Goal: Task Accomplishment & Management: Complete application form

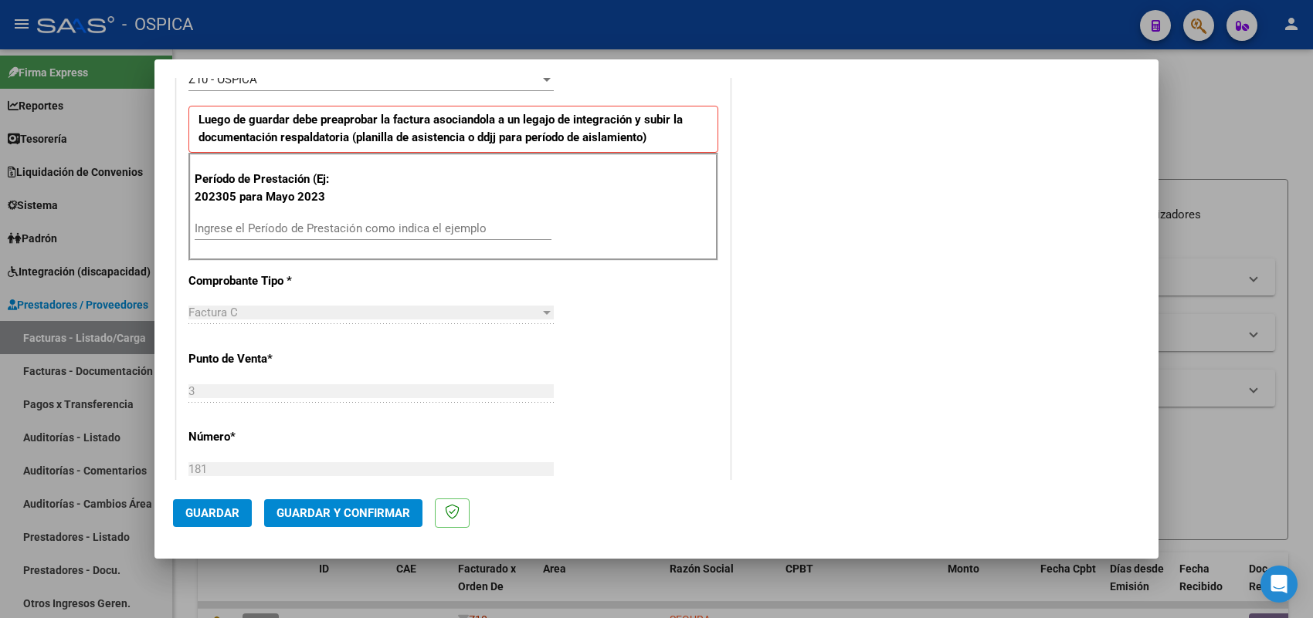
scroll to position [483, 0]
click at [375, 233] on input "Ingrese el Período de Prestación como indica el ejemplo" at bounding box center [373, 227] width 357 height 14
type input "202507"
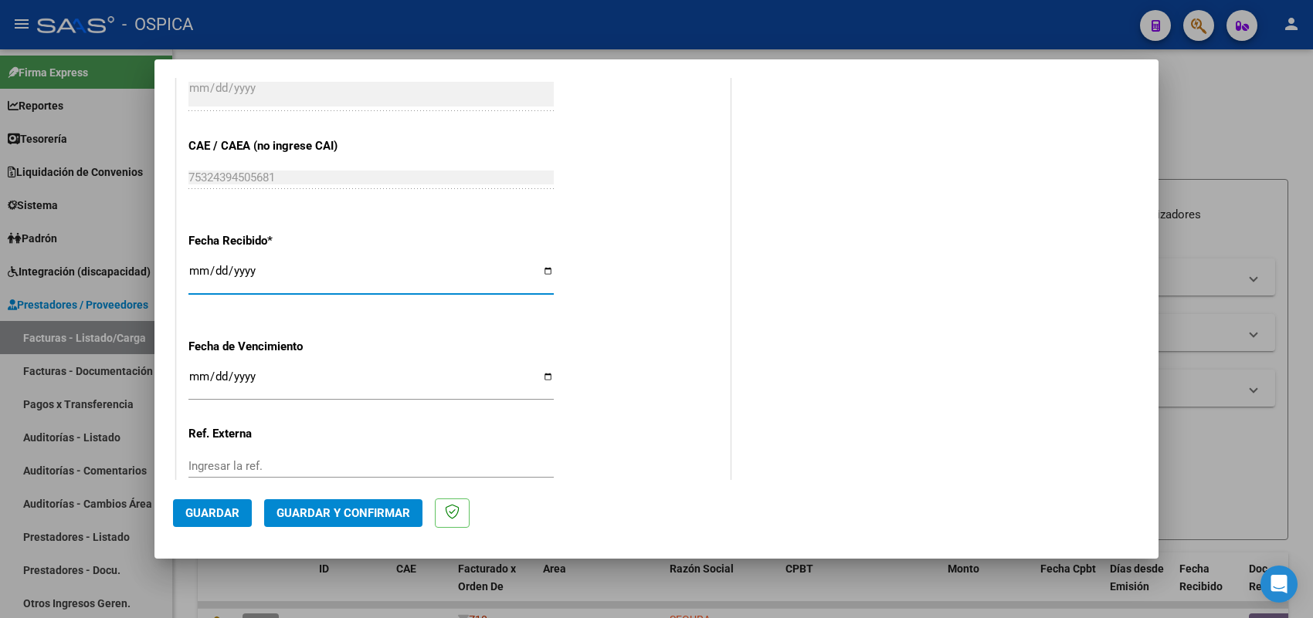
type input "[DATE]"
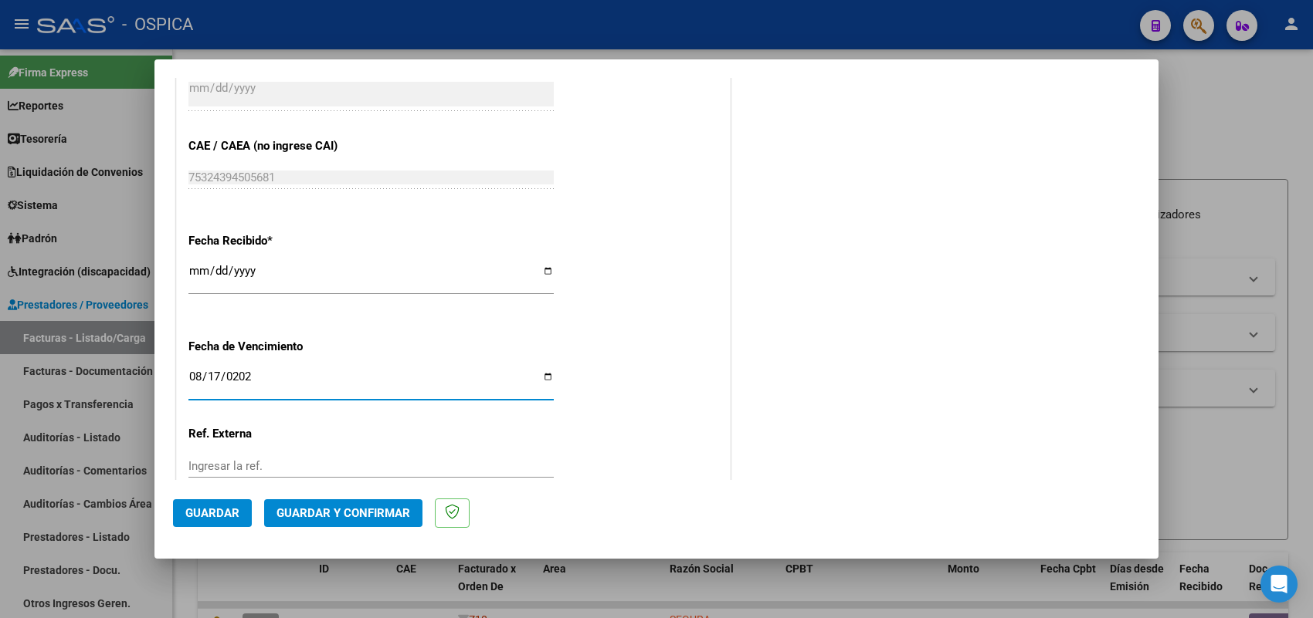
type input "[DATE]"
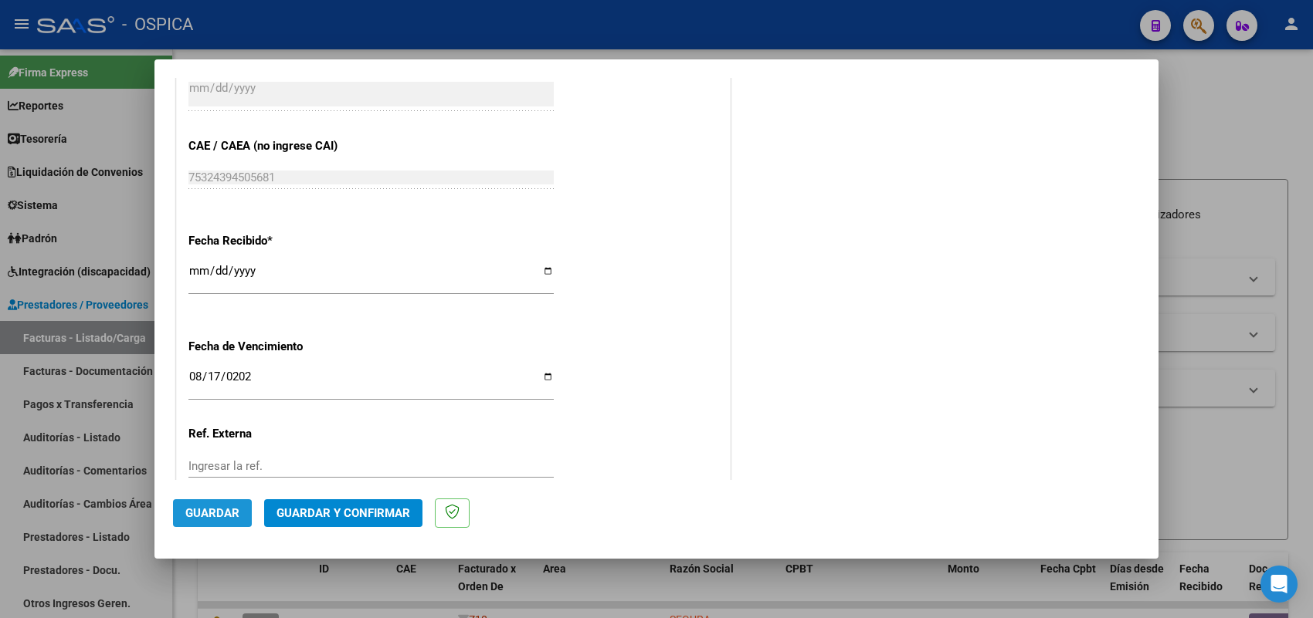
click at [228, 510] on span "Guardar" at bounding box center [212, 514] width 54 height 14
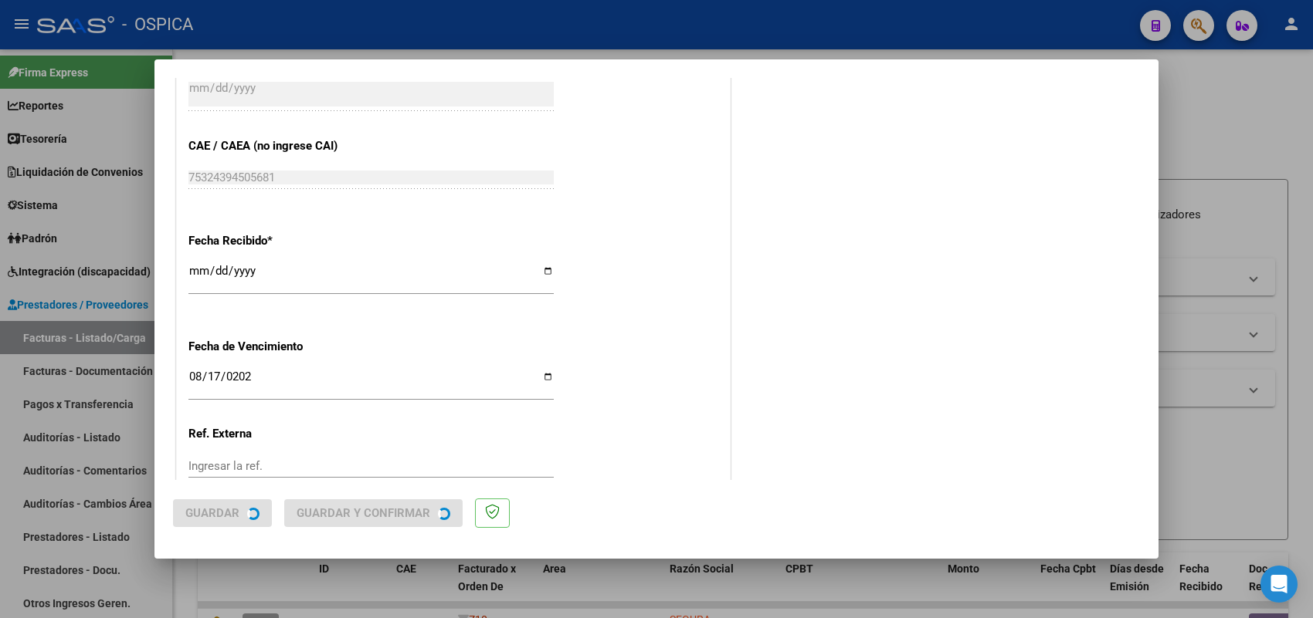
scroll to position [0, 0]
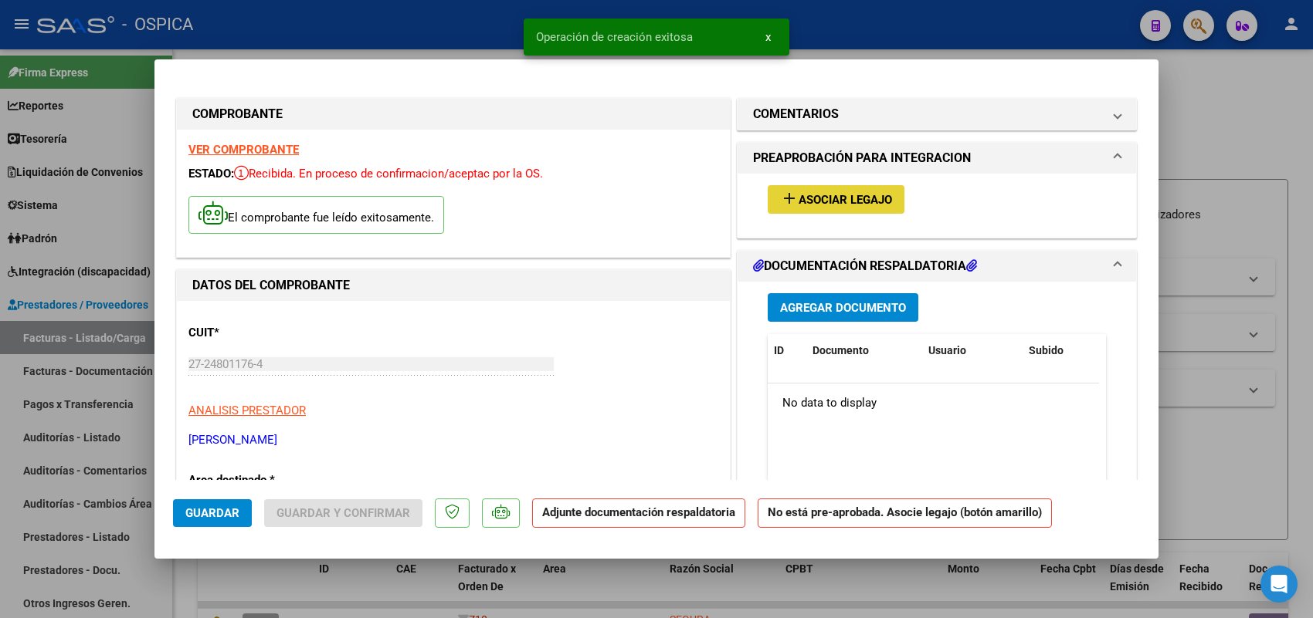
click at [865, 199] on span "Asociar Legajo" at bounding box center [844, 200] width 93 height 14
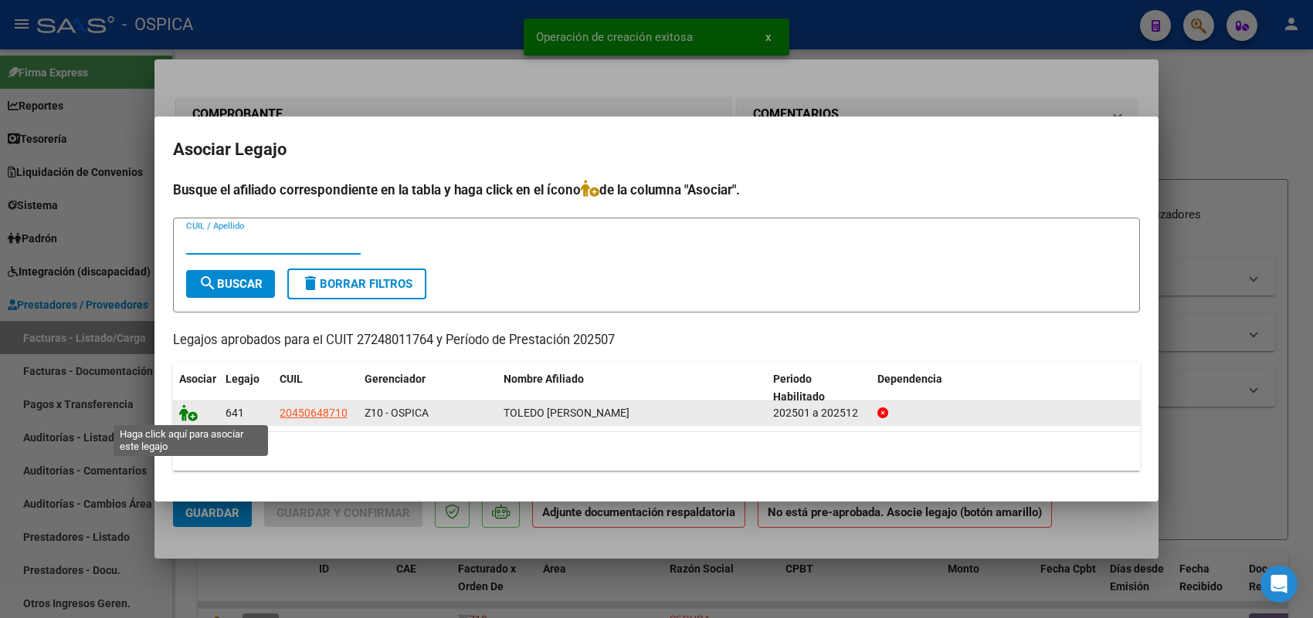
click at [180, 409] on icon at bounding box center [188, 413] width 19 height 17
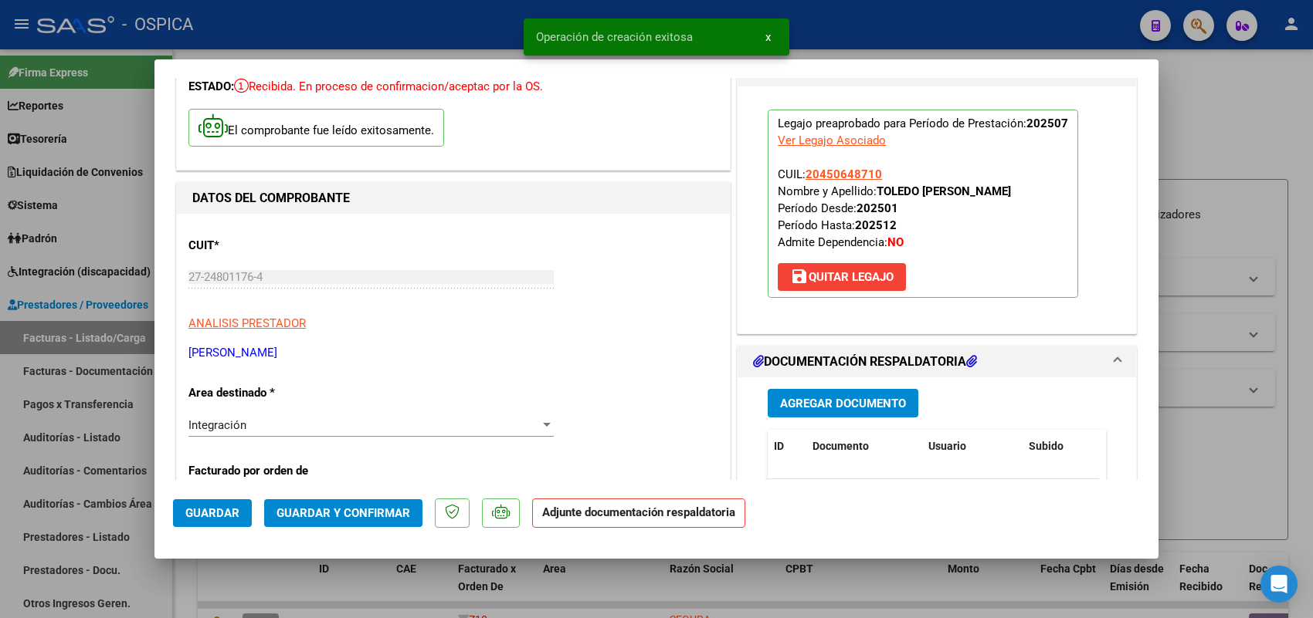
scroll to position [290, 0]
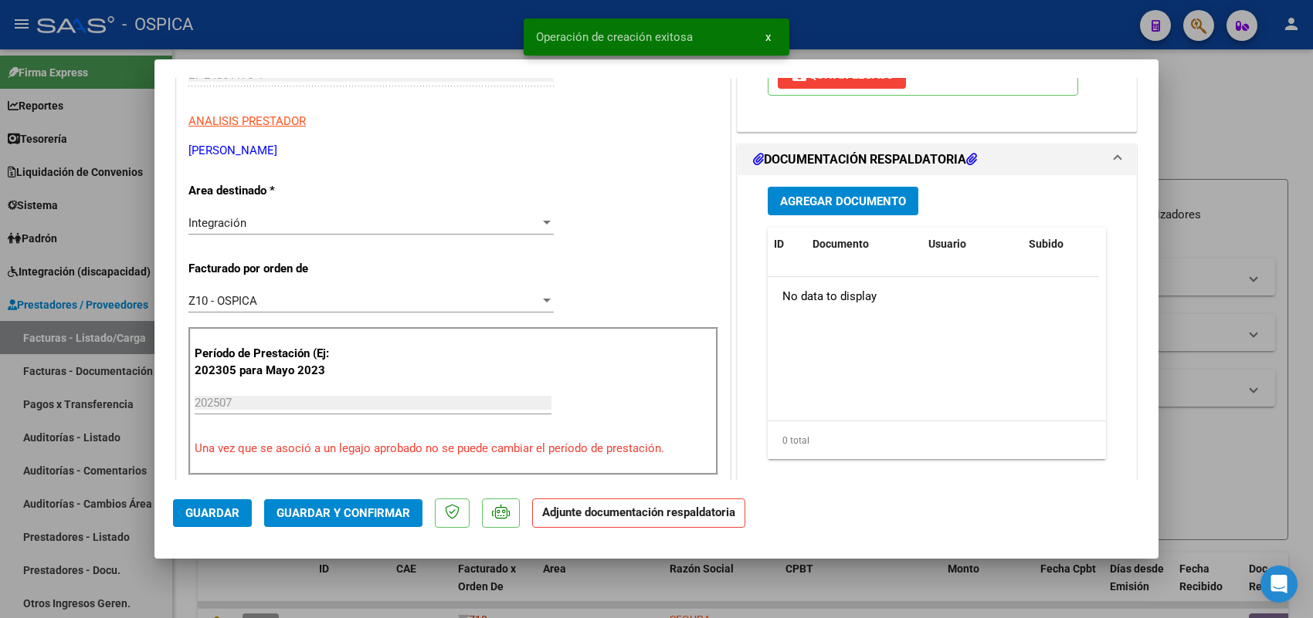
click at [821, 187] on div "Agregar Documento ID Documento Usuario Subido Acción No data to display 0 total…" at bounding box center [936, 329] width 361 height 308
click at [821, 208] on span "Agregar Documento" at bounding box center [843, 202] width 126 height 14
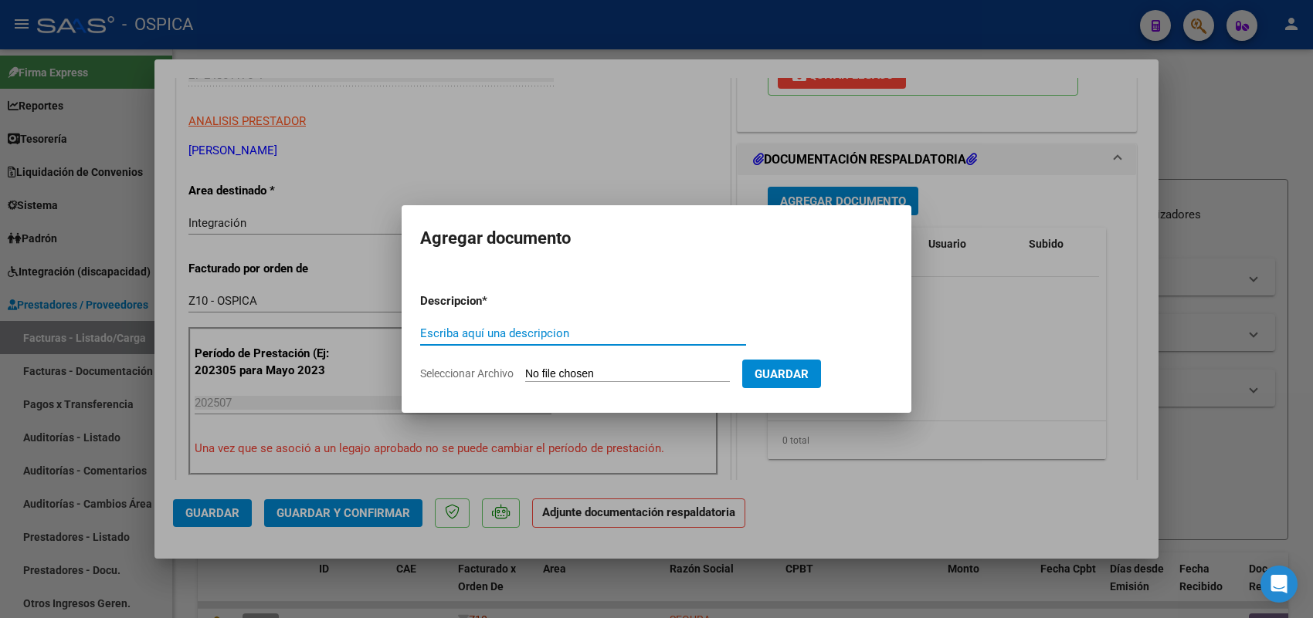
click at [676, 378] on input "Seleccionar Archivo" at bounding box center [627, 375] width 205 height 15
type input "C:\fakepath\ASISTENCIA [PERSON_NAME].pdf"
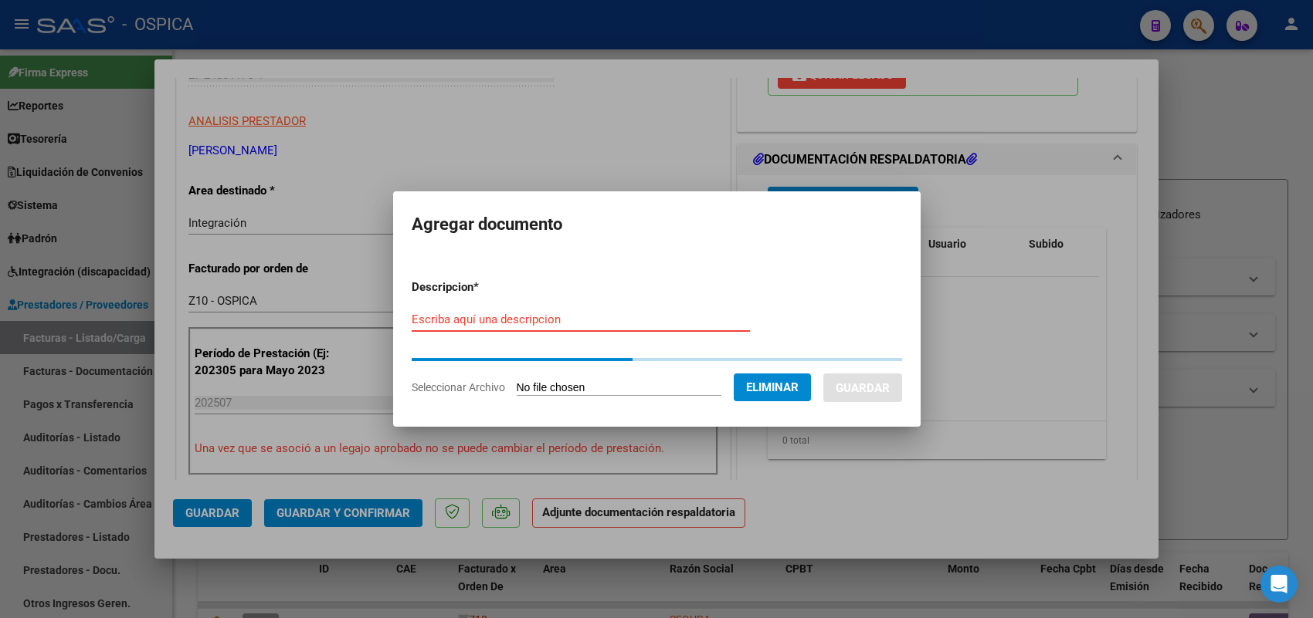
click at [570, 323] on div "Escriba aquí una descripcion" at bounding box center [581, 319] width 338 height 23
paste input "ASISTENCIA"
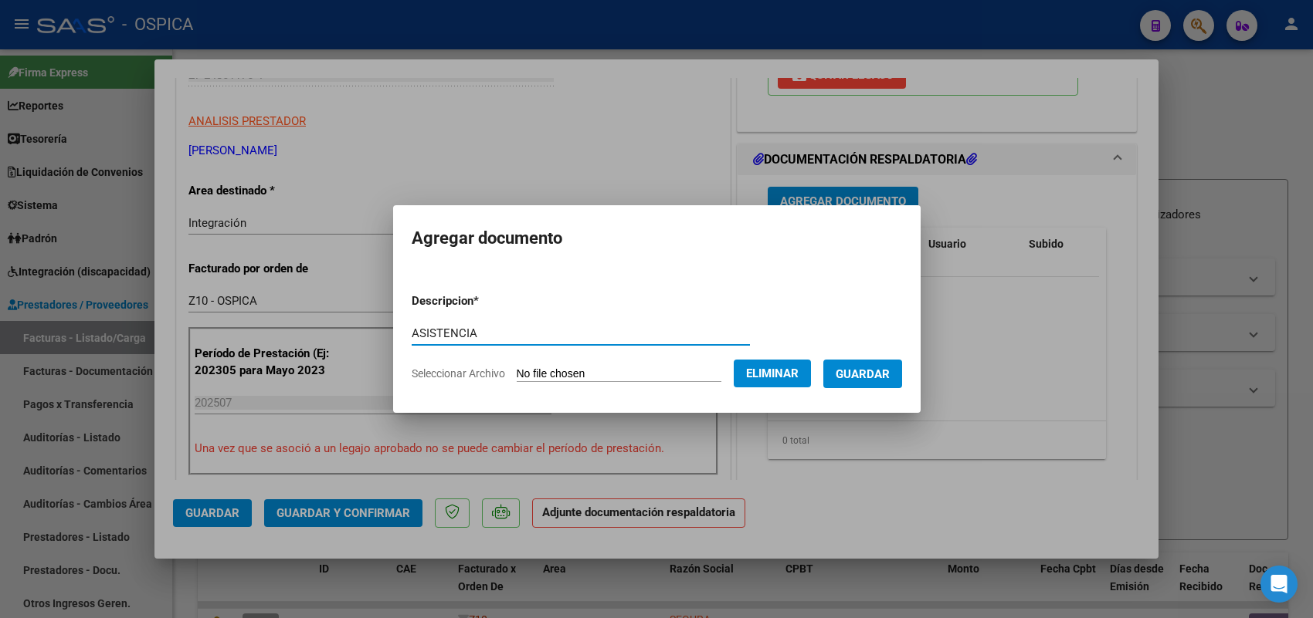
type input "ASISTENCIA"
click at [859, 375] on span "Guardar" at bounding box center [862, 375] width 54 height 14
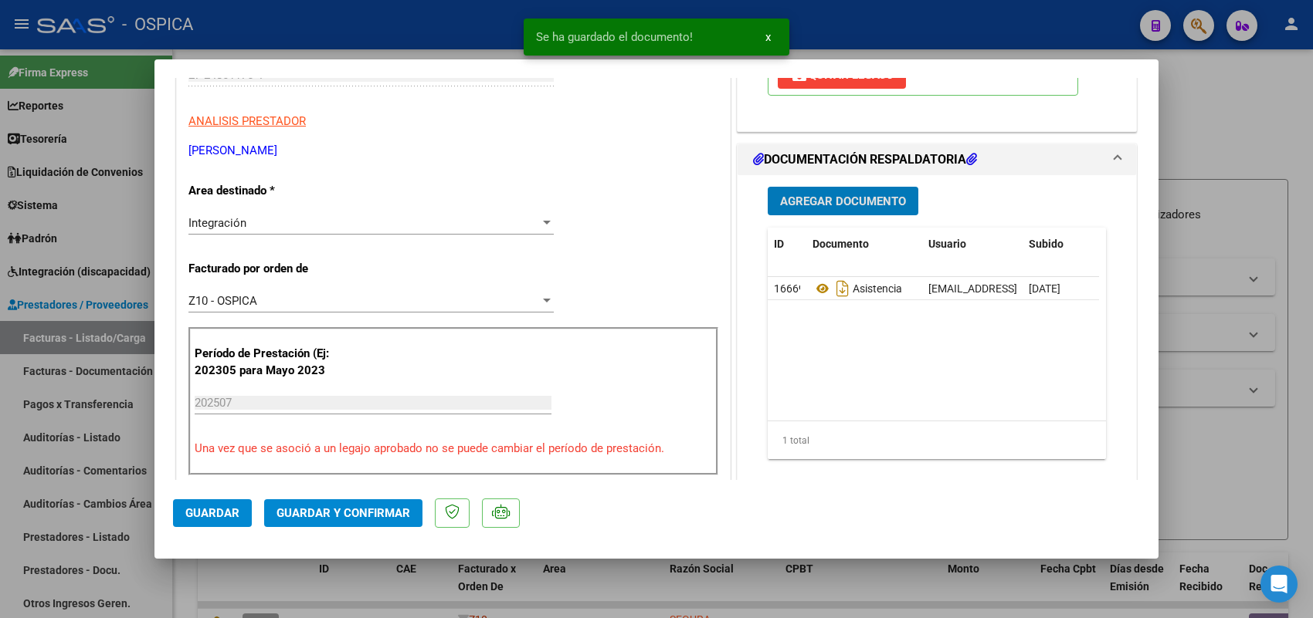
click at [229, 522] on button "Guardar" at bounding box center [212, 514] width 79 height 28
click at [134, 336] on div at bounding box center [656, 309] width 1313 height 618
type input "$ 0,00"
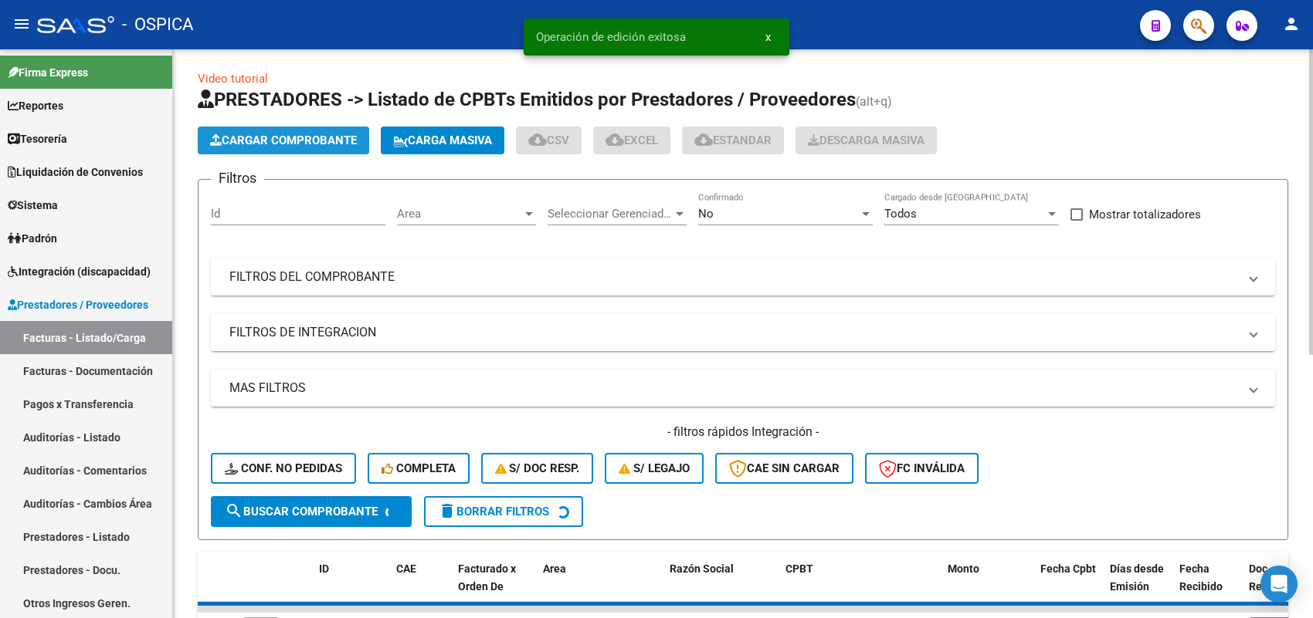
click at [276, 128] on button "Cargar Comprobante" at bounding box center [283, 141] width 171 height 28
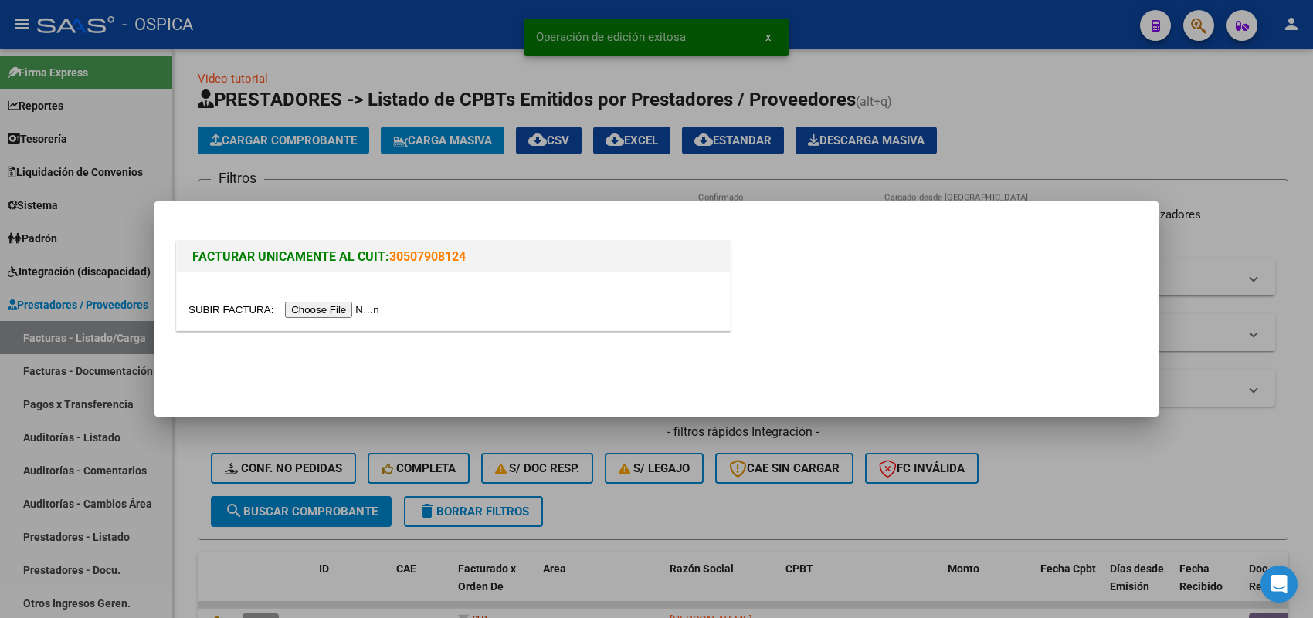
click at [380, 313] on input "file" at bounding box center [285, 310] width 195 height 16
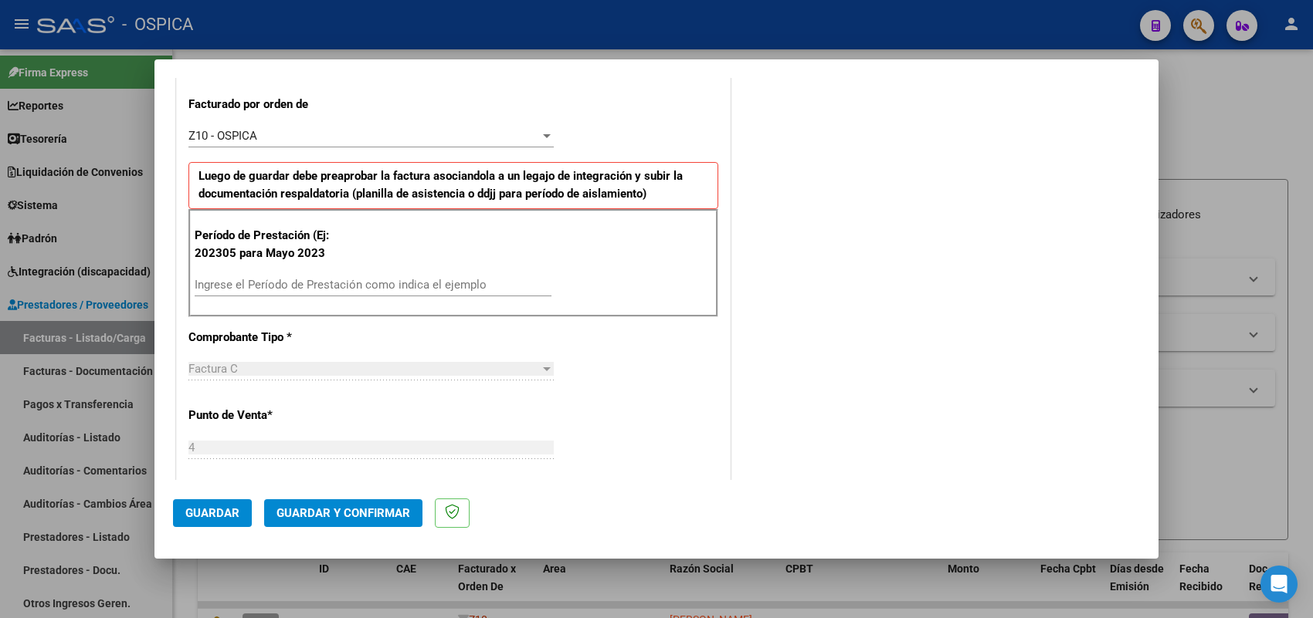
scroll to position [483, 0]
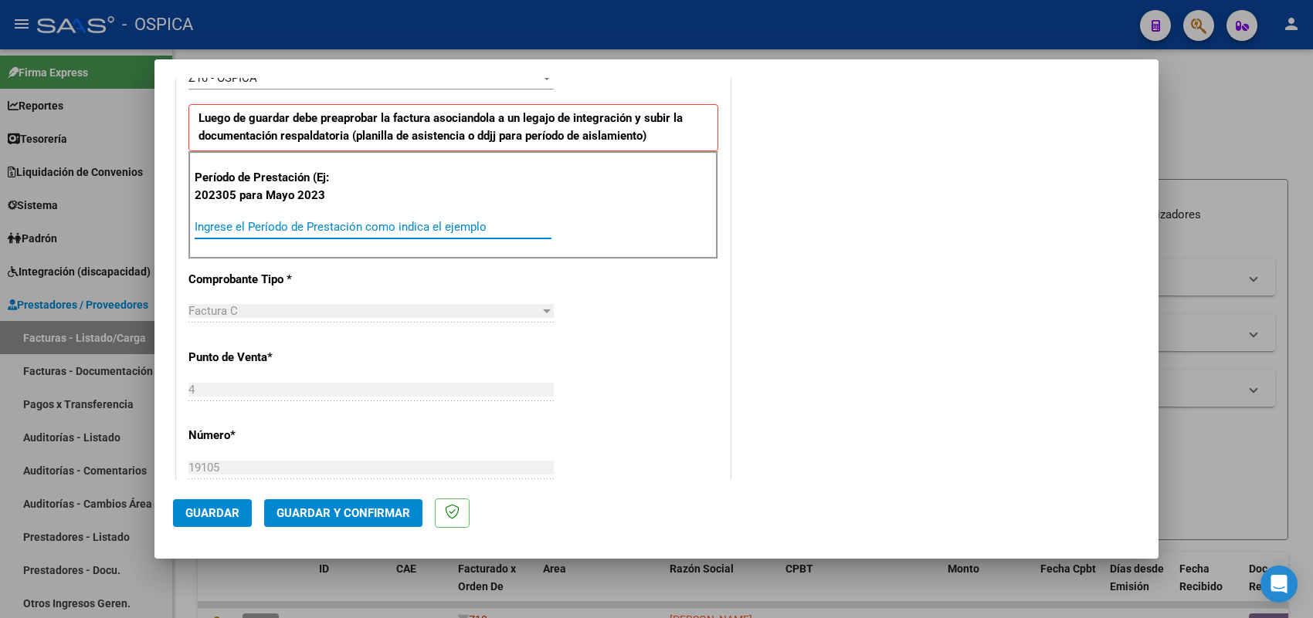
click at [345, 224] on input "Ingrese el Período de Prestación como indica el ejemplo" at bounding box center [373, 227] width 357 height 14
type input "202507"
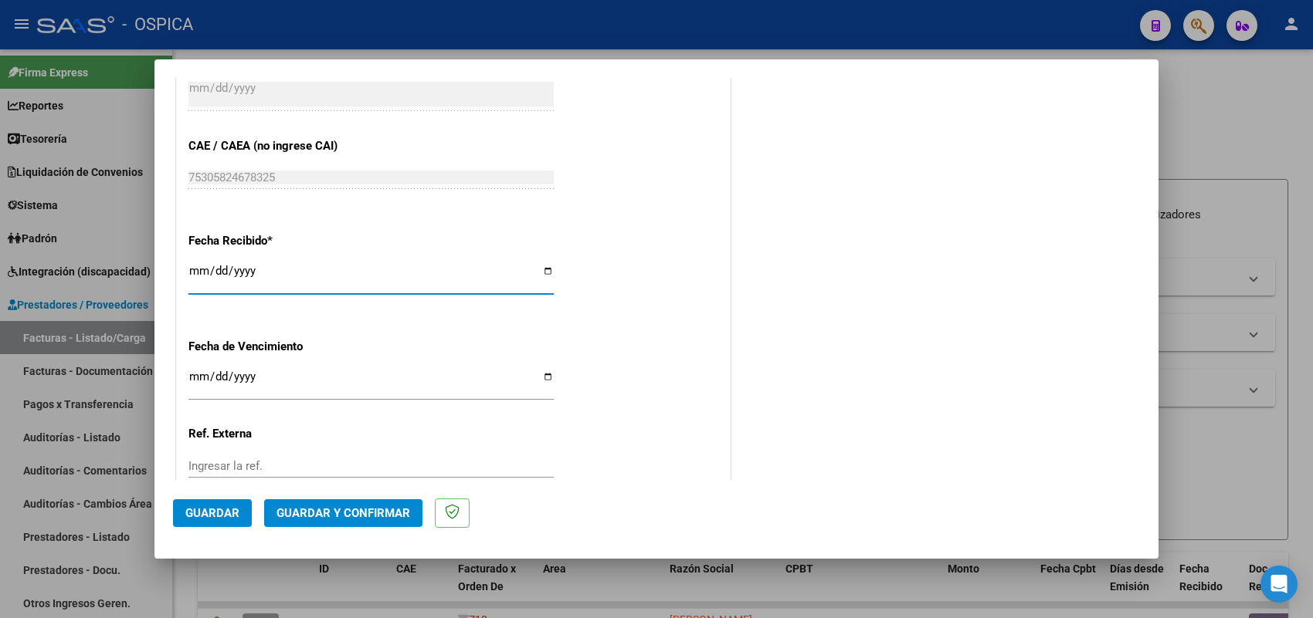
type input "[DATE]"
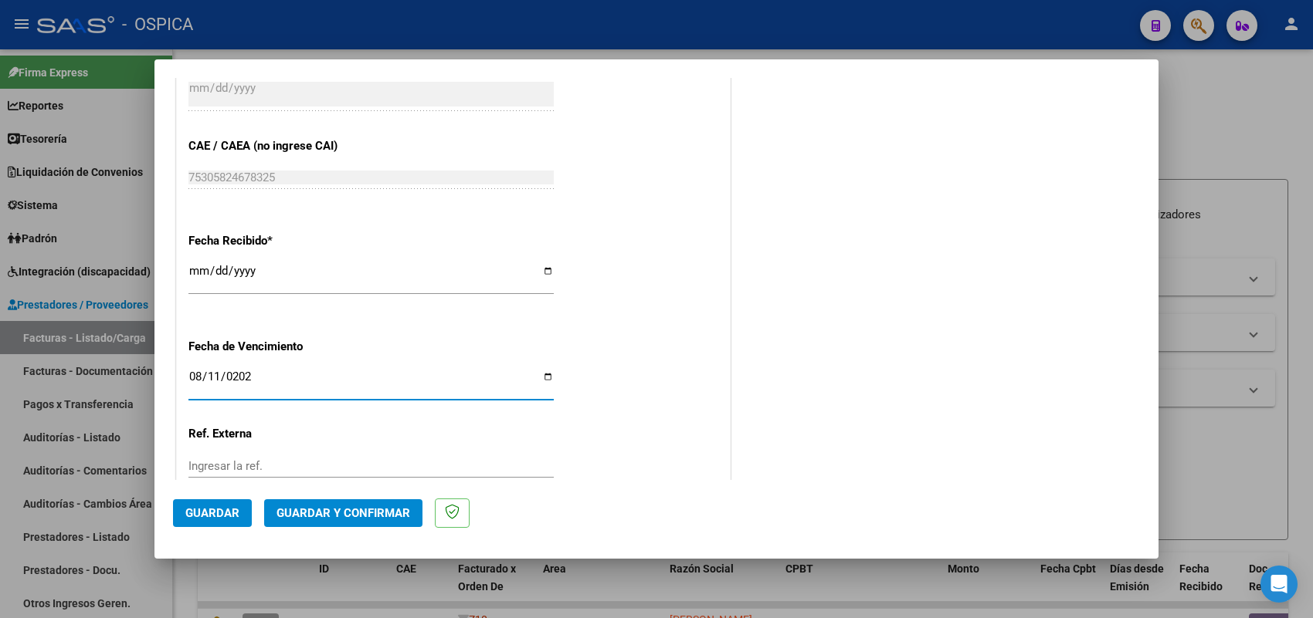
type input "[DATE]"
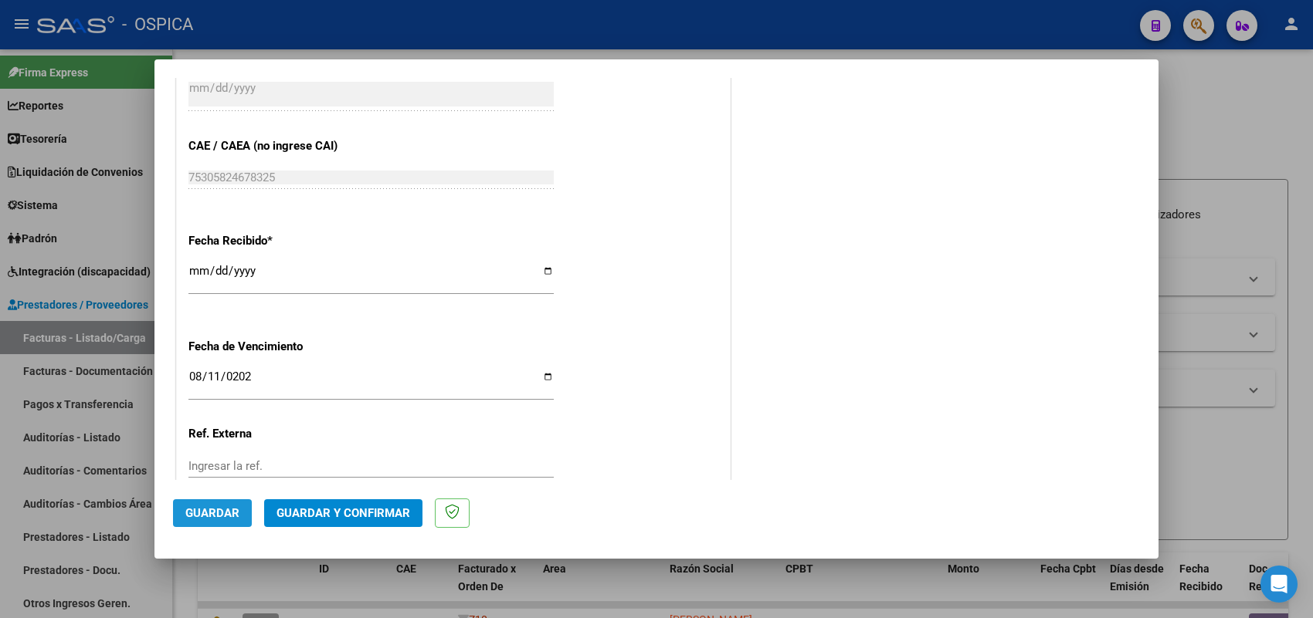
click at [236, 510] on span "Guardar" at bounding box center [212, 514] width 54 height 14
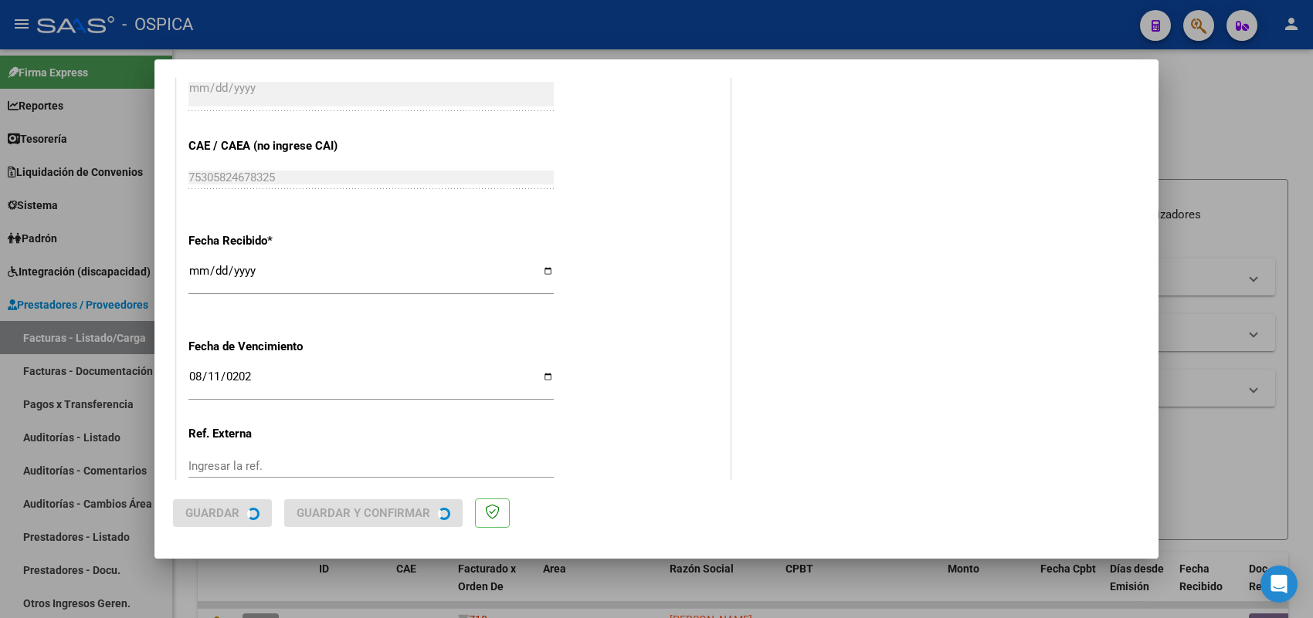
scroll to position [0, 0]
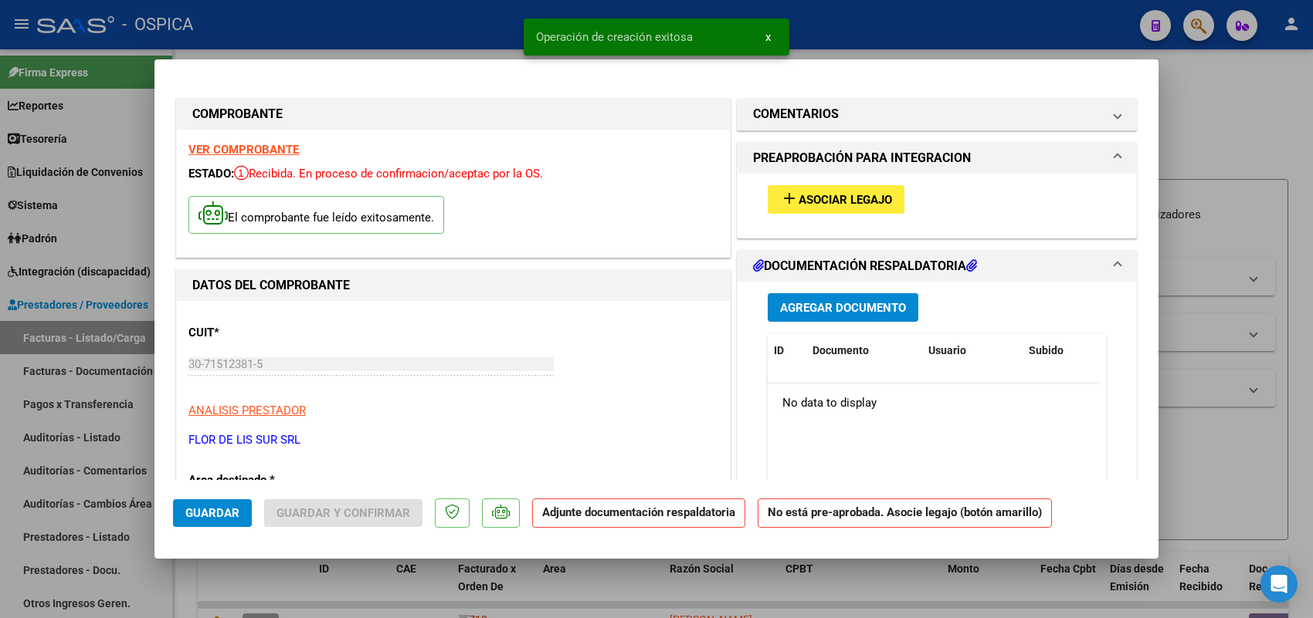
click at [850, 199] on span "Asociar Legajo" at bounding box center [844, 200] width 93 height 14
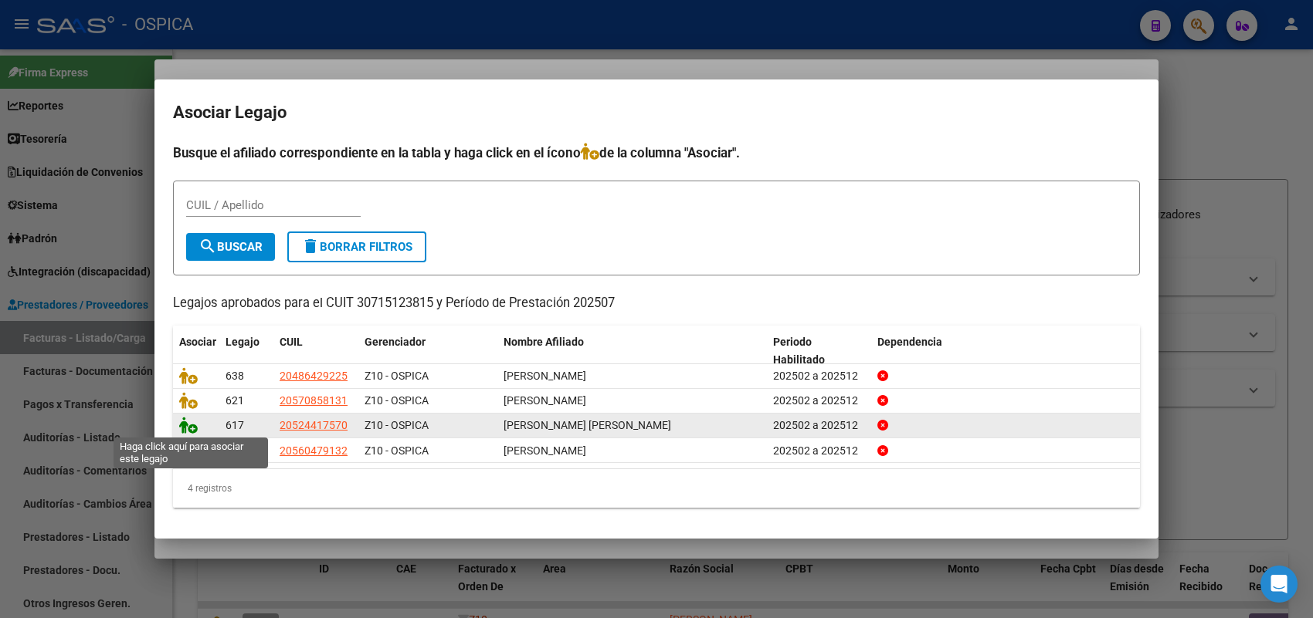
click at [182, 425] on icon at bounding box center [188, 425] width 19 height 17
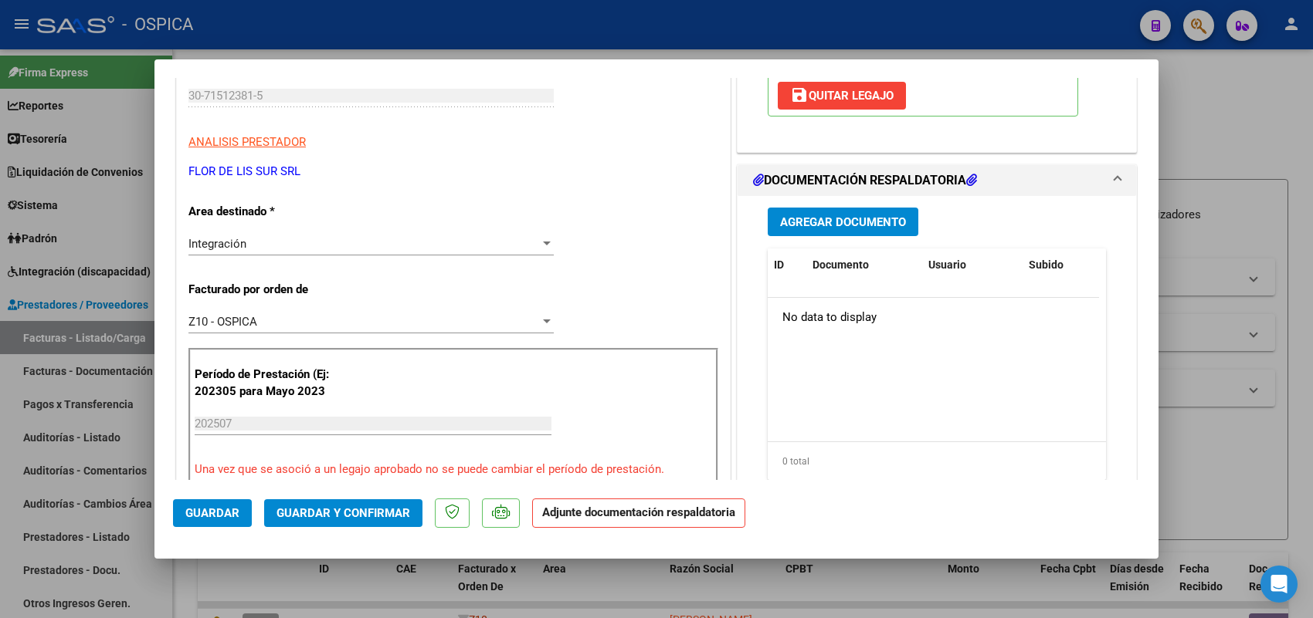
scroll to position [290, 0]
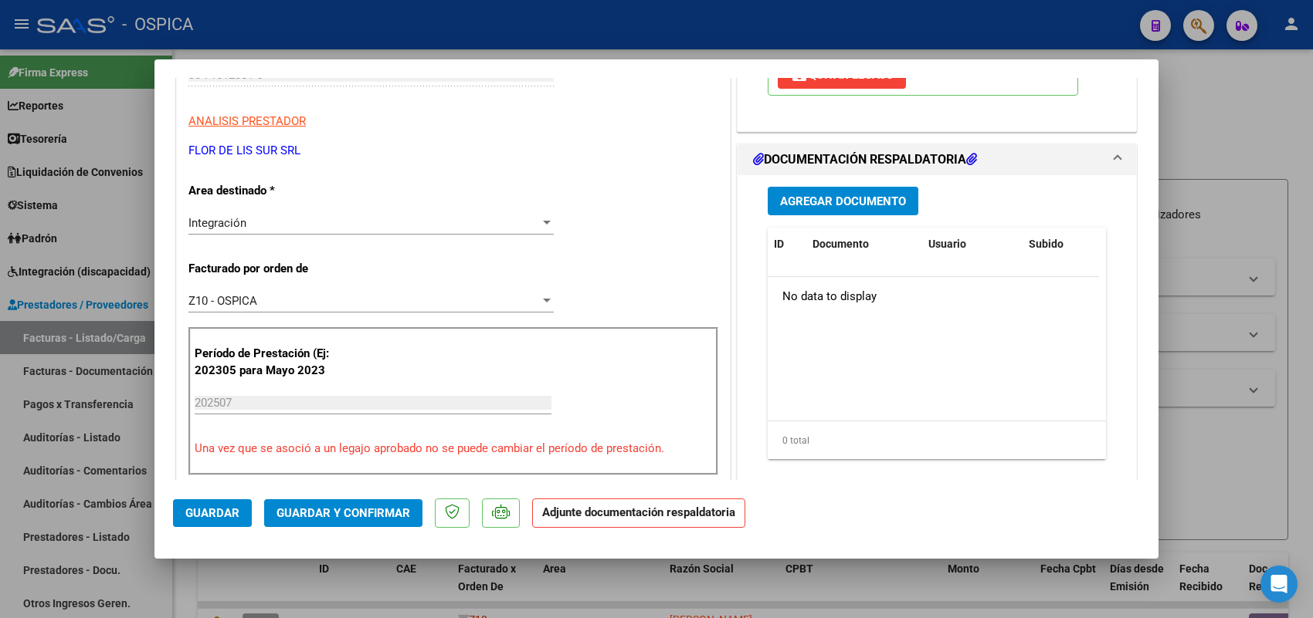
click at [850, 210] on button "Agregar Documento" at bounding box center [843, 201] width 151 height 29
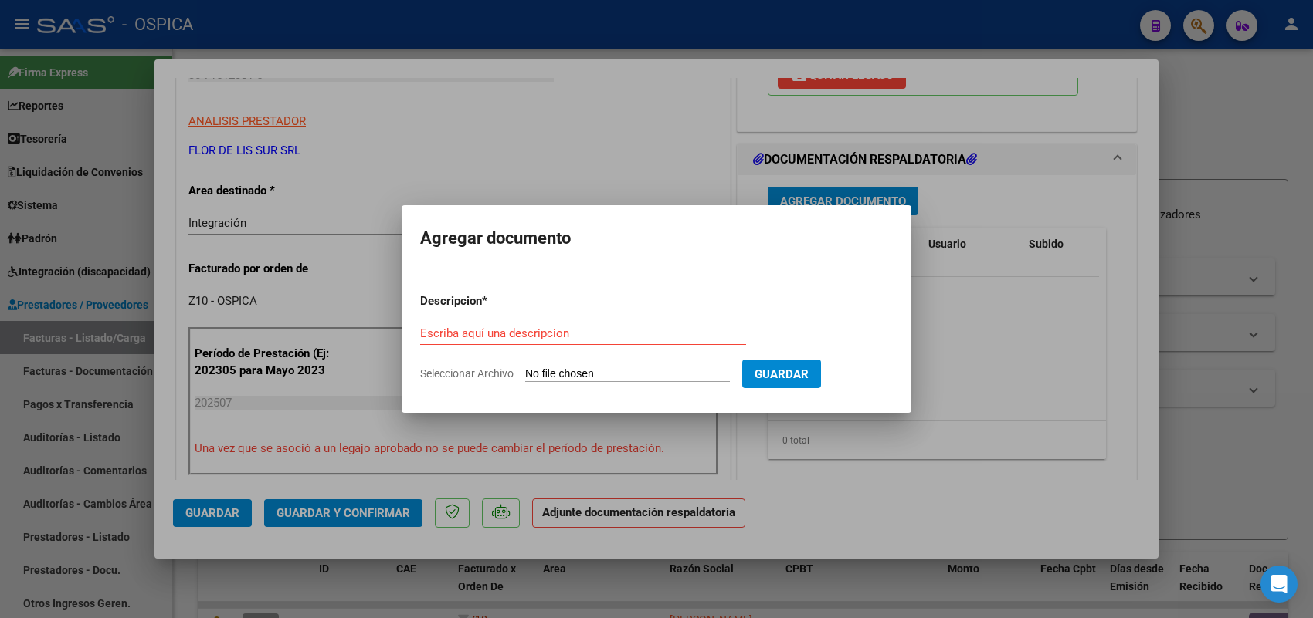
click at [705, 384] on form "Descripcion * Escriba aquí una descripcion Seleccionar Archivo Guardar" at bounding box center [656, 337] width 473 height 113
click at [693, 373] on input "Seleccionar Archivo" at bounding box center [627, 375] width 205 height 15
type input "C:\fakepath\FACTURA 19105.pdf"
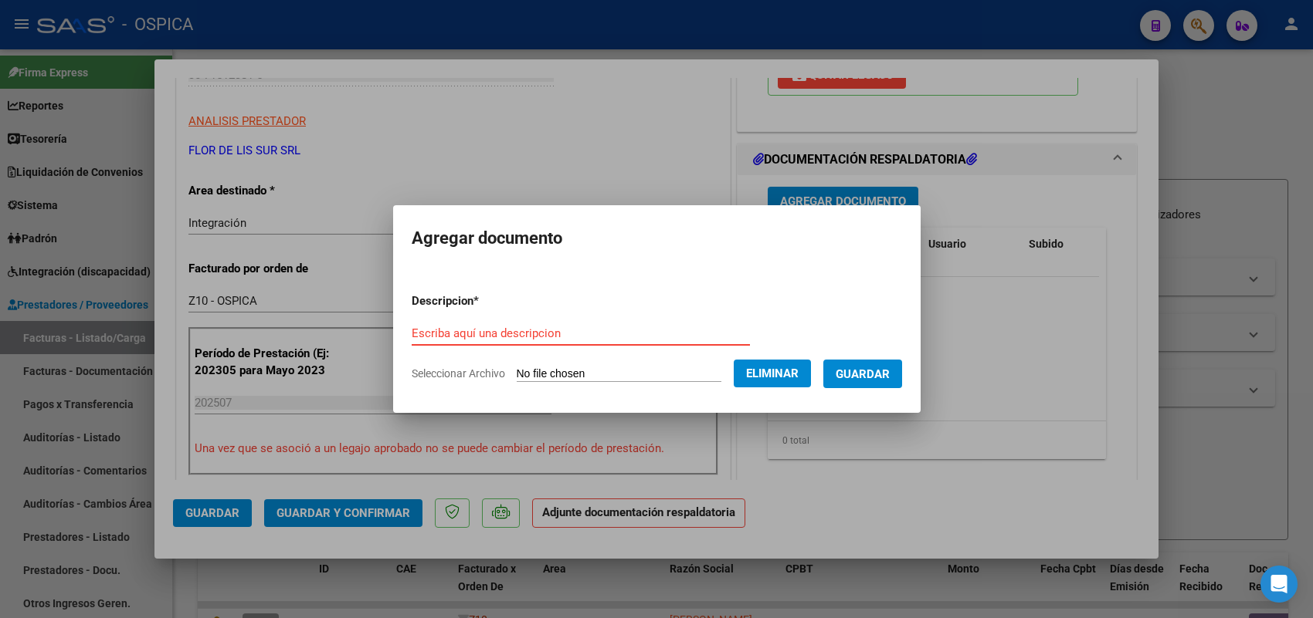
click at [530, 328] on input "Escriba aquí una descripcion" at bounding box center [581, 334] width 338 height 14
paste input "ASISTENCIA"
type input "ASISTENCIA"
click at [877, 376] on span "Guardar" at bounding box center [862, 375] width 54 height 14
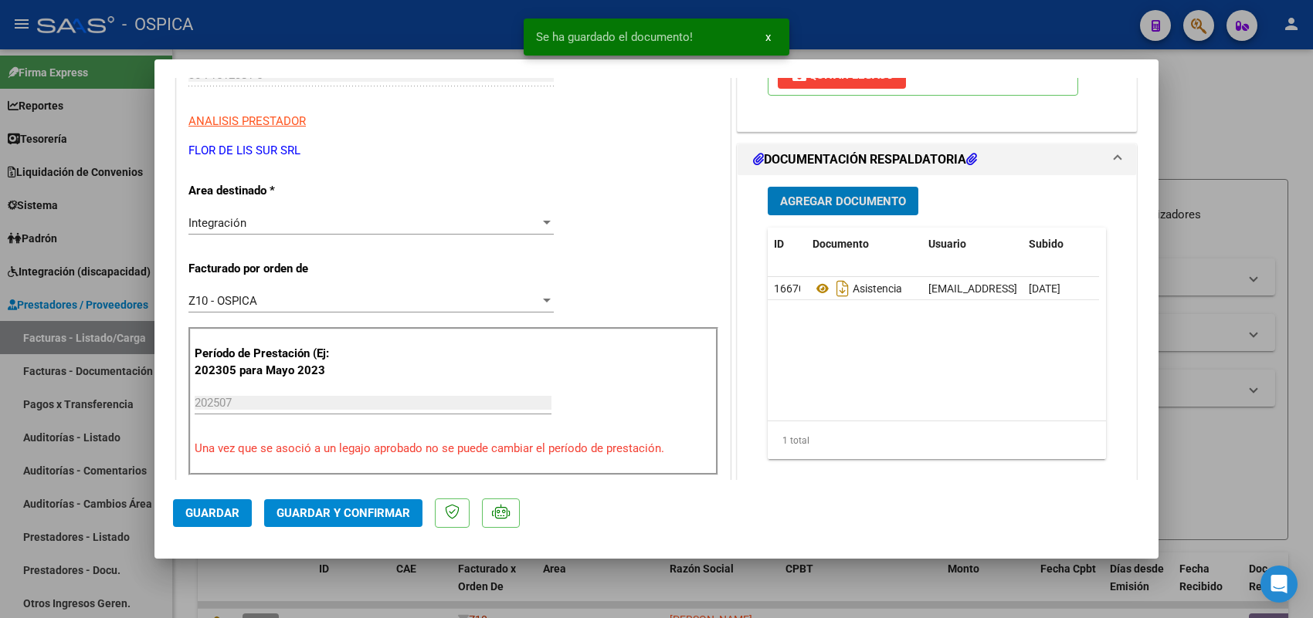
click at [226, 504] on button "Guardar" at bounding box center [212, 514] width 79 height 28
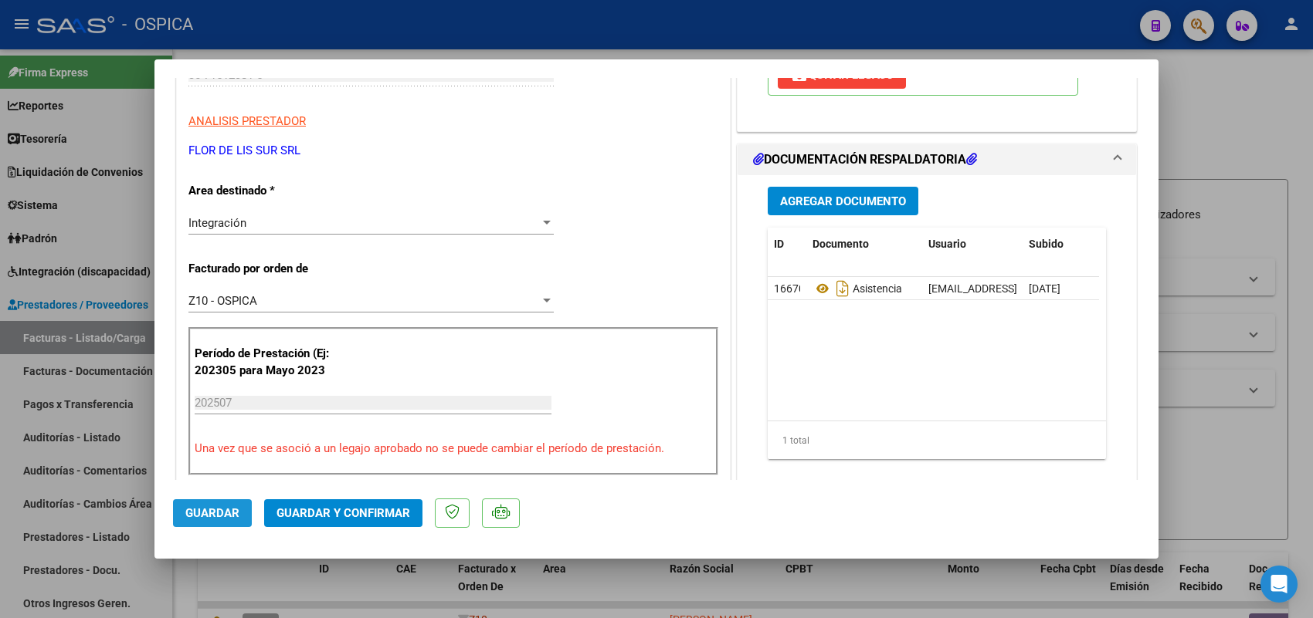
click at [209, 515] on span "Guardar" at bounding box center [212, 514] width 54 height 14
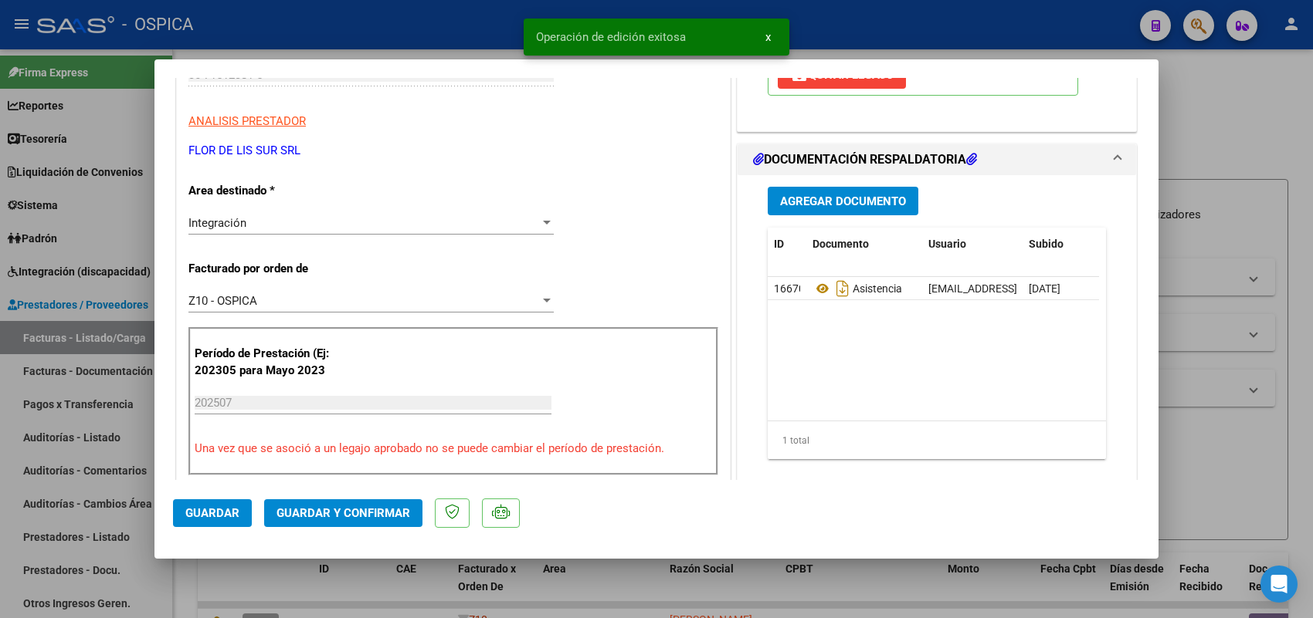
click at [101, 342] on div at bounding box center [656, 309] width 1313 height 618
type input "$ 0,00"
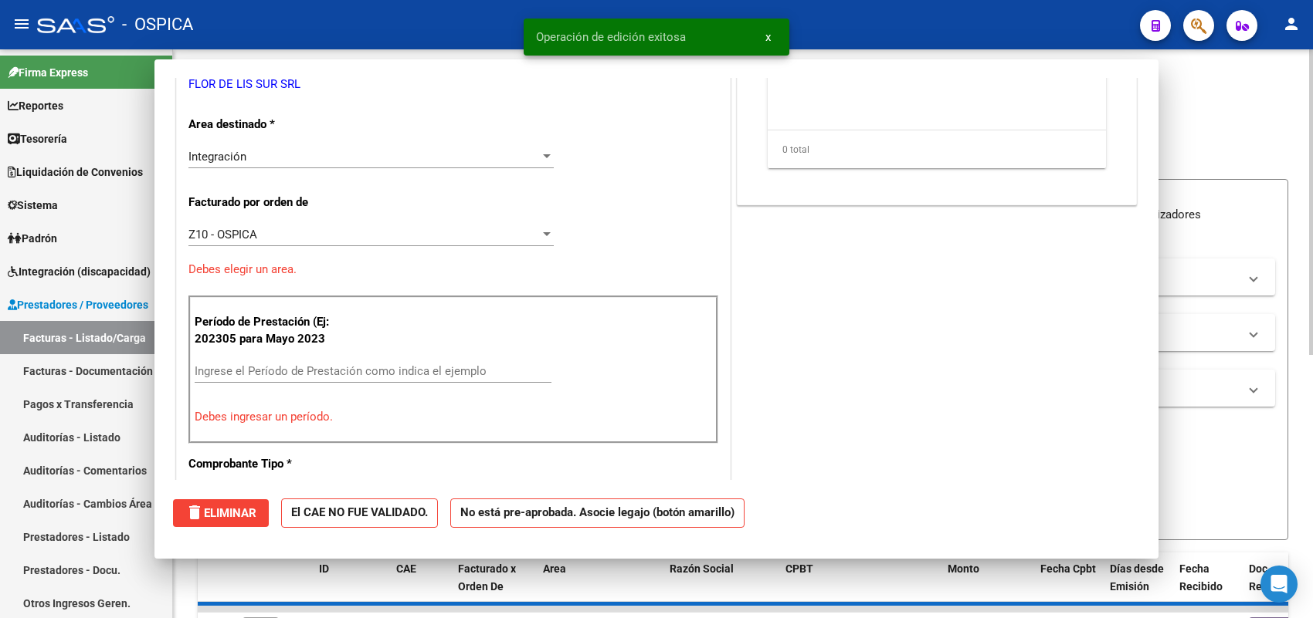
scroll to position [242, 0]
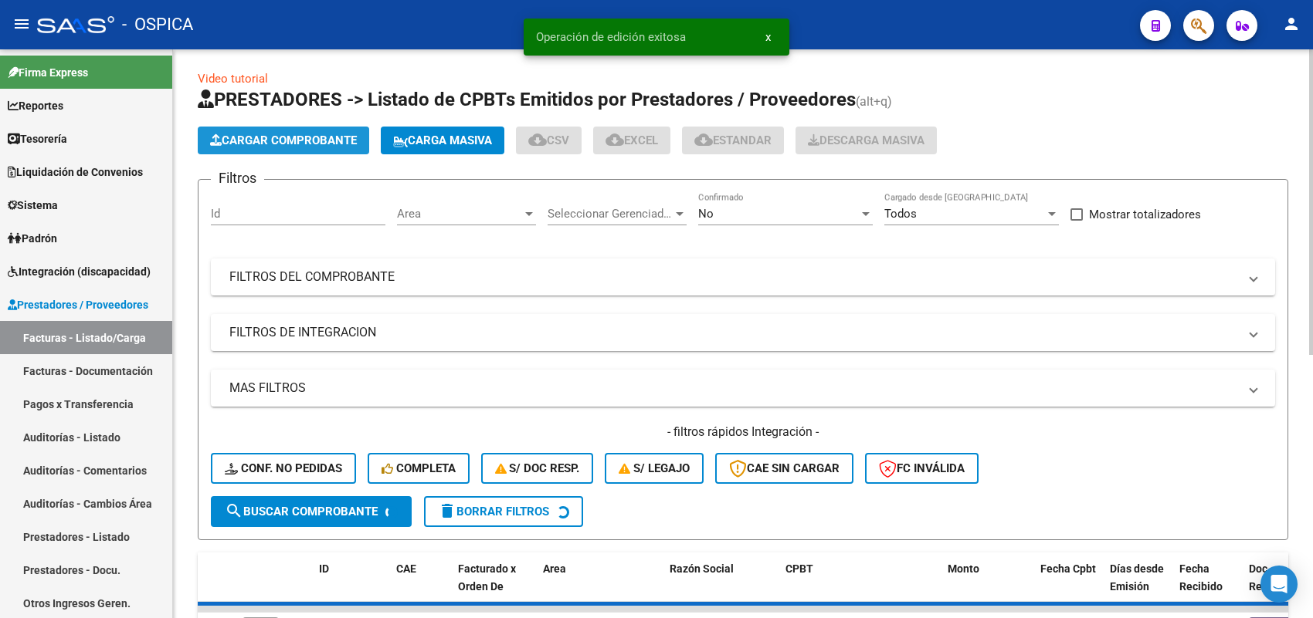
click at [320, 137] on span "Cargar Comprobante" at bounding box center [283, 141] width 147 height 14
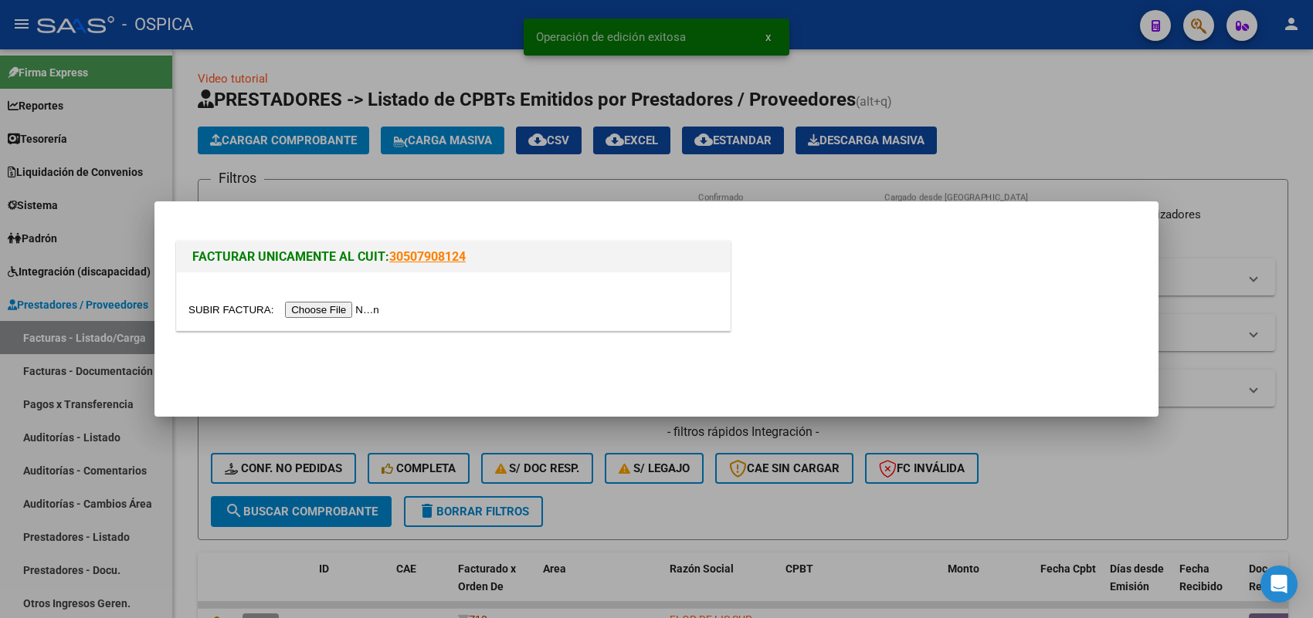
click at [399, 391] on mat-dialog-actions at bounding box center [656, 369] width 967 height 59
click at [371, 310] on input "file" at bounding box center [285, 310] width 195 height 16
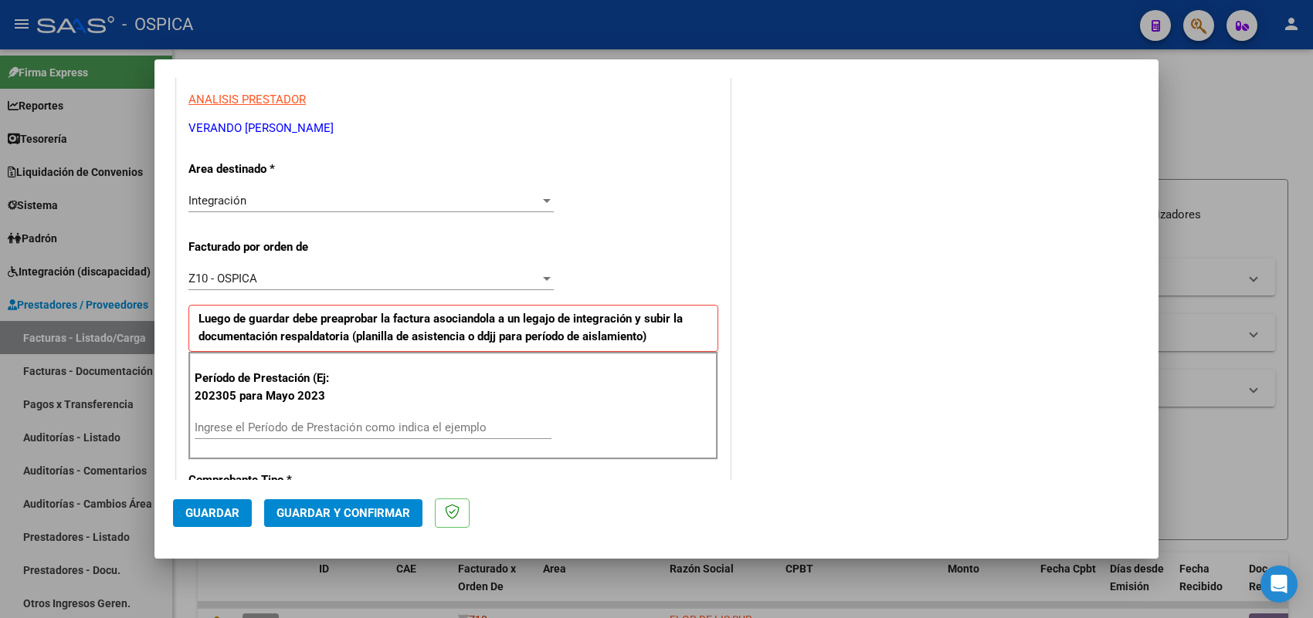
scroll to position [290, 0]
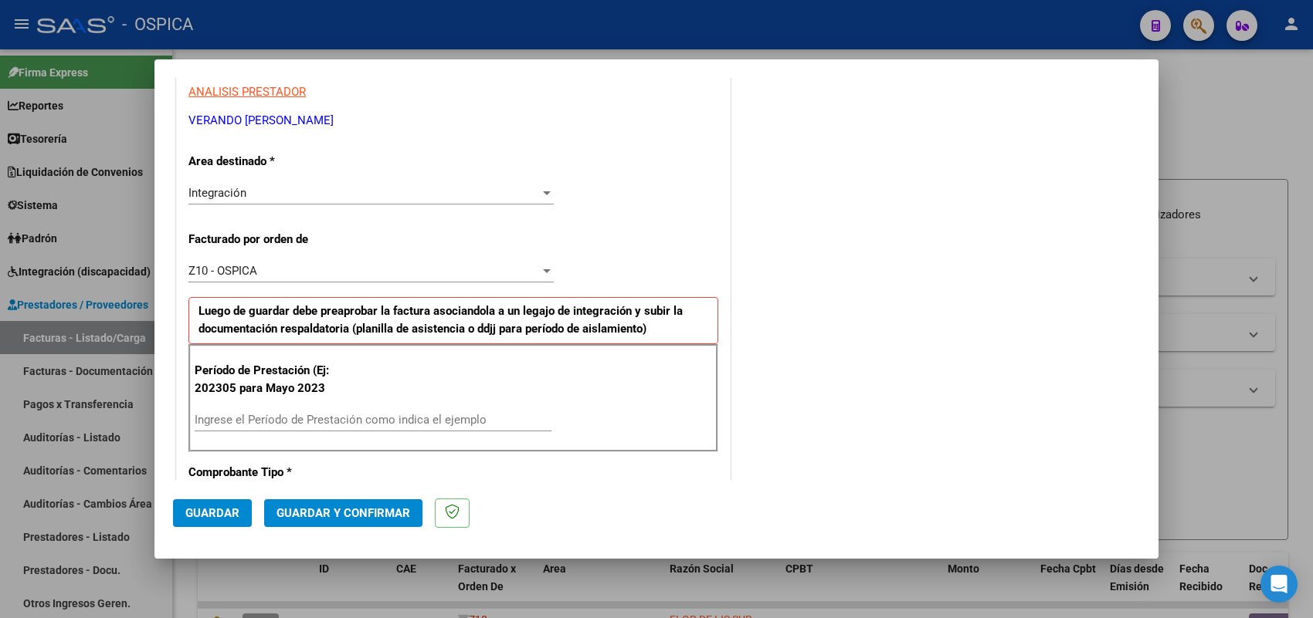
click at [334, 419] on input "Ingrese el Período de Prestación como indica el ejemplo" at bounding box center [373, 420] width 357 height 14
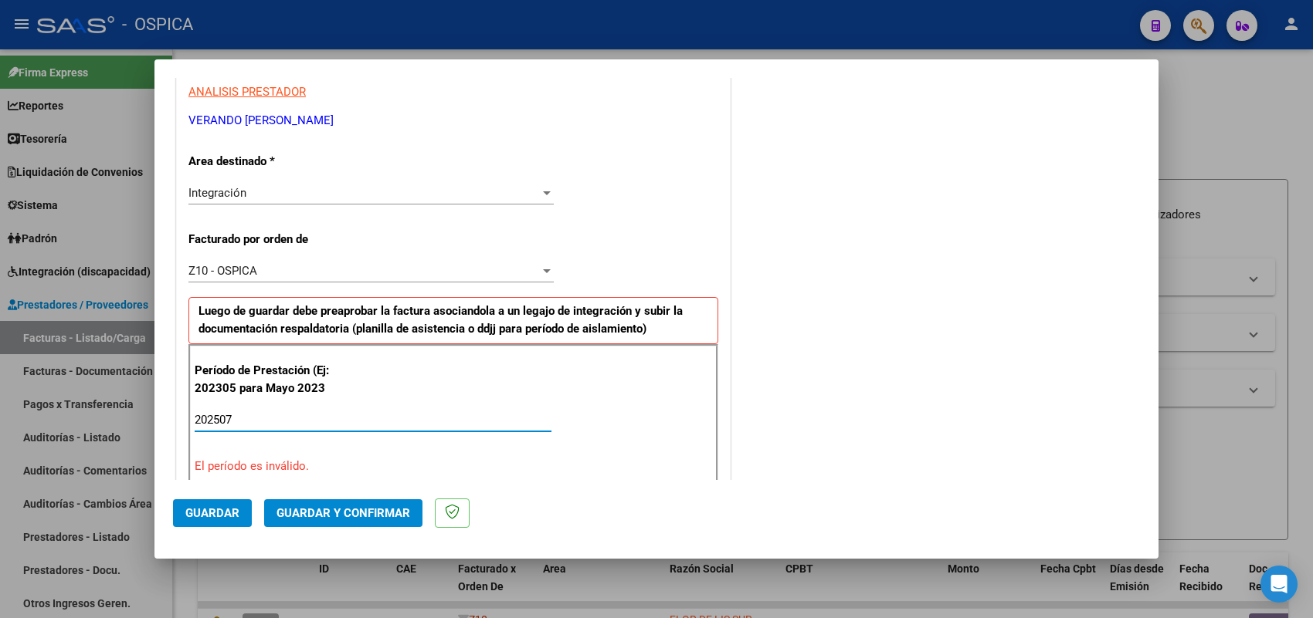
type input "202507"
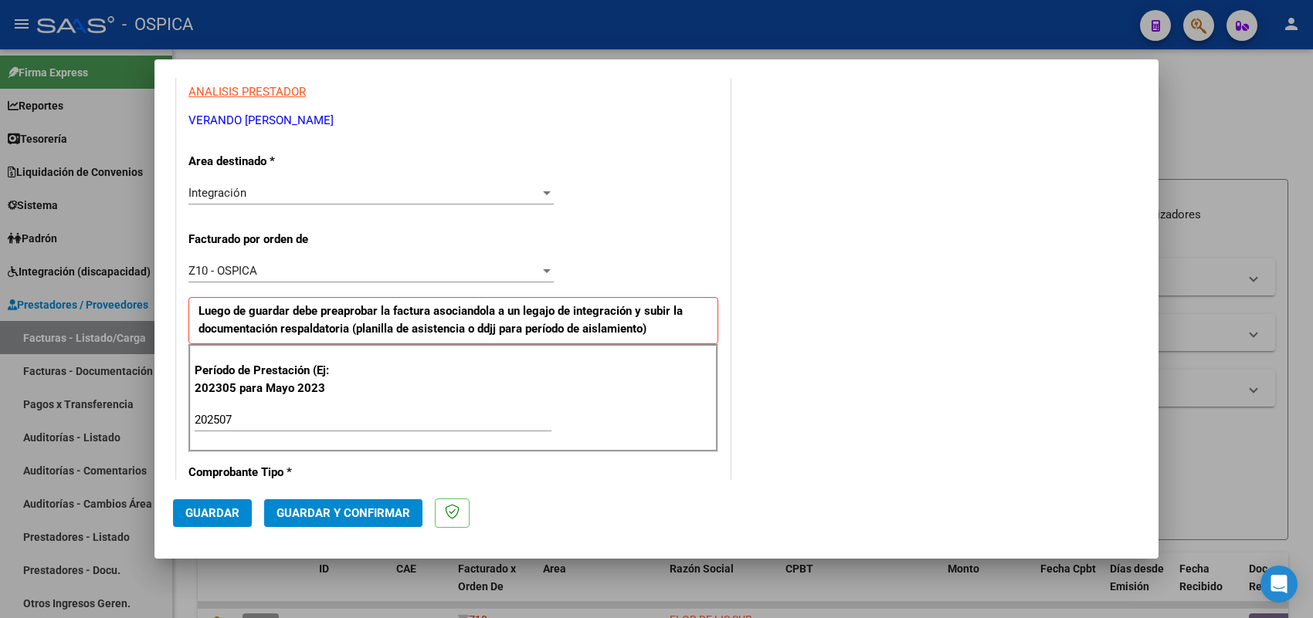
scroll to position [1017, 0]
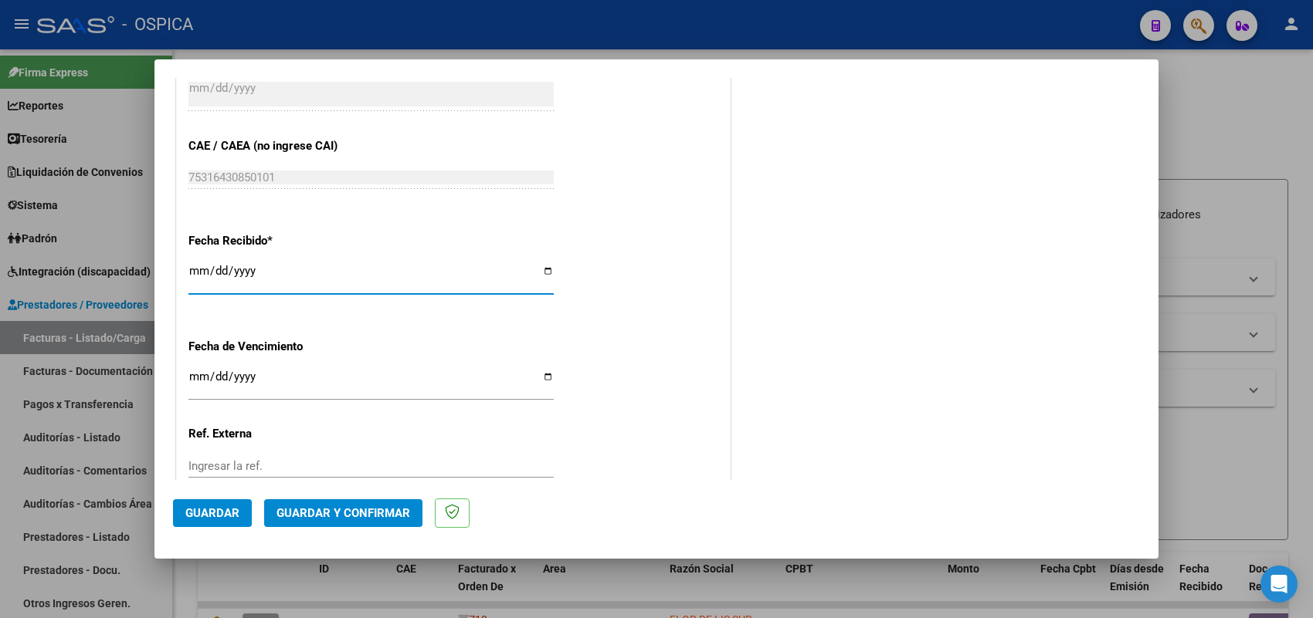
type input "[DATE]"
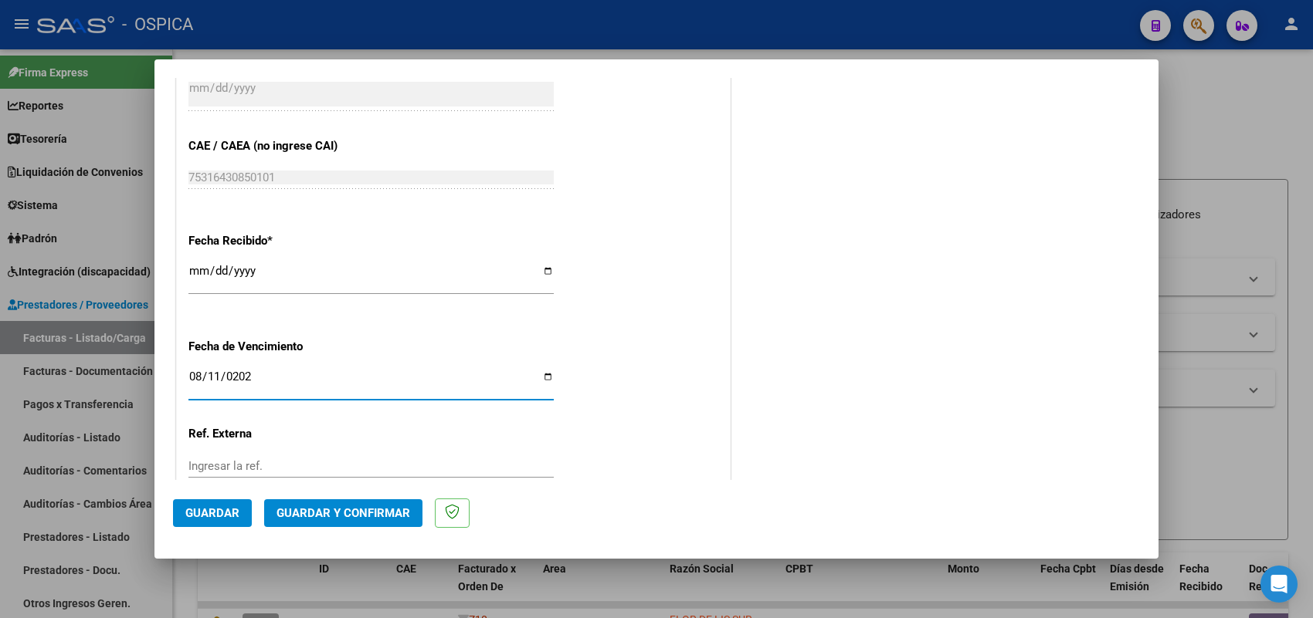
type input "[DATE]"
click at [224, 522] on button "Guardar" at bounding box center [212, 514] width 79 height 28
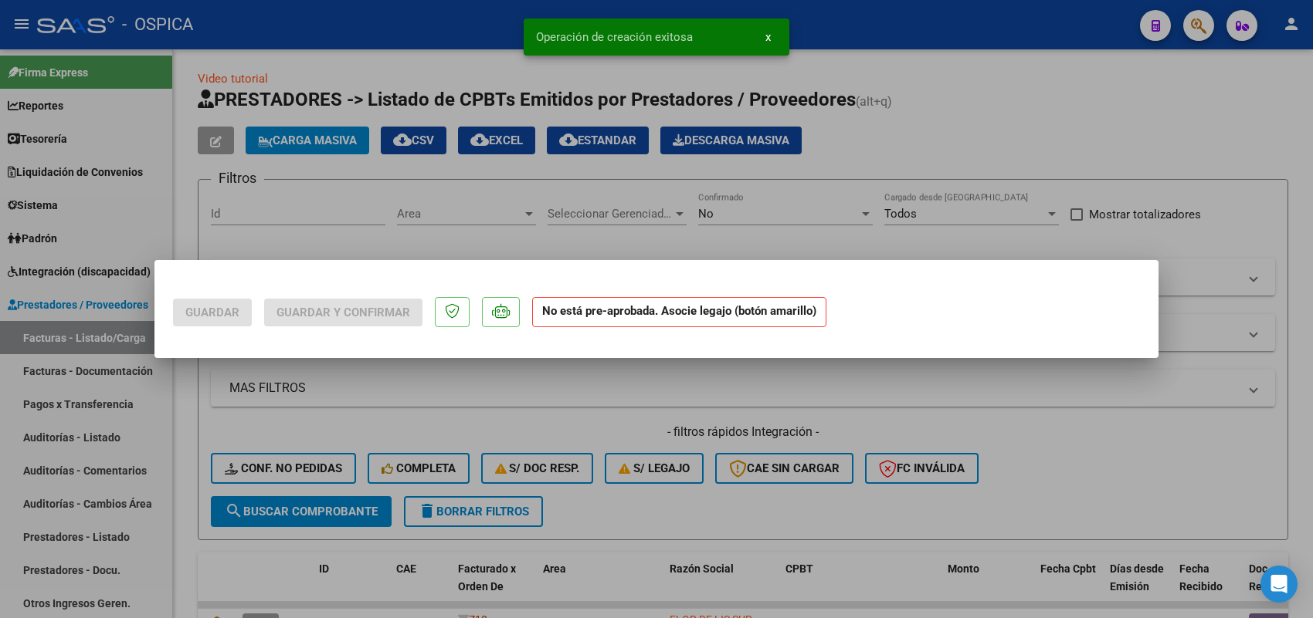
scroll to position [0, 0]
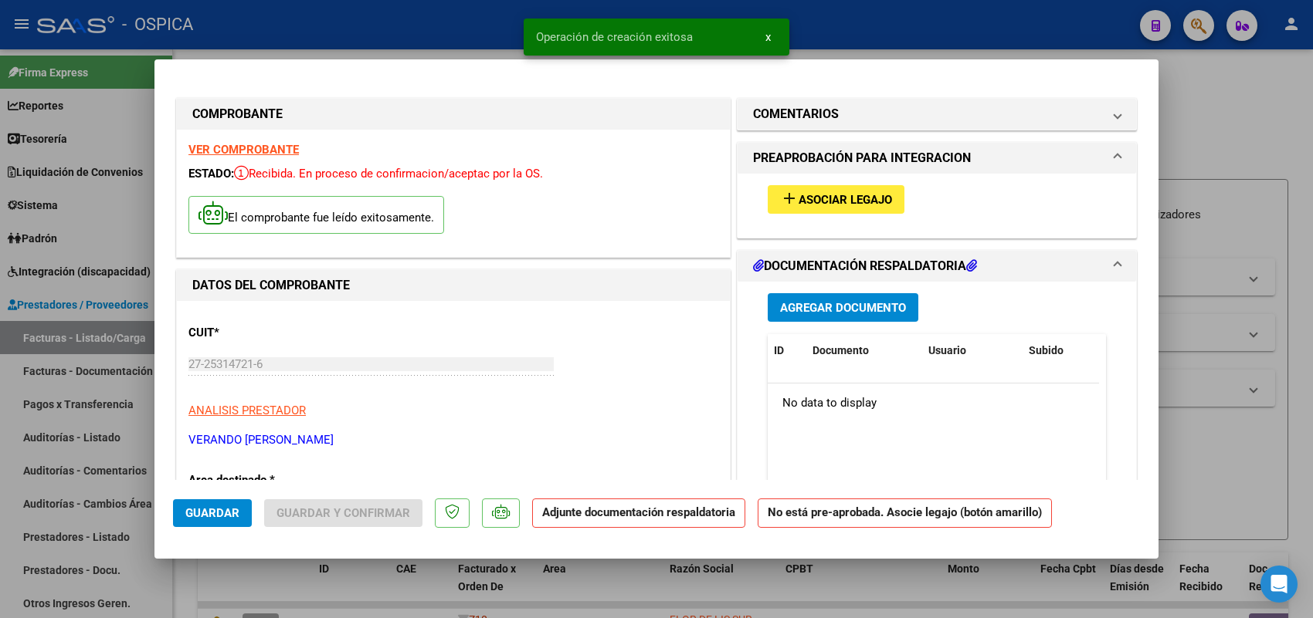
click at [812, 208] on button "add Asociar Legajo" at bounding box center [836, 199] width 137 height 29
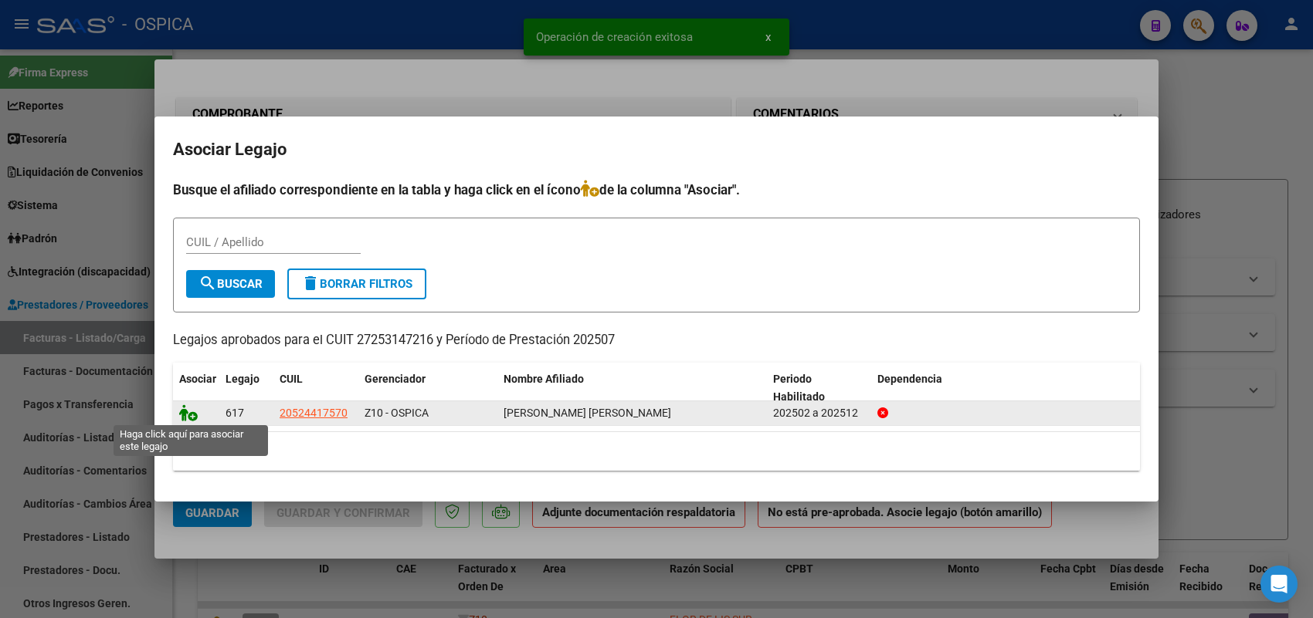
click at [186, 413] on icon at bounding box center [188, 413] width 19 height 17
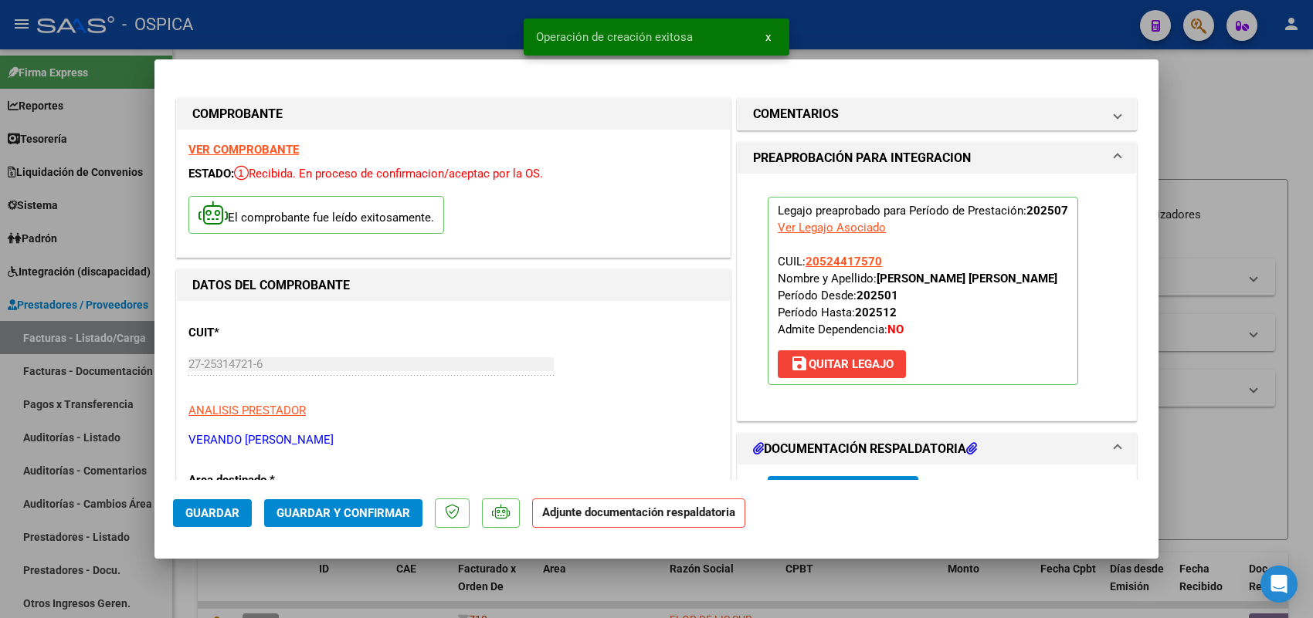
scroll to position [193, 0]
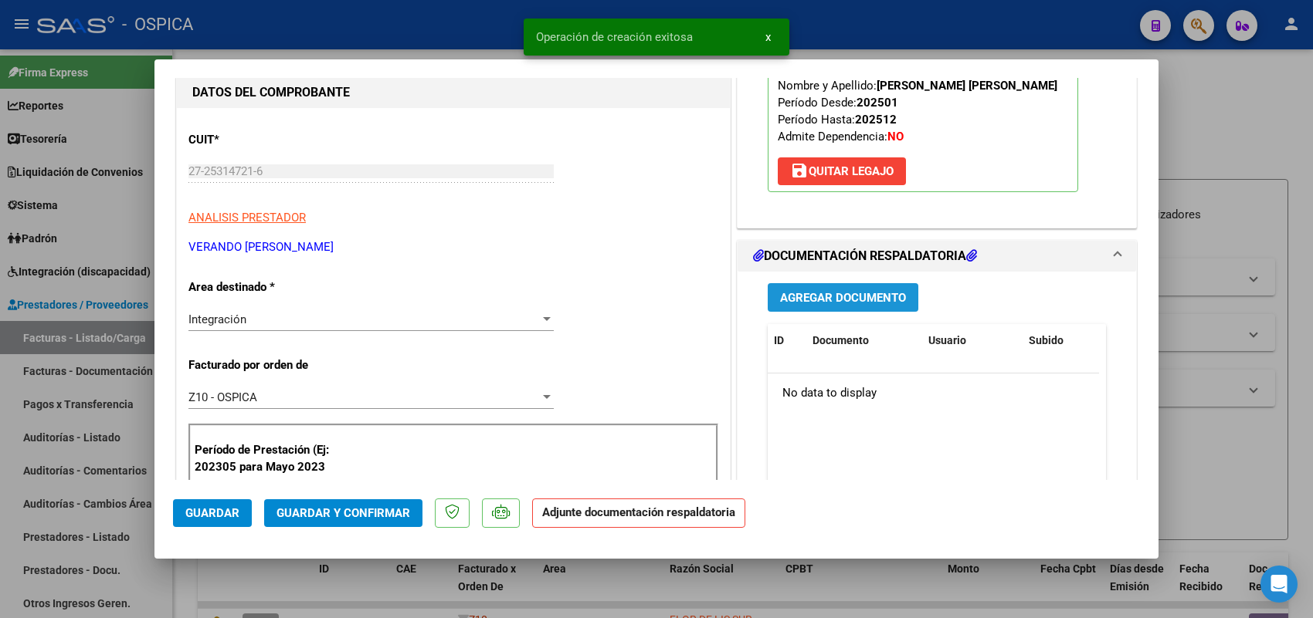
click at [804, 311] on button "Agregar Documento" at bounding box center [843, 297] width 151 height 29
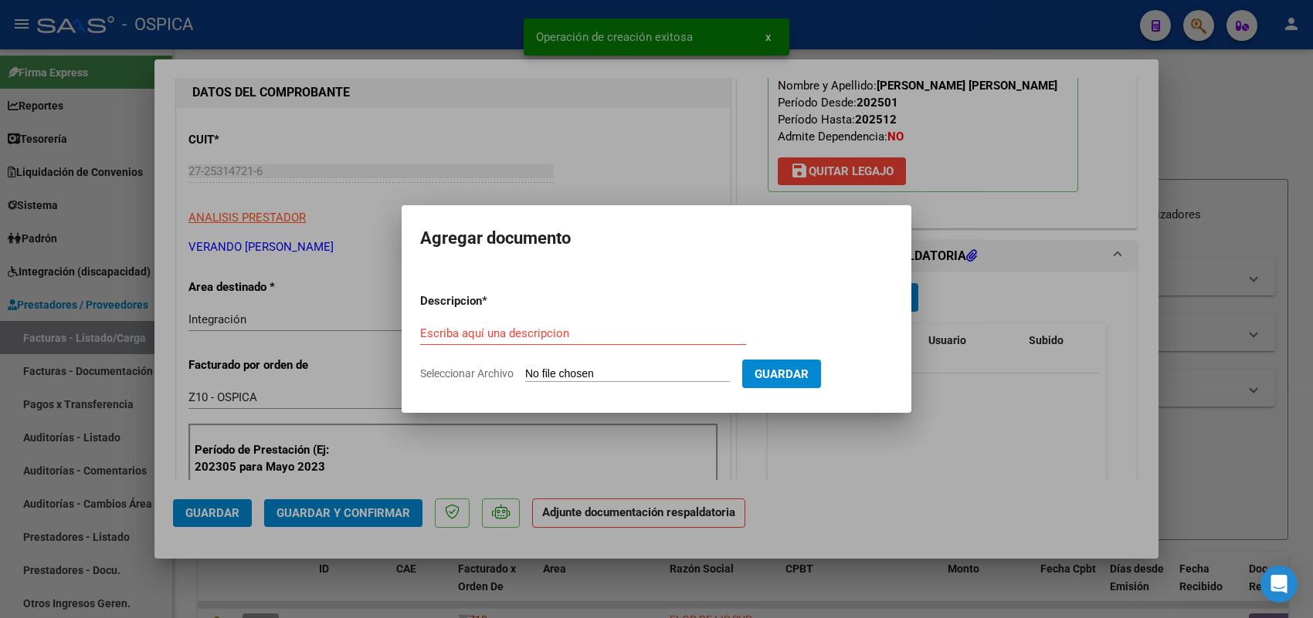
click at [680, 380] on input "Seleccionar Archivo" at bounding box center [627, 375] width 205 height 15
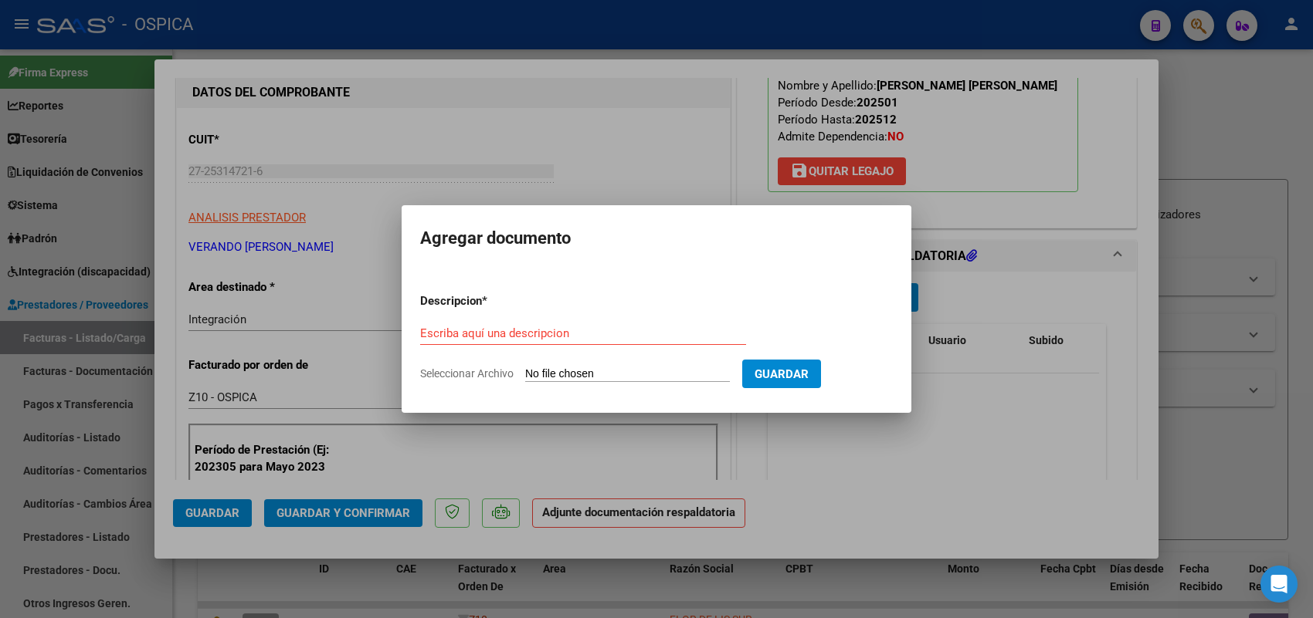
type input "C:\fakepath\ASISTENCIA VERANDO.pdf"
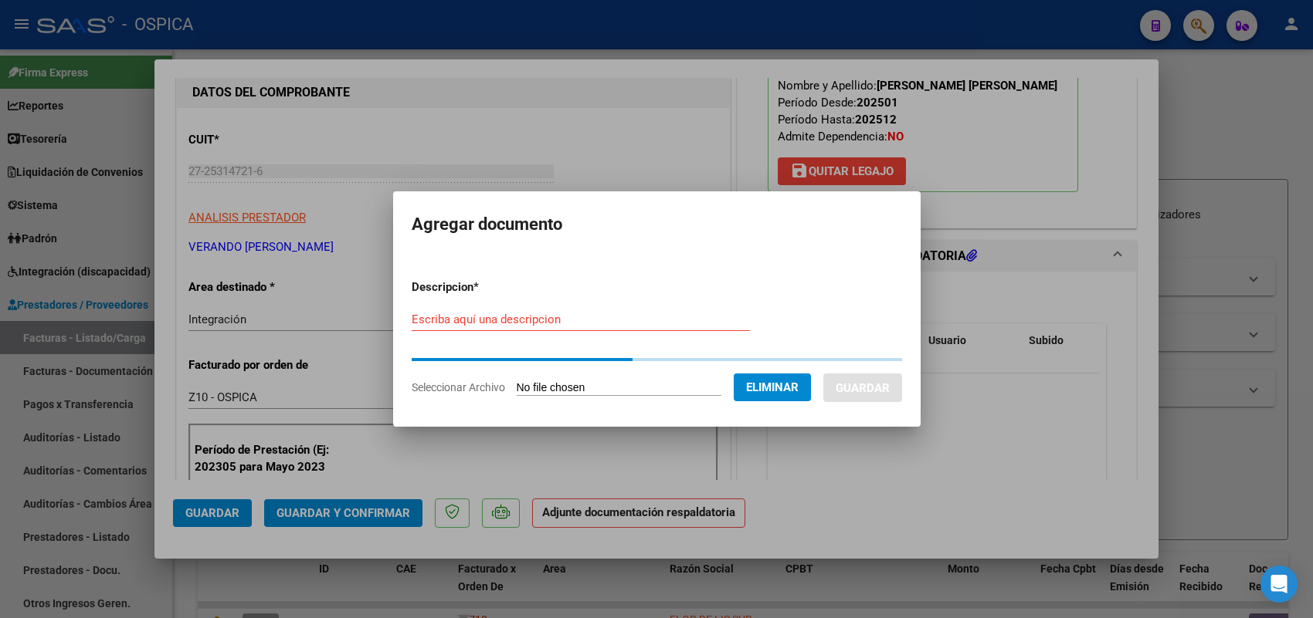
click at [581, 326] on input "Escriba aquí una descripcion" at bounding box center [581, 320] width 338 height 14
paste input "ASISTENCIA"
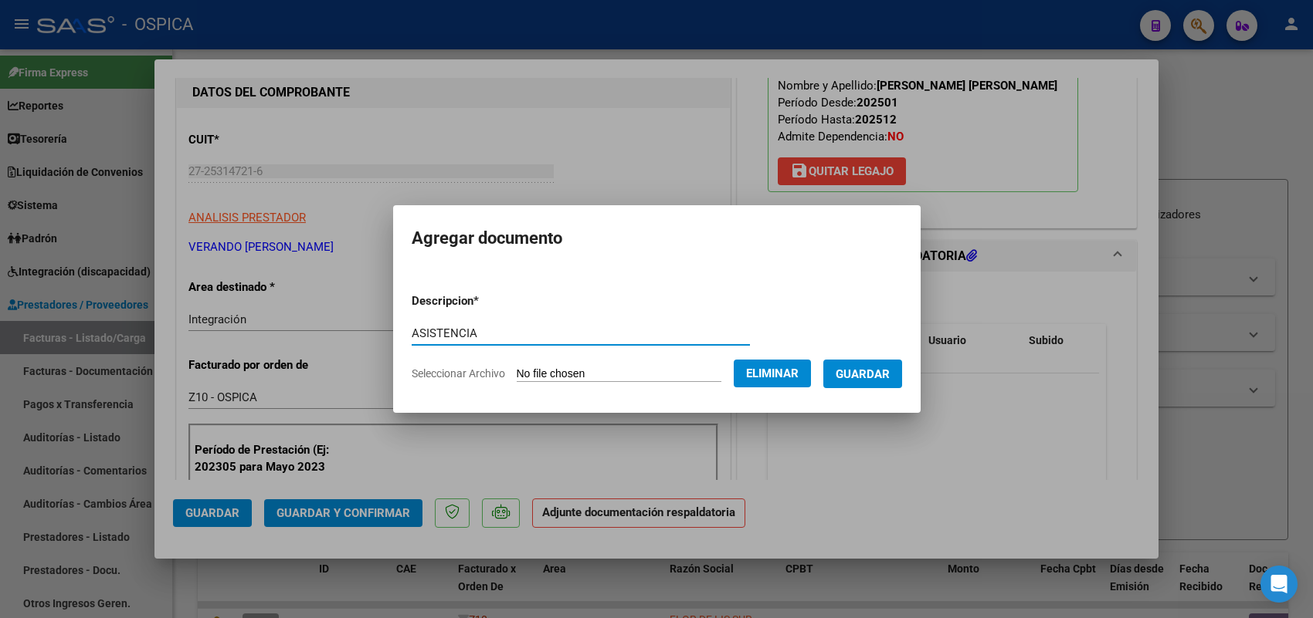
type input "ASISTENCIA"
click at [890, 372] on span "Guardar" at bounding box center [862, 375] width 54 height 14
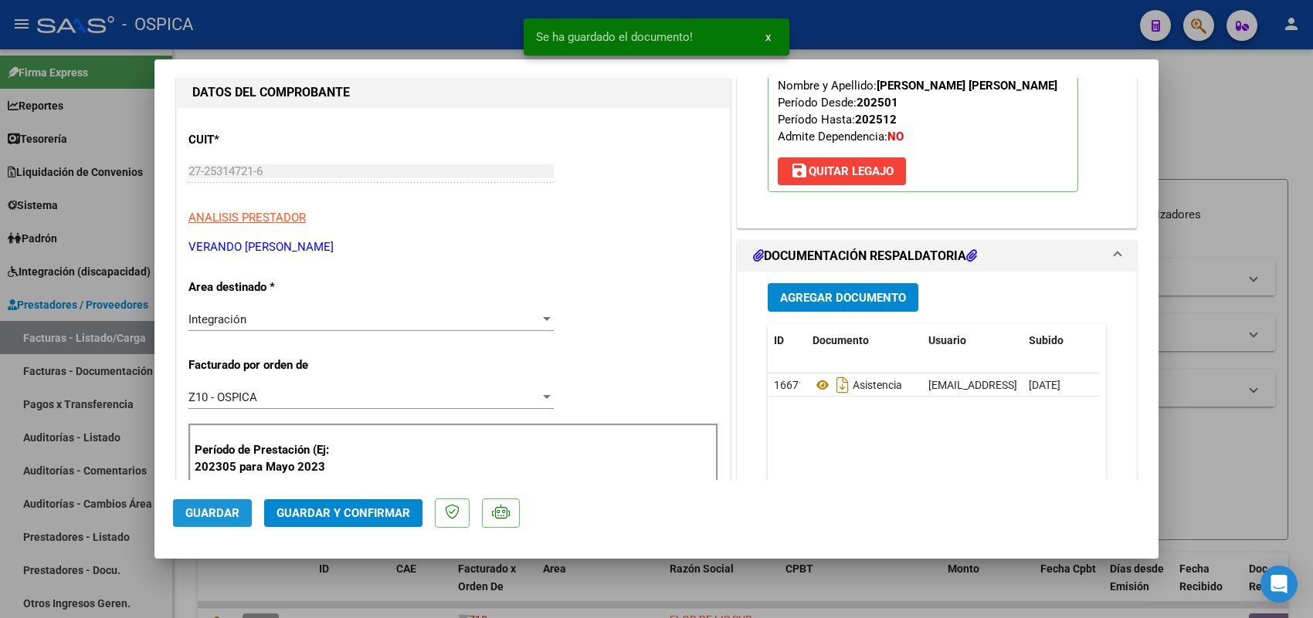
click at [213, 512] on span "Guardar" at bounding box center [212, 514] width 54 height 14
click at [144, 334] on div at bounding box center [656, 309] width 1313 height 618
type input "$ 0,00"
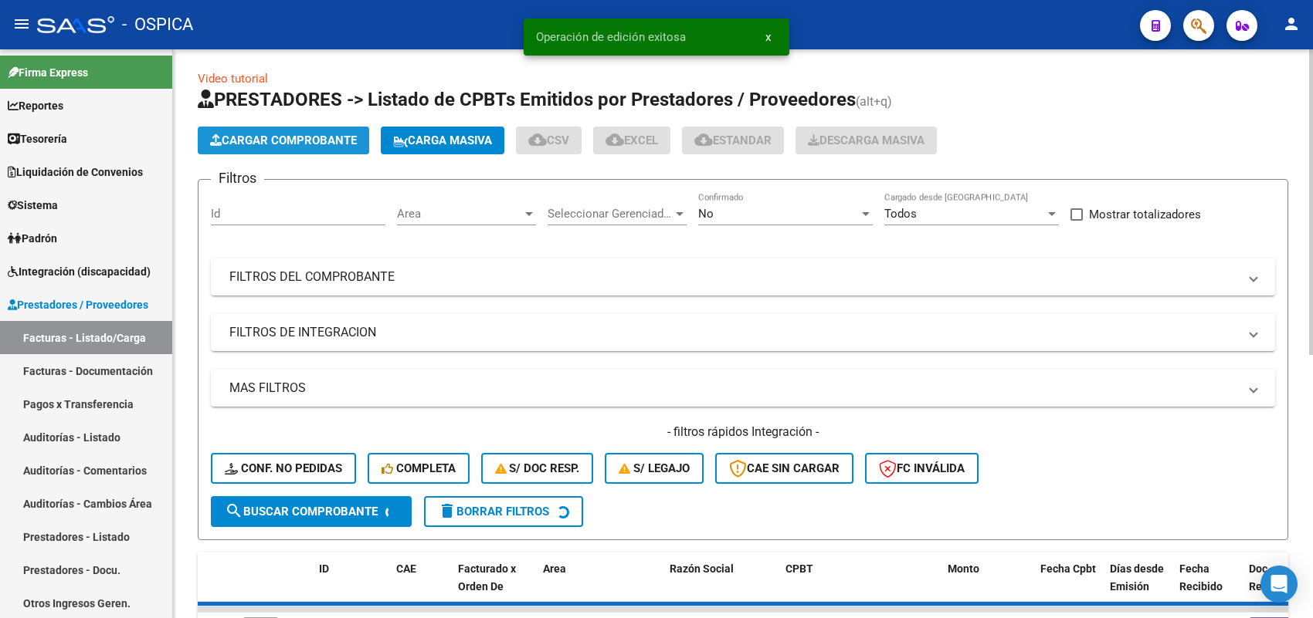
click at [354, 136] on span "Cargar Comprobante" at bounding box center [283, 141] width 147 height 14
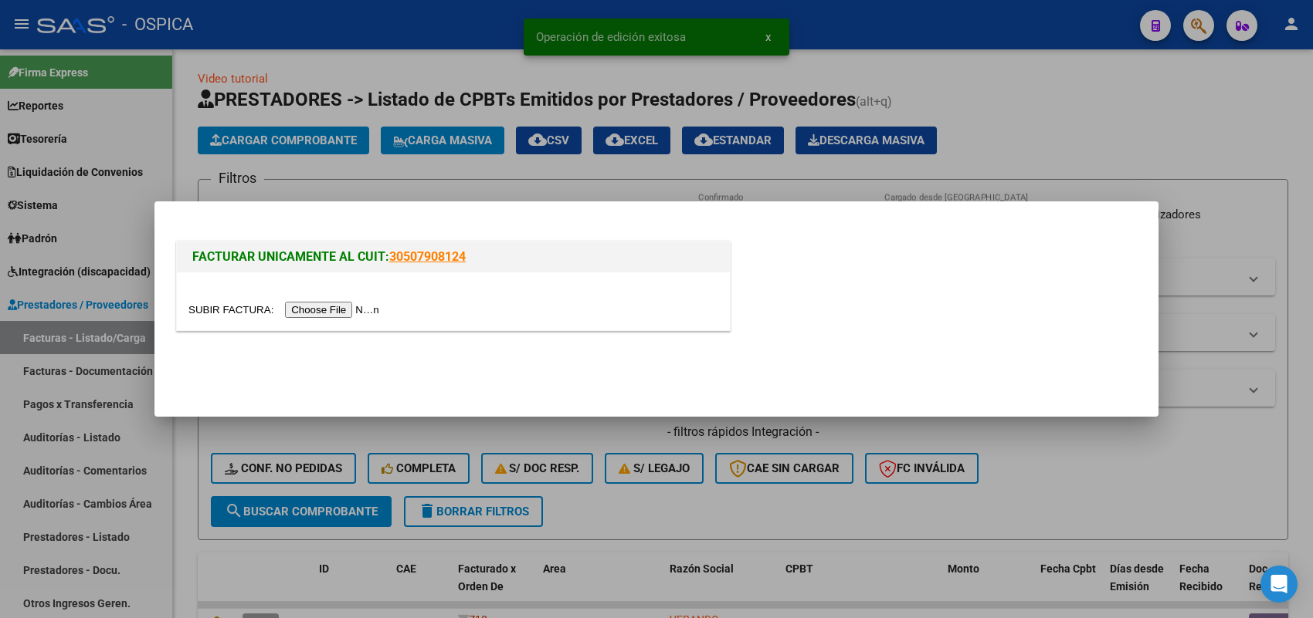
click at [344, 302] on input "file" at bounding box center [285, 310] width 195 height 16
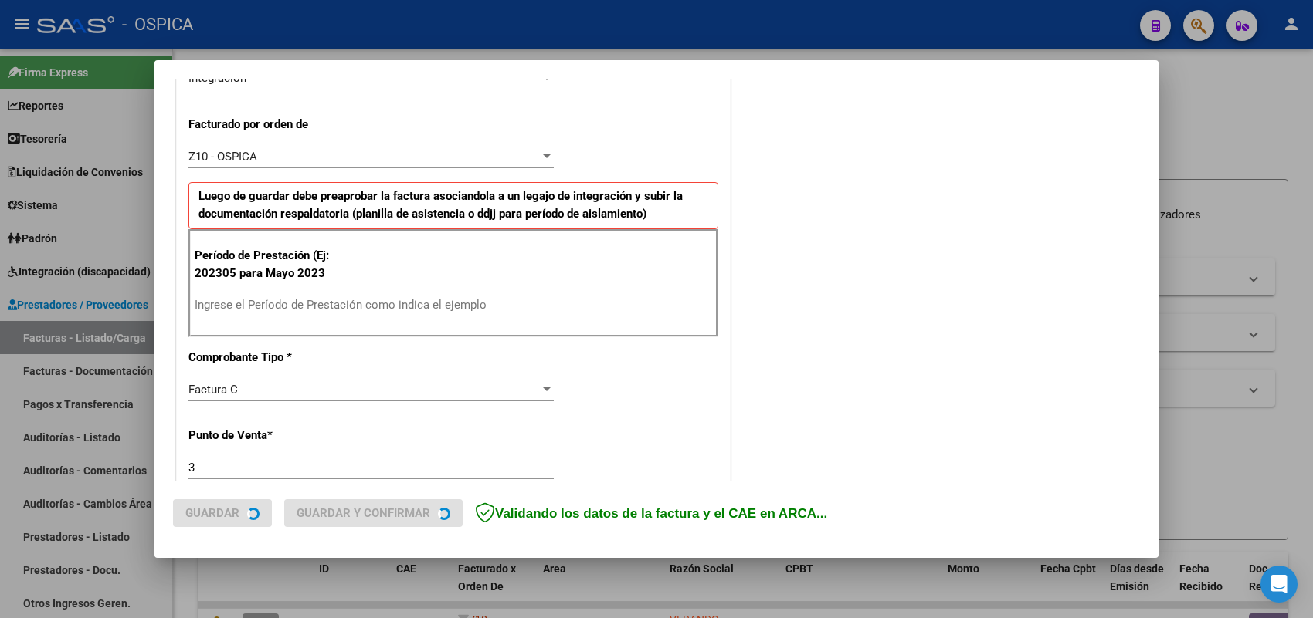
scroll to position [415, 0]
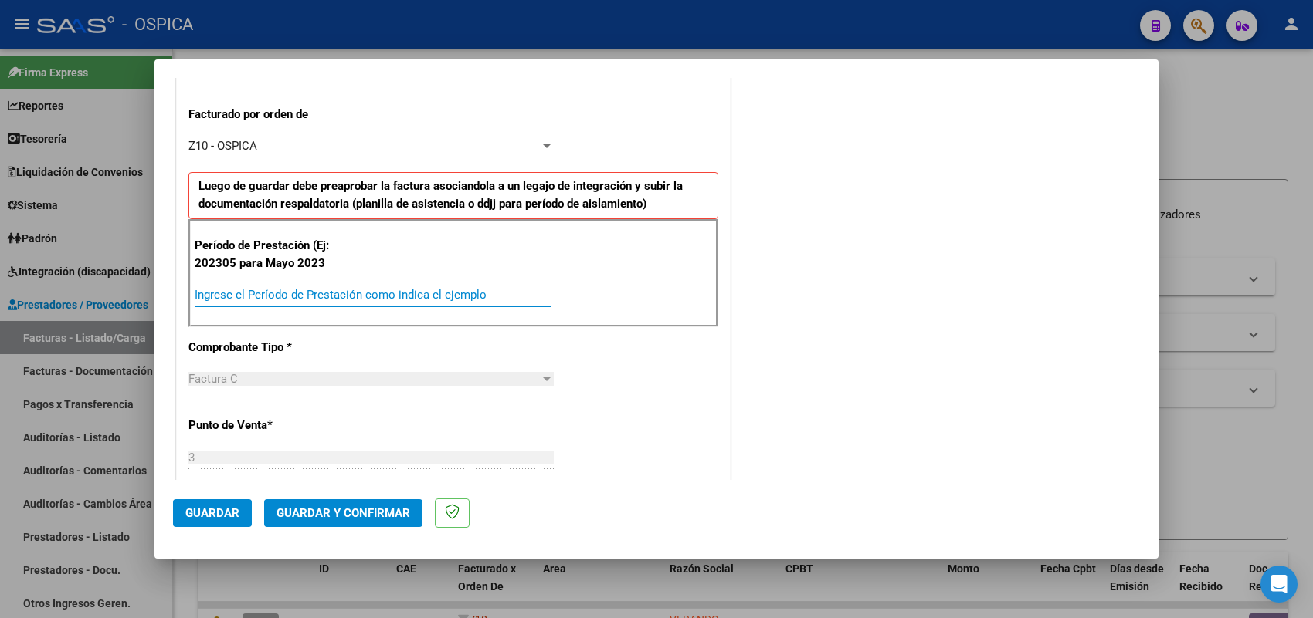
click at [364, 298] on input "Ingrese el Período de Prestación como indica el ejemplo" at bounding box center [373, 295] width 357 height 14
type input "202507"
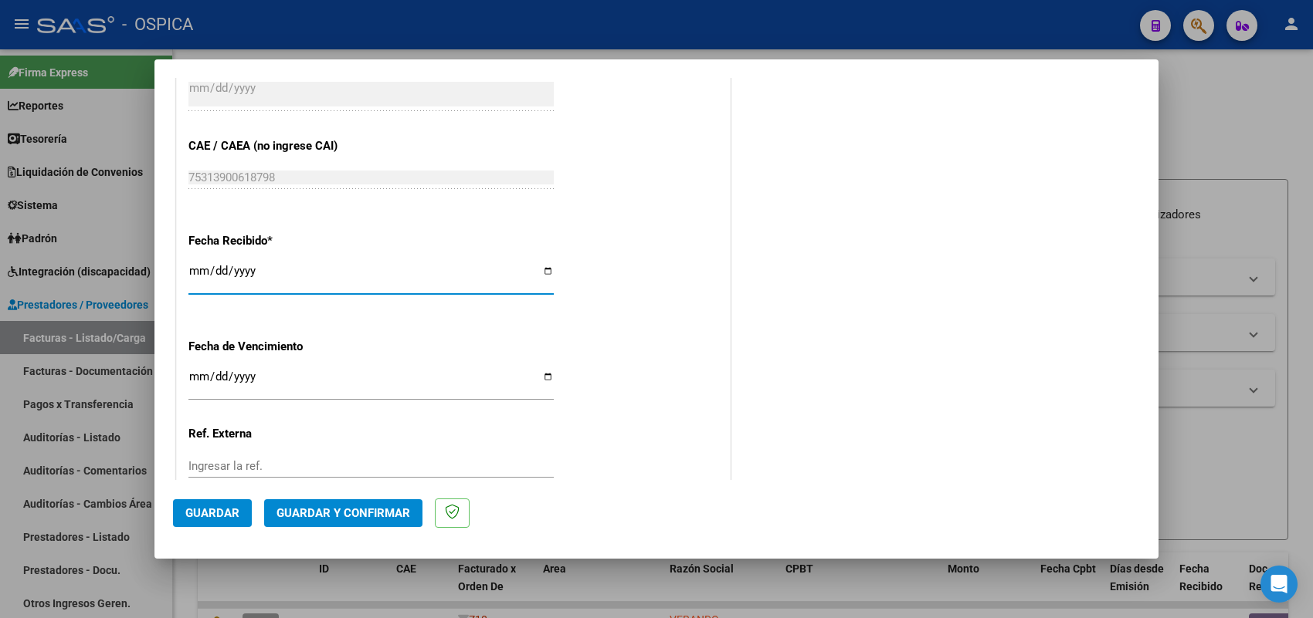
type input "[DATE]"
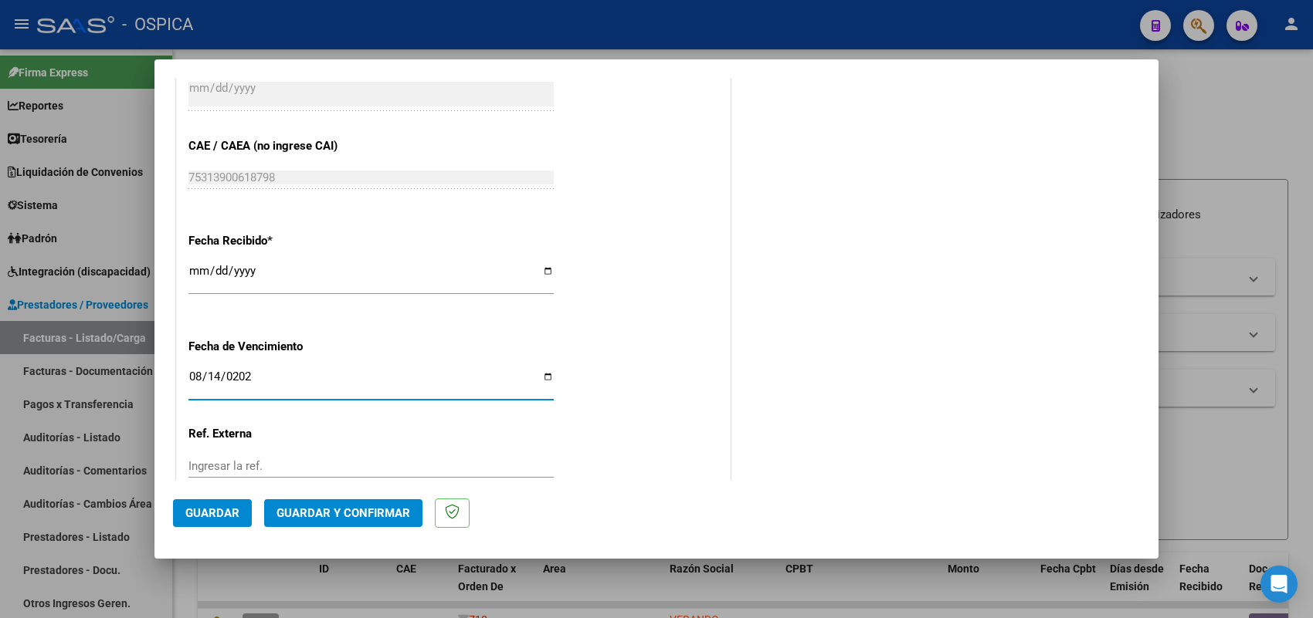
type input "[DATE]"
click at [214, 510] on span "Guardar" at bounding box center [212, 514] width 54 height 14
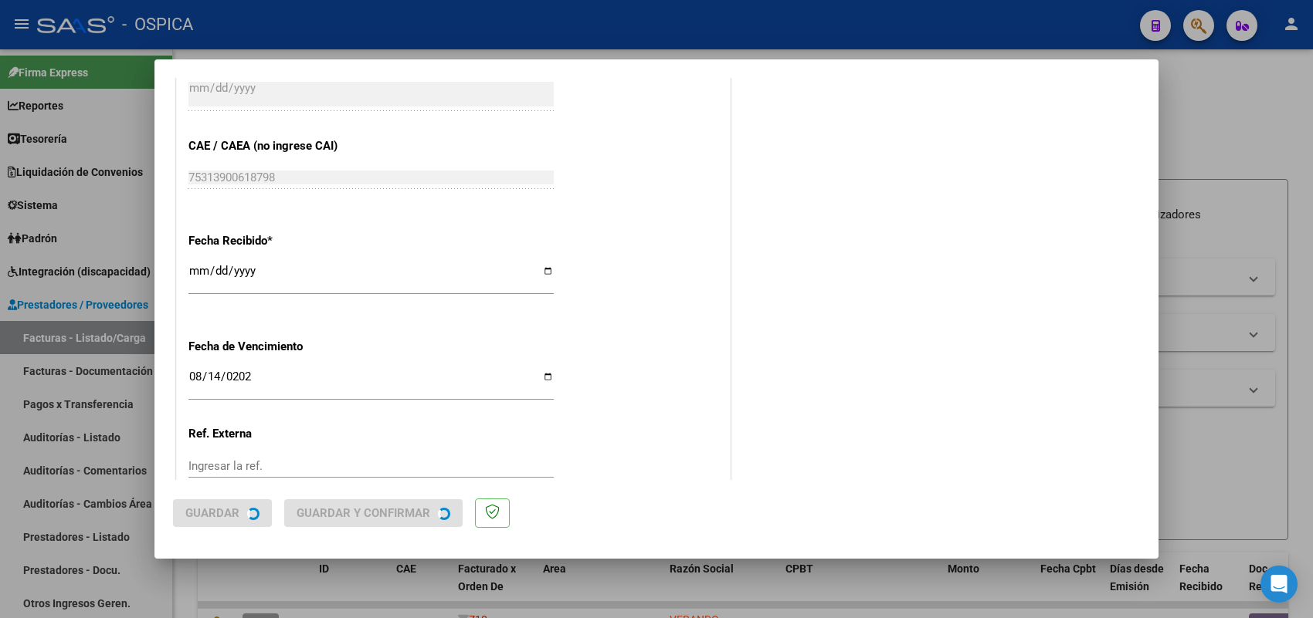
scroll to position [0, 0]
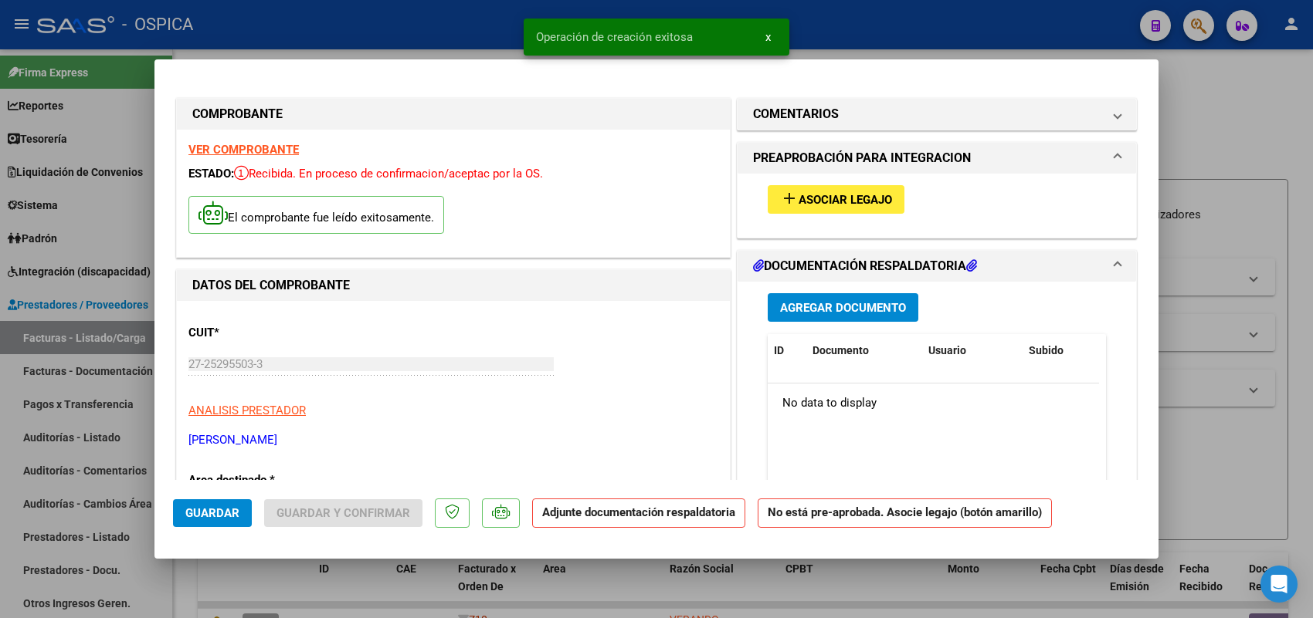
click at [866, 184] on div "add Asociar Legajo" at bounding box center [936, 200] width 361 height 52
click at [834, 217] on div "add Asociar Legajo" at bounding box center [936, 200] width 361 height 52
click at [791, 216] on div "add Asociar Legajo" at bounding box center [936, 200] width 361 height 52
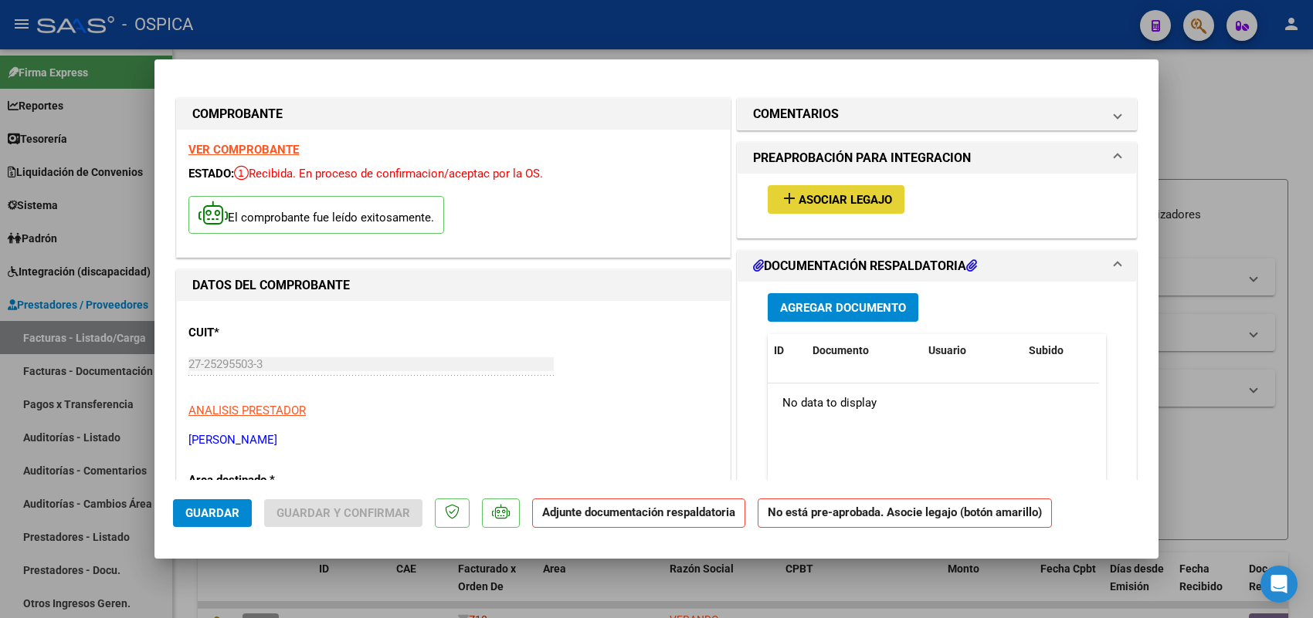
click at [785, 197] on mat-icon "add" at bounding box center [789, 198] width 19 height 19
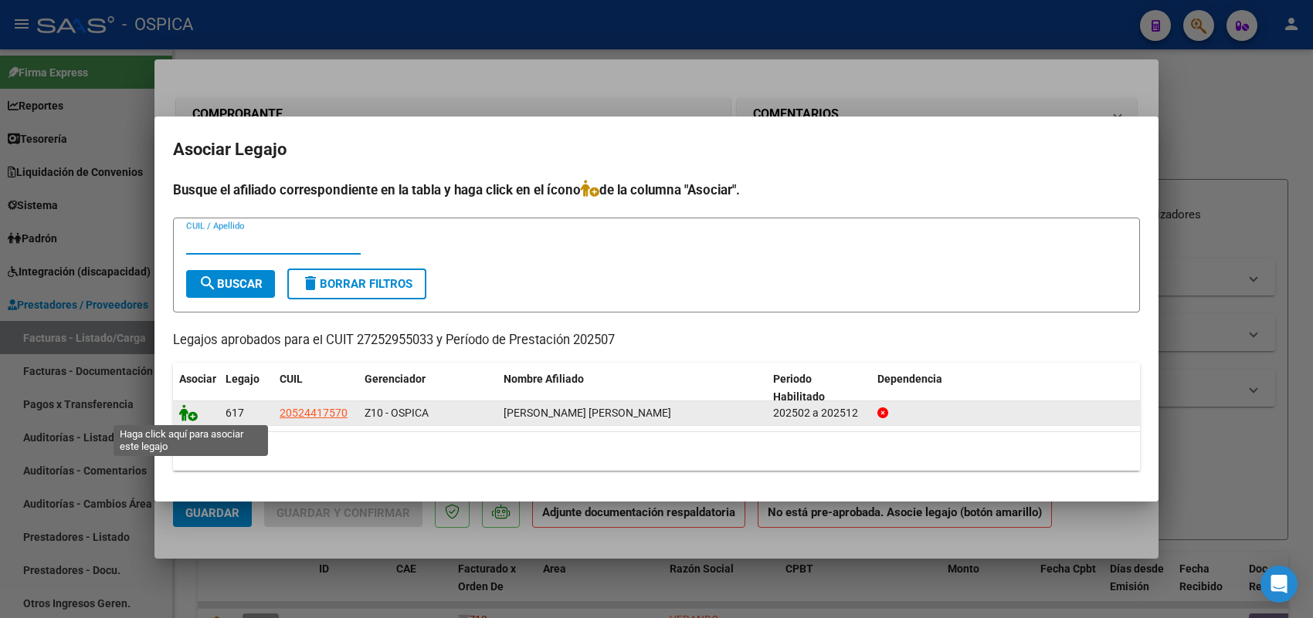
click at [184, 413] on icon at bounding box center [188, 413] width 19 height 17
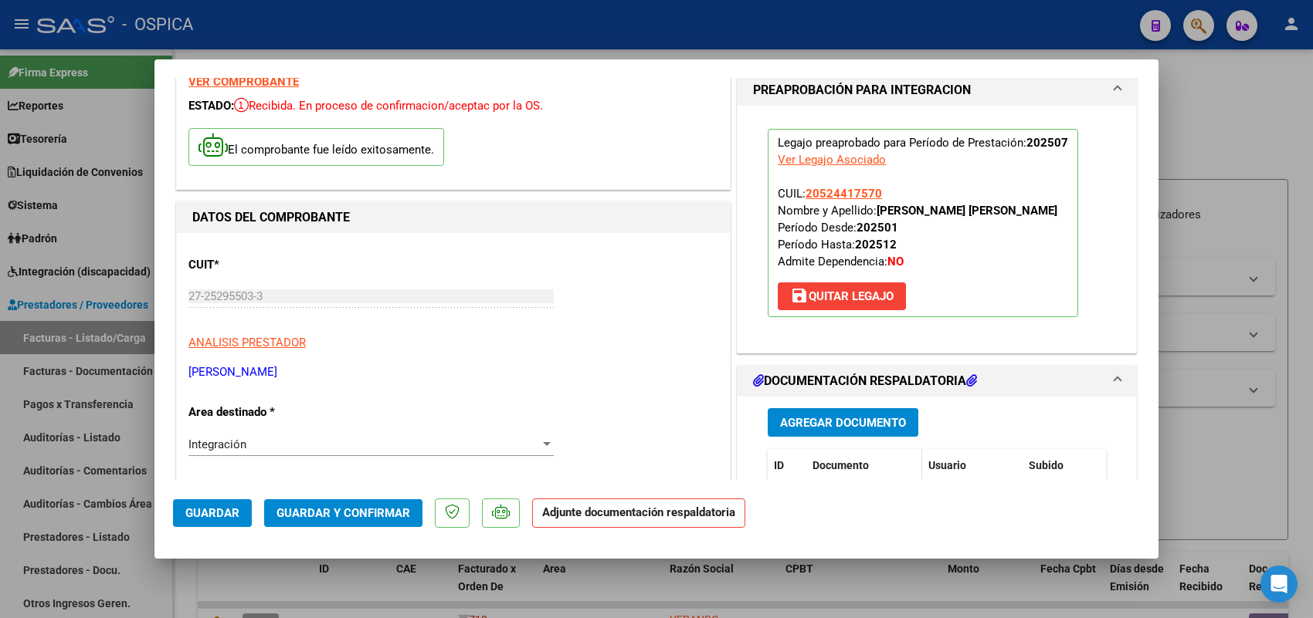
scroll to position [193, 0]
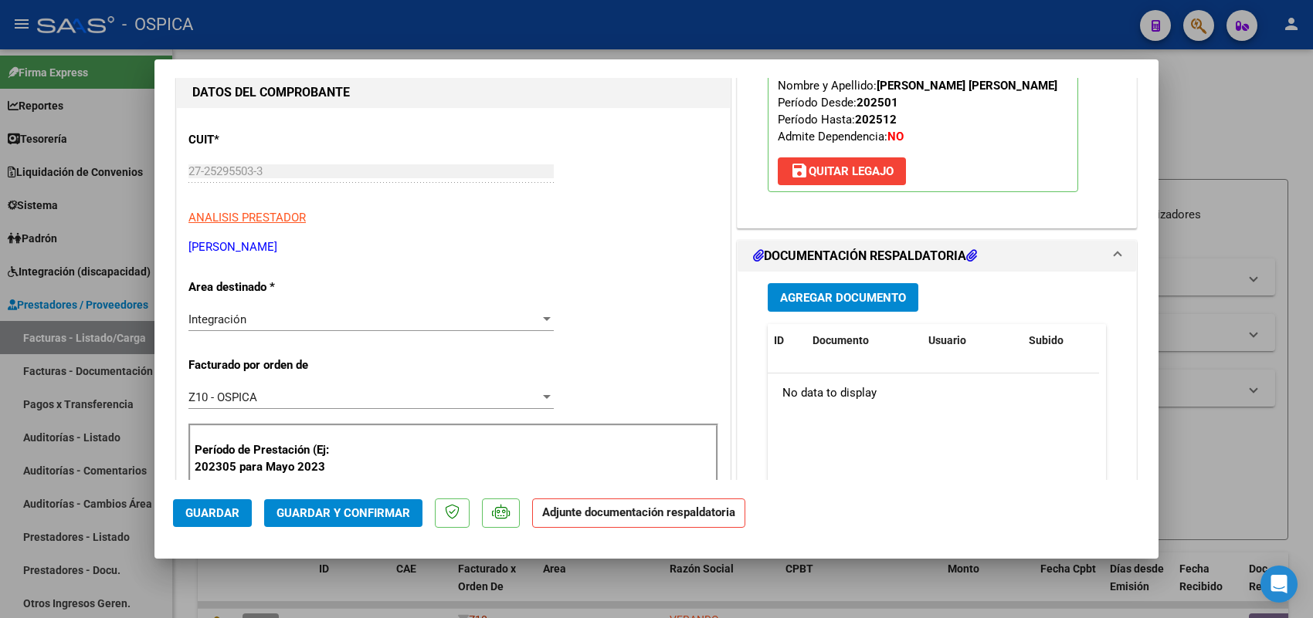
click at [842, 288] on button "Agregar Documento" at bounding box center [843, 297] width 151 height 29
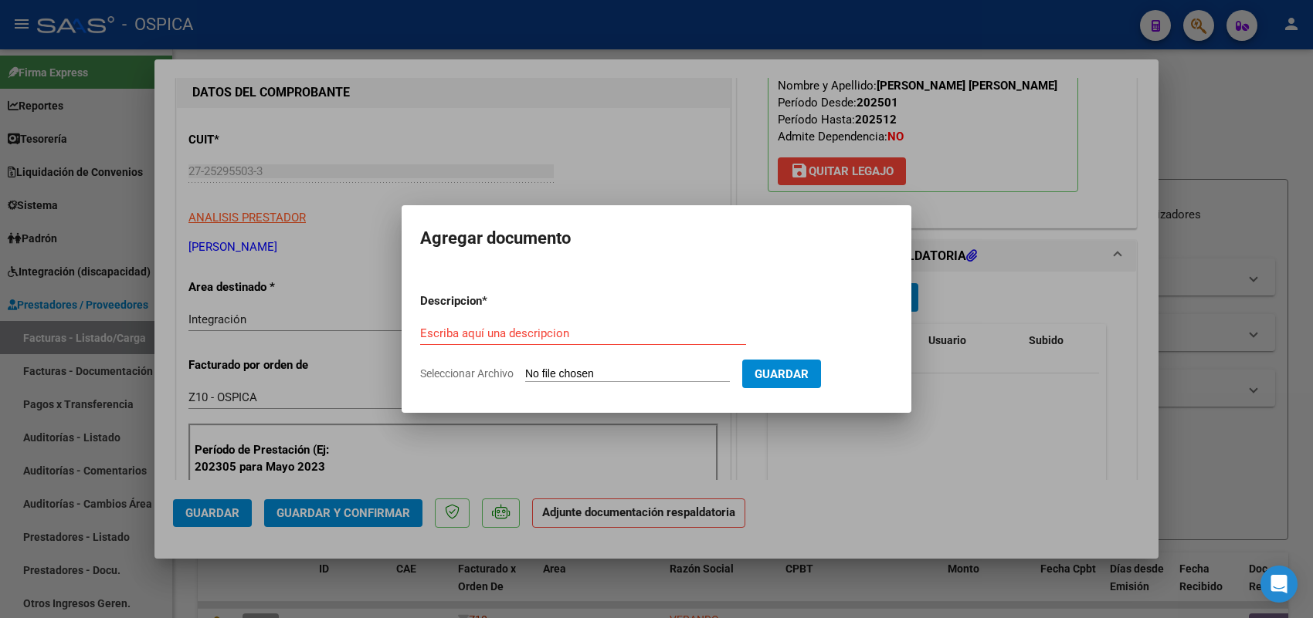
click at [709, 373] on input "Seleccionar Archivo" at bounding box center [627, 375] width 205 height 15
type input "C:\fakepath\ASISTENCIA FLORES.pdf"
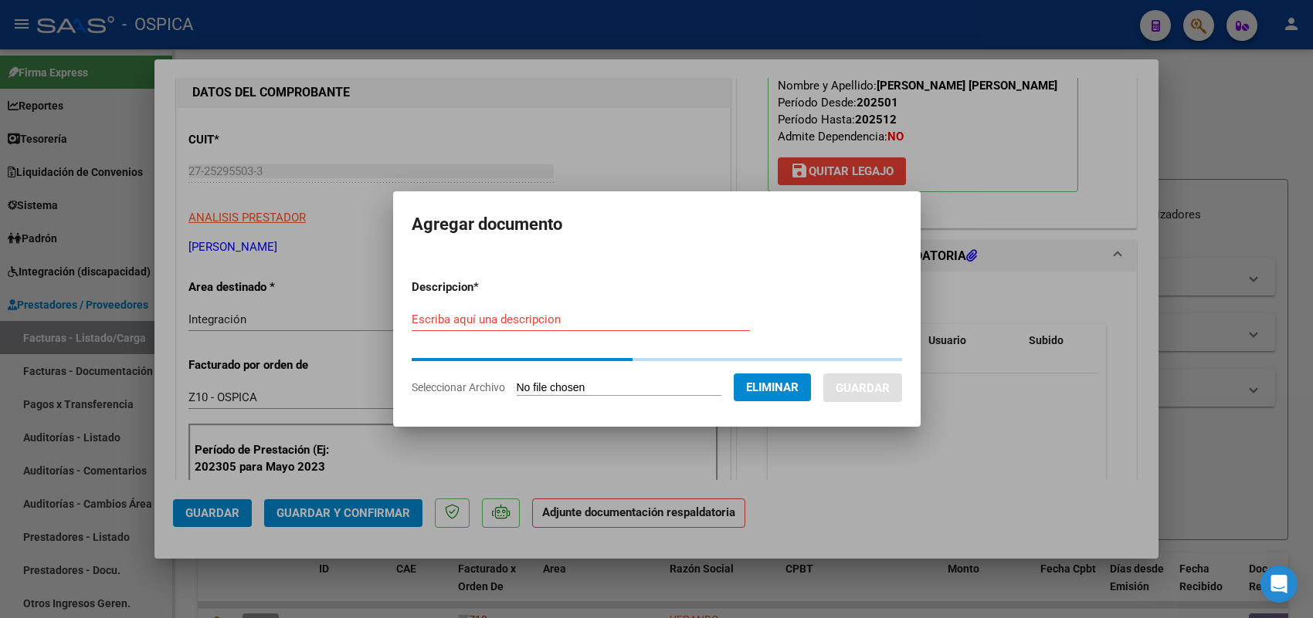
click at [552, 318] on input "Escriba aquí una descripcion" at bounding box center [581, 320] width 338 height 14
paste input "ASISTENCIA"
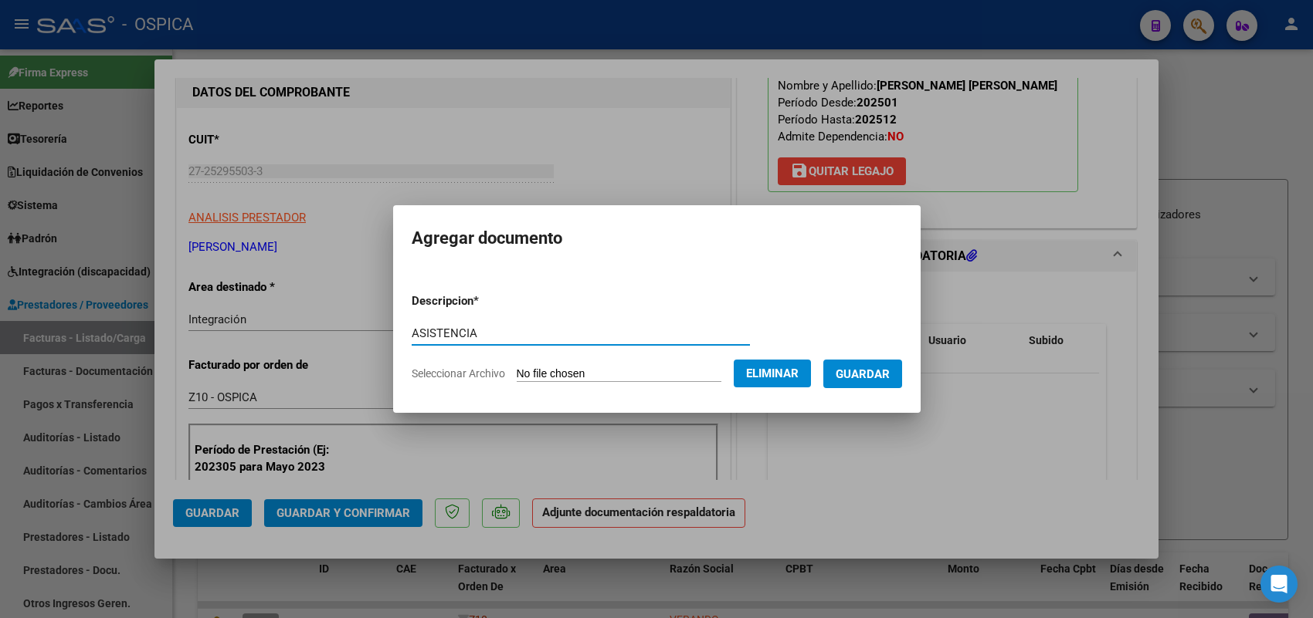
type input "ASISTENCIA"
click at [867, 368] on span "Guardar" at bounding box center [862, 375] width 54 height 14
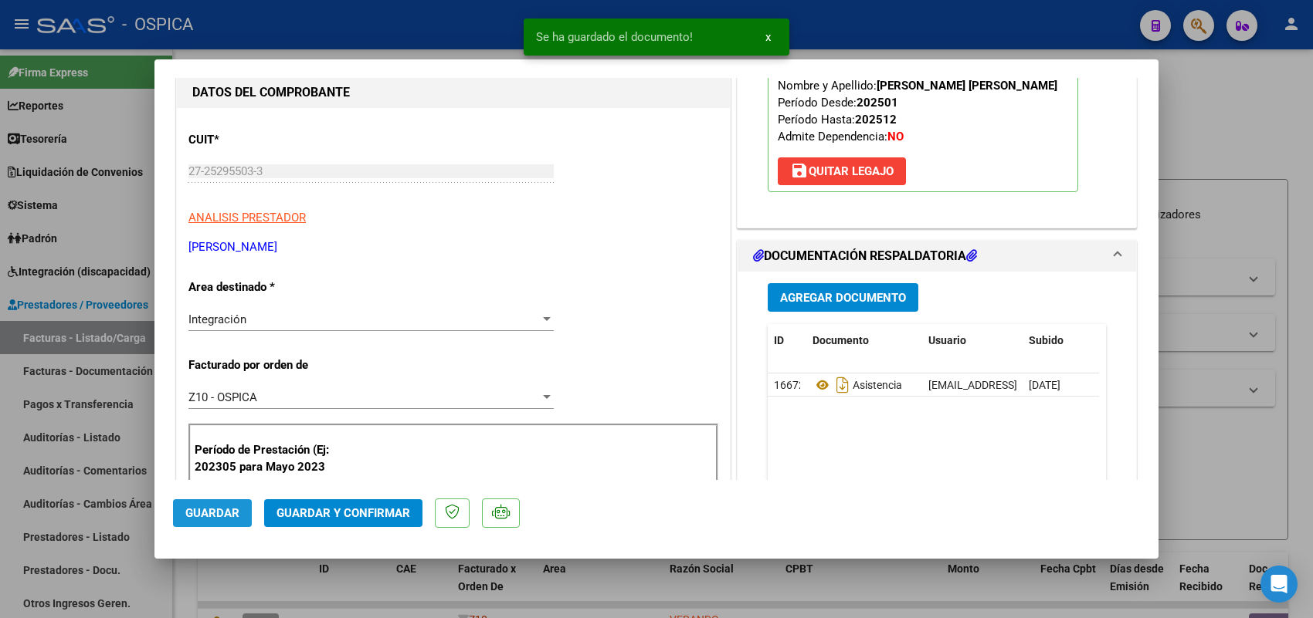
click at [215, 510] on span "Guardar" at bounding box center [212, 514] width 54 height 14
click at [141, 337] on div at bounding box center [656, 309] width 1313 height 618
type input "$ 0,00"
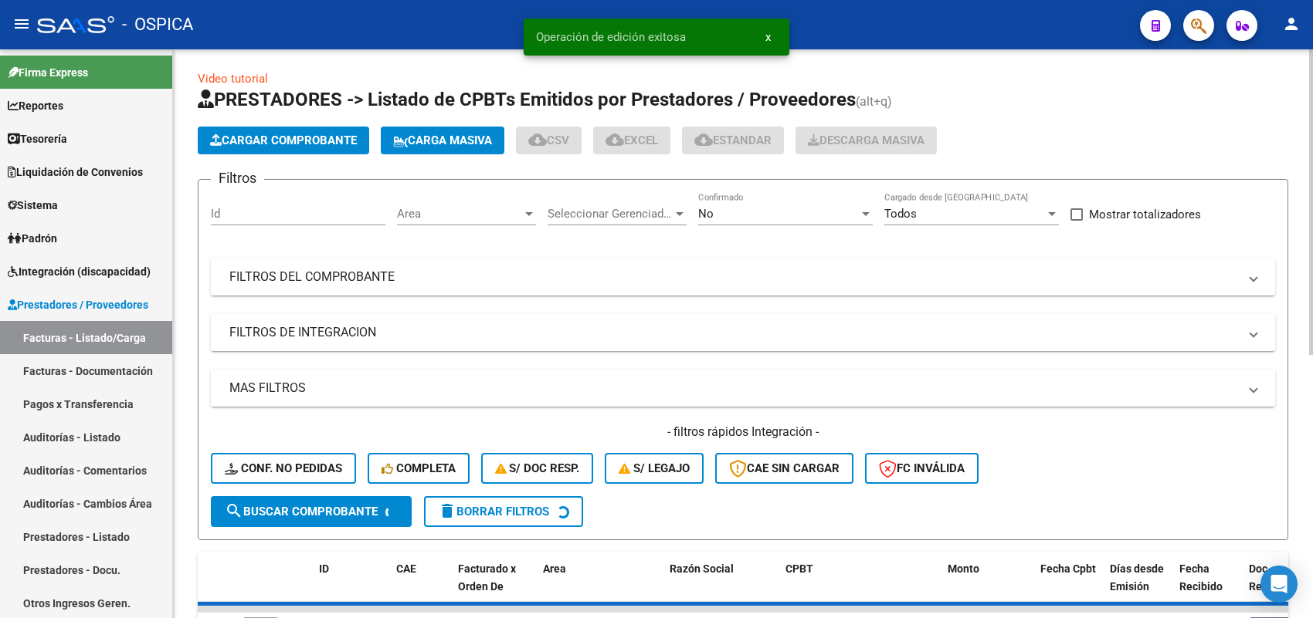
click at [340, 137] on span "Cargar Comprobante" at bounding box center [283, 141] width 147 height 14
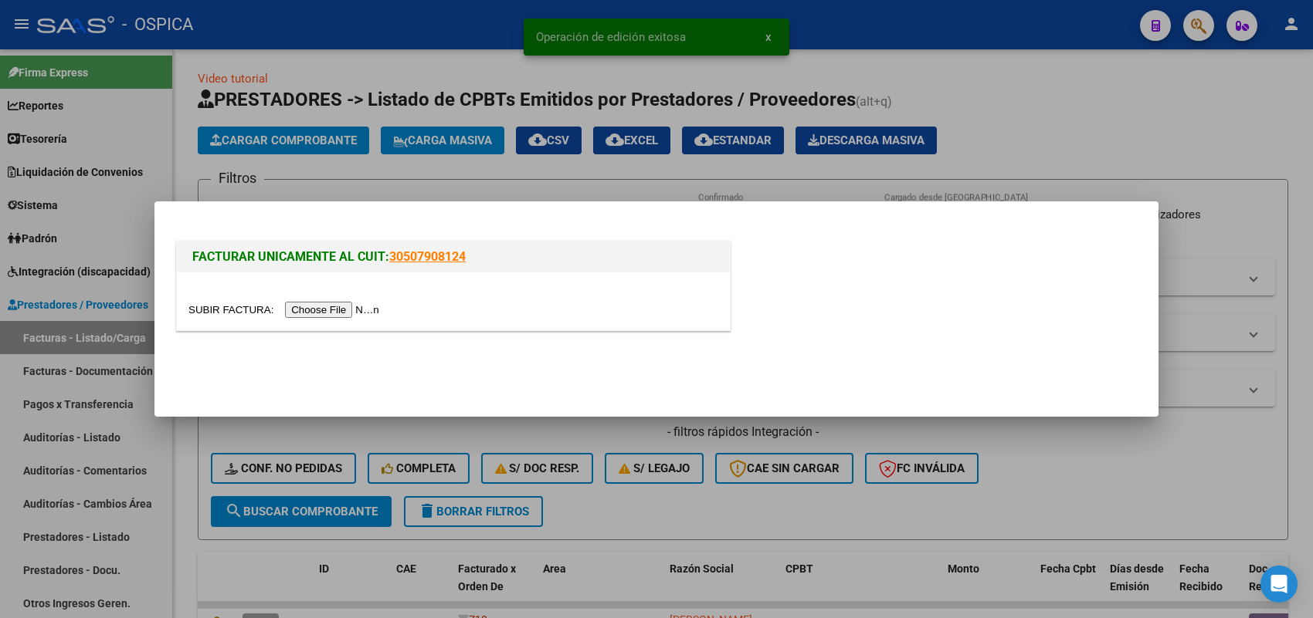
click at [368, 301] on div at bounding box center [453, 310] width 530 height 18
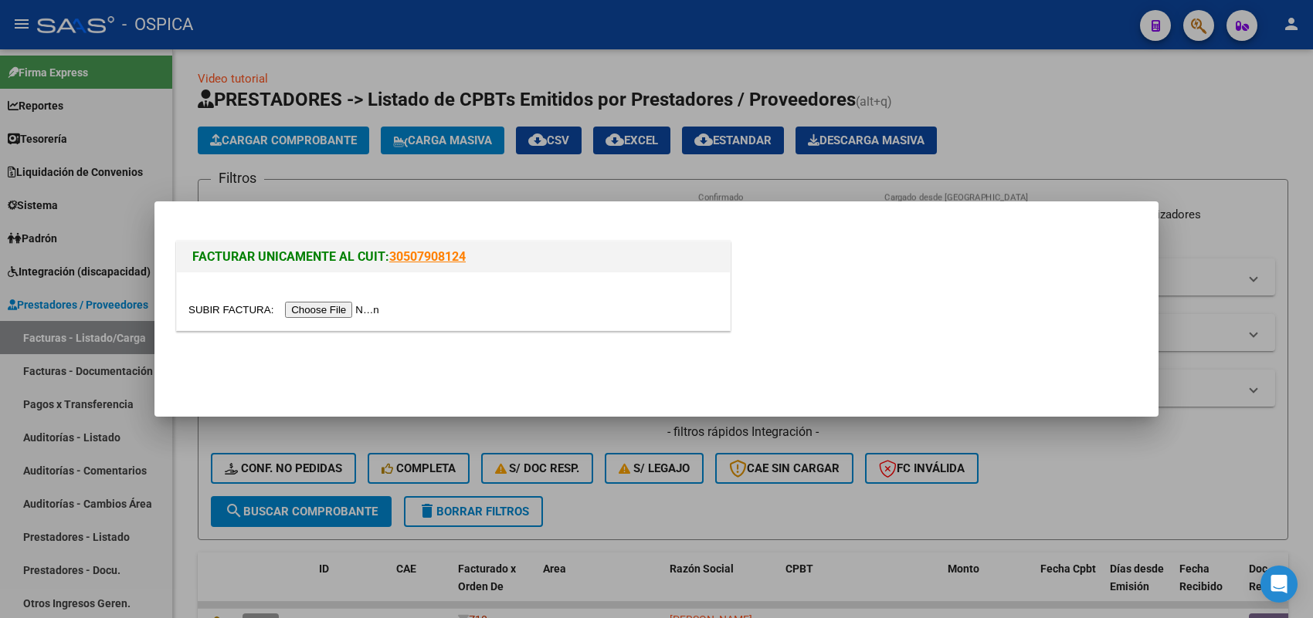
click at [369, 299] on div at bounding box center [453, 302] width 553 height 58
click at [372, 310] on input "file" at bounding box center [285, 310] width 195 height 16
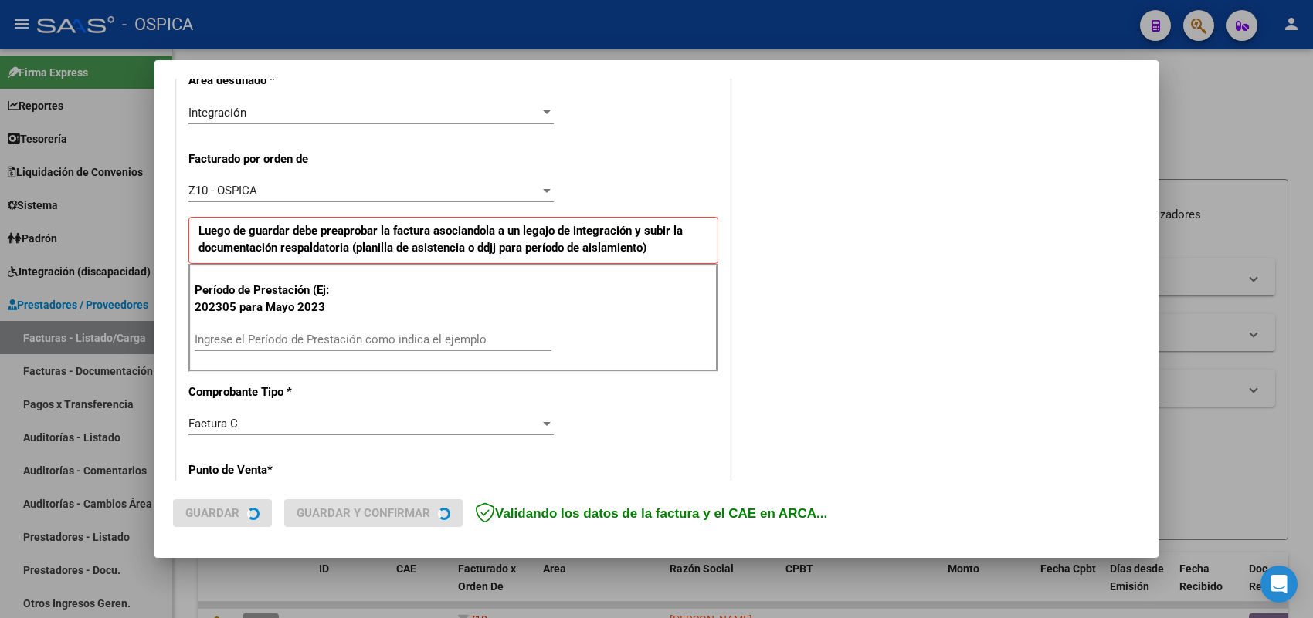
scroll to position [415, 0]
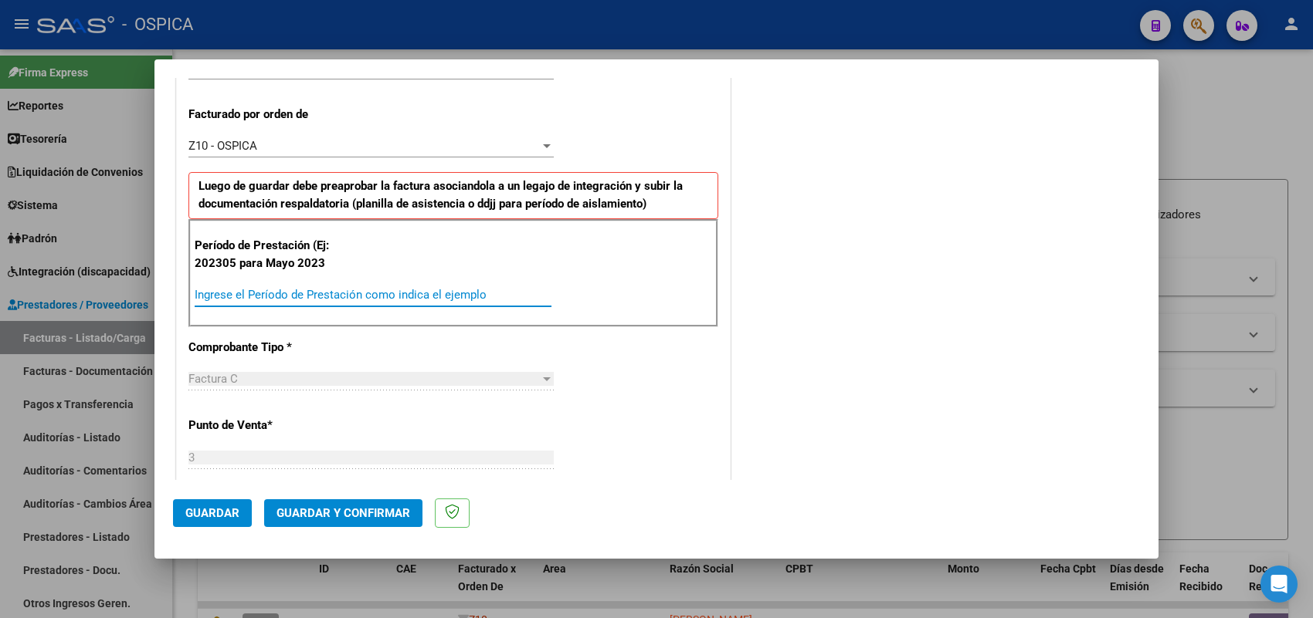
click at [353, 294] on input "Ingrese el Período de Prestación como indica el ejemplo" at bounding box center [373, 295] width 357 height 14
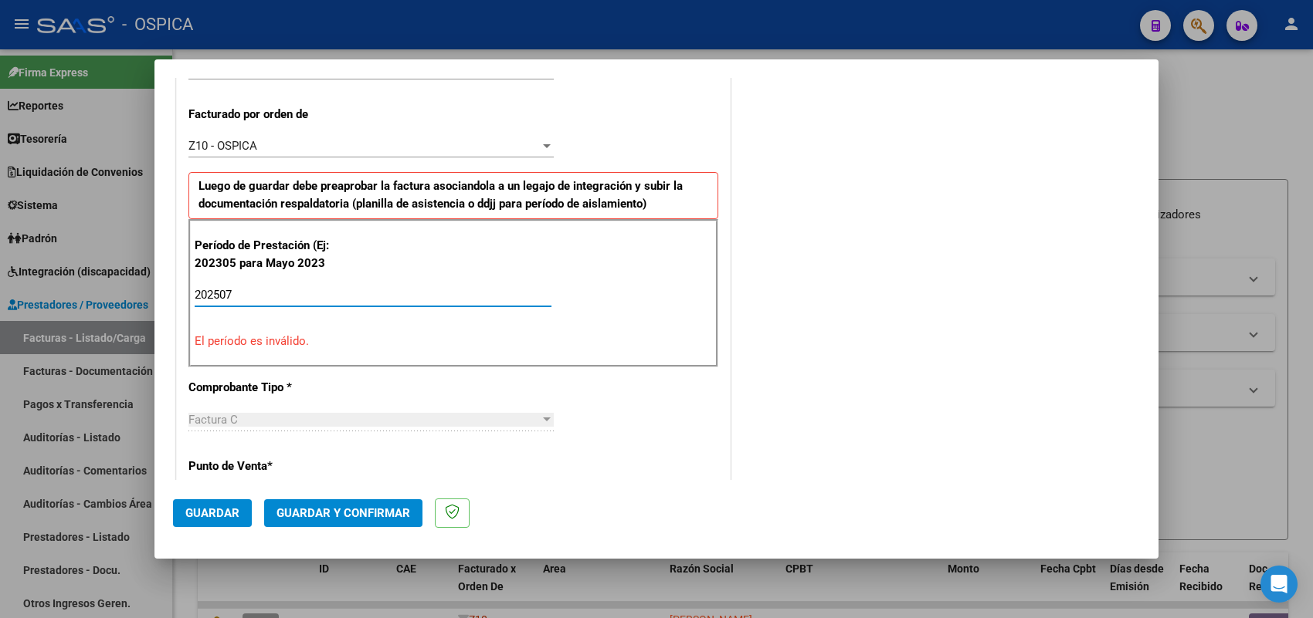
type input "202507"
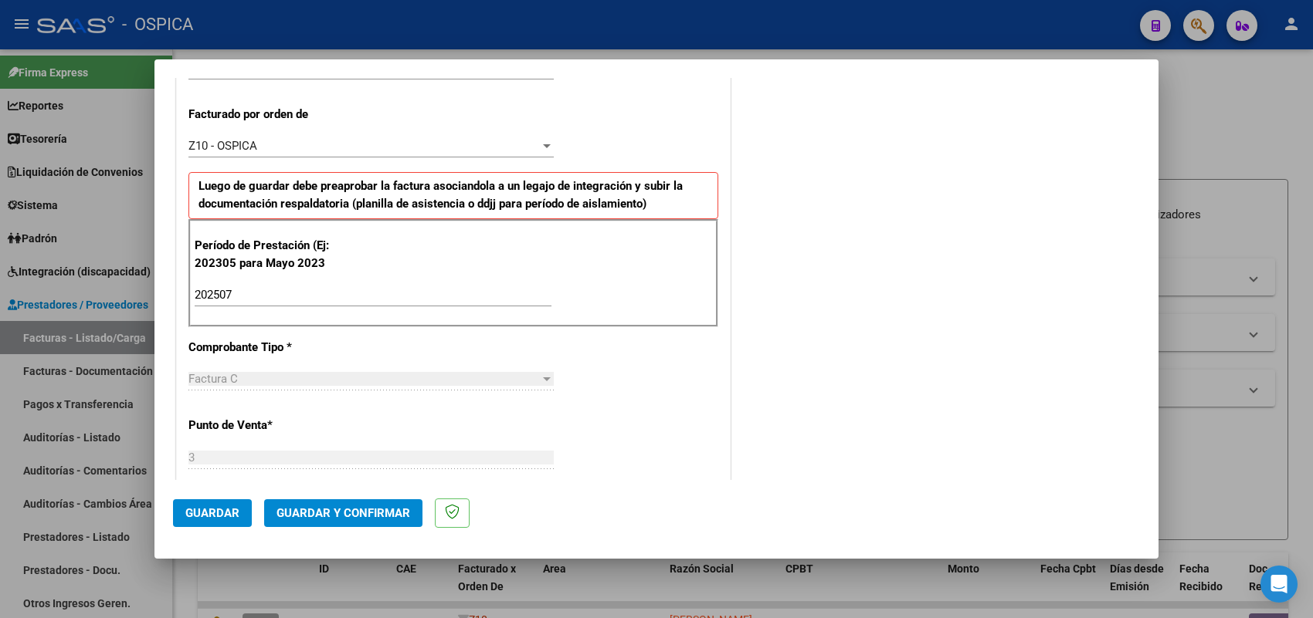
scroll to position [1017, 0]
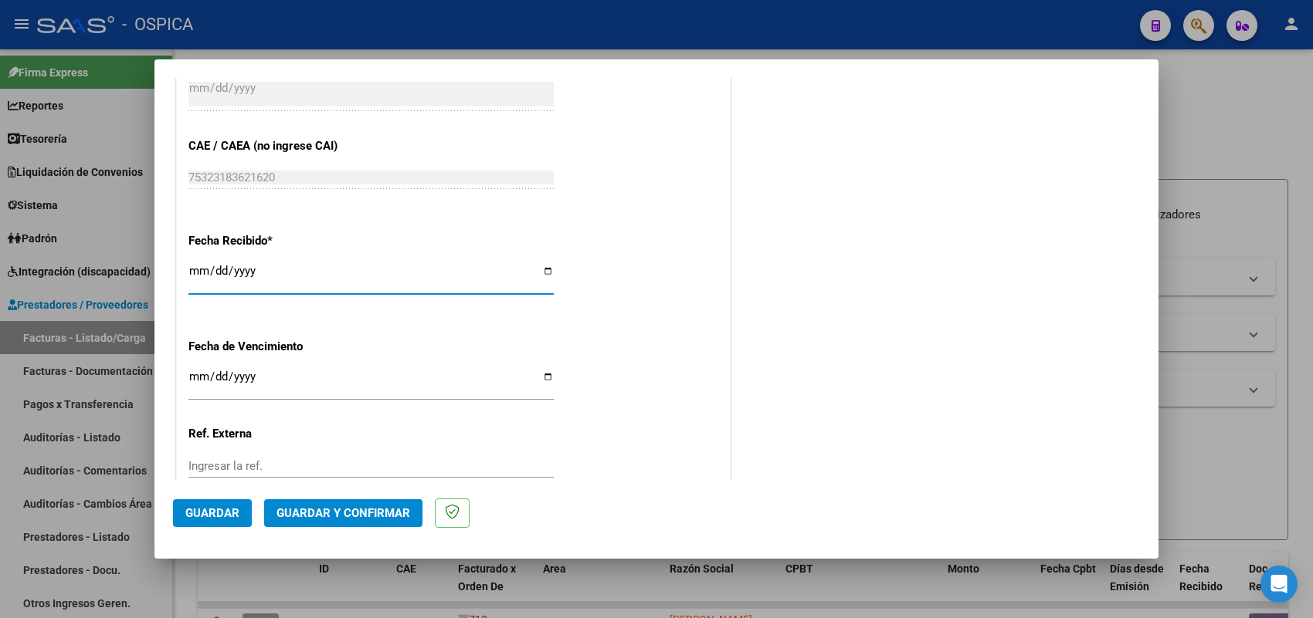
type input "[DATE]"
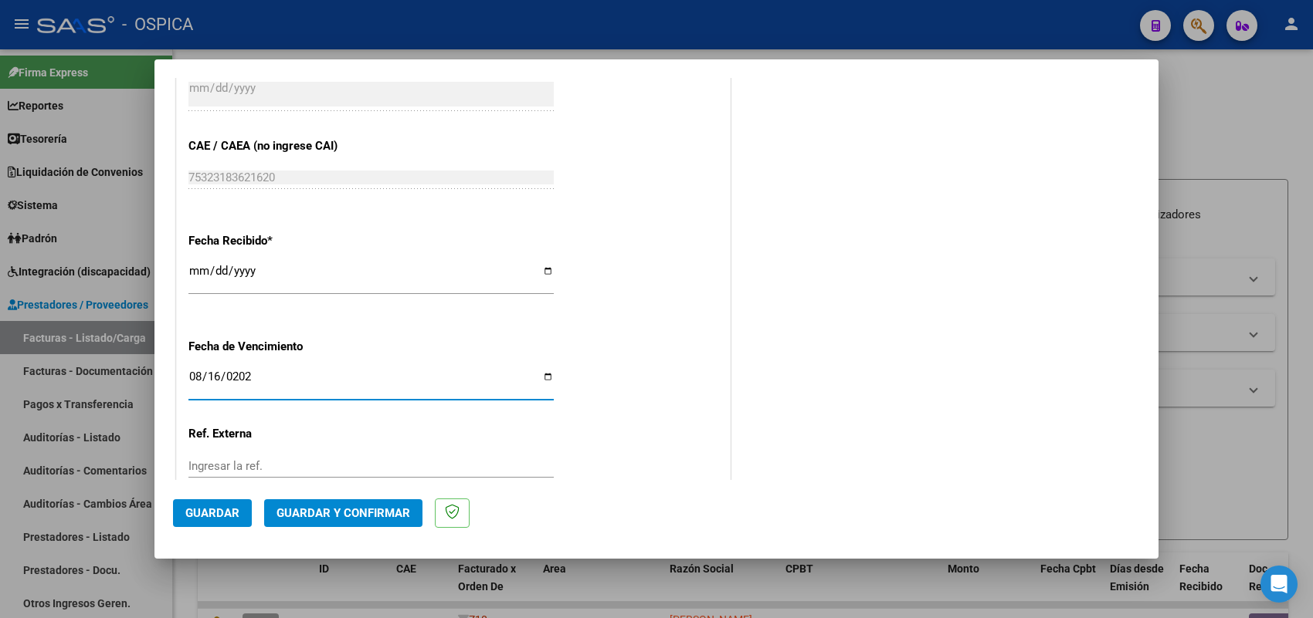
type input "[DATE]"
click at [232, 513] on span "Guardar" at bounding box center [212, 514] width 54 height 14
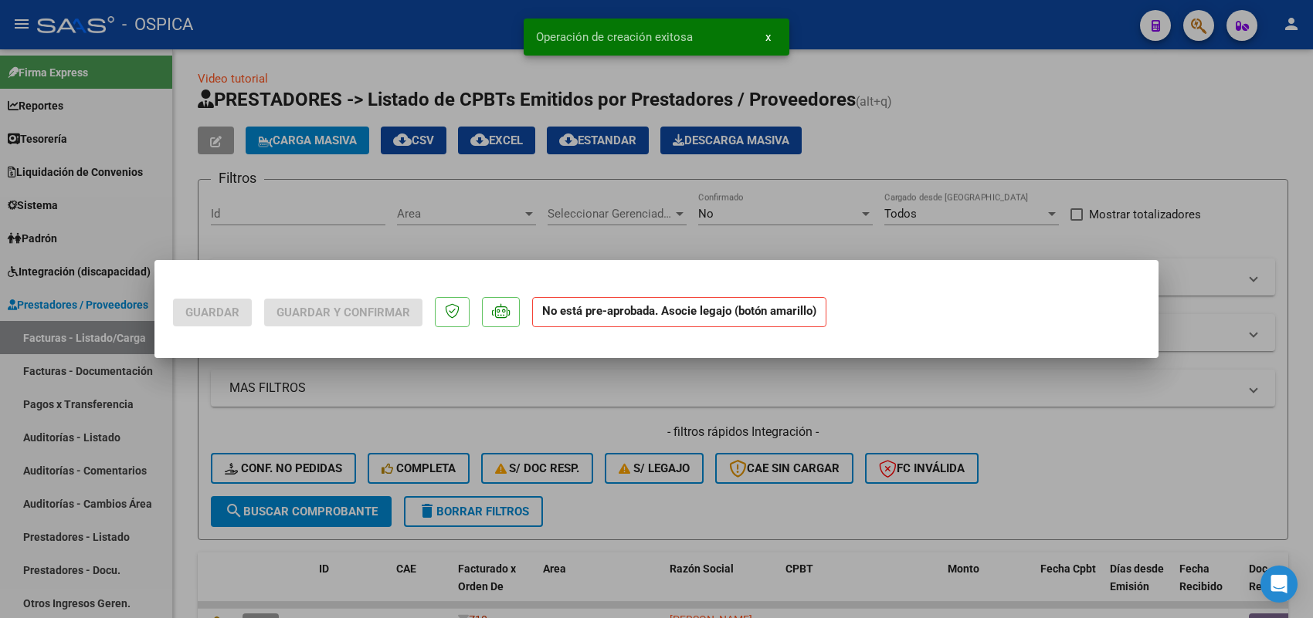
scroll to position [0, 0]
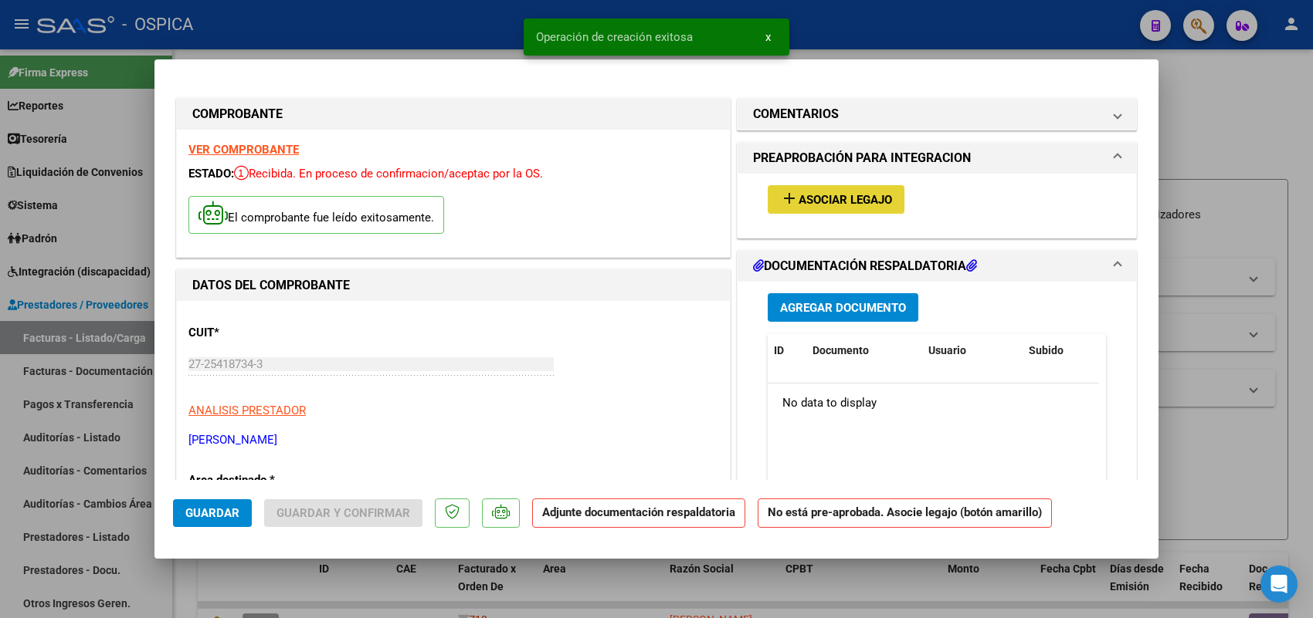
click at [816, 199] on span "Asociar Legajo" at bounding box center [844, 200] width 93 height 14
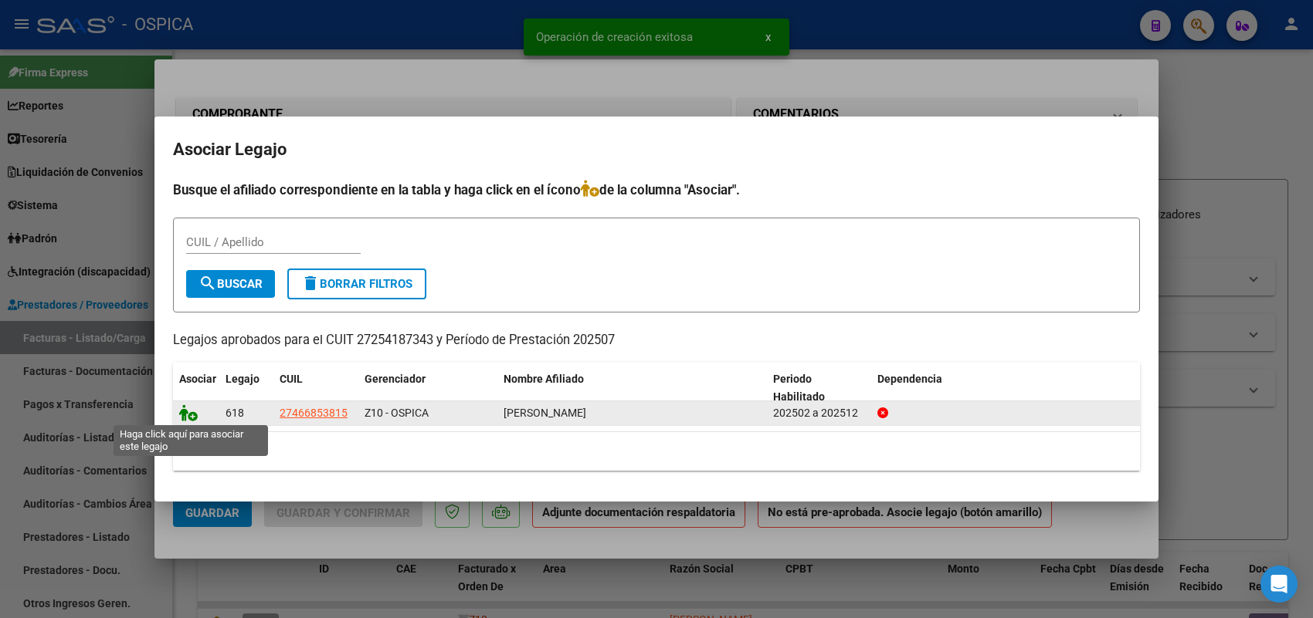
click at [186, 413] on icon at bounding box center [188, 413] width 19 height 17
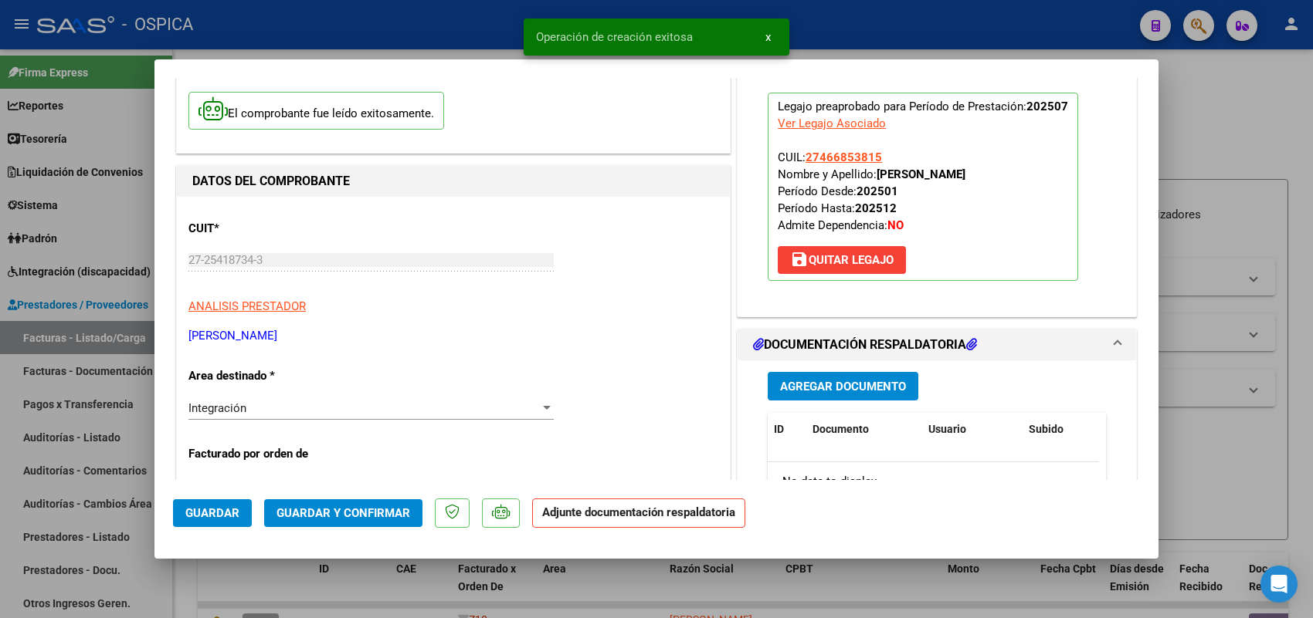
scroll to position [193, 0]
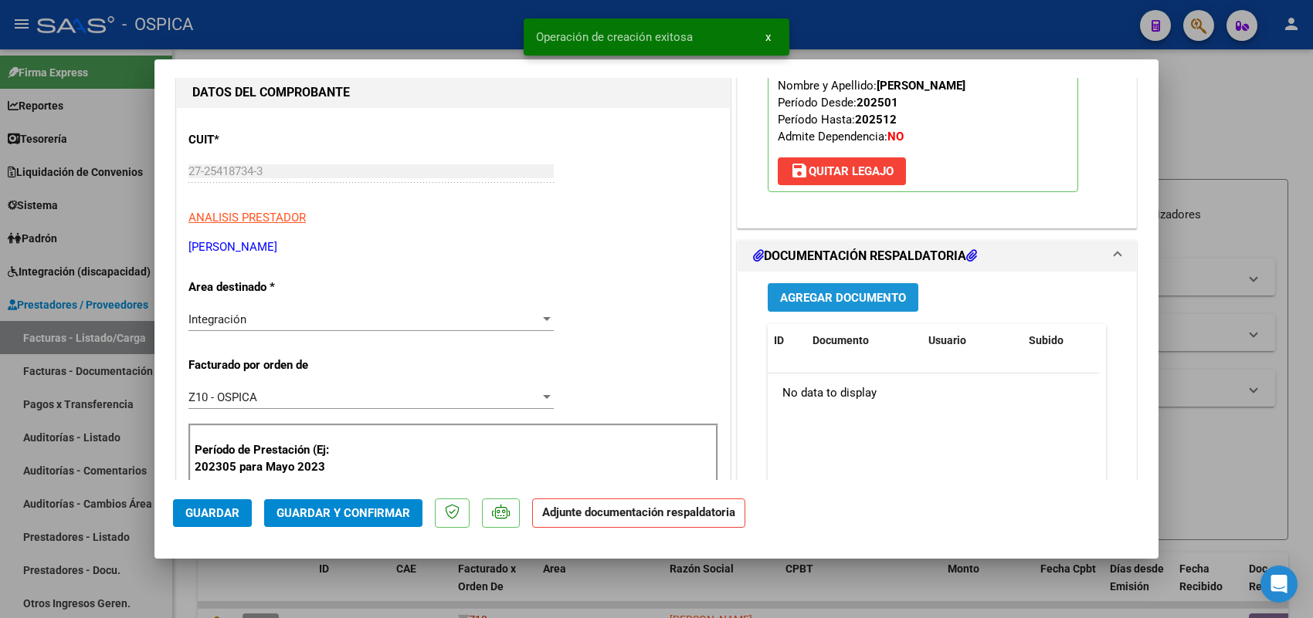
click at [828, 295] on span "Agregar Documento" at bounding box center [843, 298] width 126 height 14
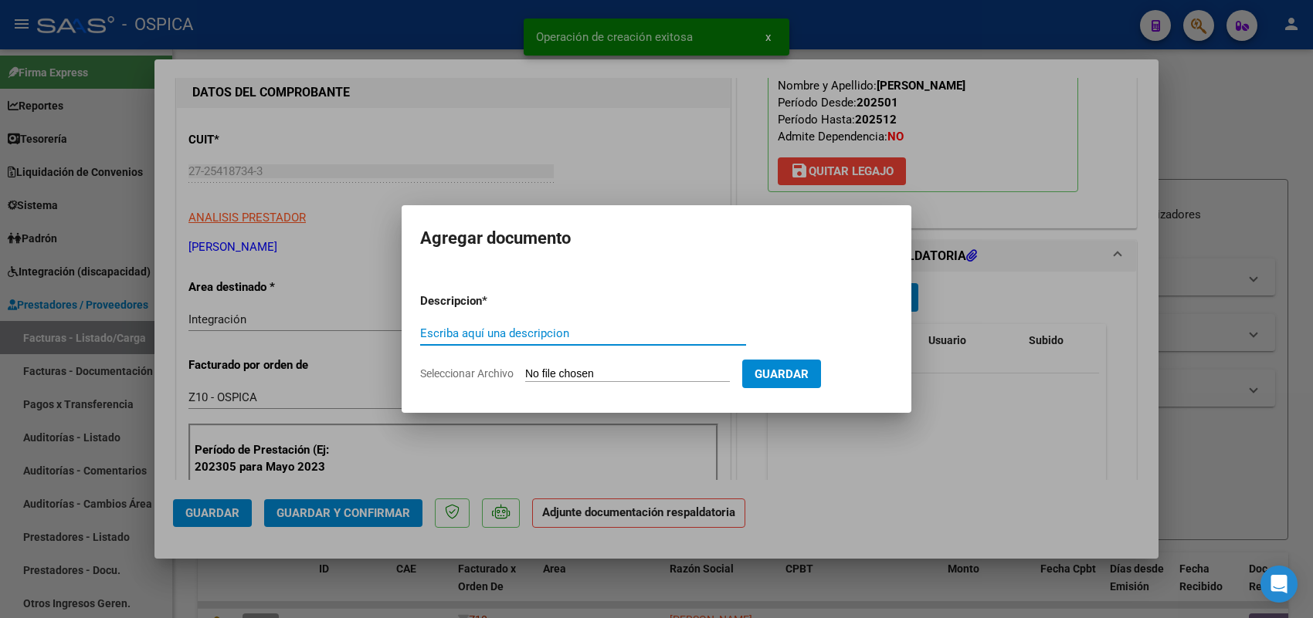
click at [713, 371] on input "Seleccionar Archivo" at bounding box center [627, 375] width 205 height 15
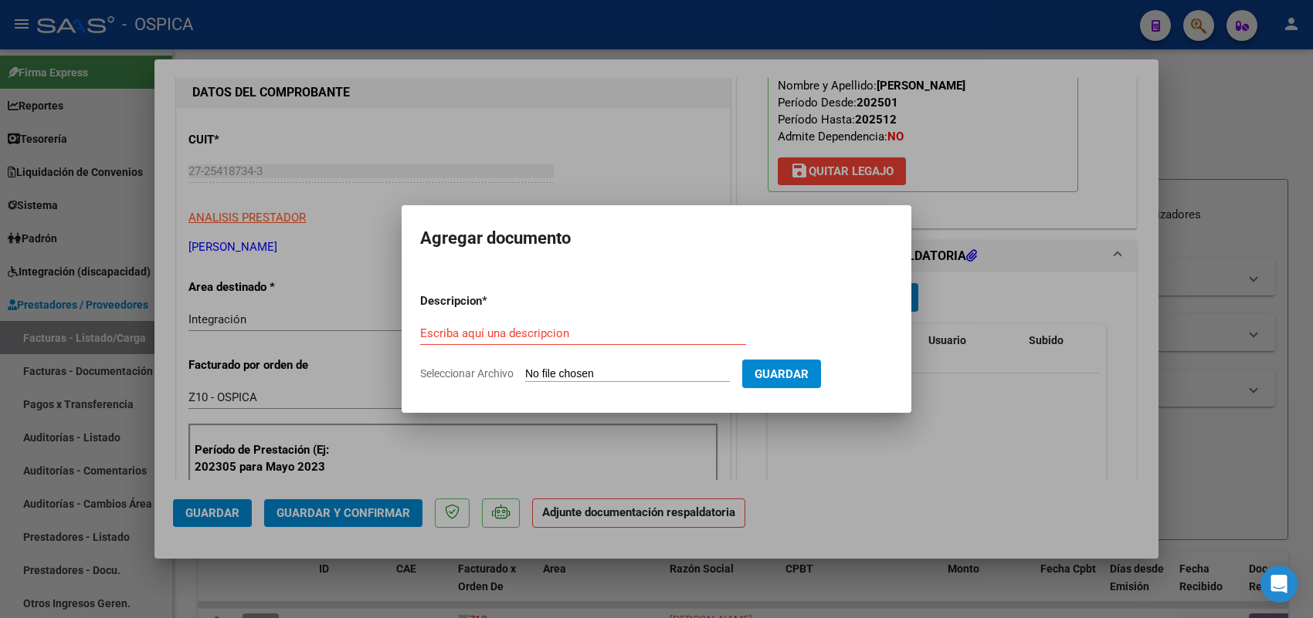
type input "C:\fakepath\ASISTENCIA [PERSON_NAME].pdf"
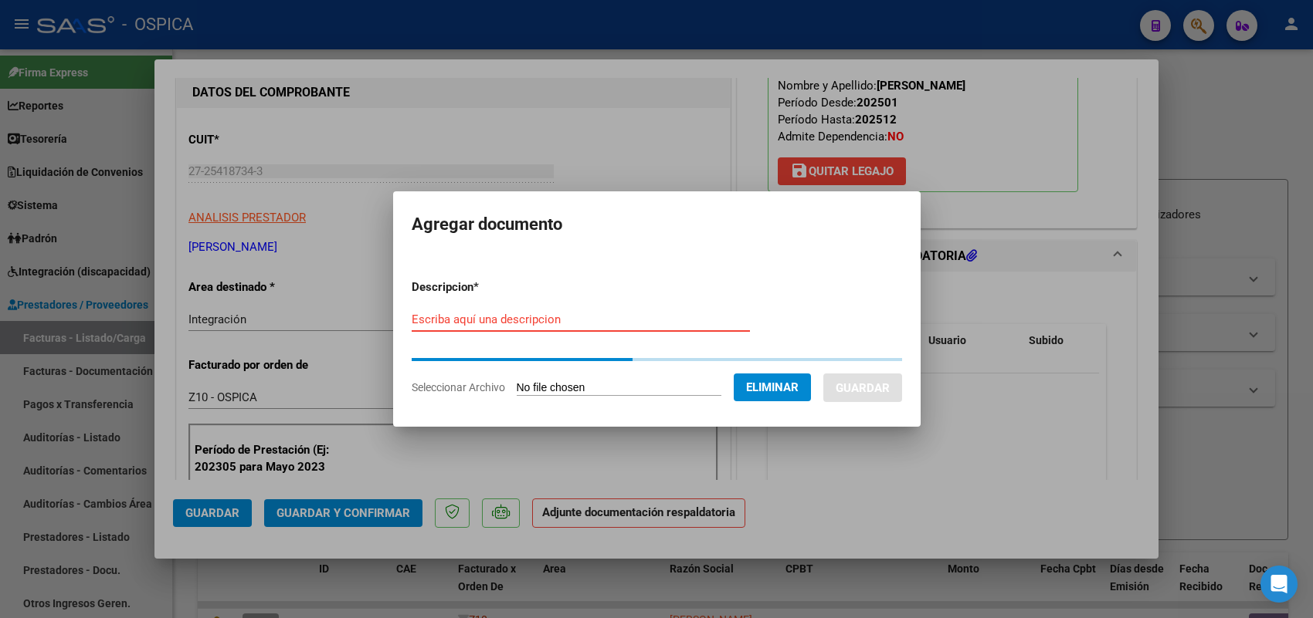
click at [615, 314] on form "Descripcion * Escriba aquí una descripcion Seleccionar Archivo Eliminar Guardar" at bounding box center [657, 337] width 490 height 141
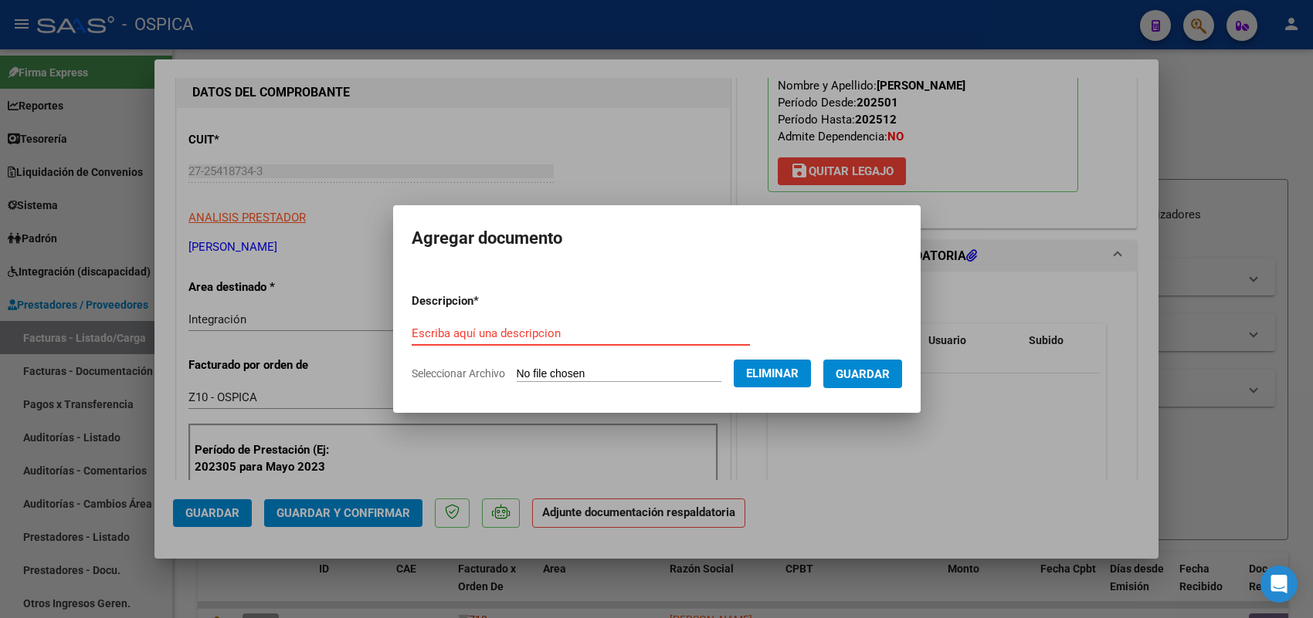
paste input "ASISTENCIA"
type input "ASISTENCIA"
click at [890, 368] on span "Guardar" at bounding box center [862, 375] width 54 height 14
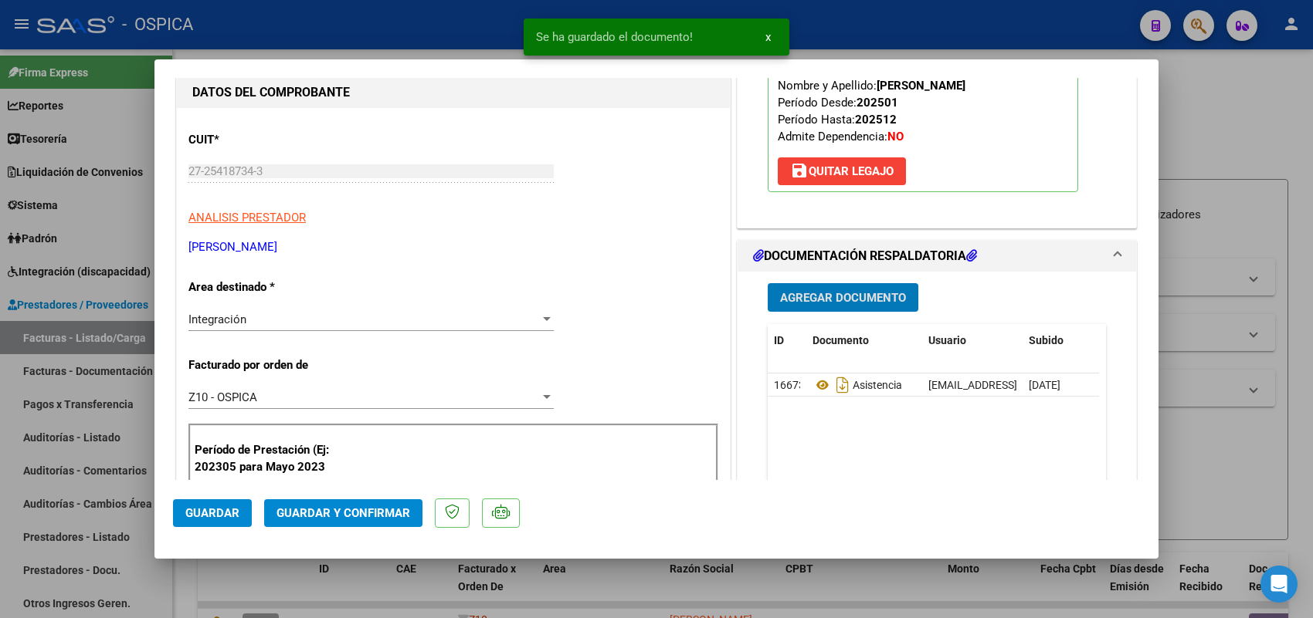
click at [238, 507] on span "Guardar" at bounding box center [212, 514] width 54 height 14
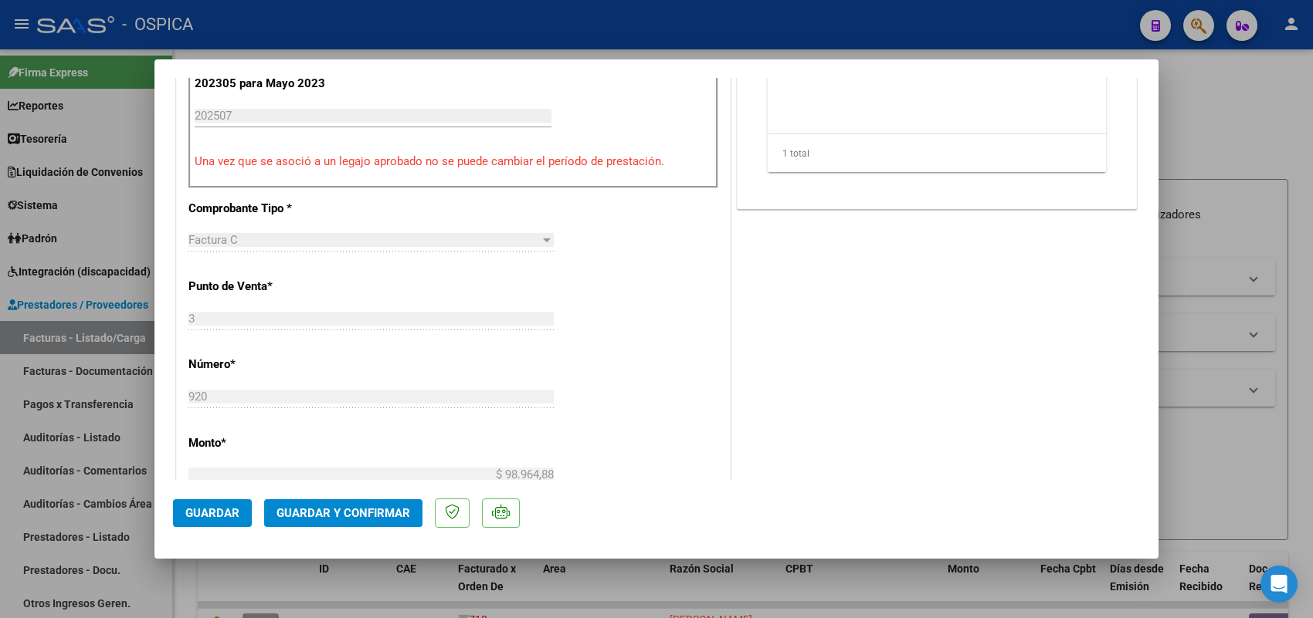
scroll to position [579, 0]
click at [226, 504] on button "Guardar" at bounding box center [212, 514] width 79 height 28
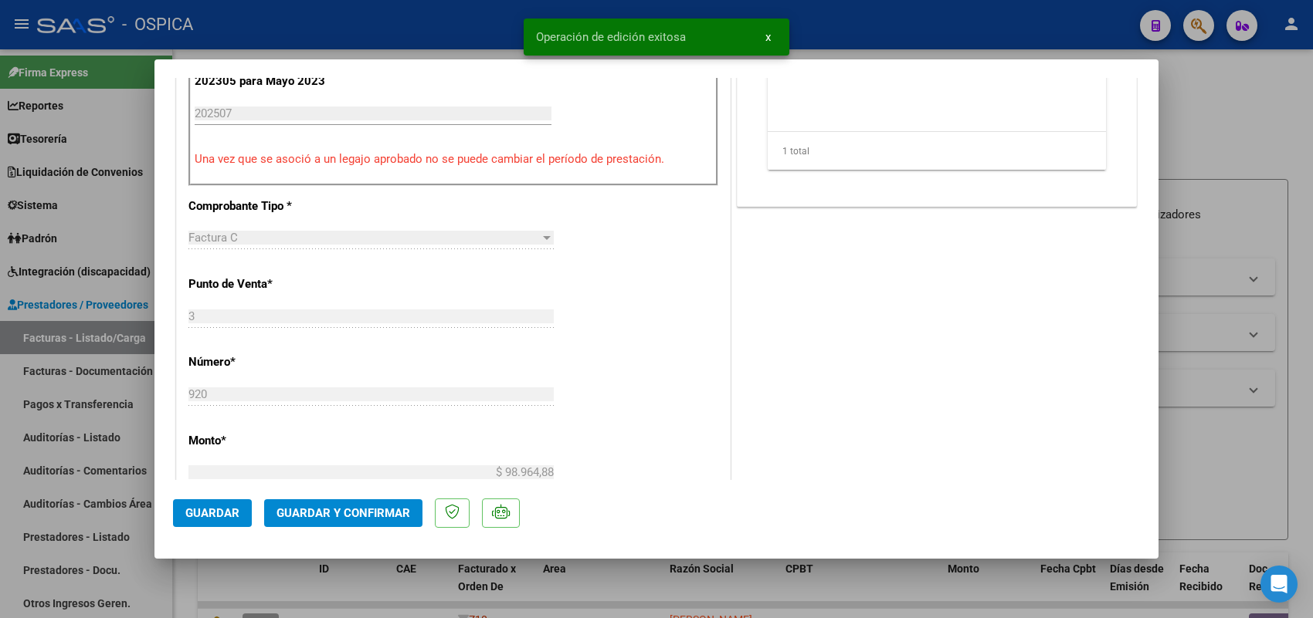
click at [129, 334] on div at bounding box center [656, 309] width 1313 height 618
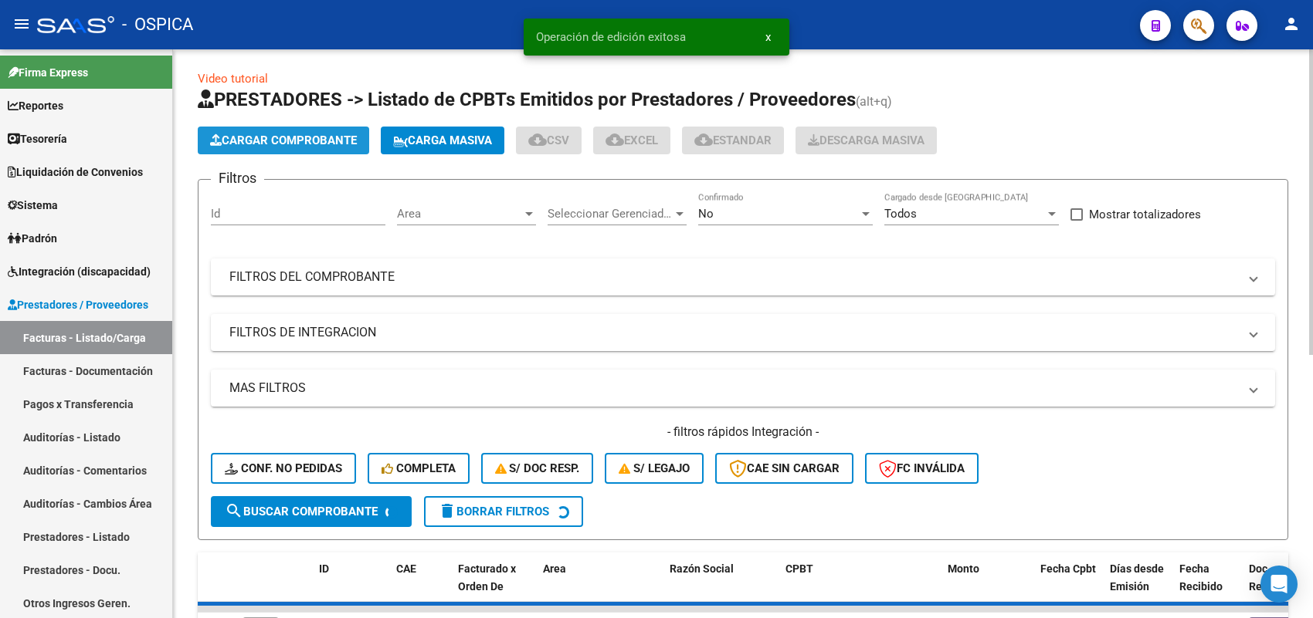
click at [344, 143] on span "Cargar Comprobante" at bounding box center [283, 141] width 147 height 14
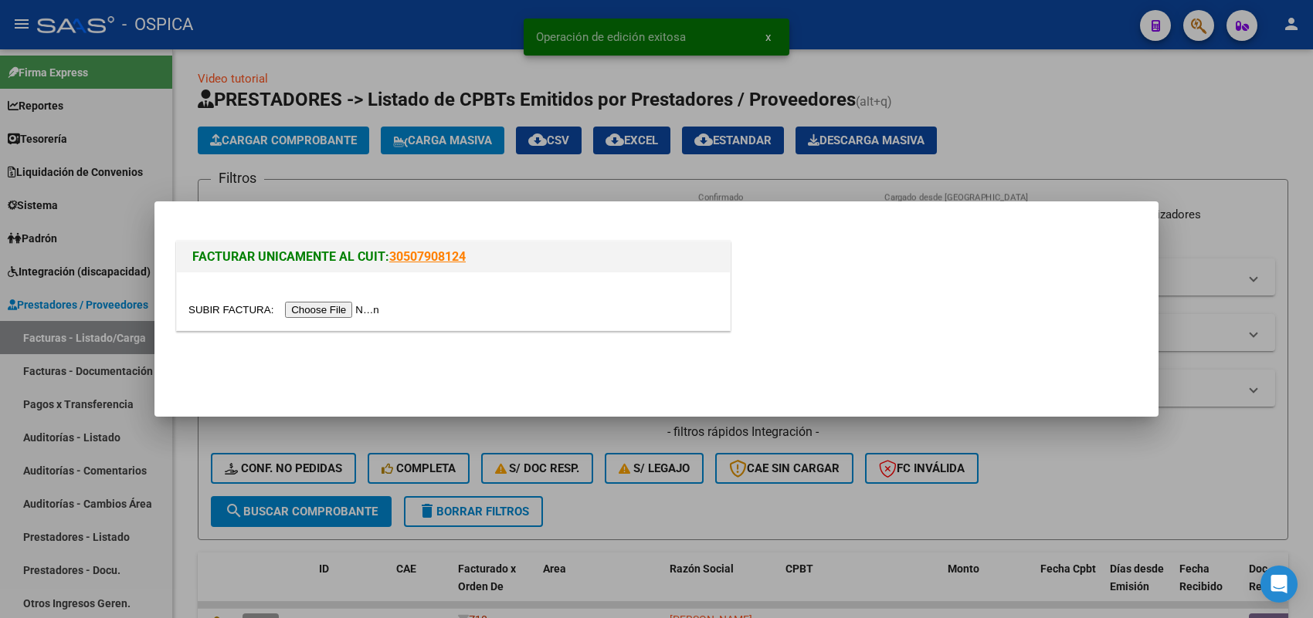
click at [355, 305] on input "file" at bounding box center [285, 310] width 195 height 16
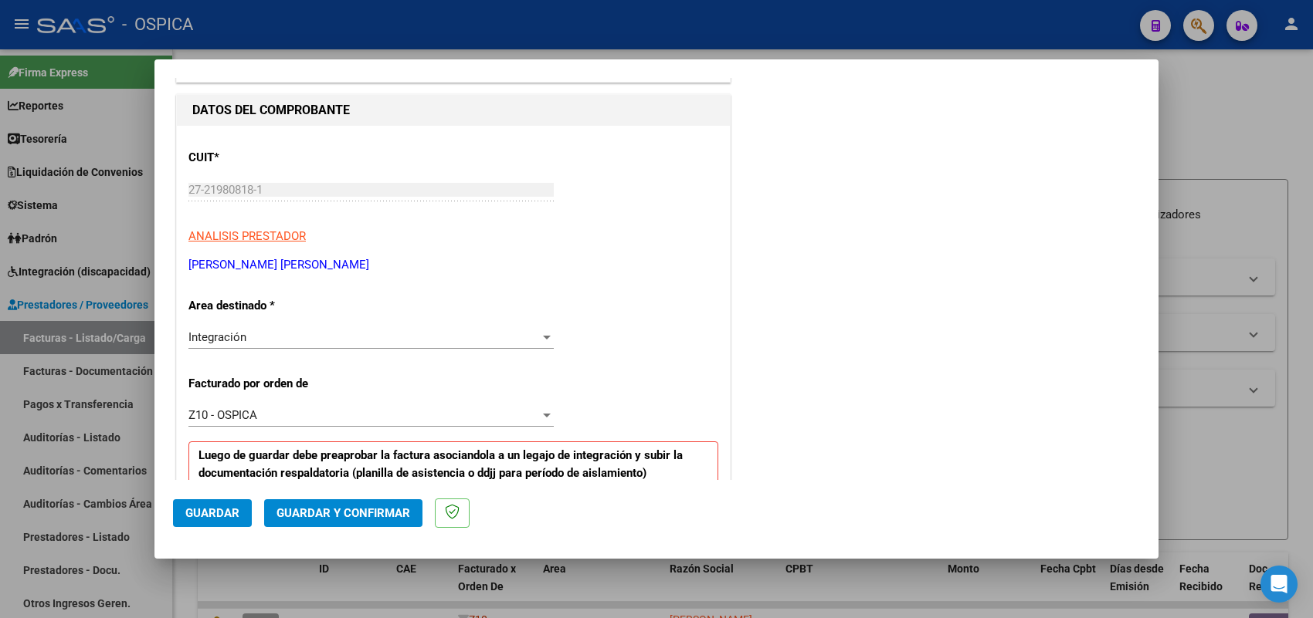
scroll to position [386, 0]
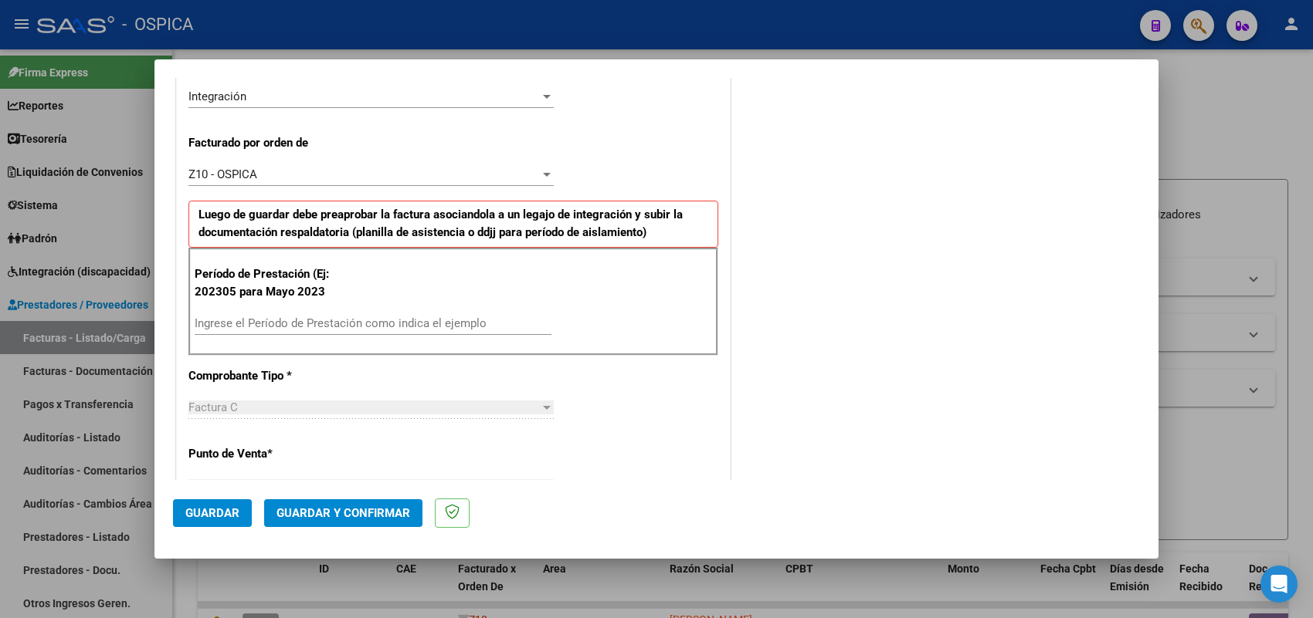
click at [391, 326] on input "Ingrese el Período de Prestación como indica el ejemplo" at bounding box center [373, 324] width 357 height 14
type input "202507"
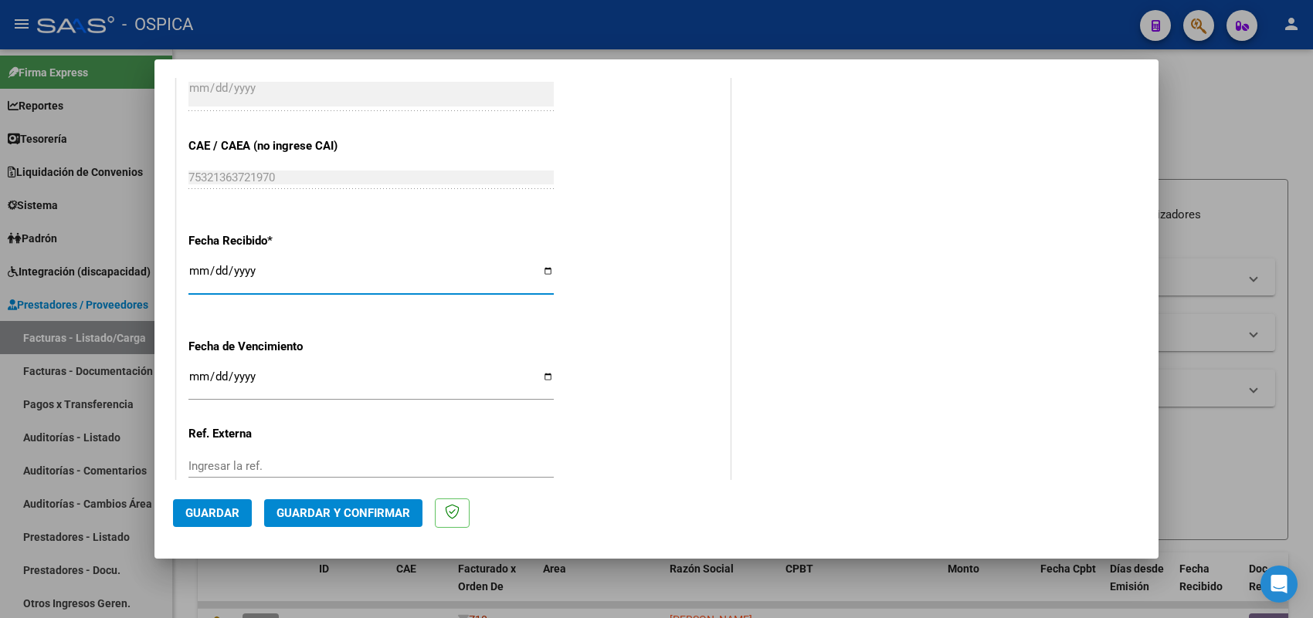
type input "[DATE]"
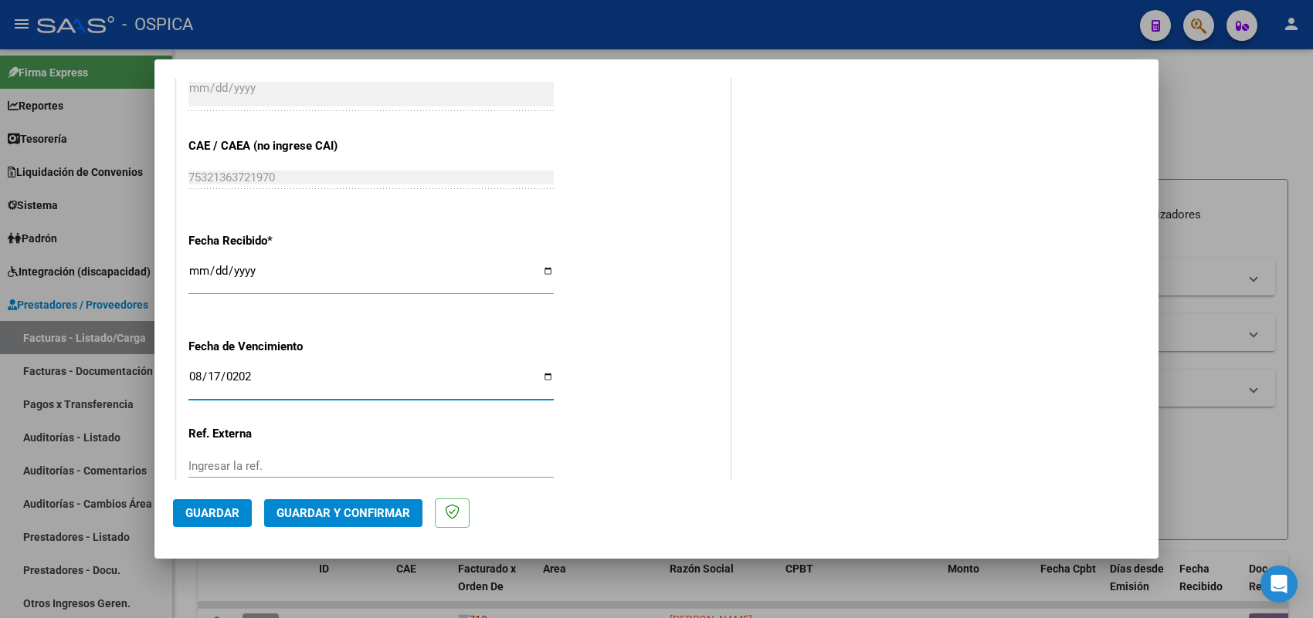
type input "[DATE]"
drag, startPoint x: 234, startPoint y: 522, endPoint x: 248, endPoint y: 510, distance: 18.6
click at [236, 521] on button "Guardar" at bounding box center [212, 514] width 79 height 28
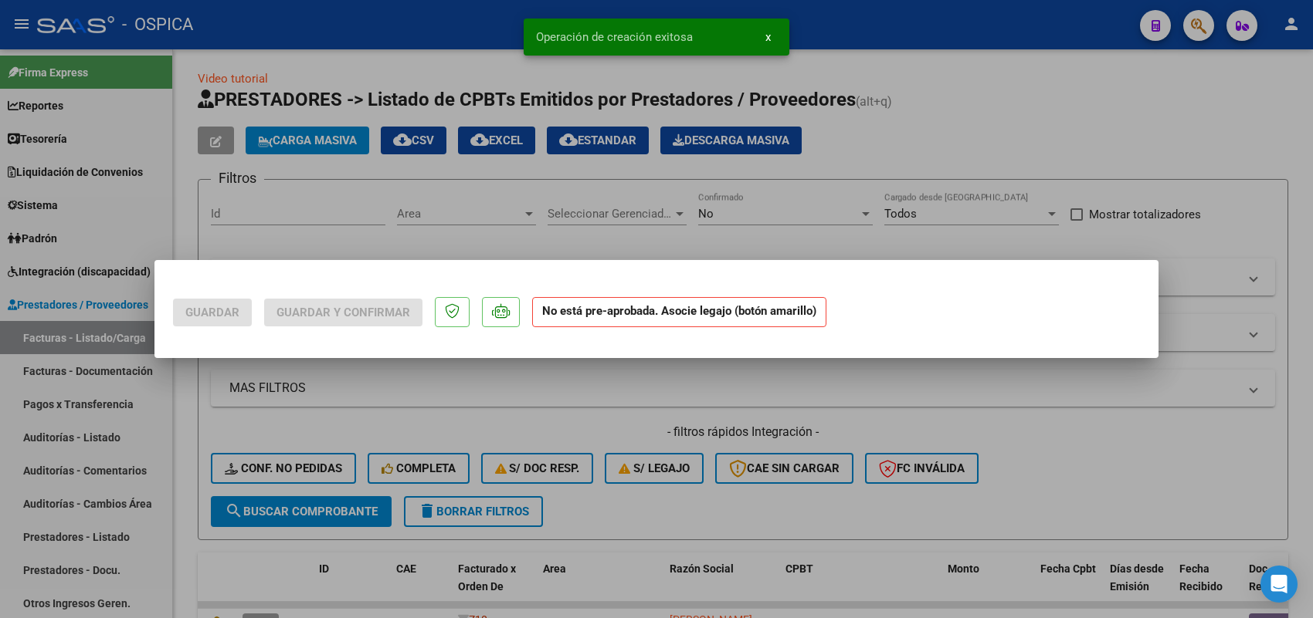
scroll to position [0, 0]
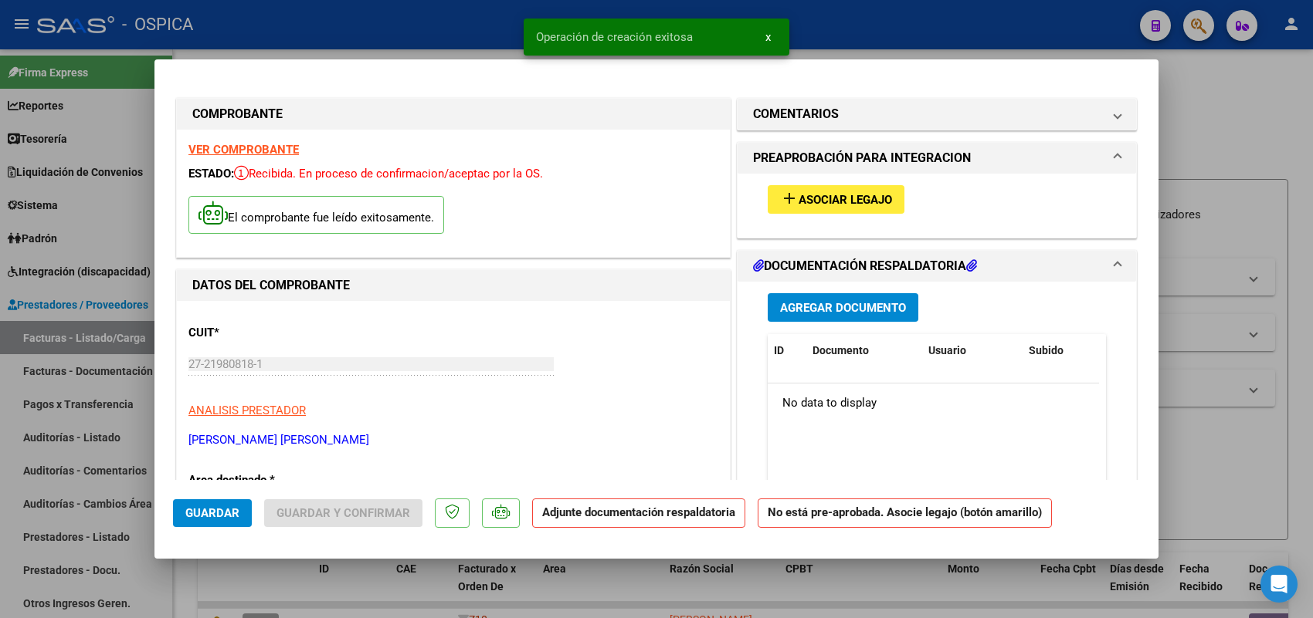
click at [117, 347] on div at bounding box center [656, 309] width 1313 height 618
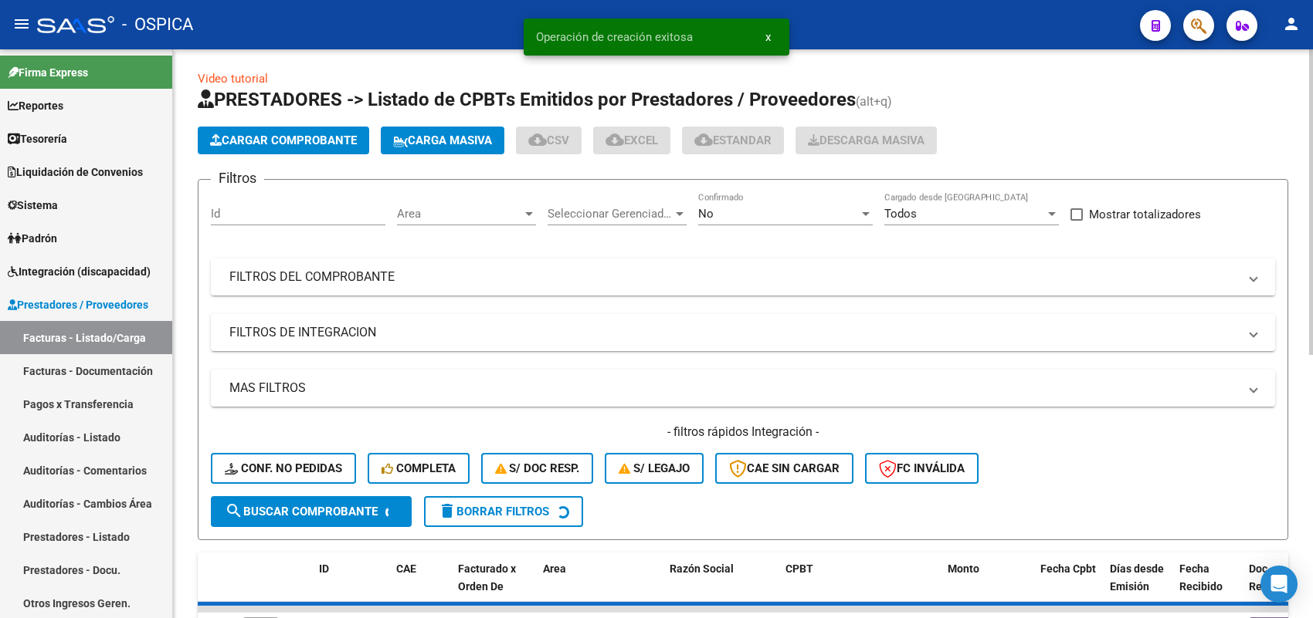
click at [322, 127] on button "Cargar Comprobante" at bounding box center [283, 141] width 171 height 28
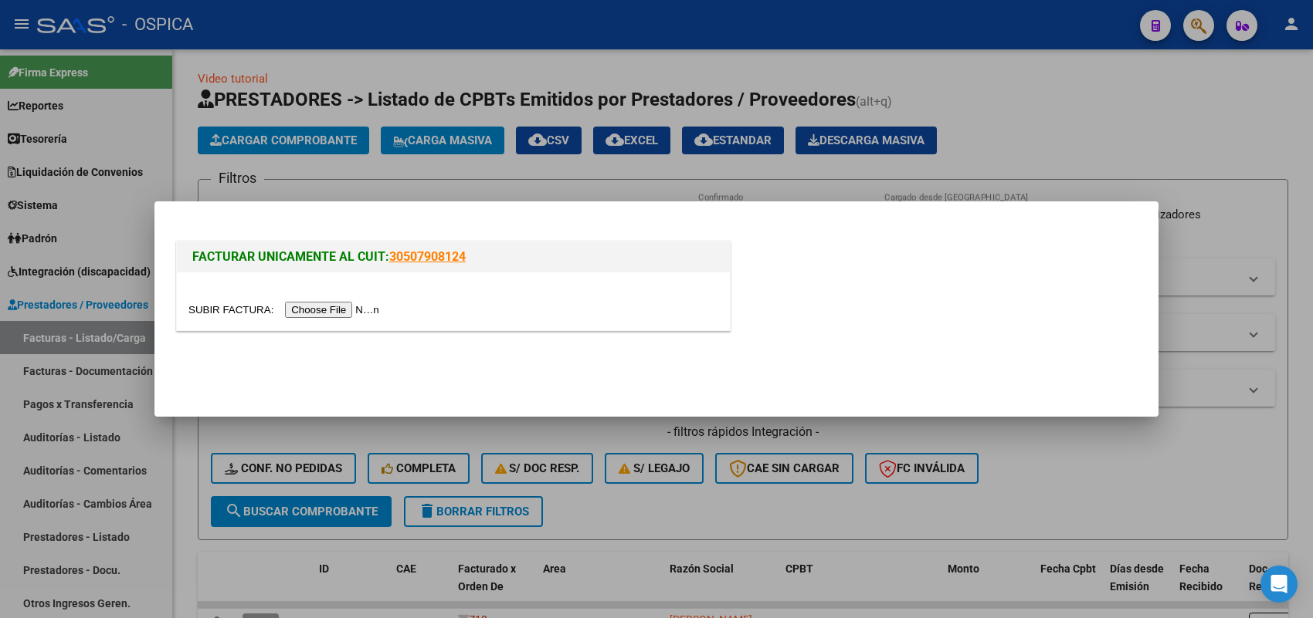
click at [361, 310] on input "file" at bounding box center [285, 310] width 195 height 16
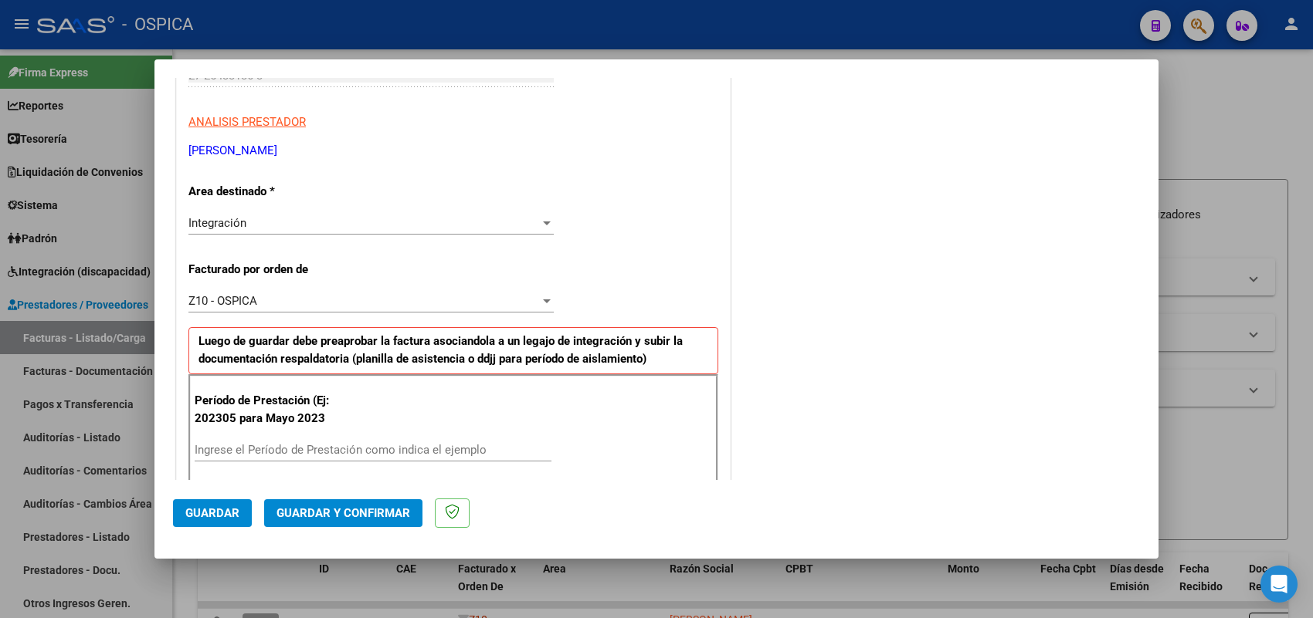
scroll to position [290, 0]
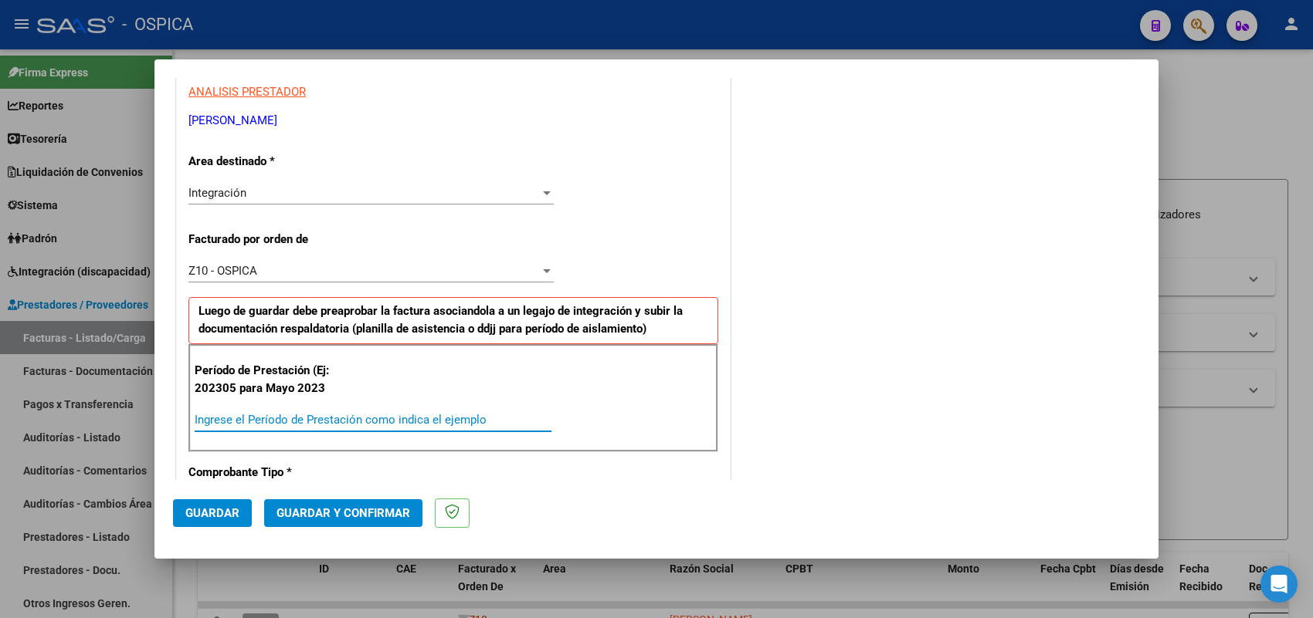
click at [365, 422] on input "Ingrese el Período de Prestación como indica el ejemplo" at bounding box center [373, 420] width 357 height 14
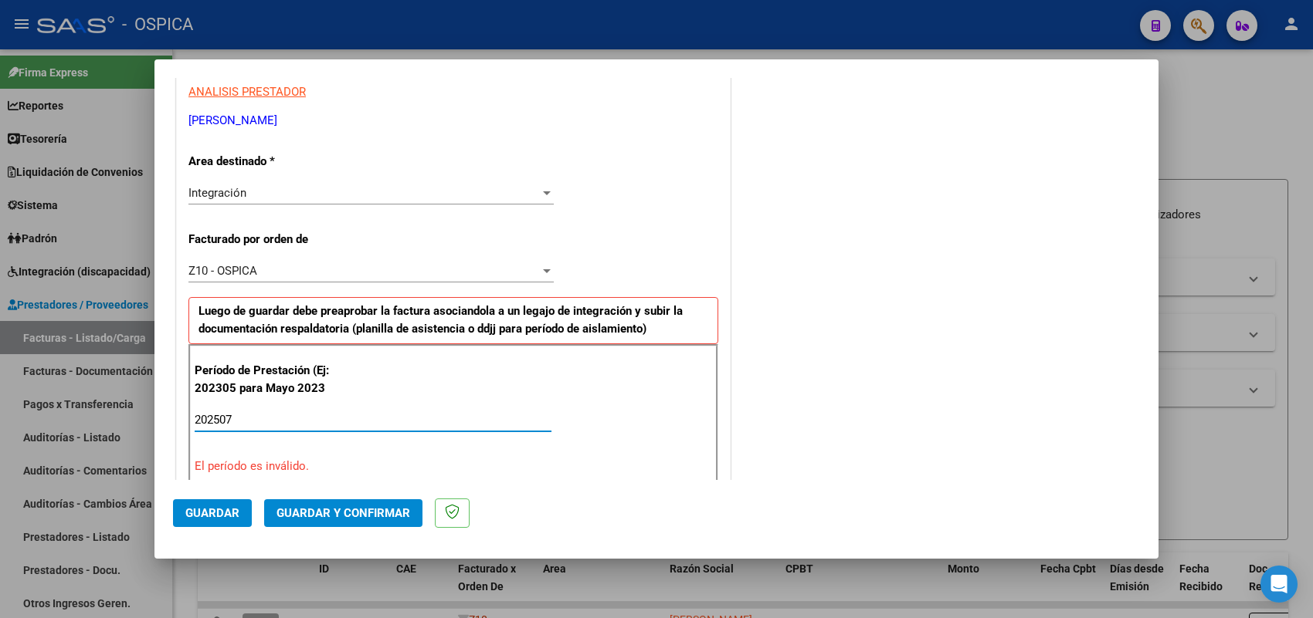
type input "202507"
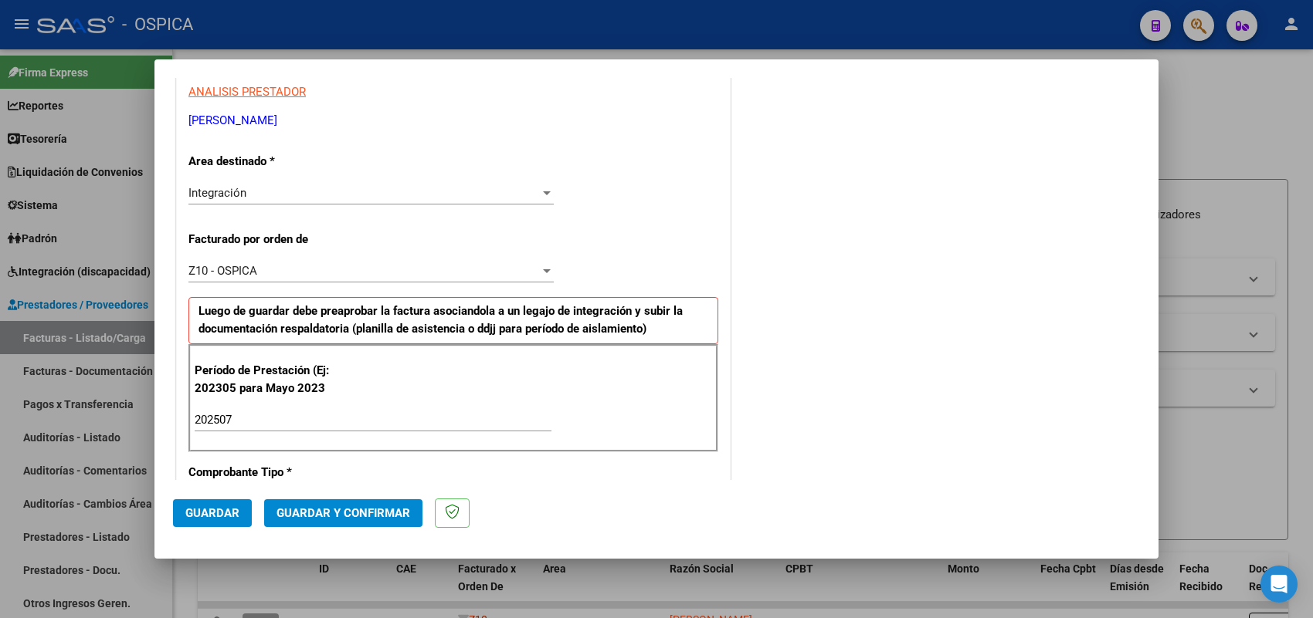
scroll to position [1017, 0]
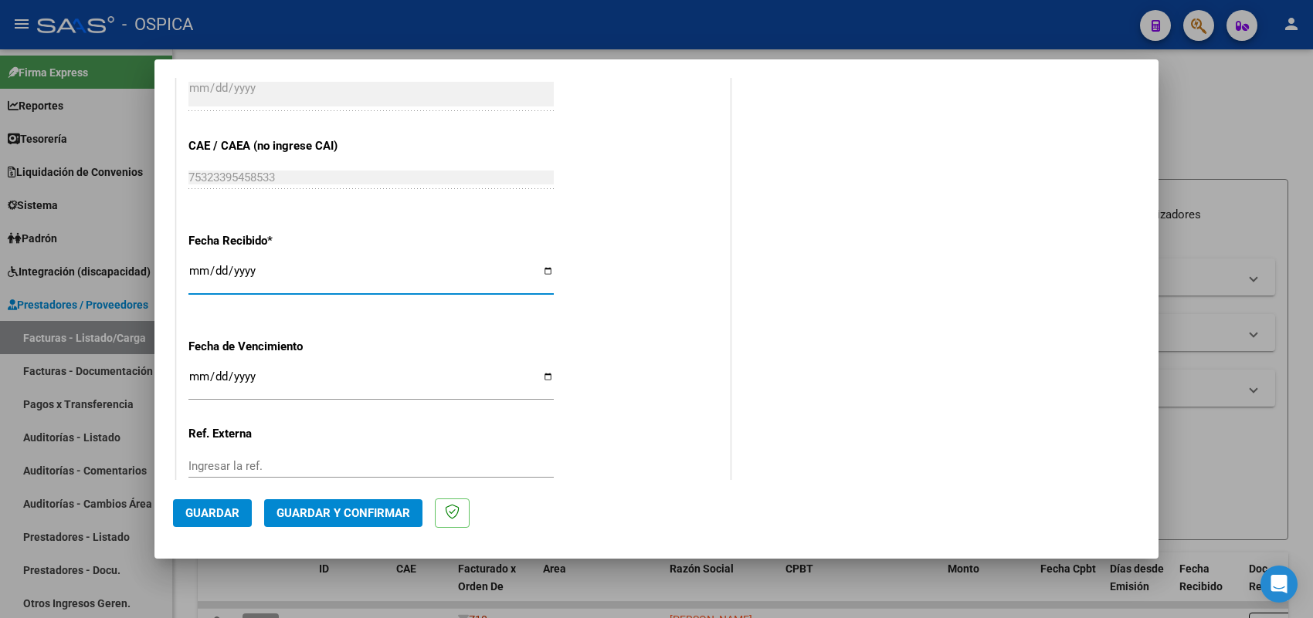
type input "[DATE]"
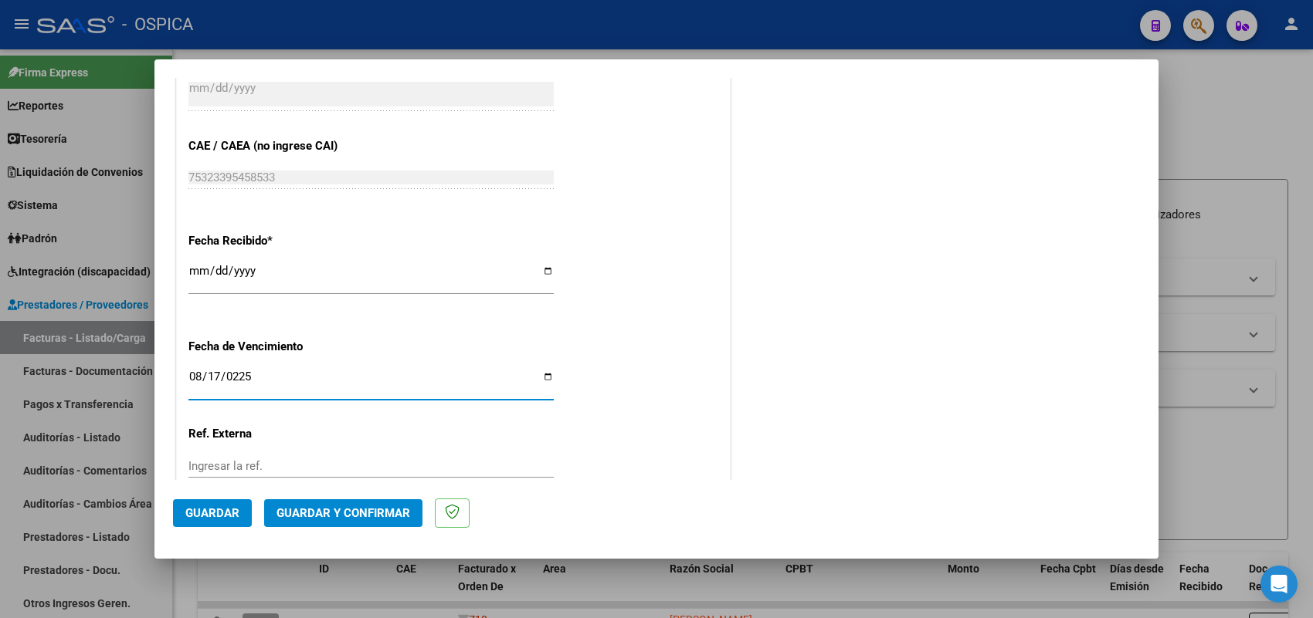
click at [242, 383] on input "0225-08-17" at bounding box center [370, 383] width 365 height 25
type input "[DATE]"
click at [225, 519] on span "Guardar" at bounding box center [212, 514] width 54 height 14
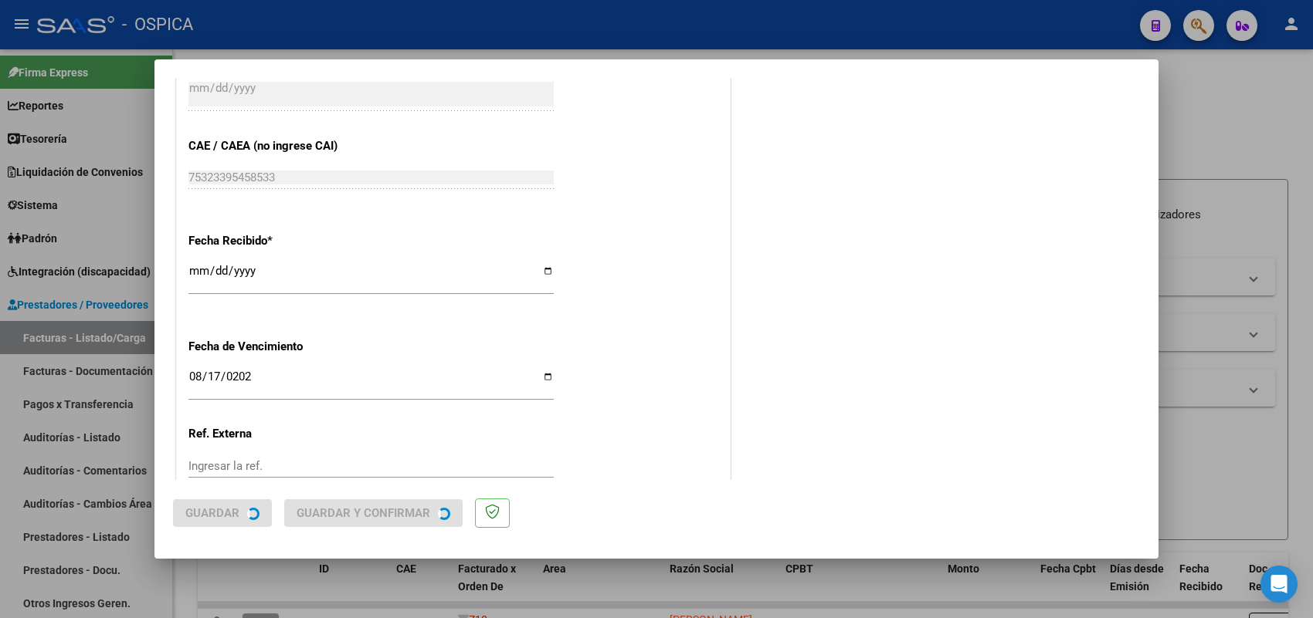
scroll to position [0, 0]
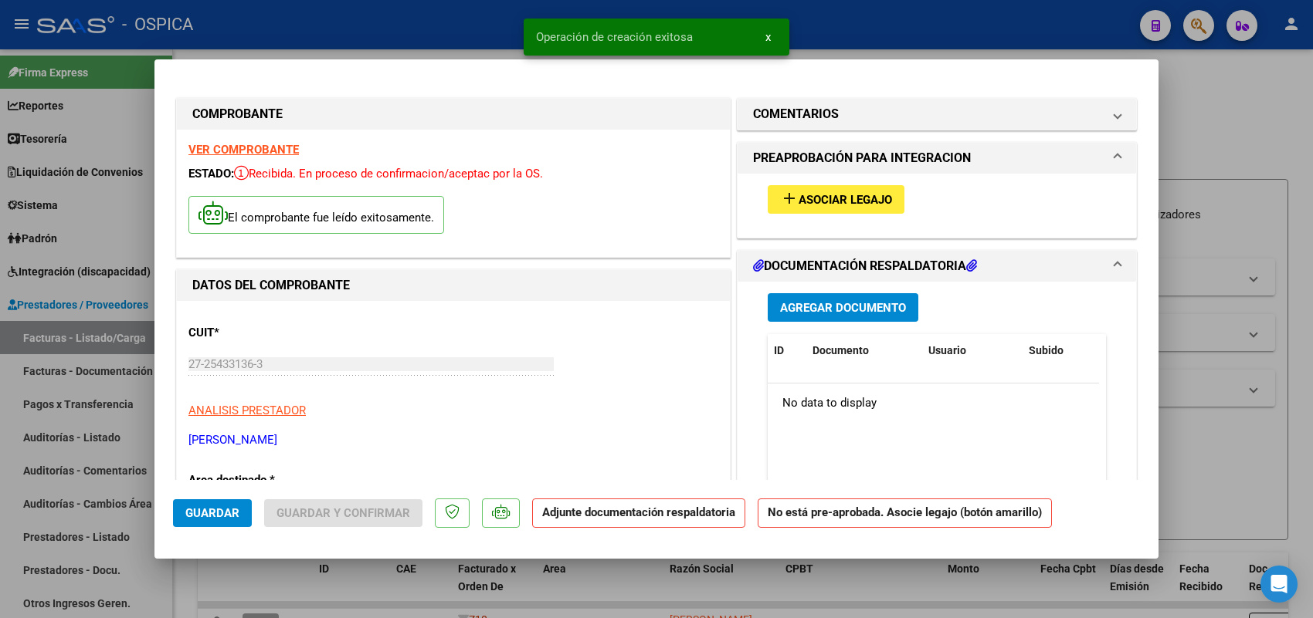
click at [862, 199] on span "Asociar Legajo" at bounding box center [844, 200] width 93 height 14
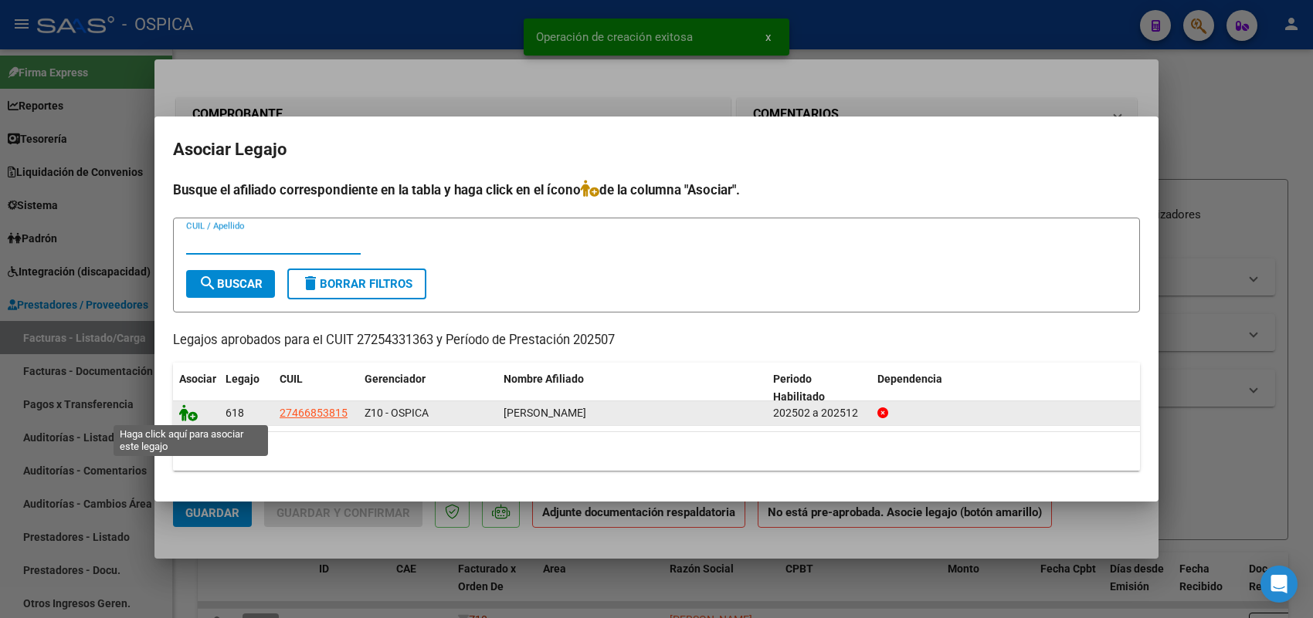
click at [187, 410] on icon at bounding box center [188, 413] width 19 height 17
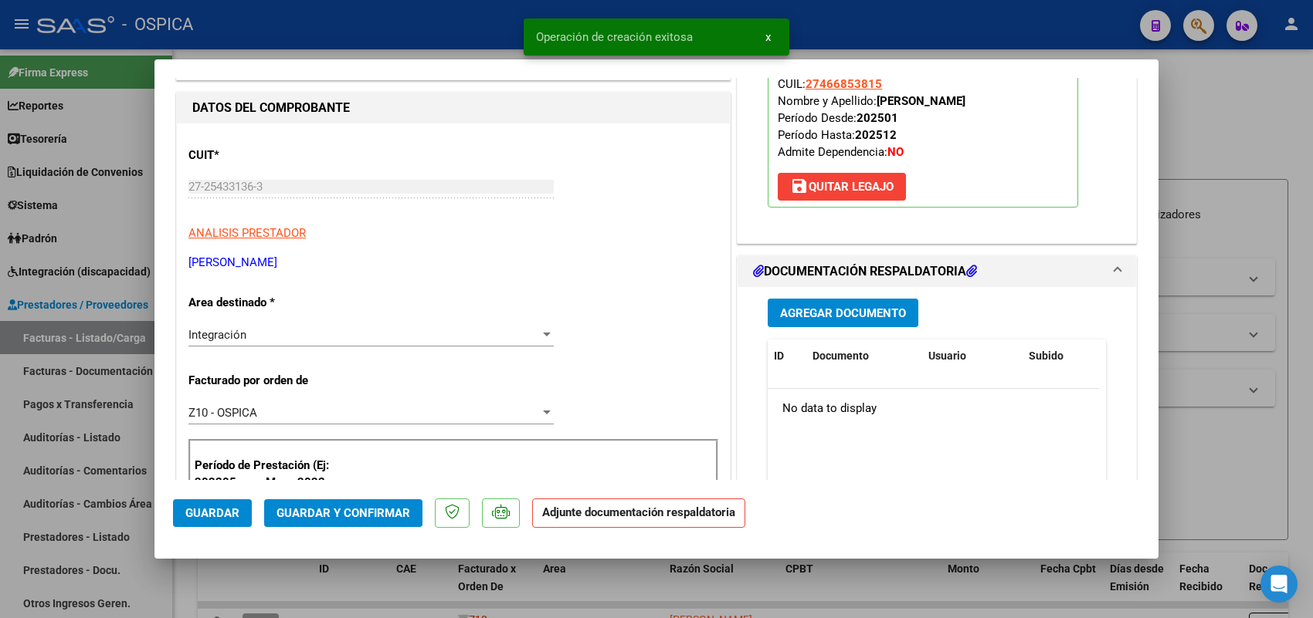
scroll to position [193, 0]
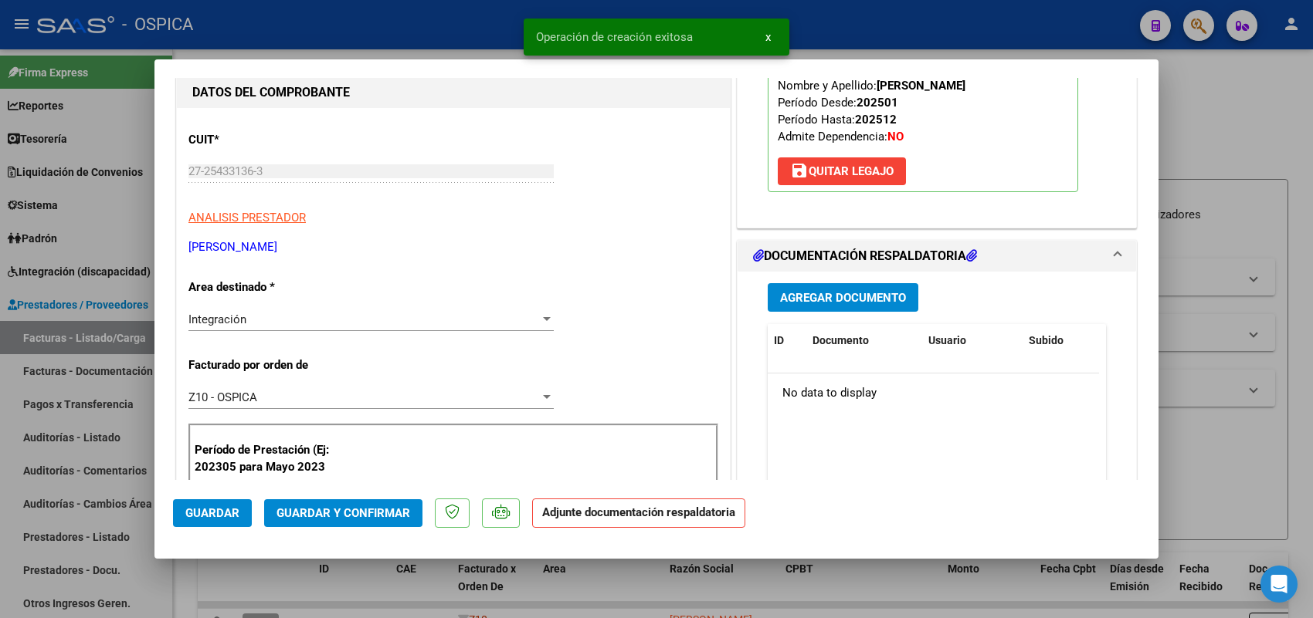
click at [842, 293] on span "Agregar Documento" at bounding box center [843, 298] width 126 height 14
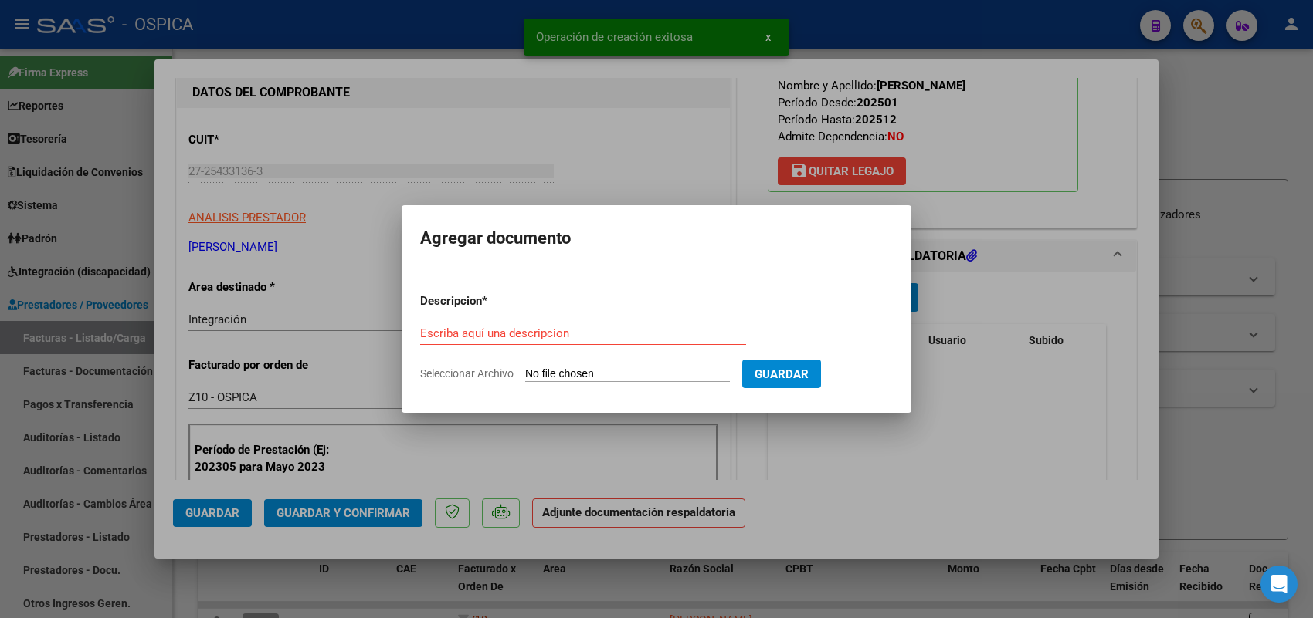
click at [690, 377] on input "Seleccionar Archivo" at bounding box center [627, 375] width 205 height 15
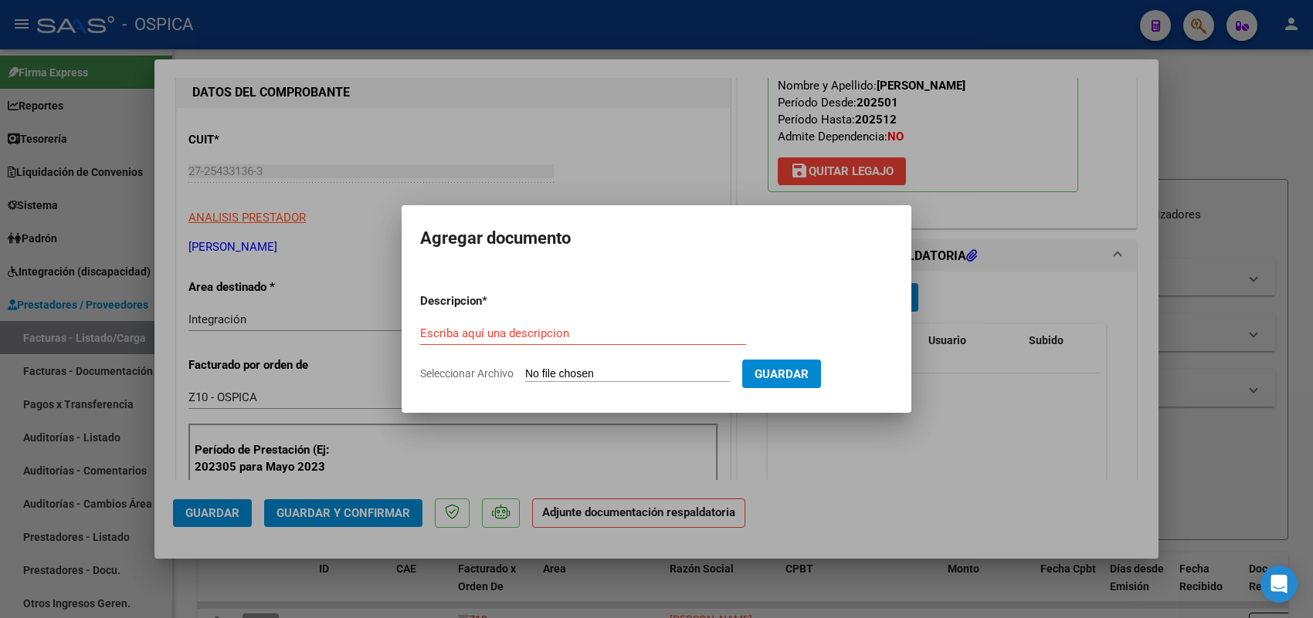
type input "C:\fakepath\ASISTENCIA SERPP.pdf"
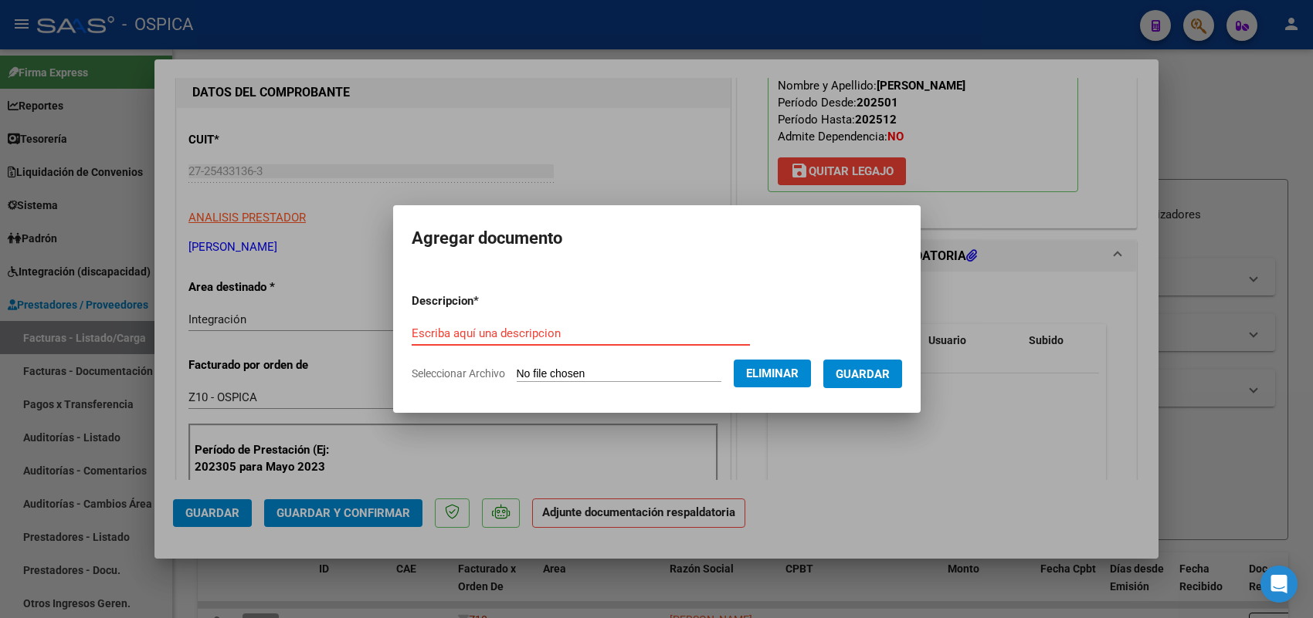
click at [578, 328] on input "Escriba aquí una descripcion" at bounding box center [581, 334] width 338 height 14
paste input "ASISTENCIA"
type input "ASISTENCIA"
click at [871, 364] on button "Guardar" at bounding box center [862, 374] width 79 height 29
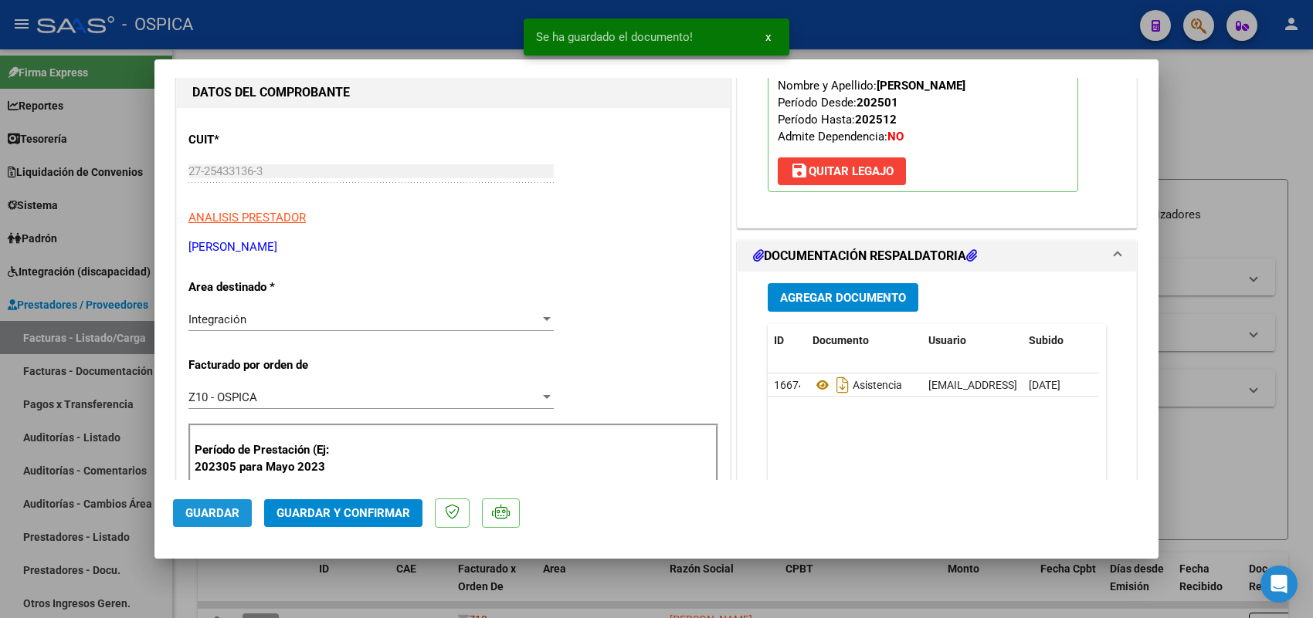
click at [217, 518] on span "Guardar" at bounding box center [212, 514] width 54 height 14
click at [144, 340] on div at bounding box center [656, 309] width 1313 height 618
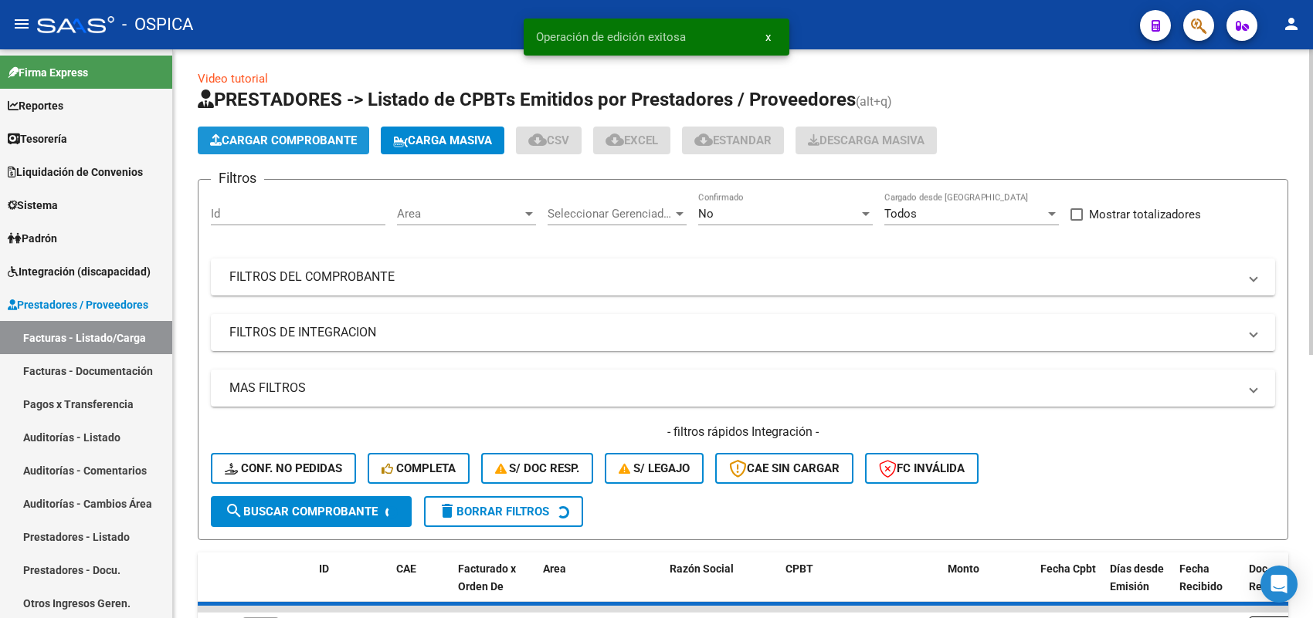
click at [347, 137] on span "Cargar Comprobante" at bounding box center [283, 141] width 147 height 14
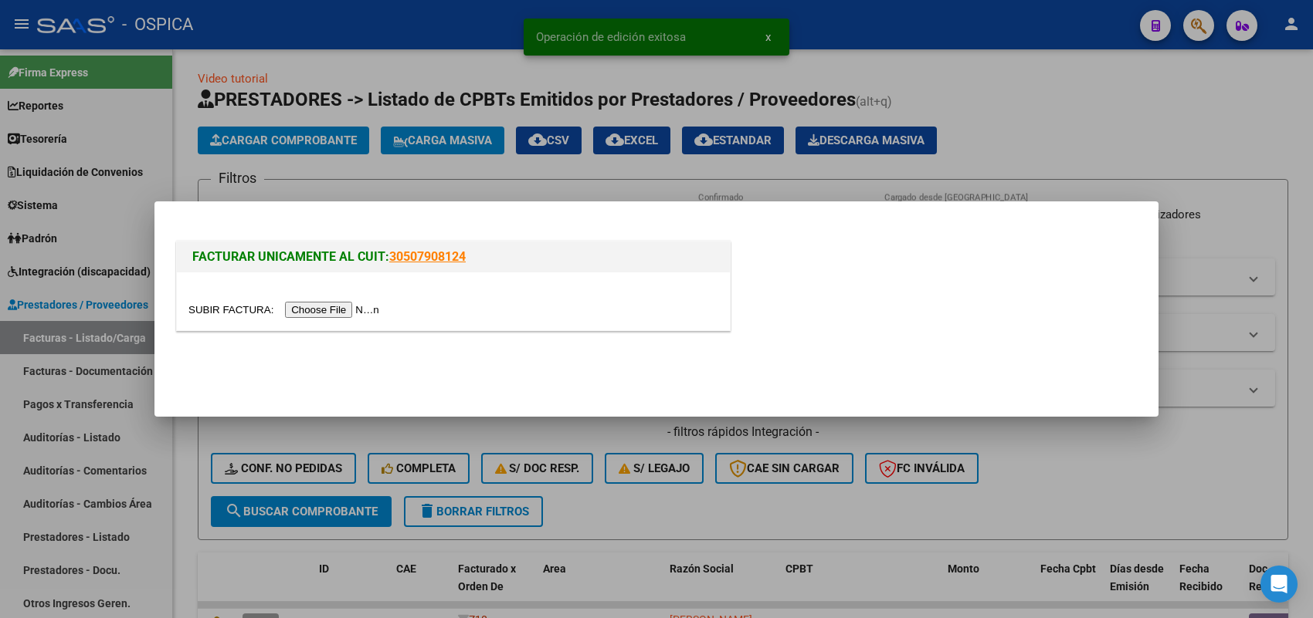
click at [361, 303] on input "file" at bounding box center [285, 310] width 195 height 16
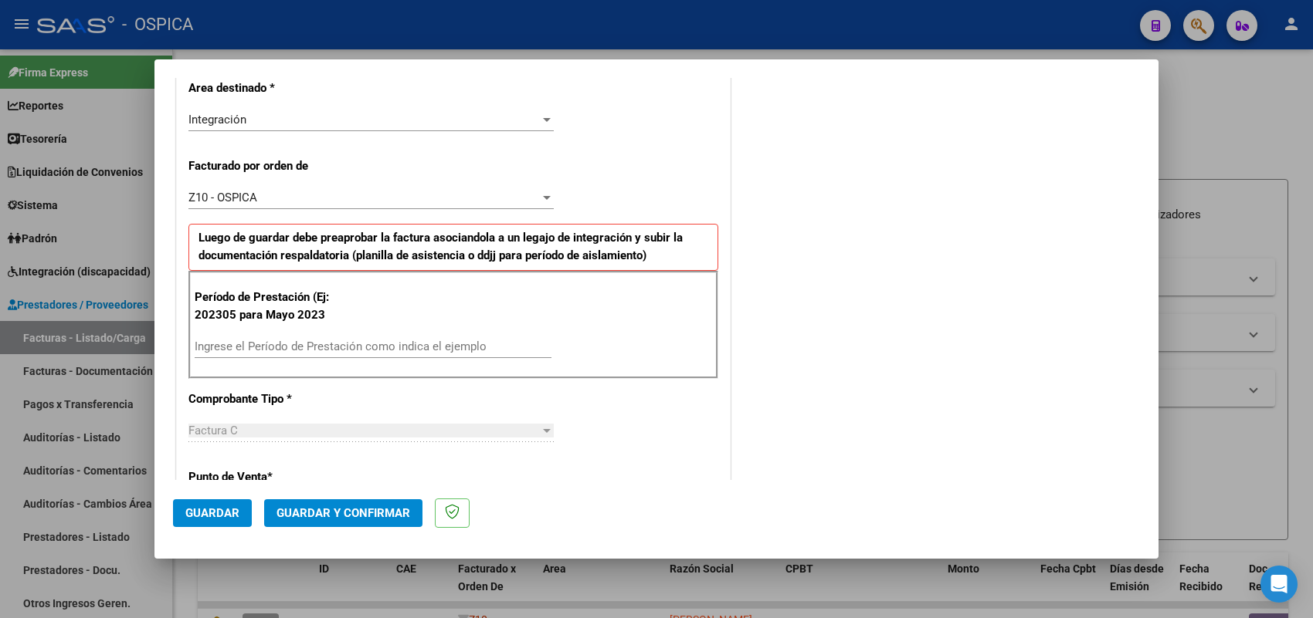
scroll to position [386, 0]
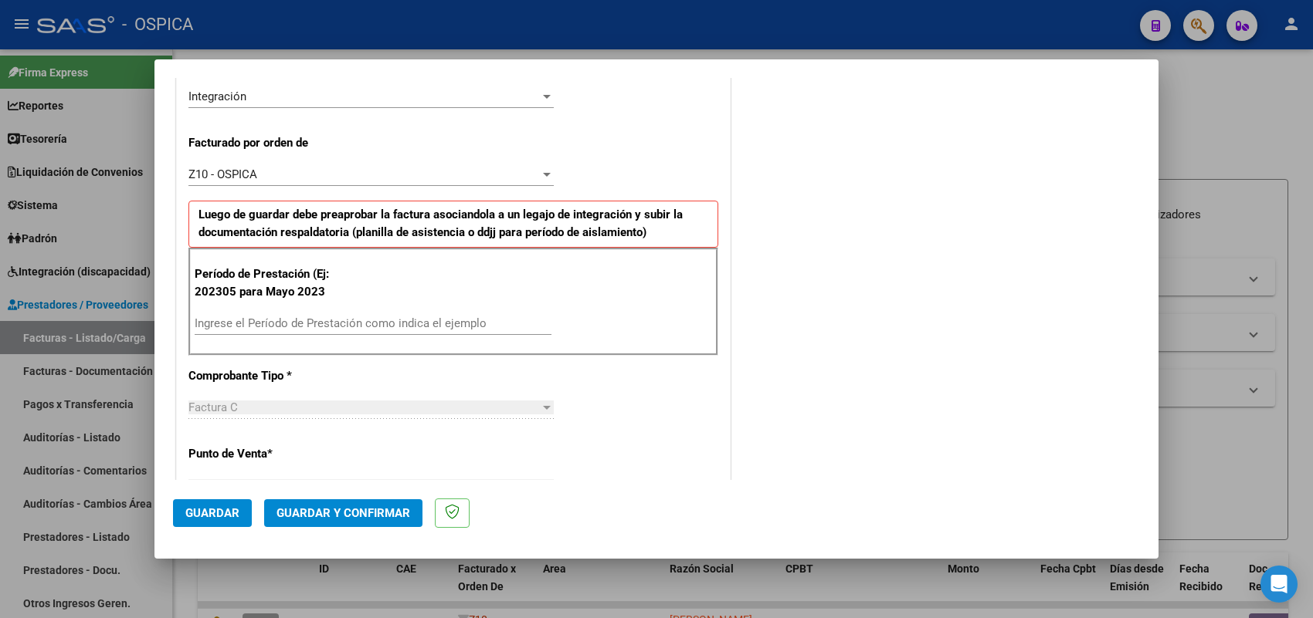
click at [363, 318] on input "Ingrese el Período de Prestación como indica el ejemplo" at bounding box center [373, 324] width 357 height 14
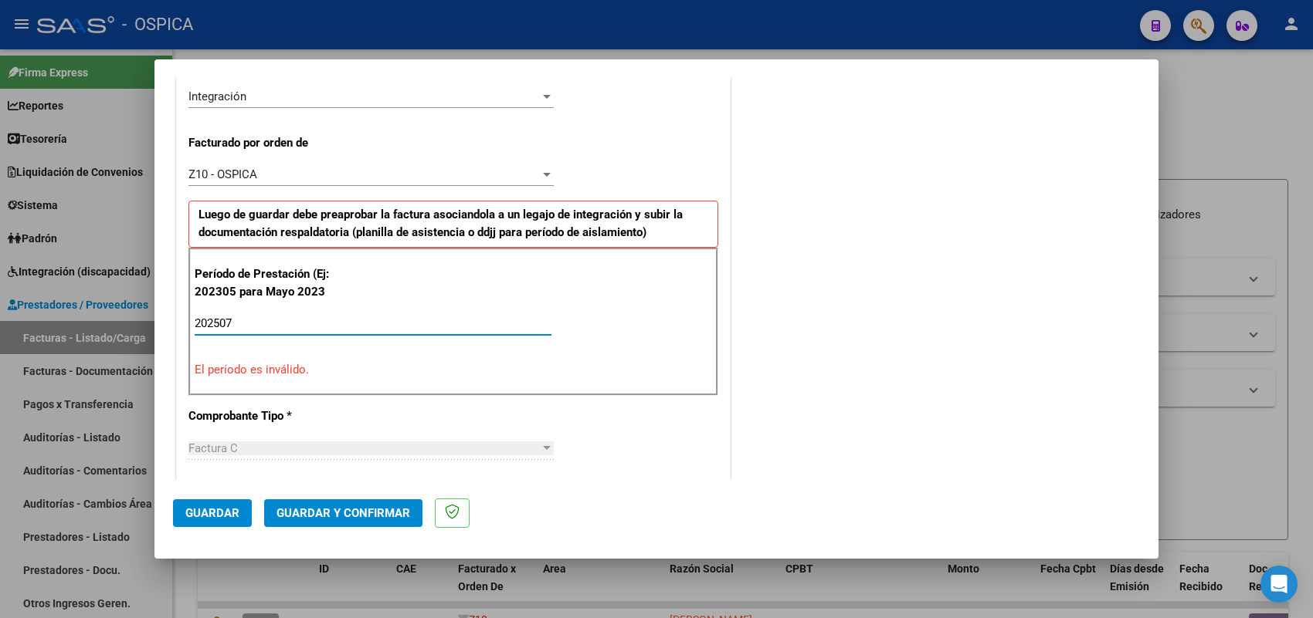
type input "202507"
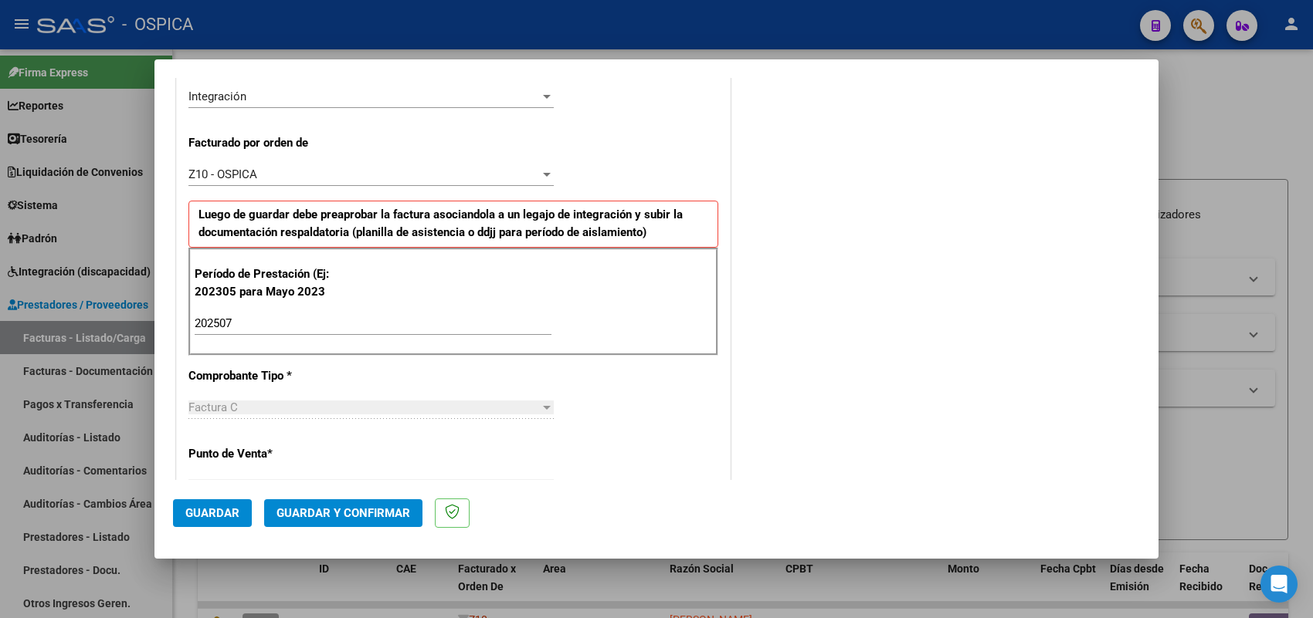
scroll to position [1017, 0]
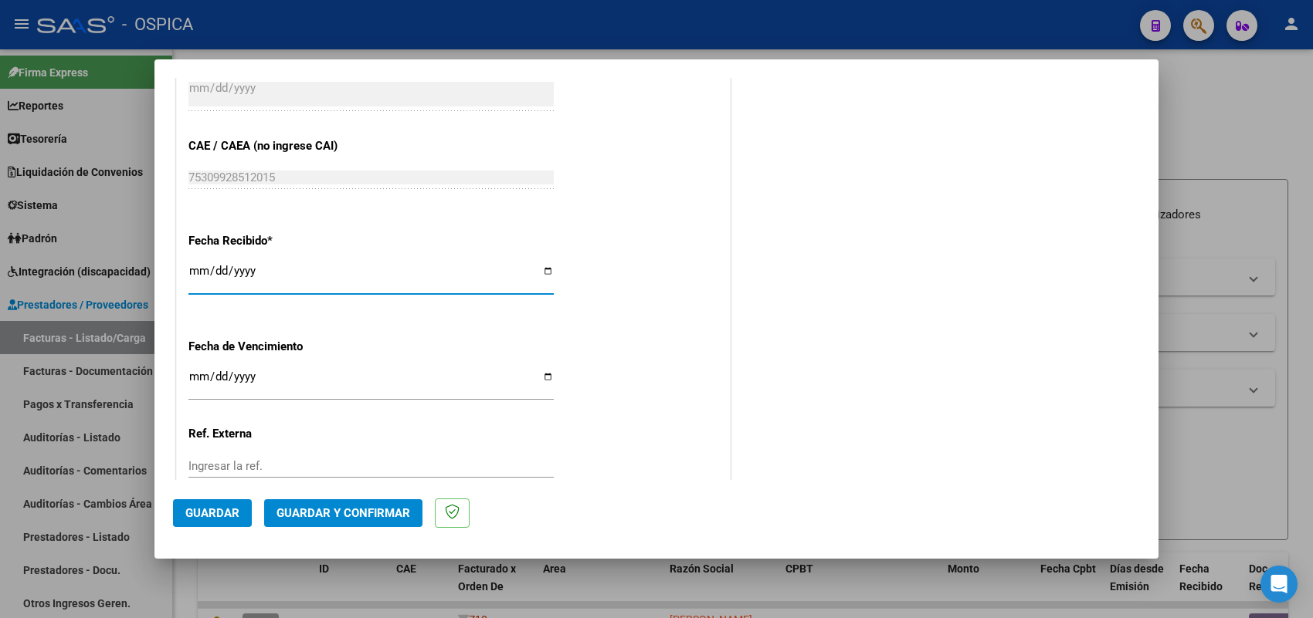
type input "[DATE]"
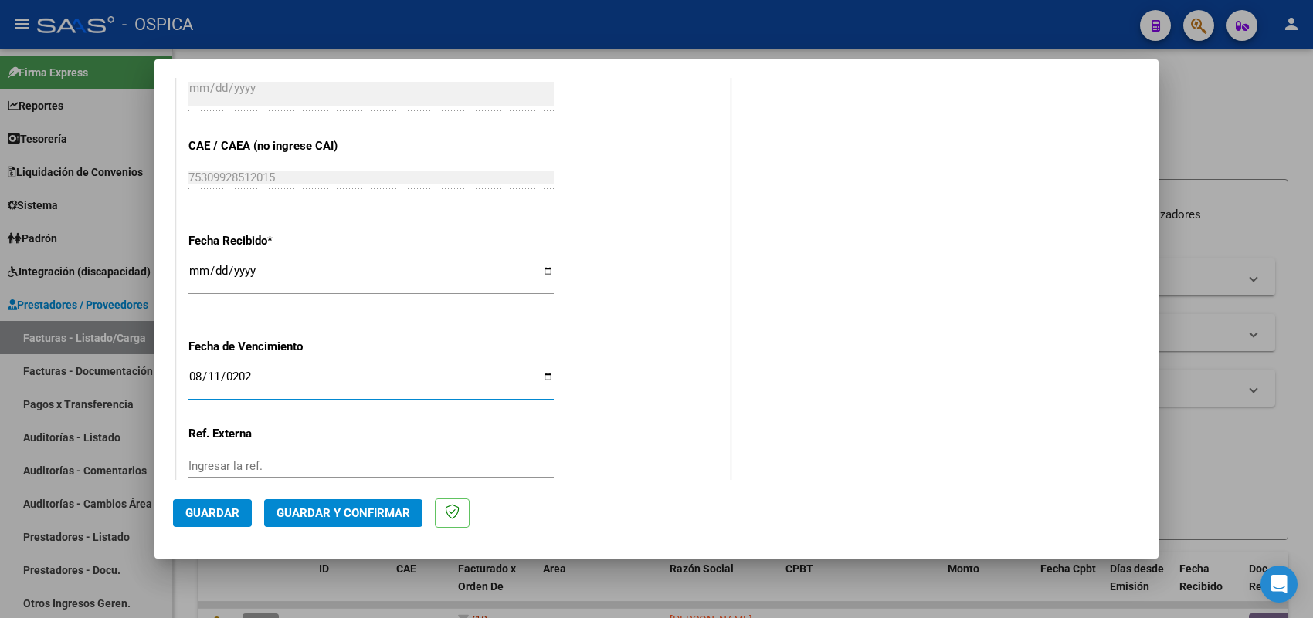
type input "[DATE]"
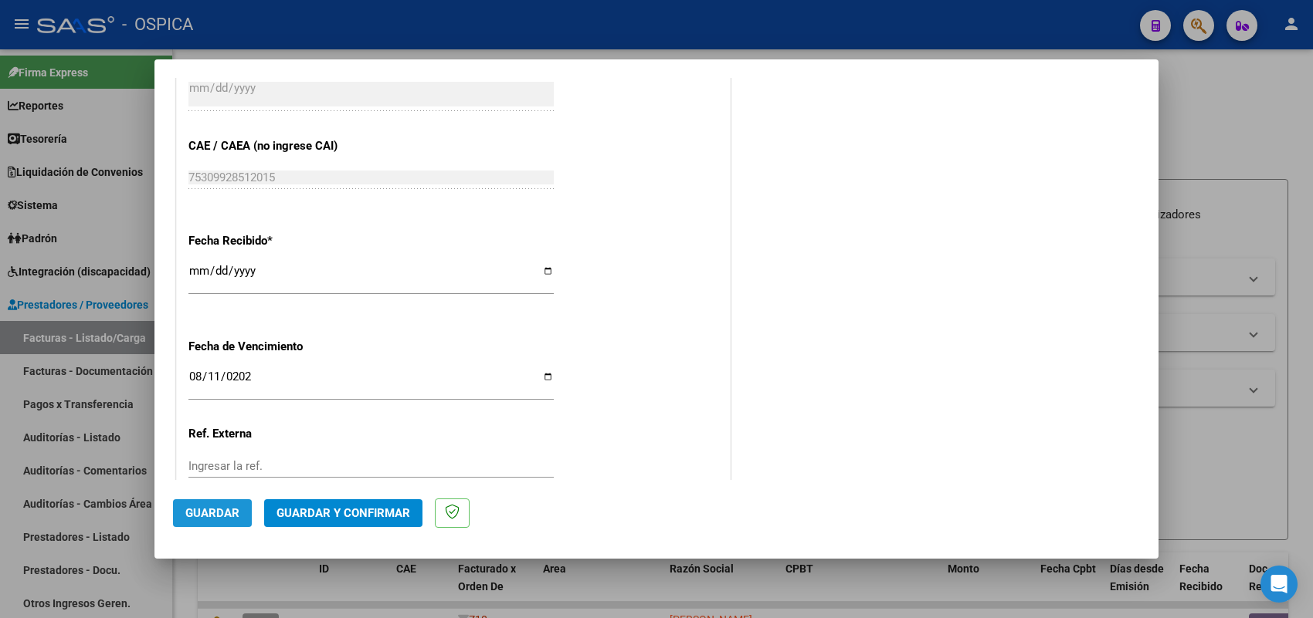
click at [236, 516] on span "Guardar" at bounding box center [212, 514] width 54 height 14
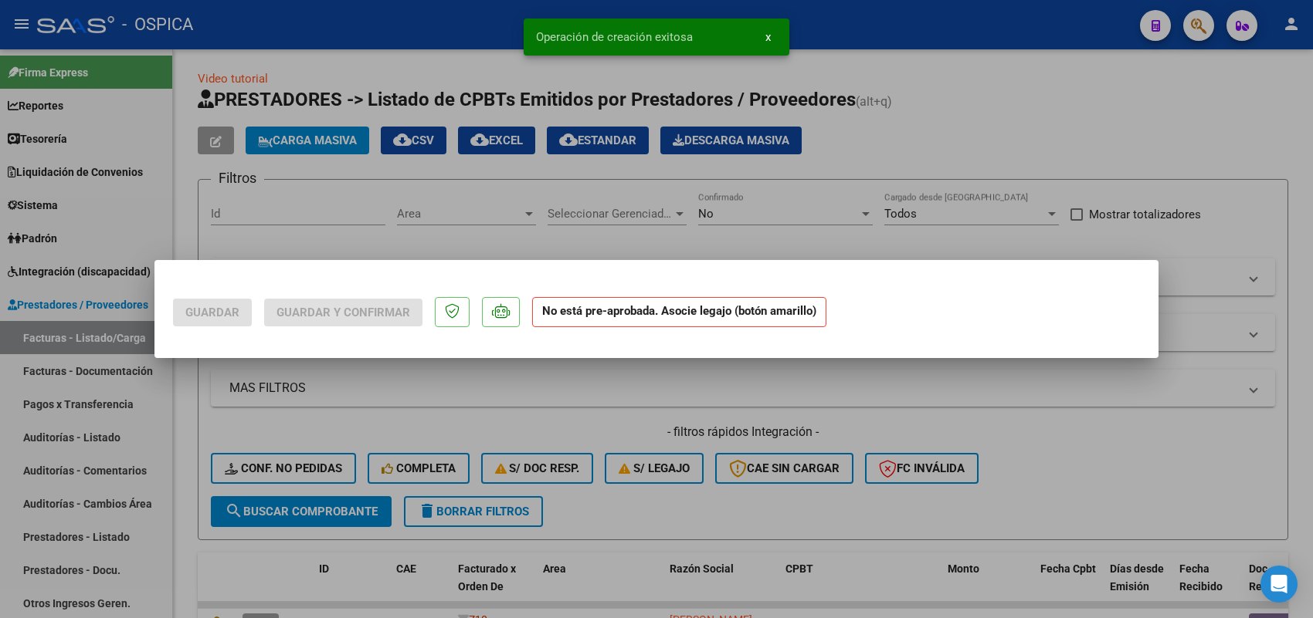
scroll to position [0, 0]
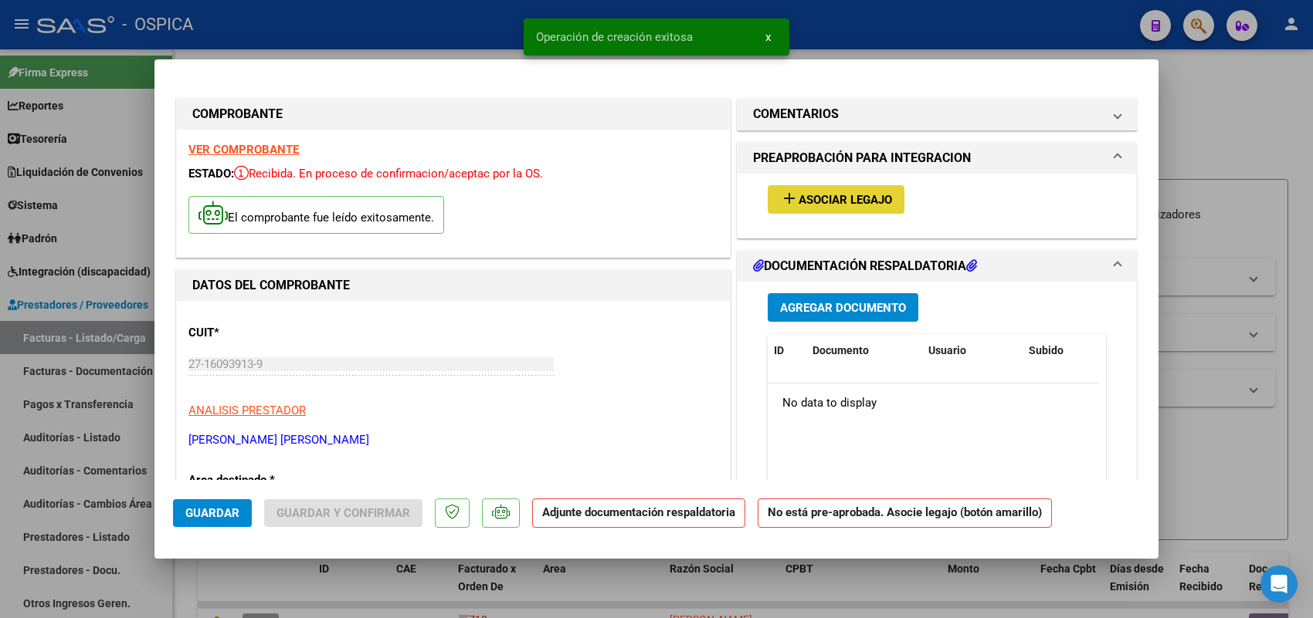
click at [858, 199] on span "Asociar Legajo" at bounding box center [844, 200] width 93 height 14
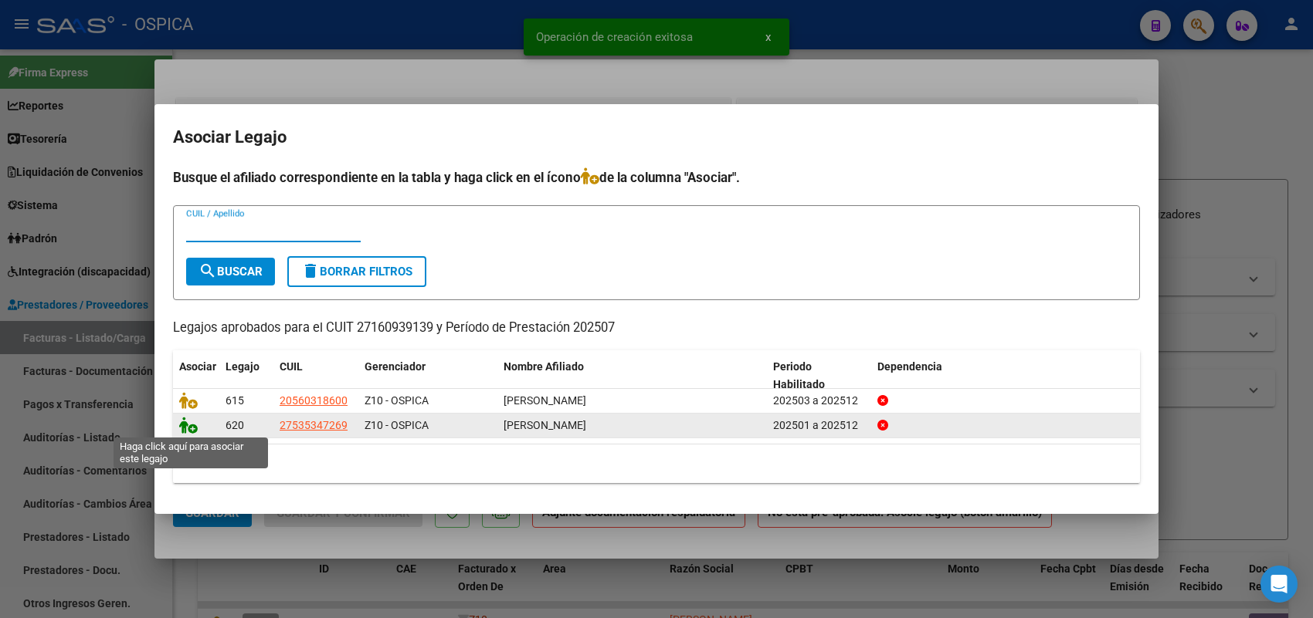
click at [187, 427] on icon at bounding box center [188, 425] width 19 height 17
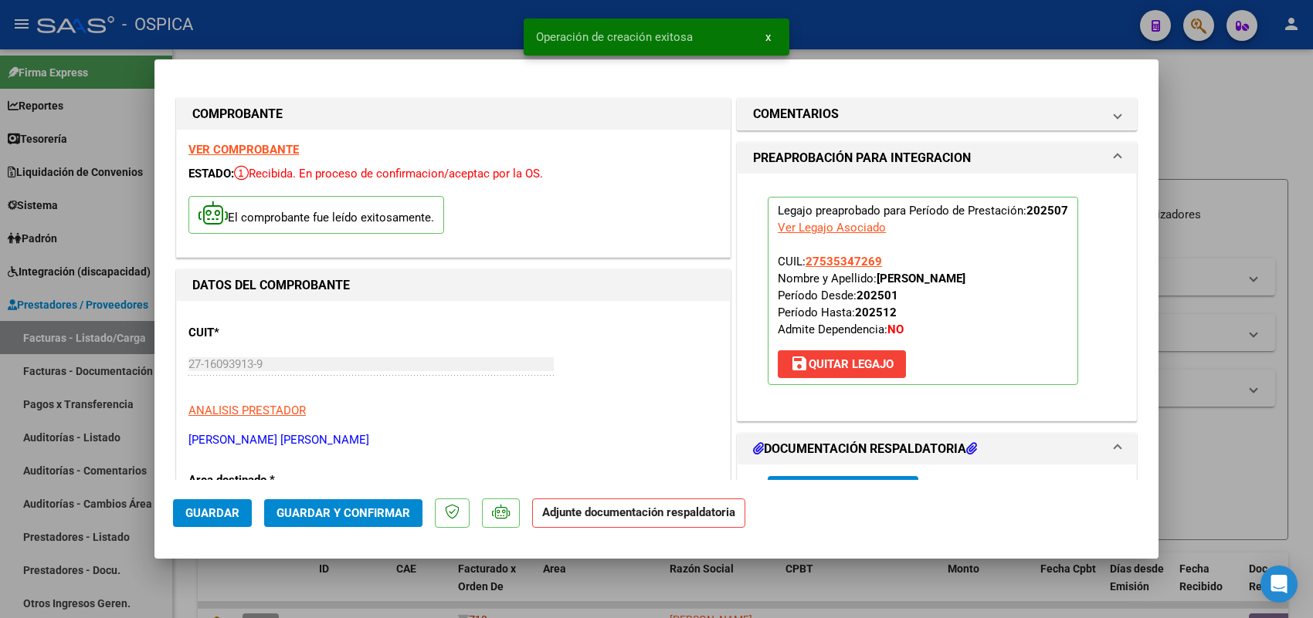
scroll to position [193, 0]
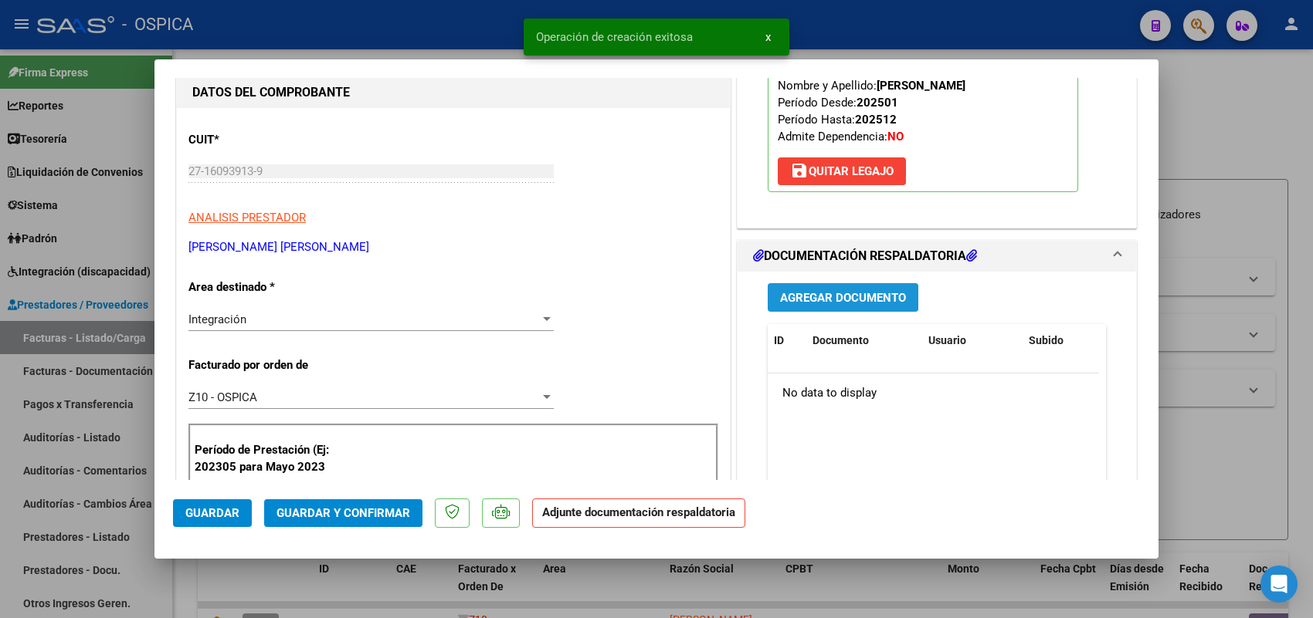
click at [834, 305] on span "Agregar Documento" at bounding box center [843, 298] width 126 height 14
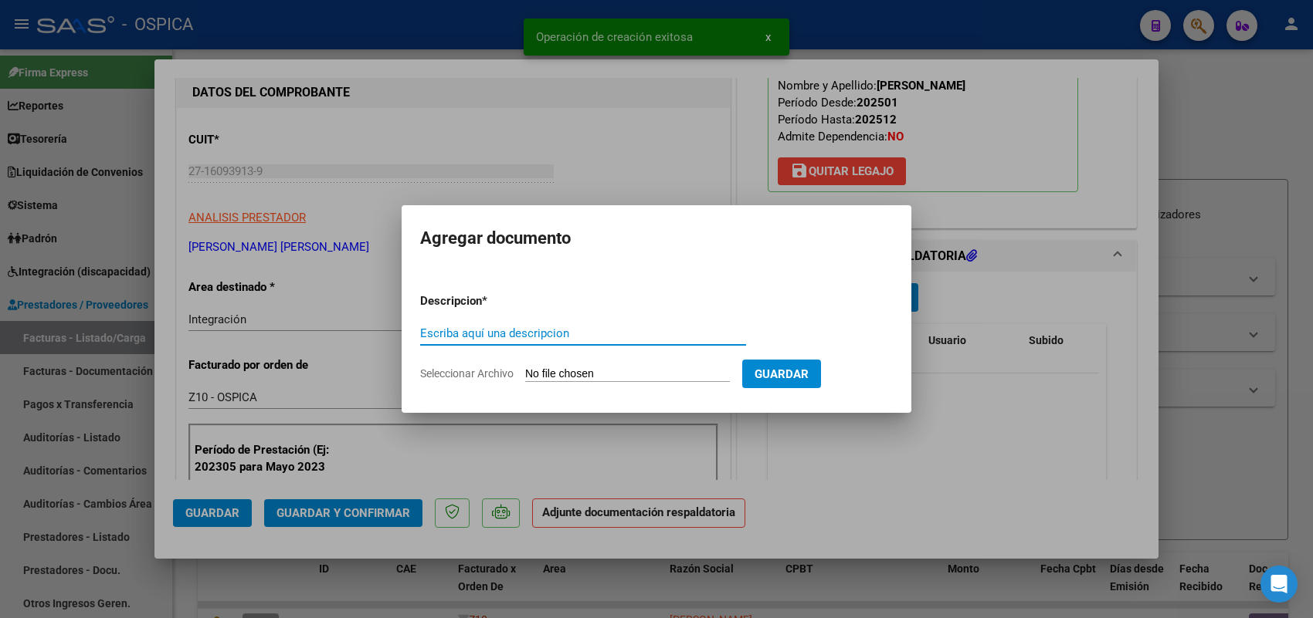
click at [712, 376] on input "Seleccionar Archivo" at bounding box center [627, 375] width 205 height 15
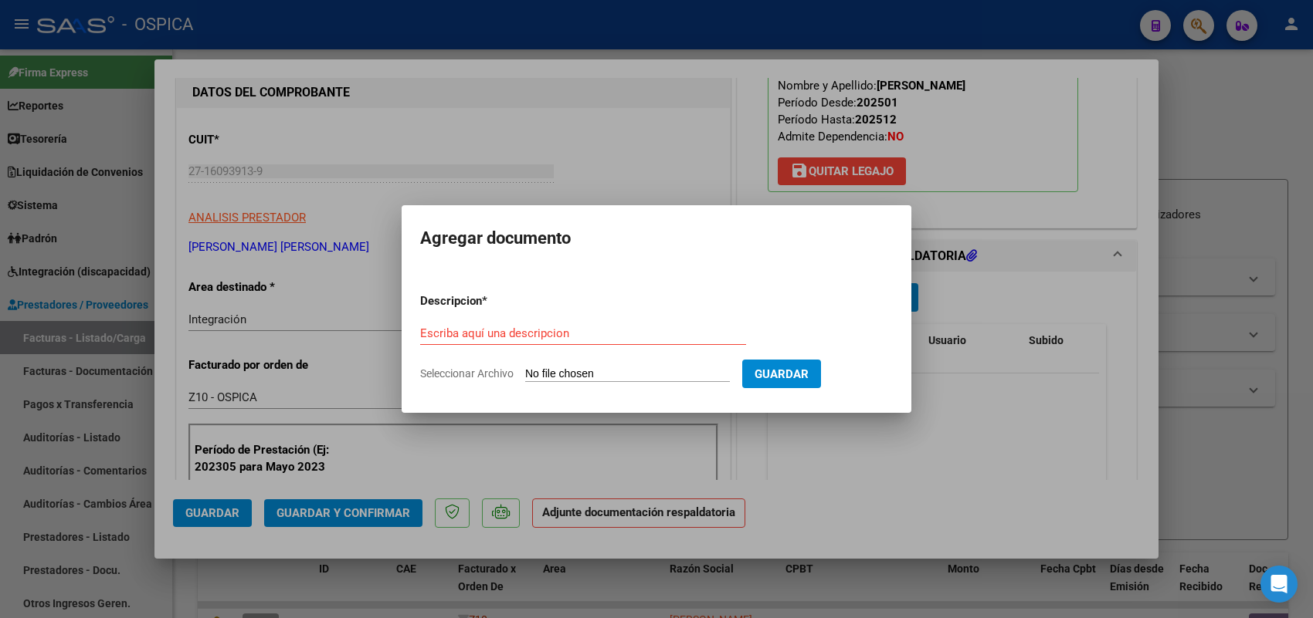
type input "C:\fakepath\ASISTENCIA [PERSON_NAME].pdf"
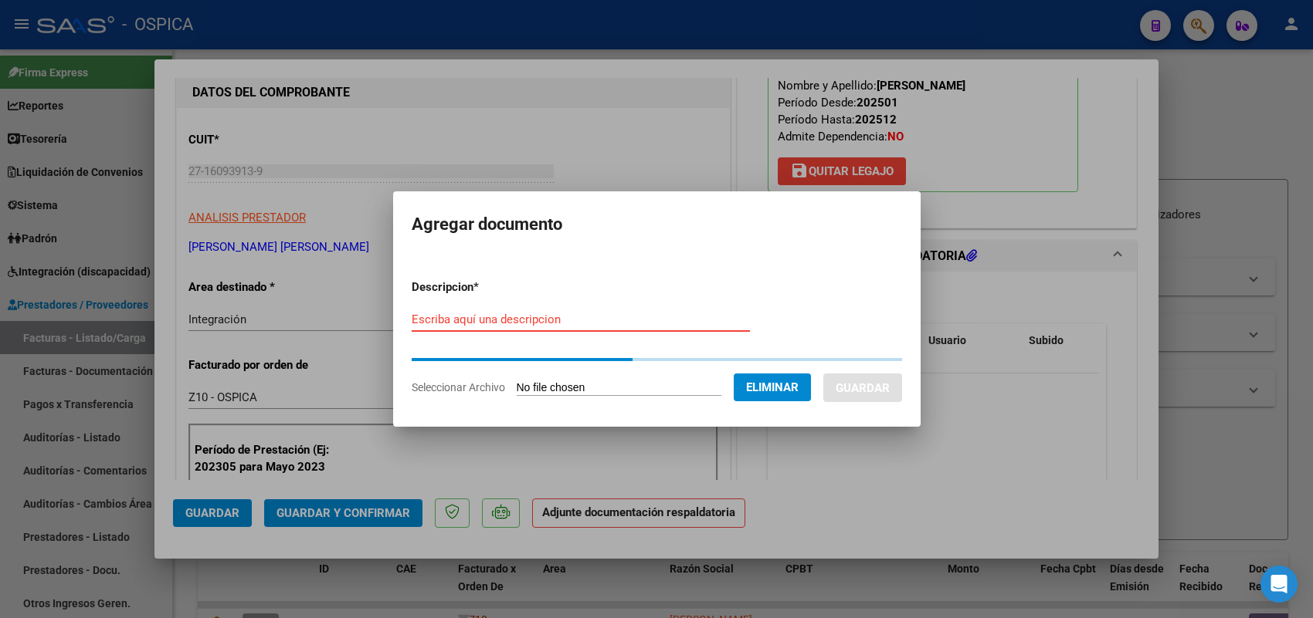
click at [649, 323] on div "Escriba aquí una descripcion" at bounding box center [581, 319] width 338 height 23
paste input "ASISTENCIA"
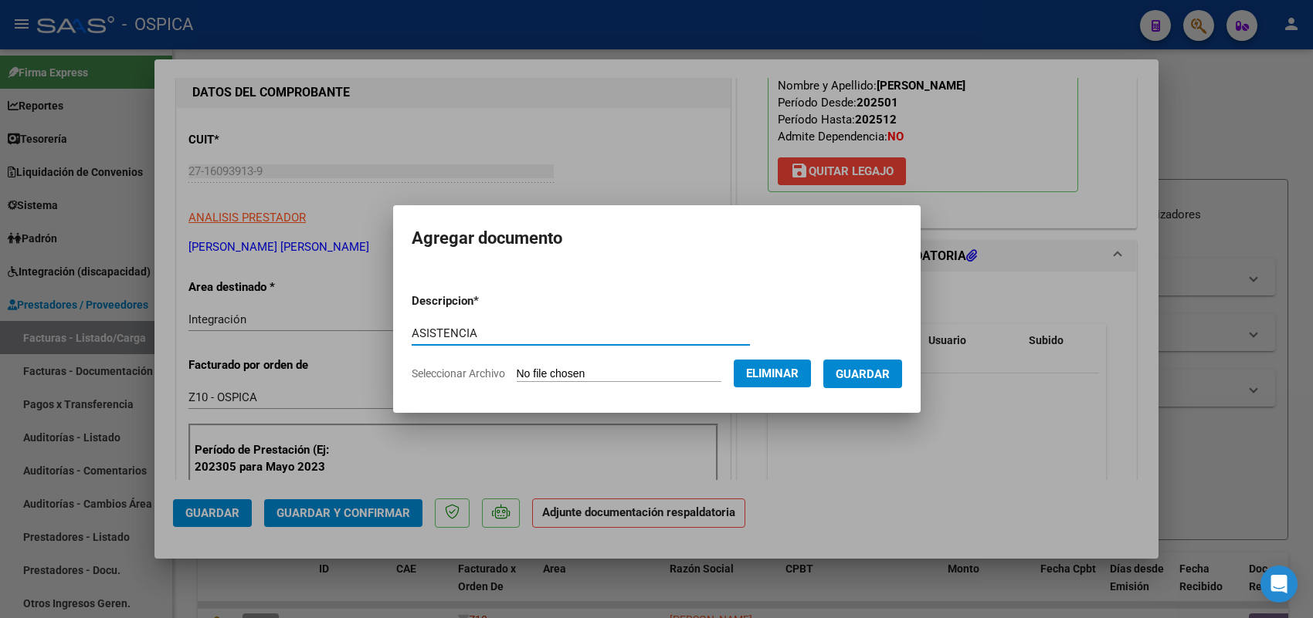
type input "ASISTENCIA"
click at [862, 368] on span "Guardar" at bounding box center [862, 375] width 54 height 14
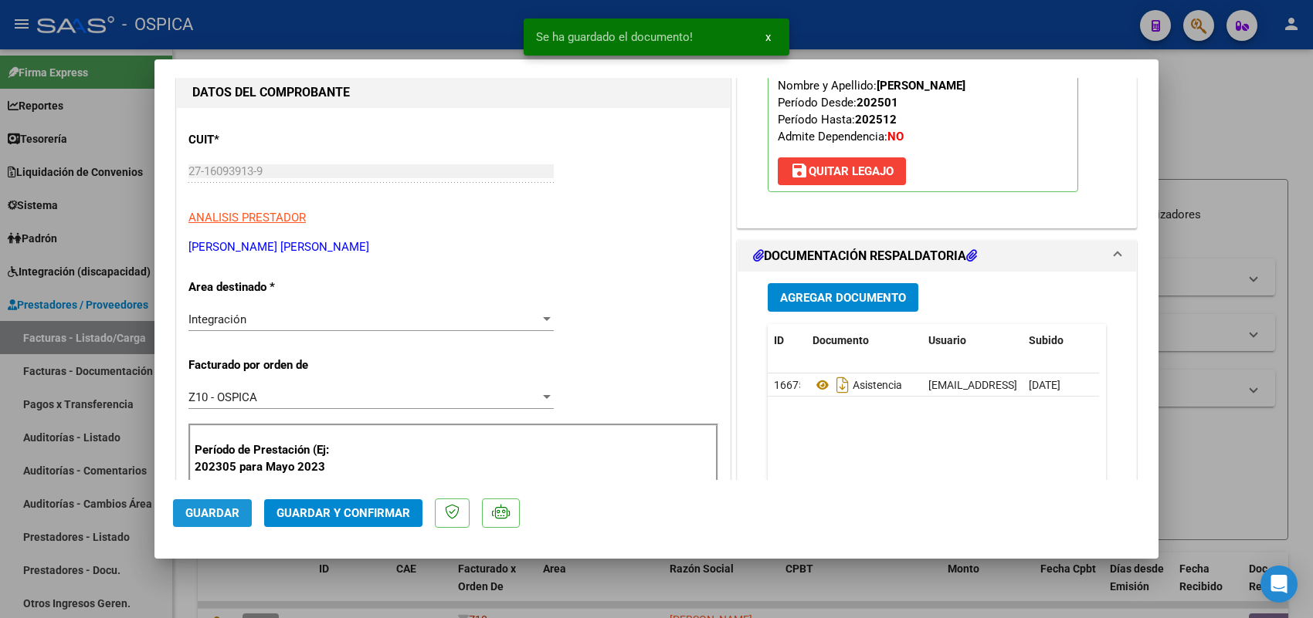
click at [222, 514] on span "Guardar" at bounding box center [212, 514] width 54 height 14
click at [141, 344] on div at bounding box center [656, 309] width 1313 height 618
type input "$ 0,00"
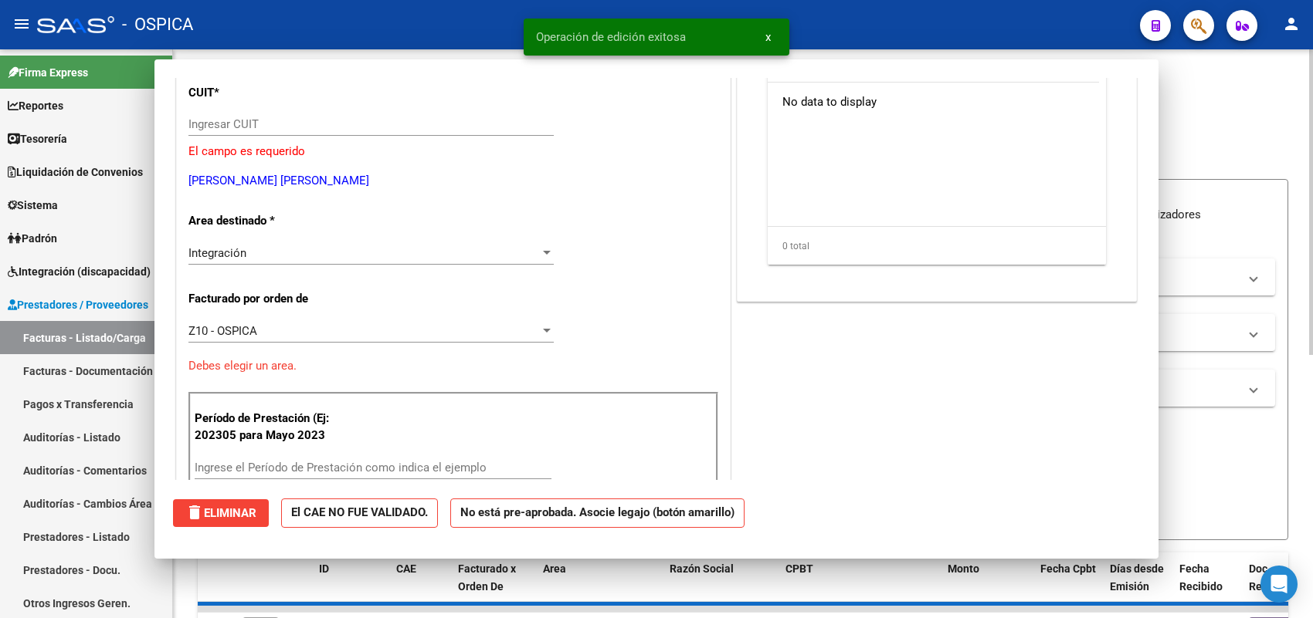
scroll to position [145, 0]
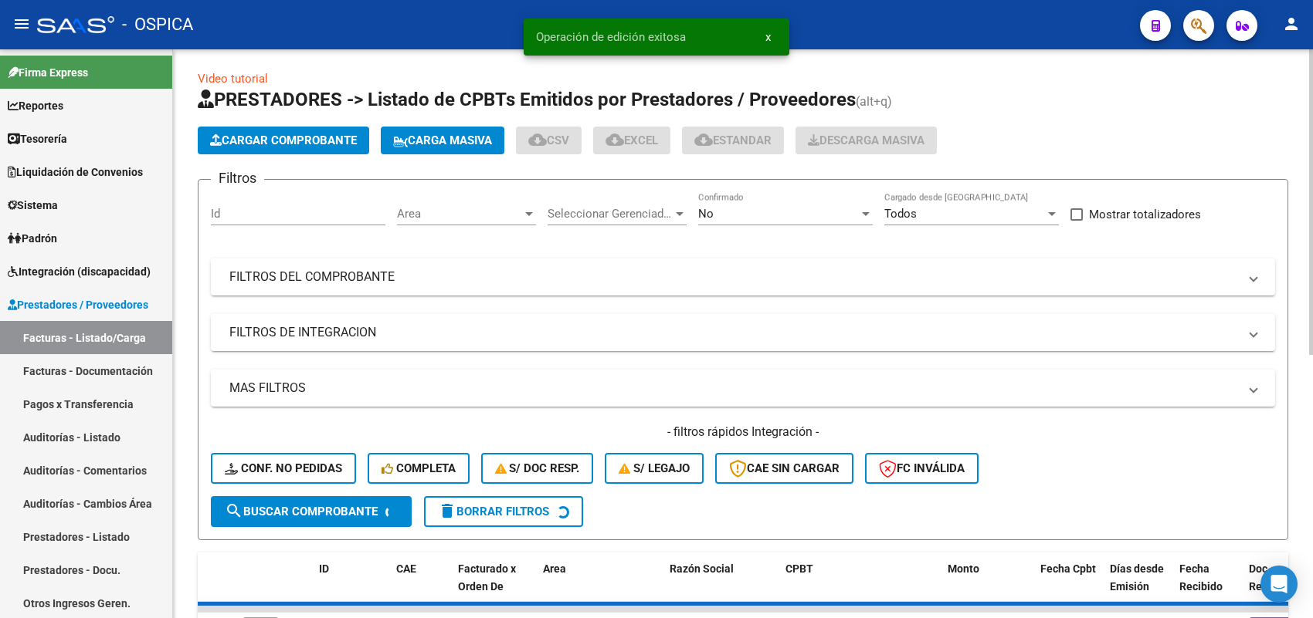
click at [305, 137] on span "Cargar Comprobante" at bounding box center [283, 141] width 147 height 14
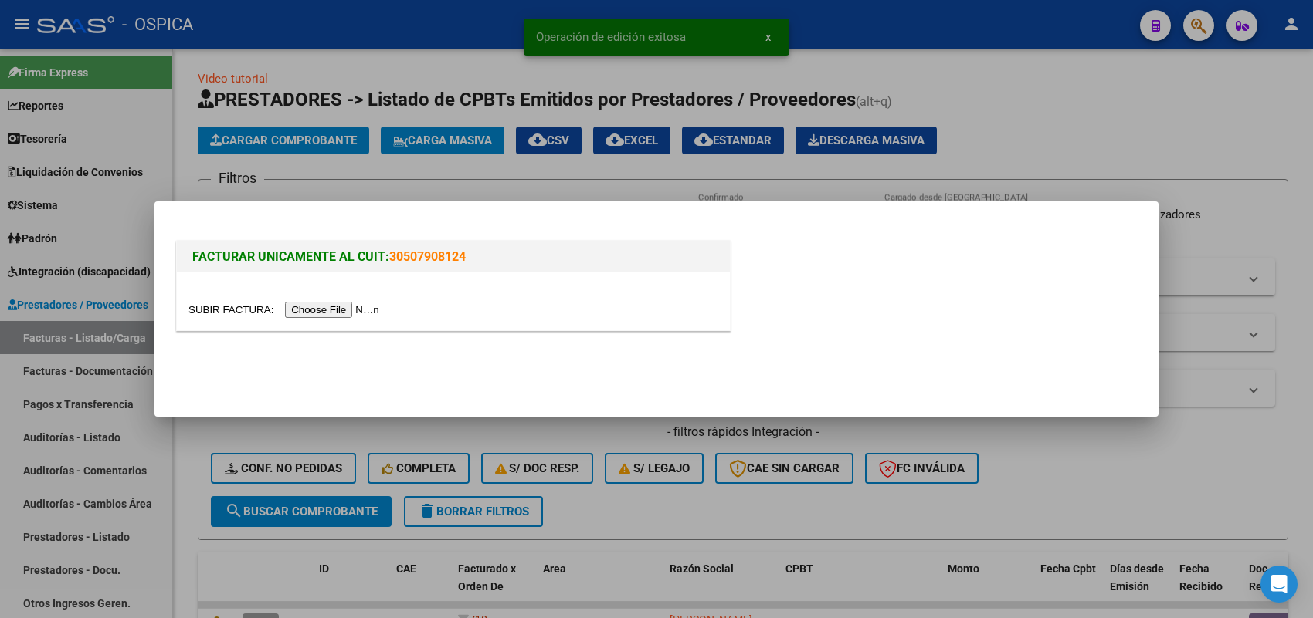
click at [377, 309] on input "file" at bounding box center [285, 310] width 195 height 16
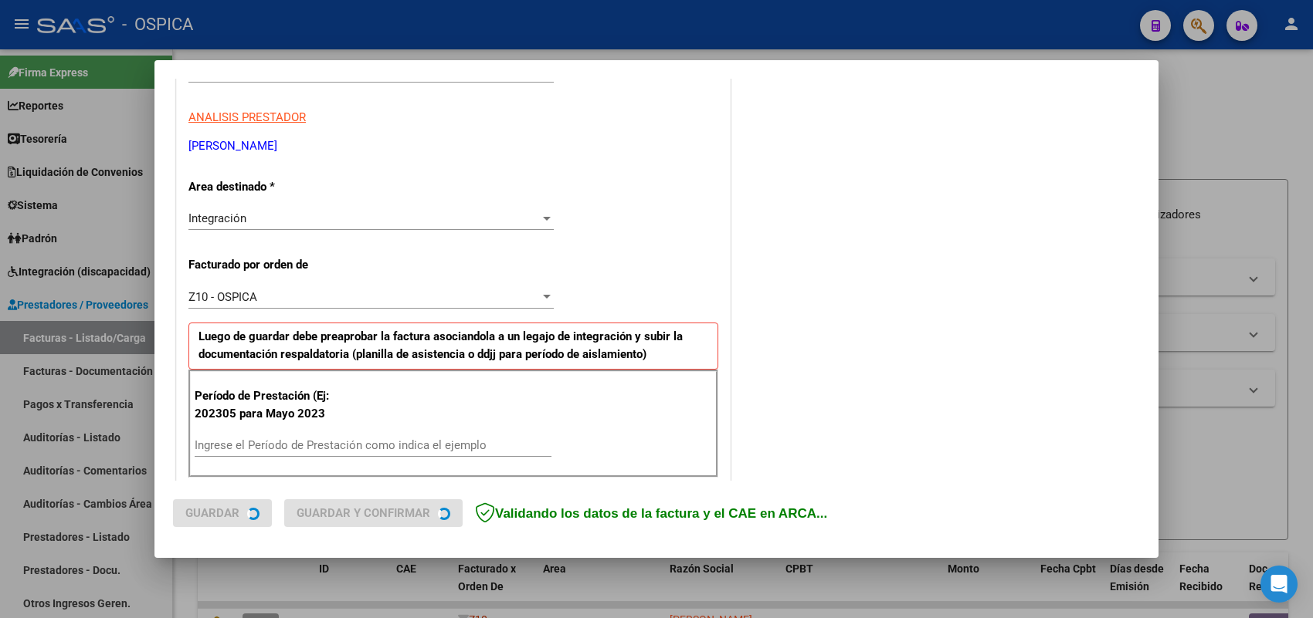
scroll to position [290, 0]
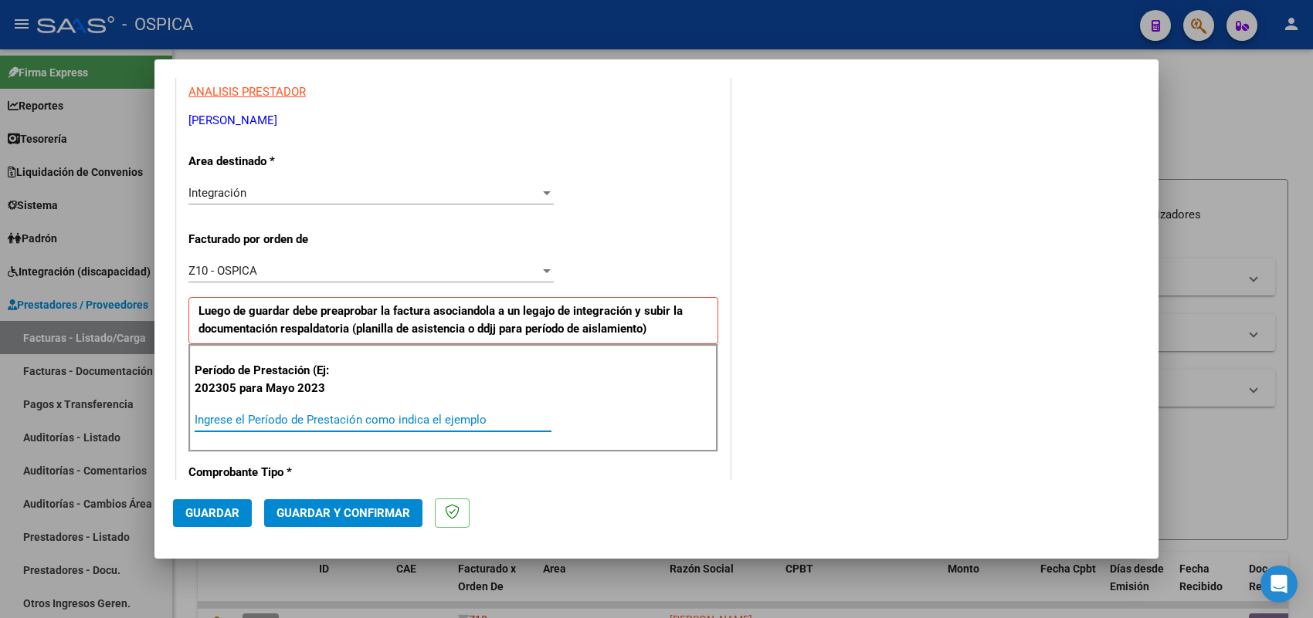
click at [334, 415] on input "Ingrese el Período de Prestación como indica el ejemplo" at bounding box center [373, 420] width 357 height 14
type input "202507"
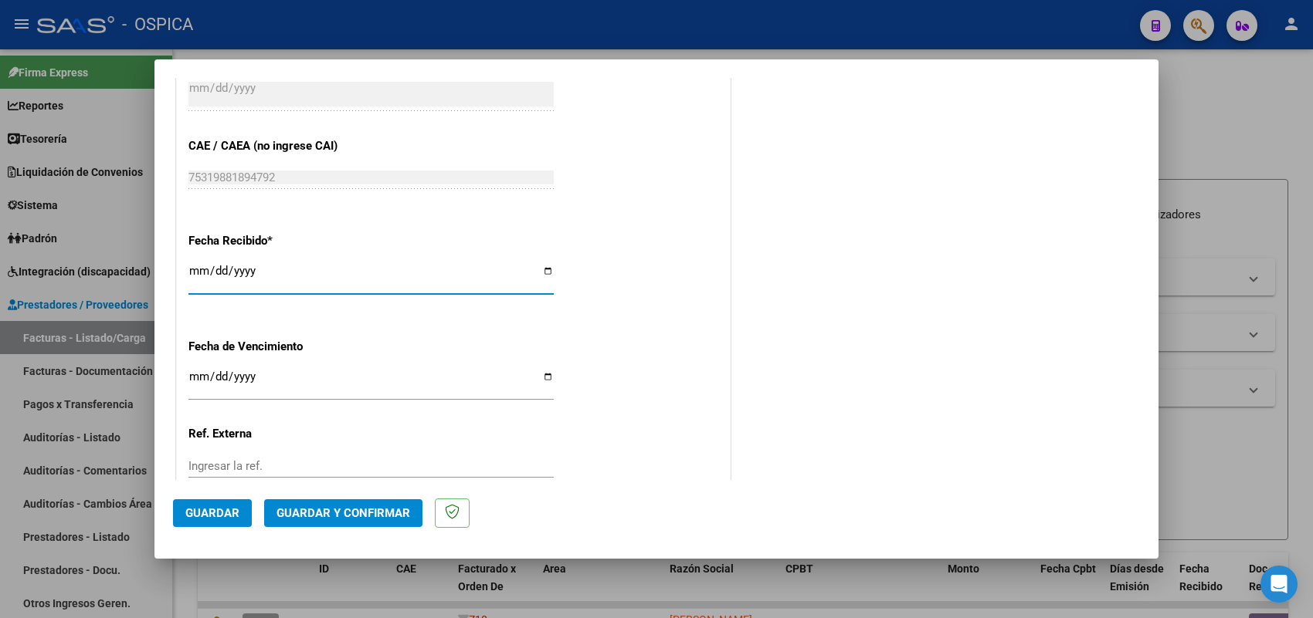
type input "[DATE]"
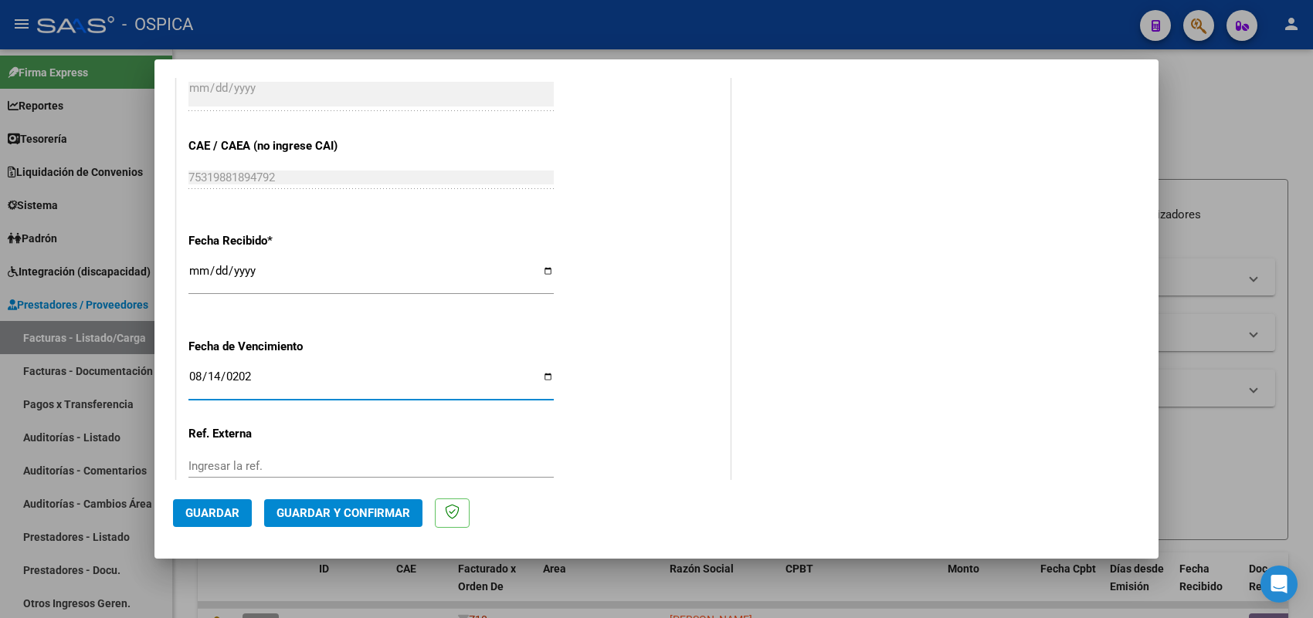
type input "[DATE]"
click at [230, 507] on span "Guardar" at bounding box center [212, 514] width 54 height 14
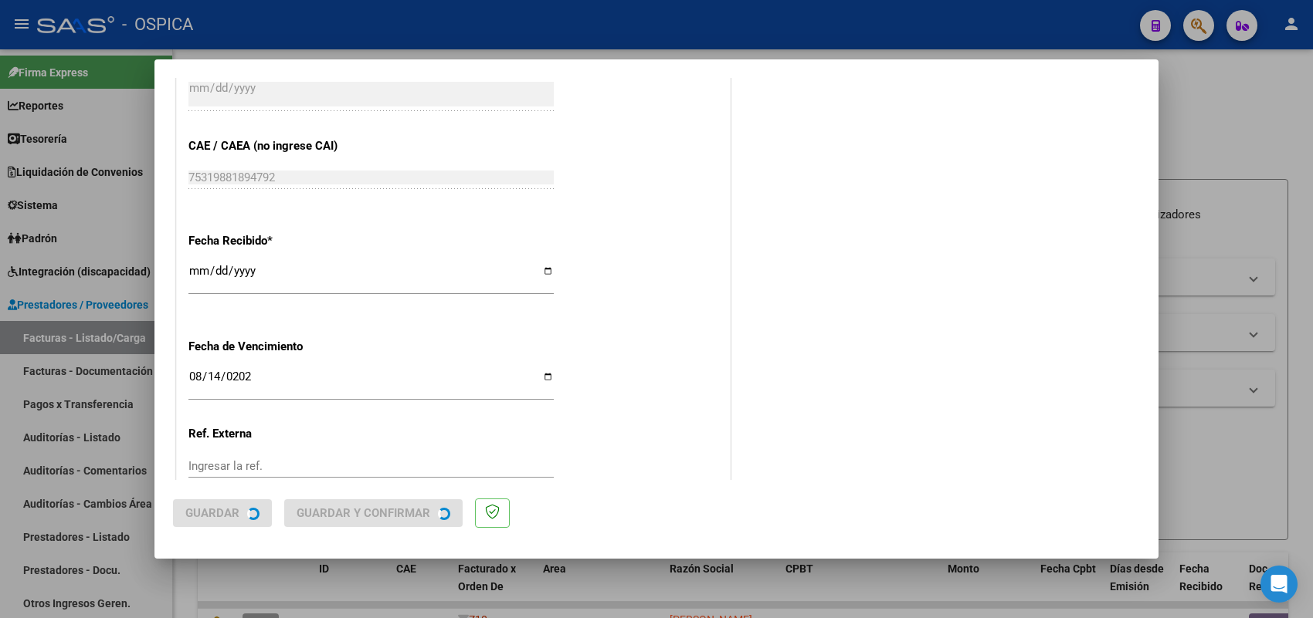
scroll to position [0, 0]
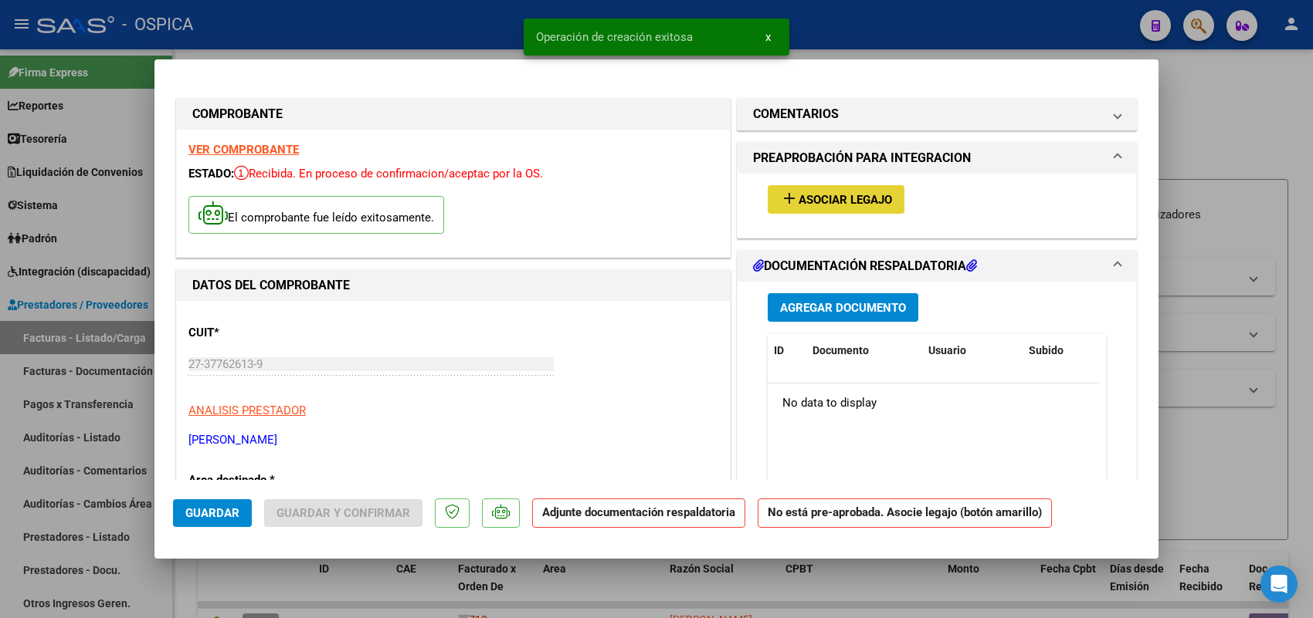
click at [875, 189] on button "add Asociar Legajo" at bounding box center [836, 199] width 137 height 29
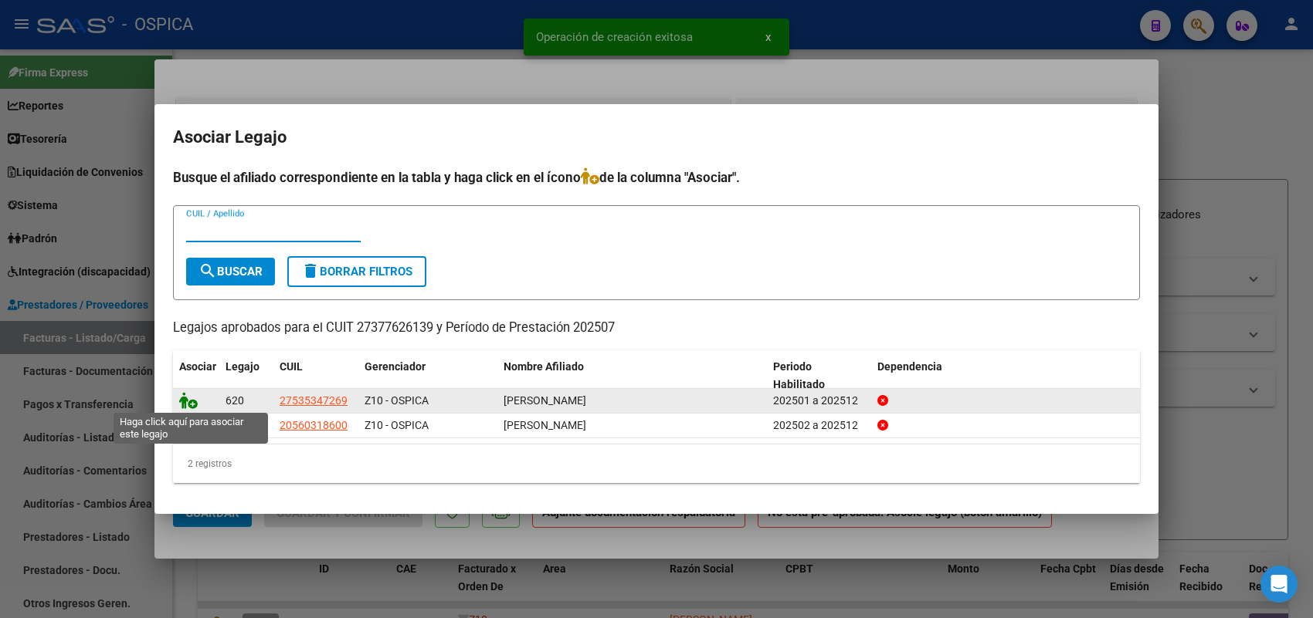
click at [193, 399] on icon at bounding box center [188, 400] width 19 height 17
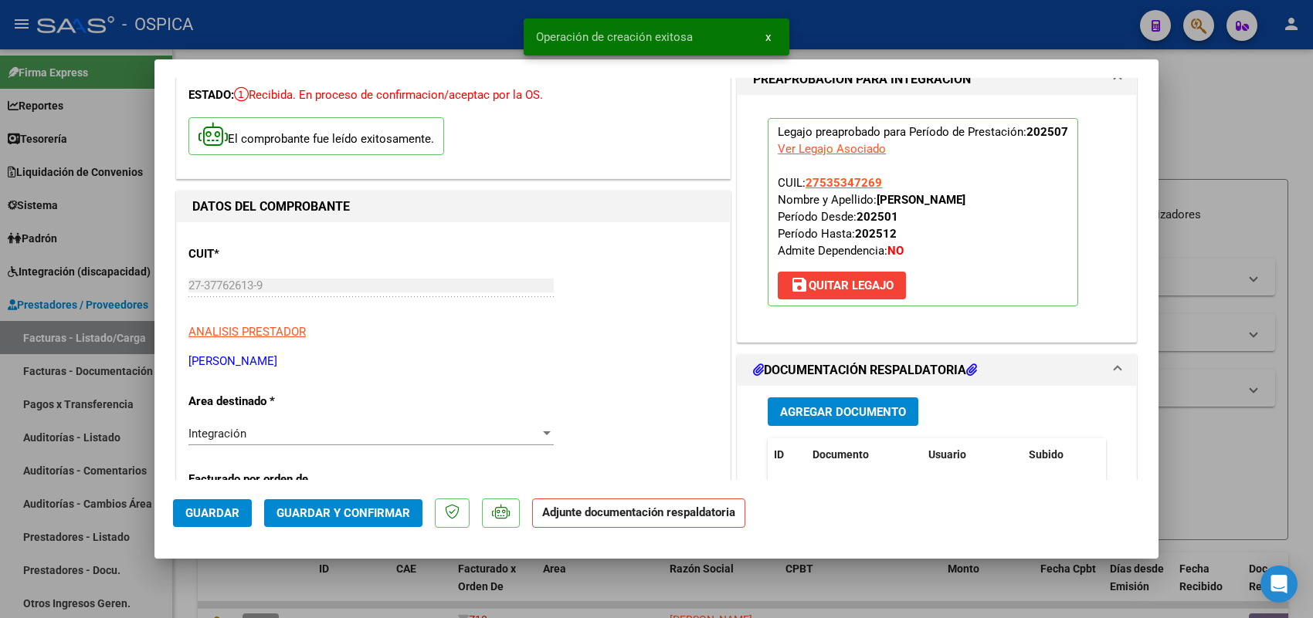
scroll to position [193, 0]
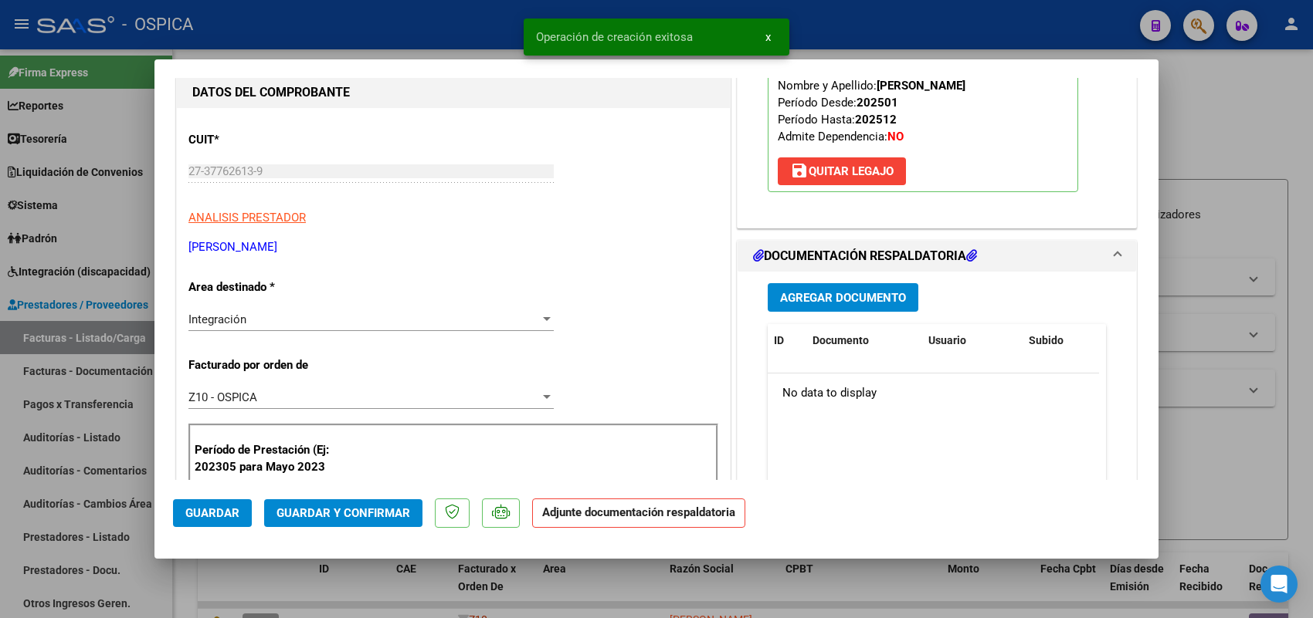
click at [792, 305] on span "Agregar Documento" at bounding box center [843, 298] width 126 height 14
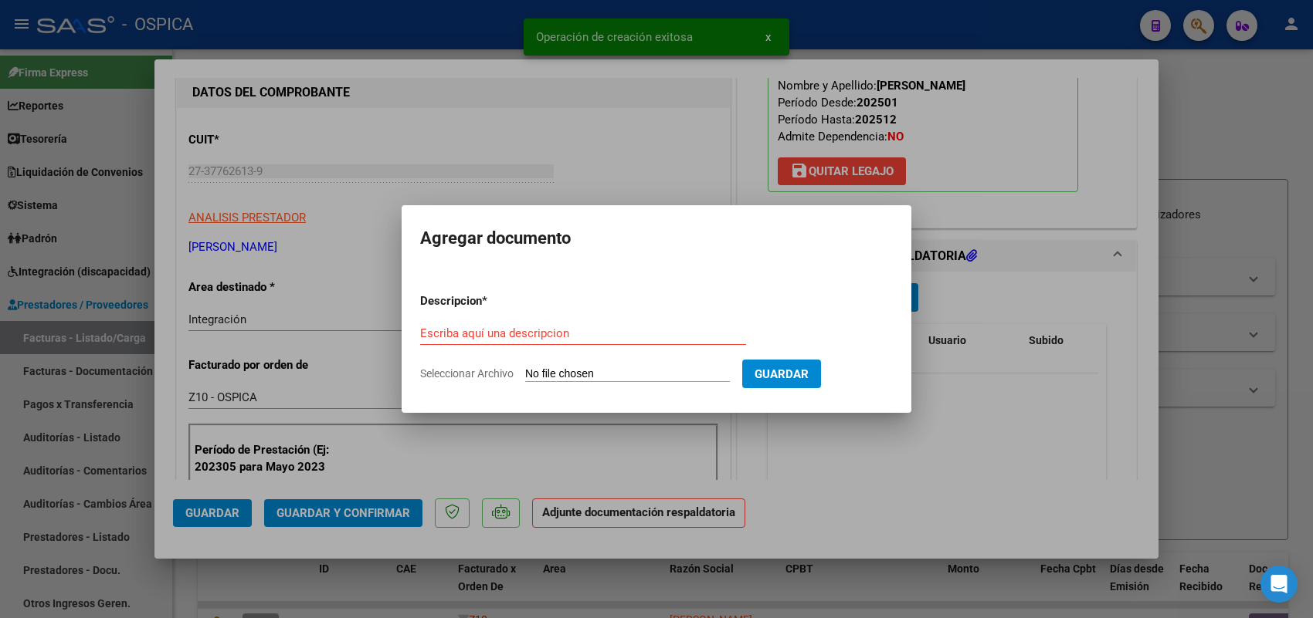
click at [682, 379] on input "Seleccionar Archivo" at bounding box center [627, 375] width 205 height 15
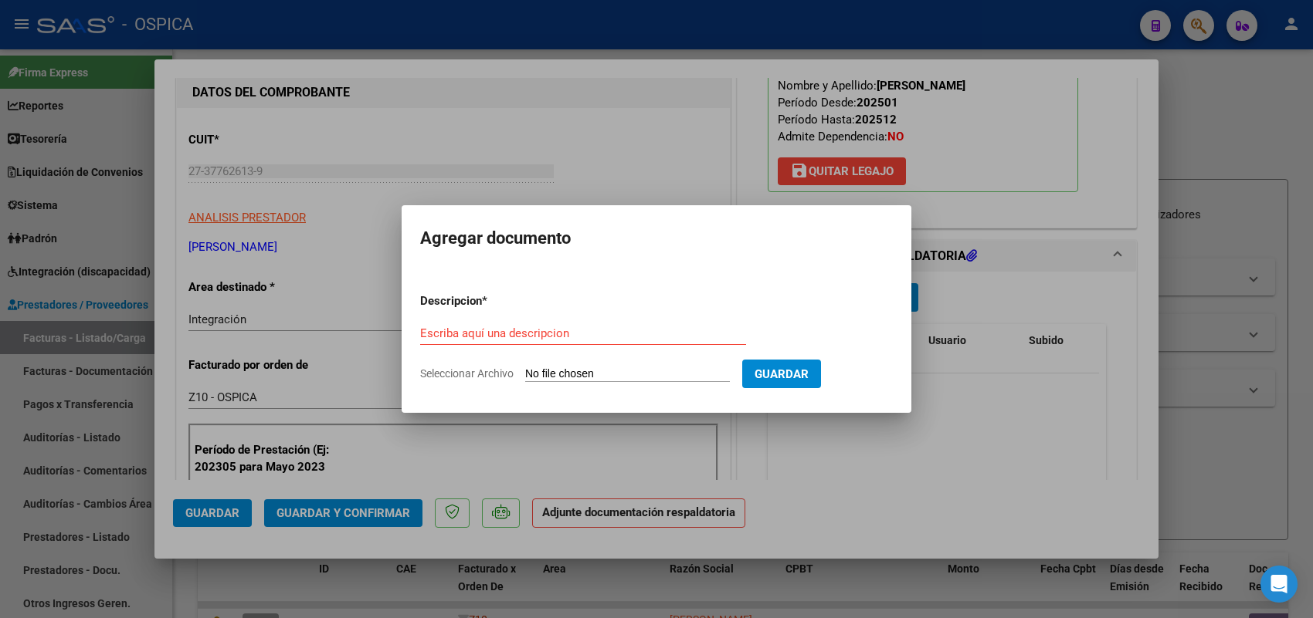
type input "C:\fakepath\ASISTENCIA [PERSON_NAME].pdf"
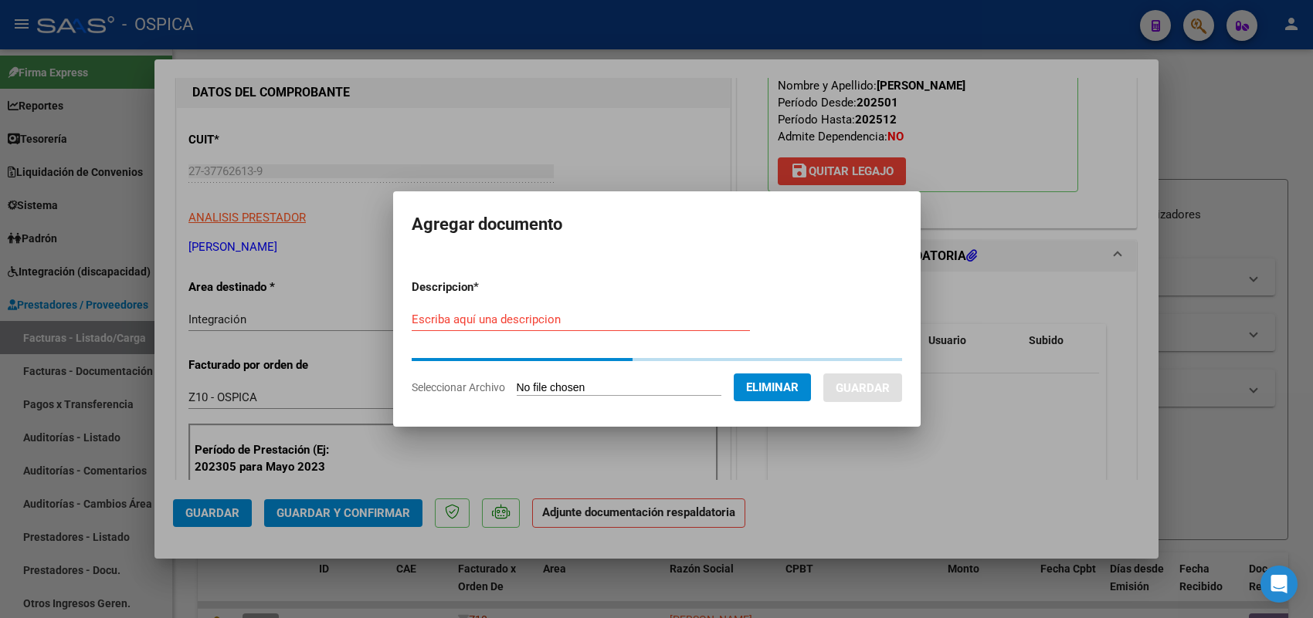
click at [550, 315] on input "Escriba aquí una descripcion" at bounding box center [581, 320] width 338 height 14
paste input "ASISTENCIA"
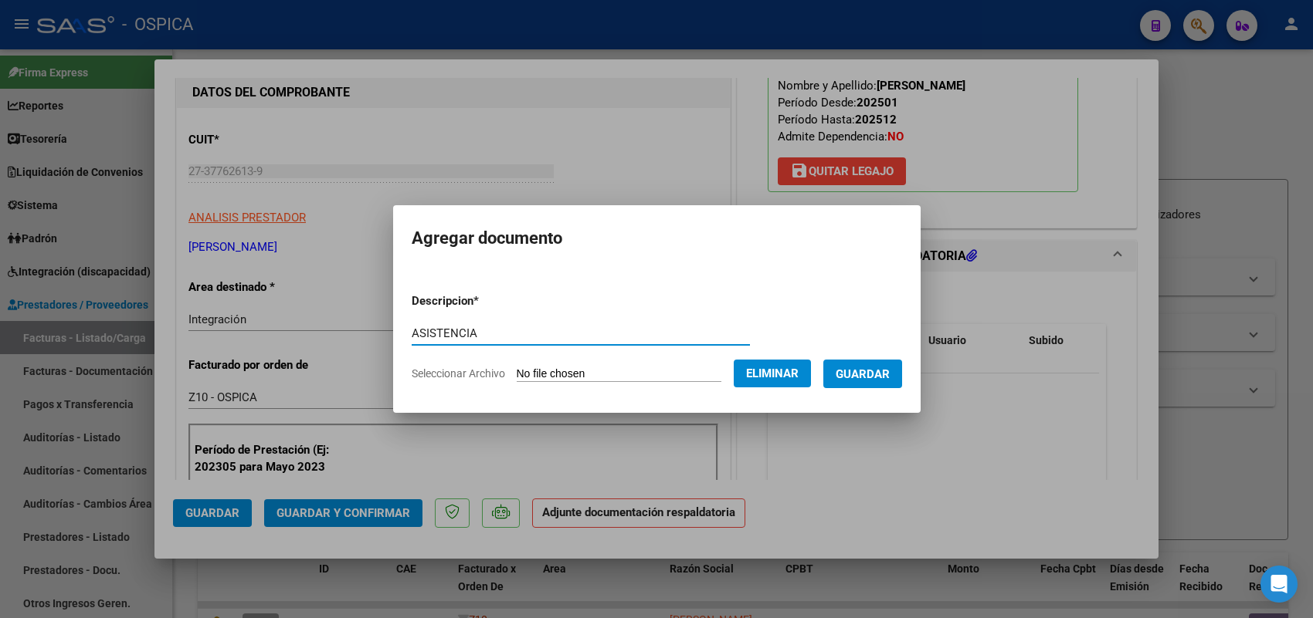
type input "ASISTENCIA"
drag, startPoint x: 866, startPoint y: 371, endPoint x: 724, endPoint y: 373, distance: 141.3
click at [862, 369] on span "Guardar" at bounding box center [862, 375] width 54 height 14
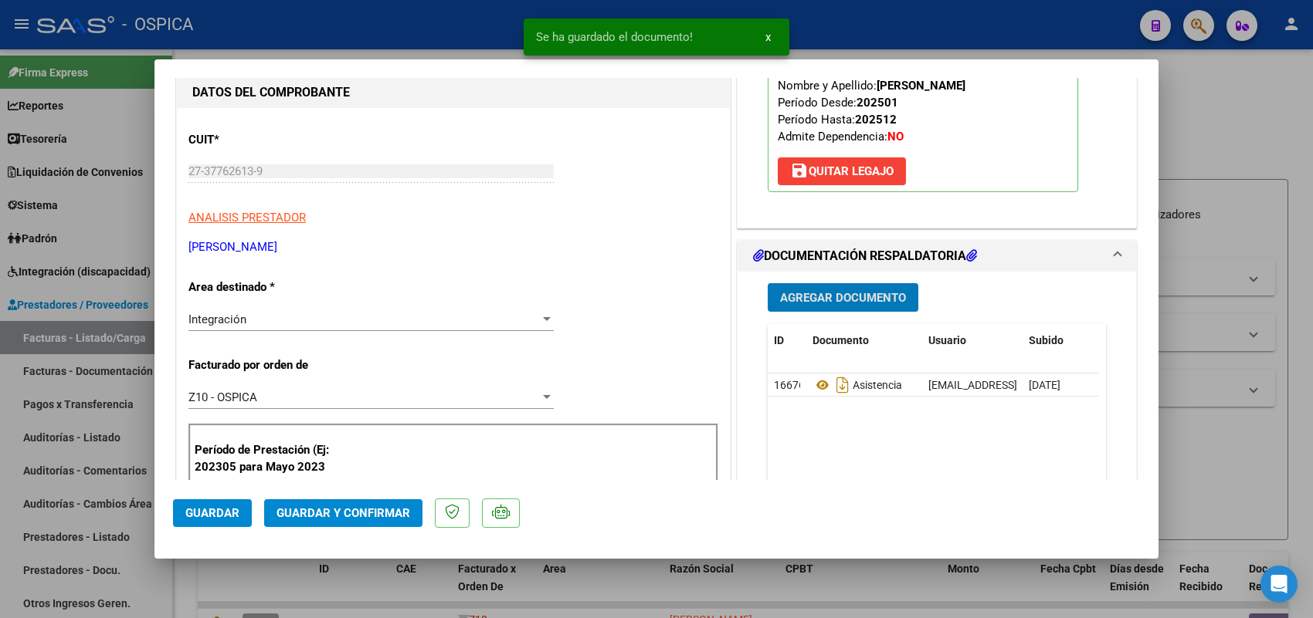
click at [221, 504] on button "Guardar" at bounding box center [212, 514] width 79 height 28
click at [134, 344] on div at bounding box center [656, 309] width 1313 height 618
type input "$ 0,00"
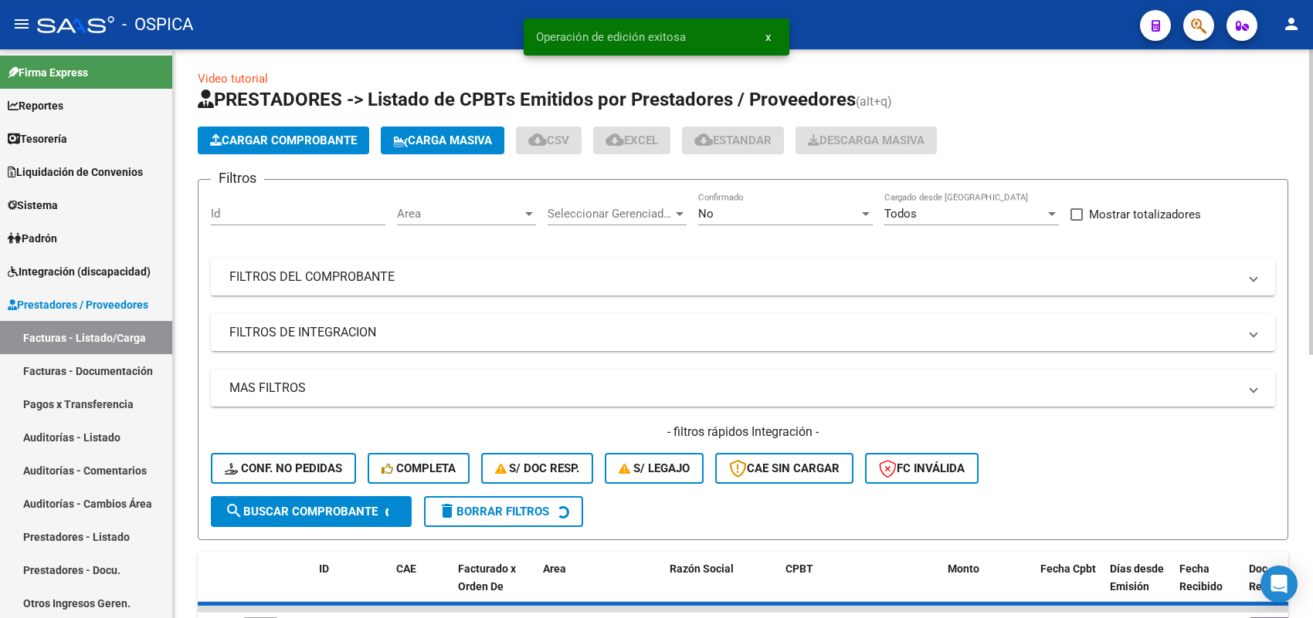
click at [334, 137] on span "Cargar Comprobante" at bounding box center [283, 141] width 147 height 14
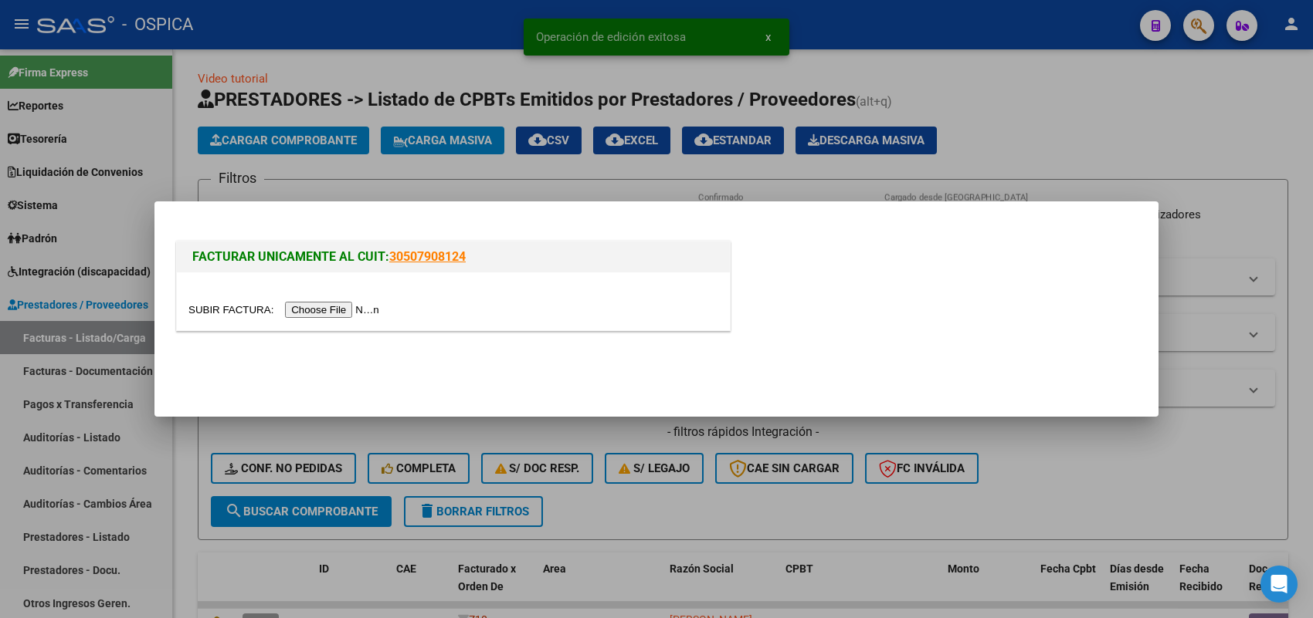
click at [374, 306] on input "file" at bounding box center [285, 310] width 195 height 16
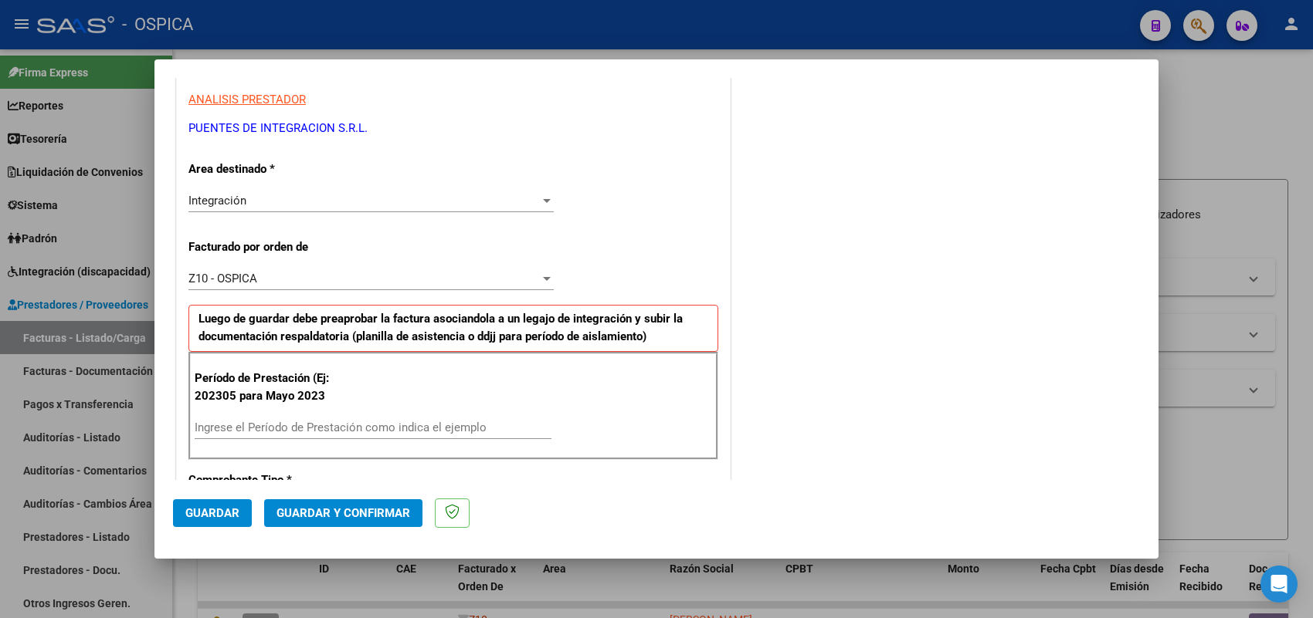
scroll to position [290, 0]
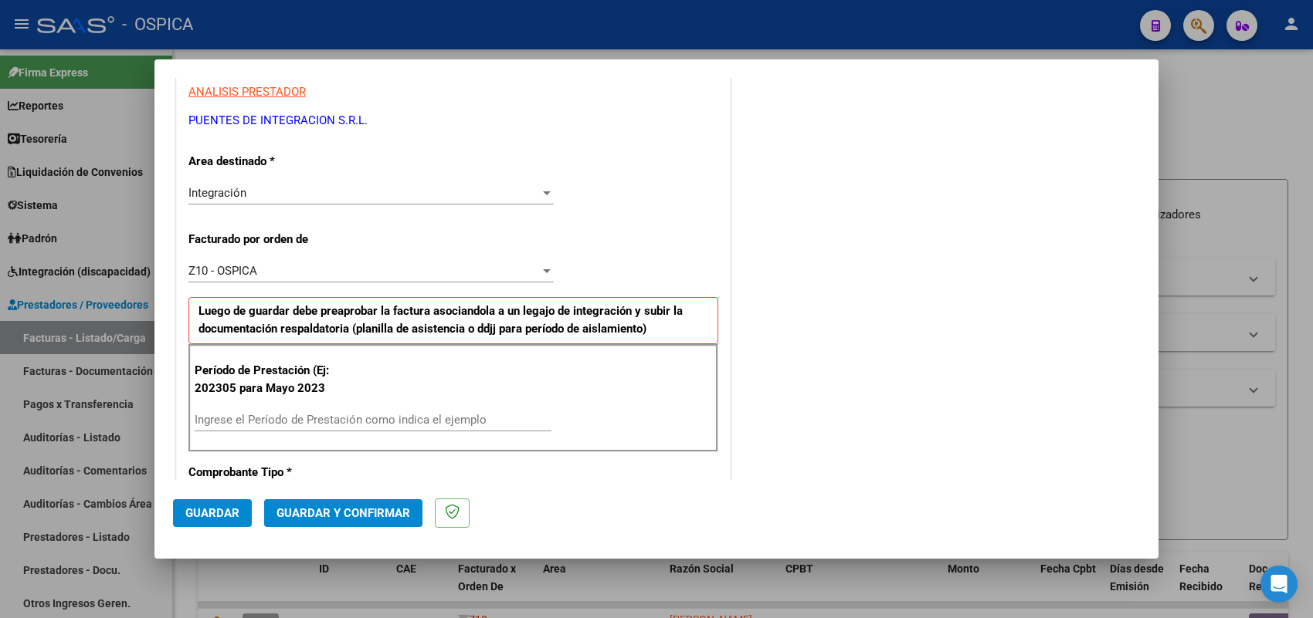
click at [352, 419] on input "Ingrese el Período de Prestación como indica el ejemplo" at bounding box center [373, 420] width 357 height 14
type input "202507"
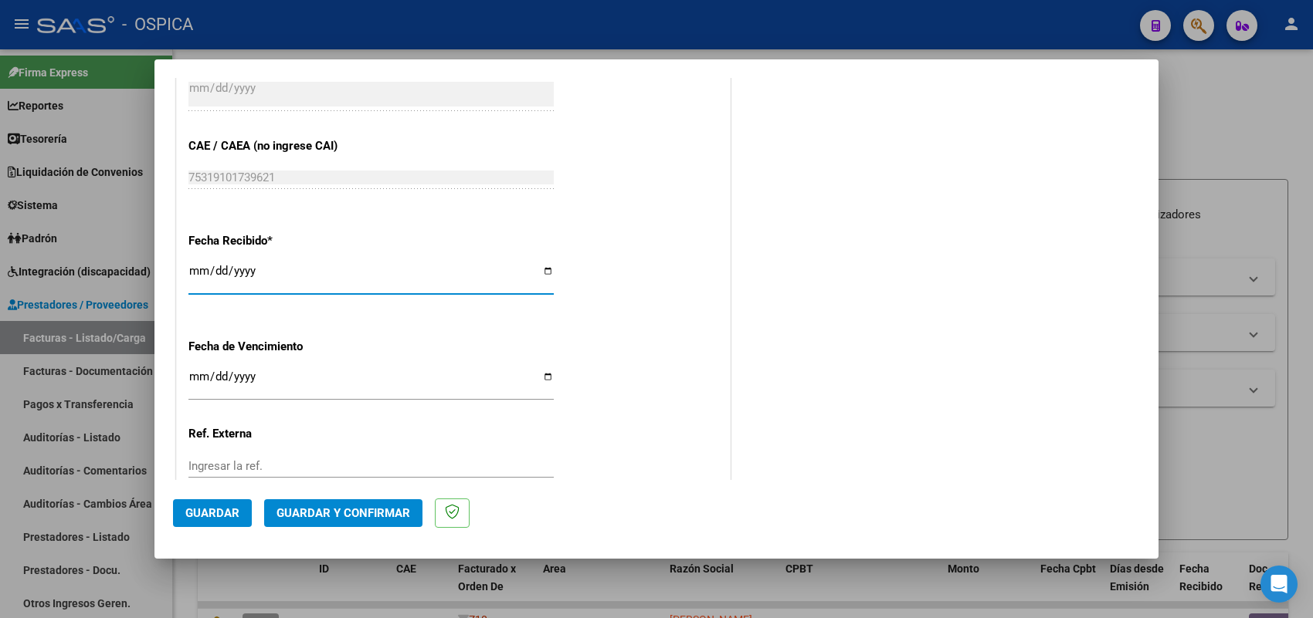
type input "[DATE]"
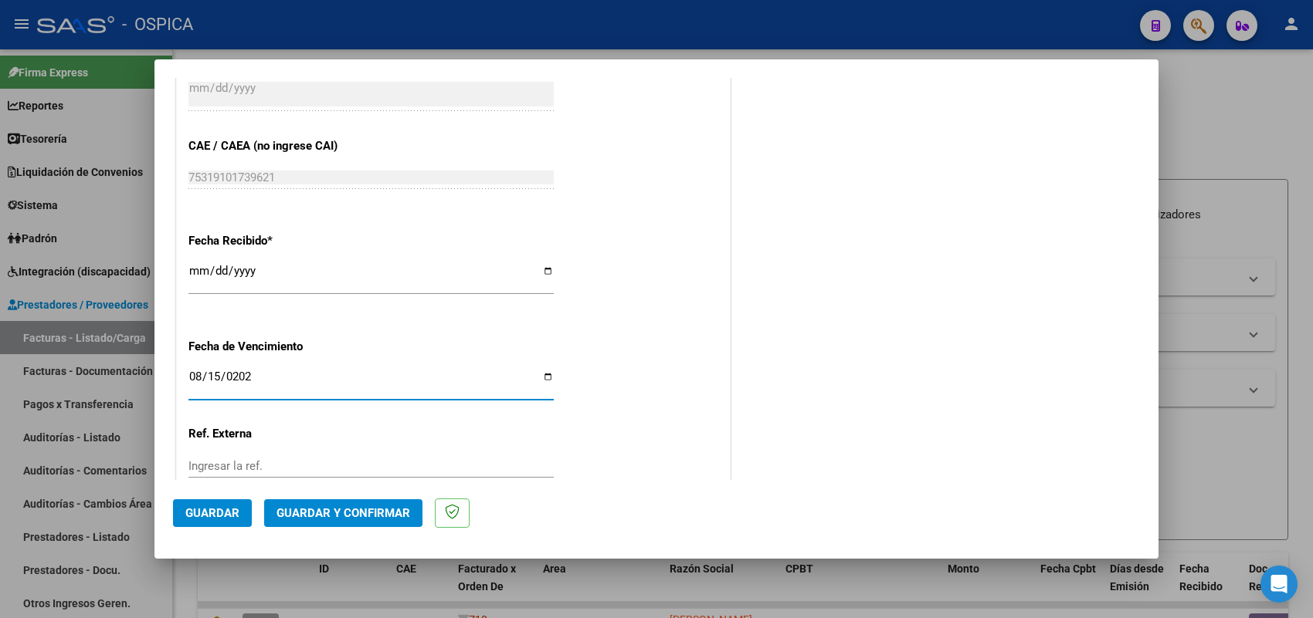
type input "[DATE]"
click at [198, 537] on mat-dialog-actions "Guardar Guardar y Confirmar" at bounding box center [656, 510] width 967 height 61
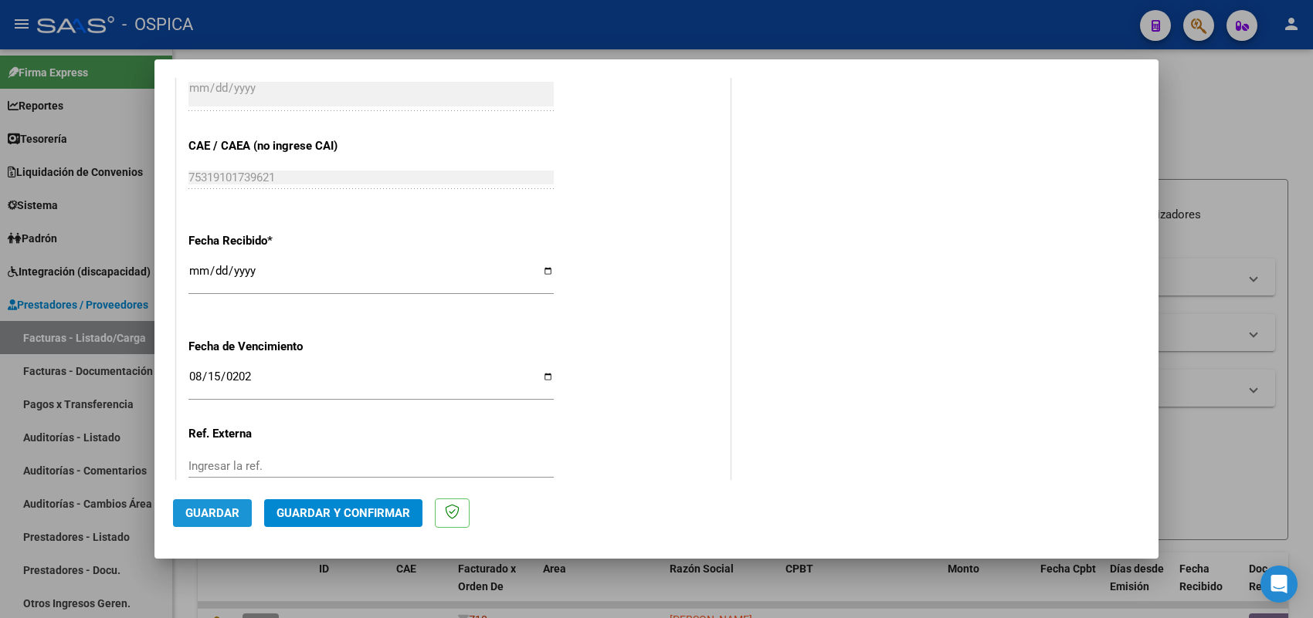
click at [212, 510] on span "Guardar" at bounding box center [212, 514] width 54 height 14
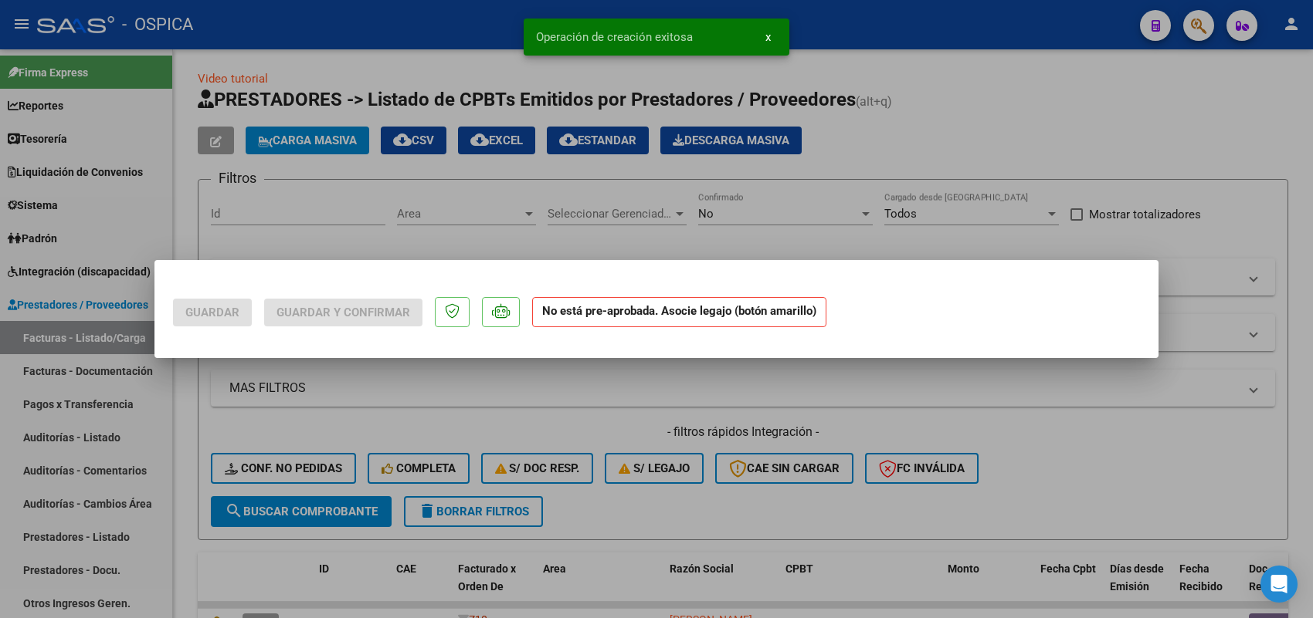
scroll to position [0, 0]
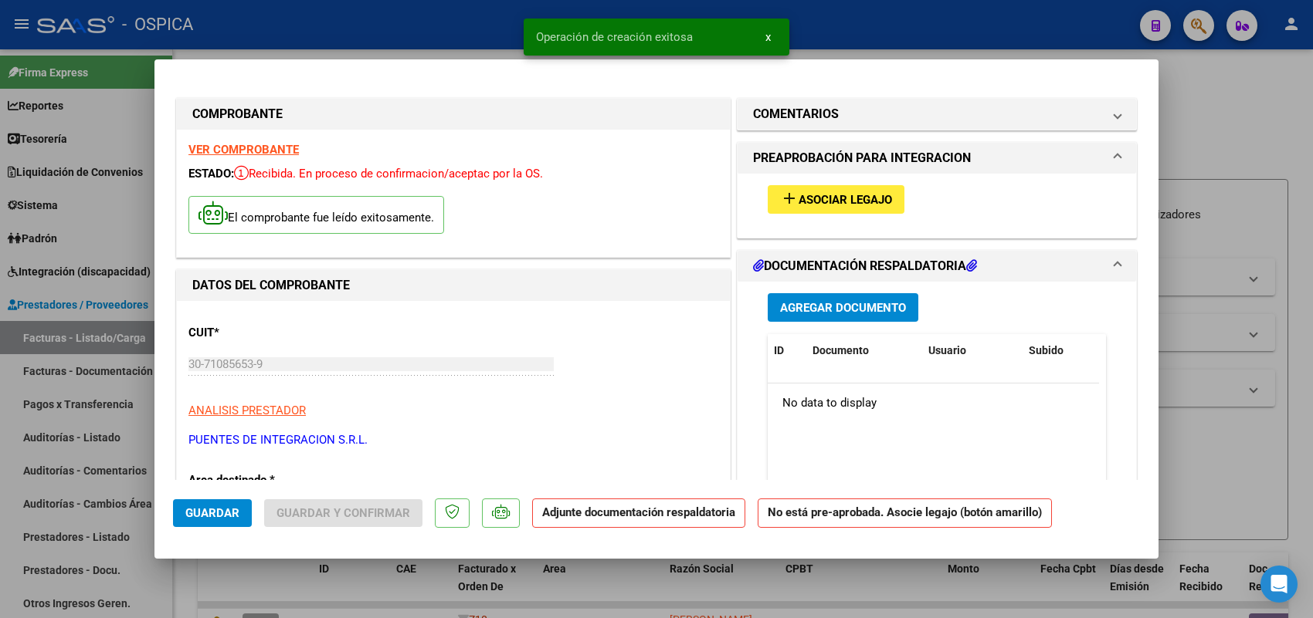
click at [780, 203] on mat-icon "add" at bounding box center [789, 198] width 19 height 19
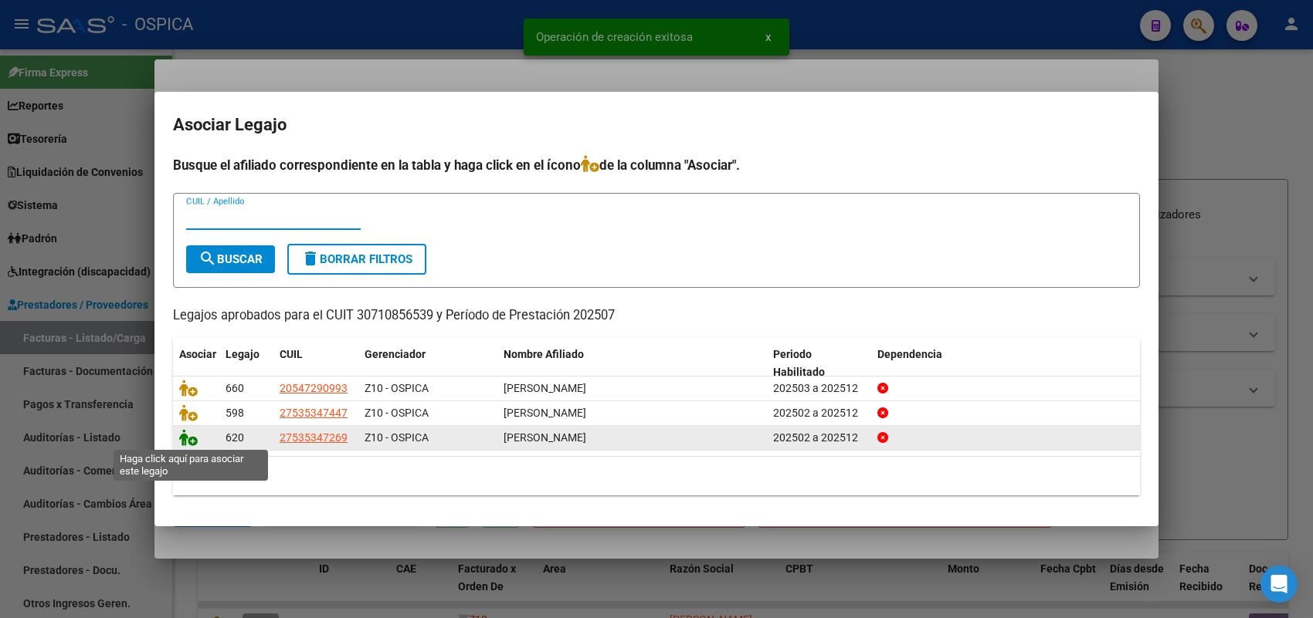
click at [187, 434] on icon at bounding box center [188, 437] width 19 height 17
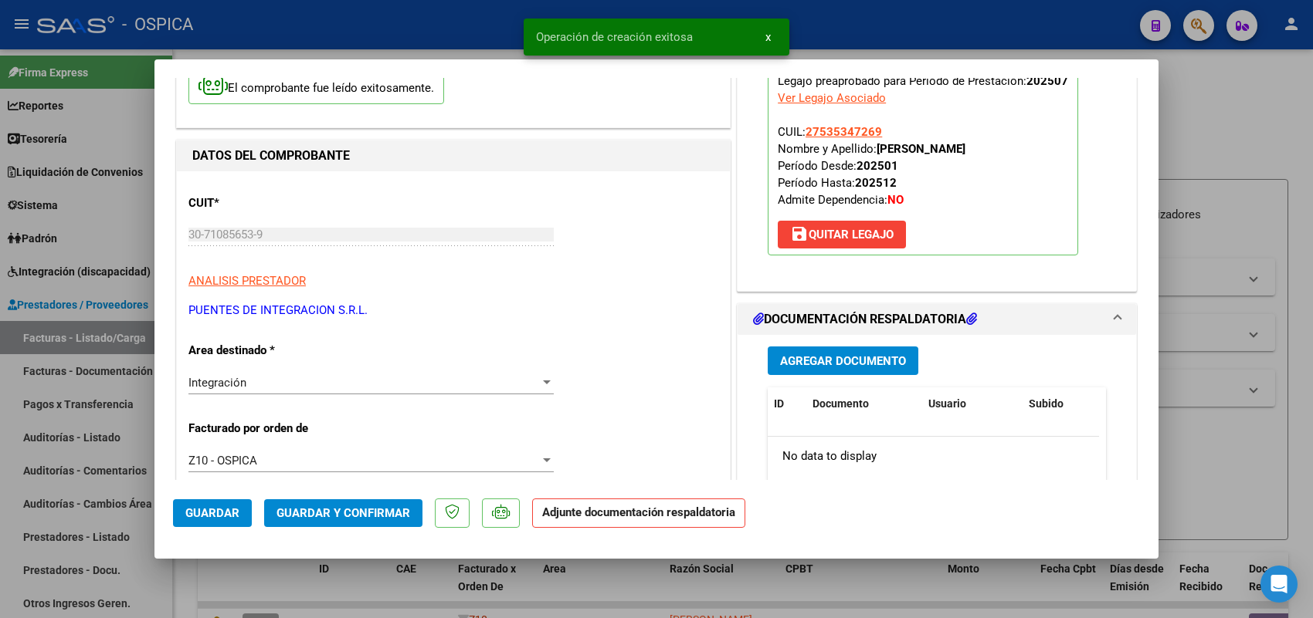
scroll to position [193, 0]
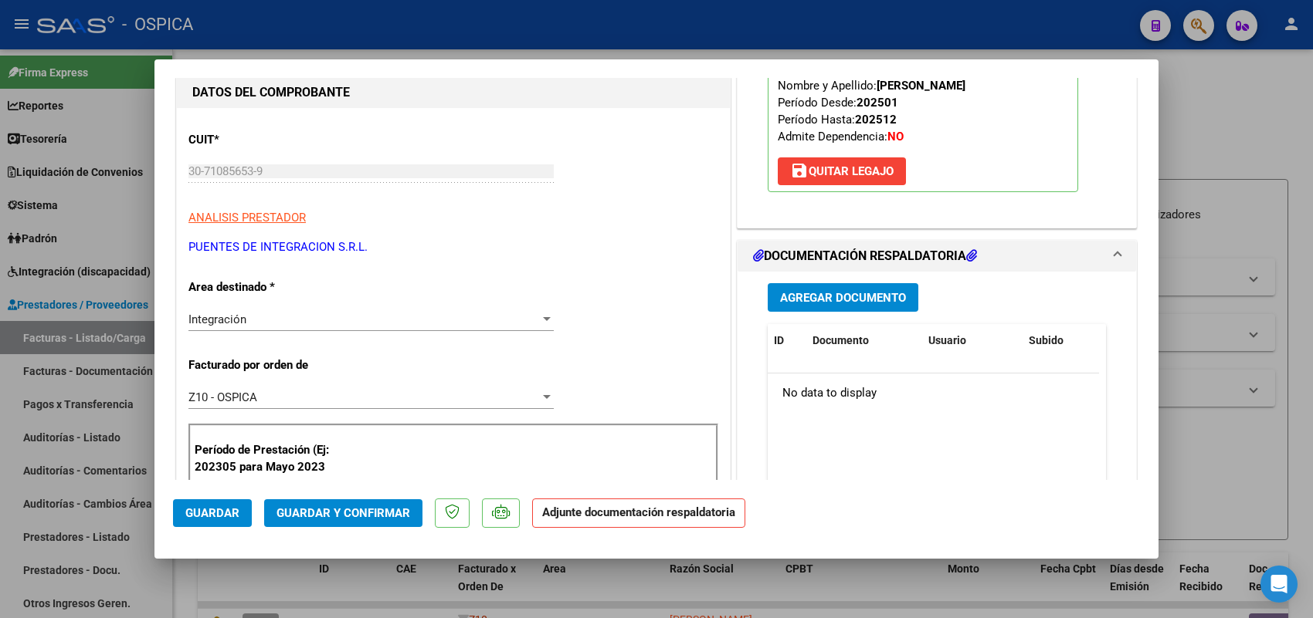
click at [836, 305] on span "Agregar Documento" at bounding box center [843, 298] width 126 height 14
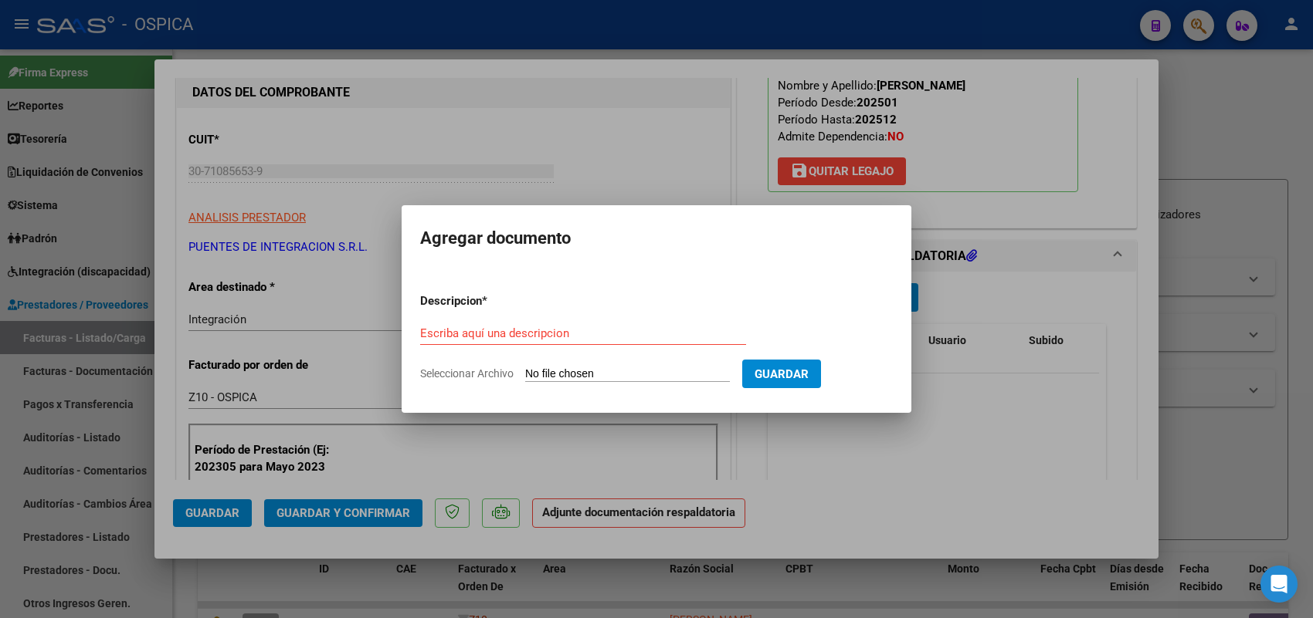
click at [726, 376] on input "Seleccionar Archivo" at bounding box center [627, 375] width 205 height 15
type input "C:\fakepath\ASISTENCIA PUENTES.pdf"
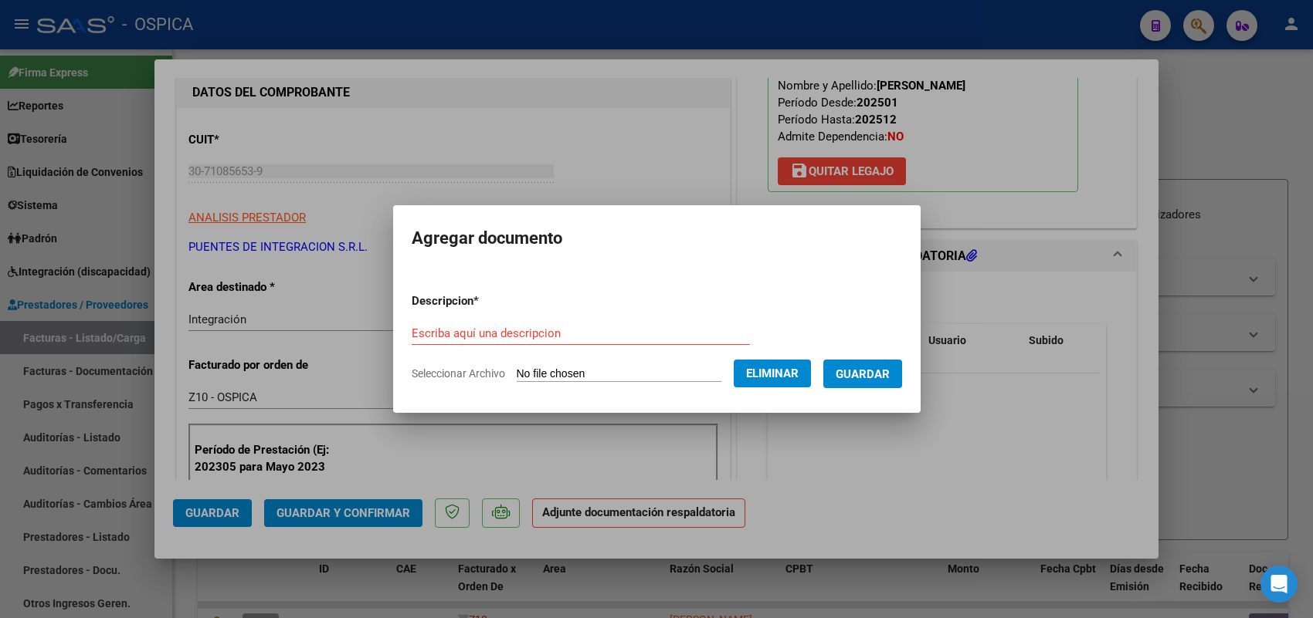
click at [619, 315] on form "Descripcion * Escriba aquí una descripcion Seleccionar Archivo Eliminar Guardar" at bounding box center [657, 337] width 490 height 113
click at [619, 330] on input "Escriba aquí una descripcion" at bounding box center [581, 334] width 338 height 14
paste input "ASISTENCIA"
type input "ASISTENCIA"
click at [869, 373] on span "Guardar" at bounding box center [862, 375] width 54 height 14
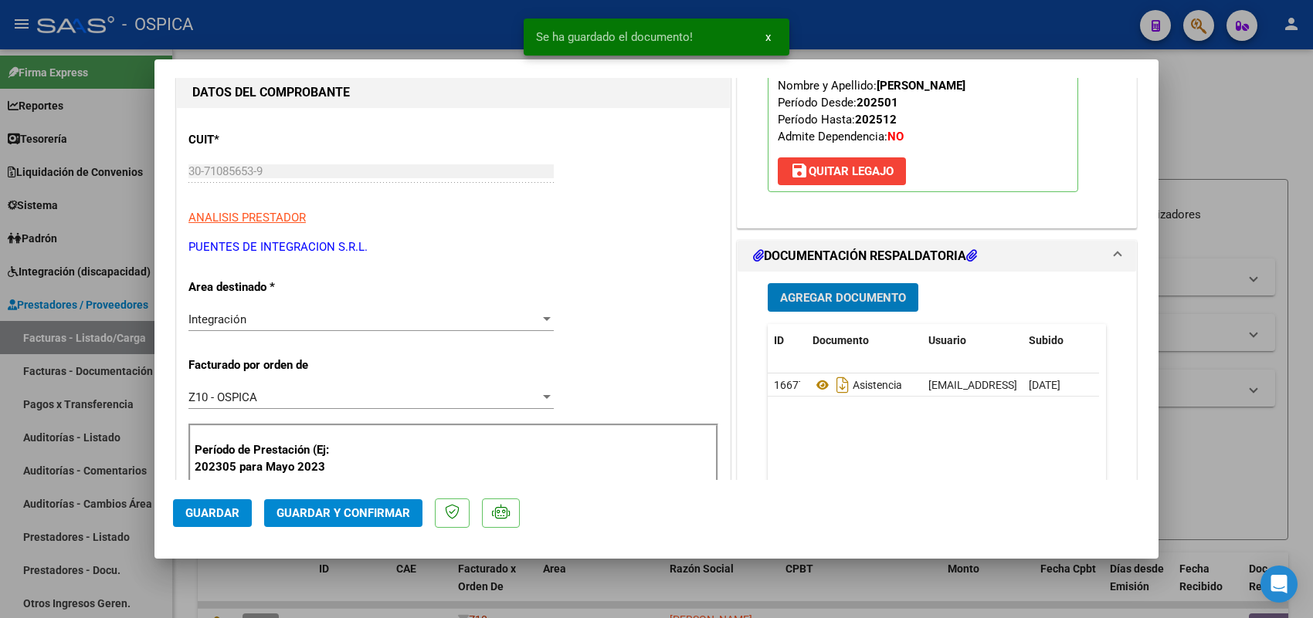
click at [240, 507] on button "Guardar" at bounding box center [212, 514] width 79 height 28
click at [120, 346] on div at bounding box center [656, 309] width 1313 height 618
type input "$ 0,00"
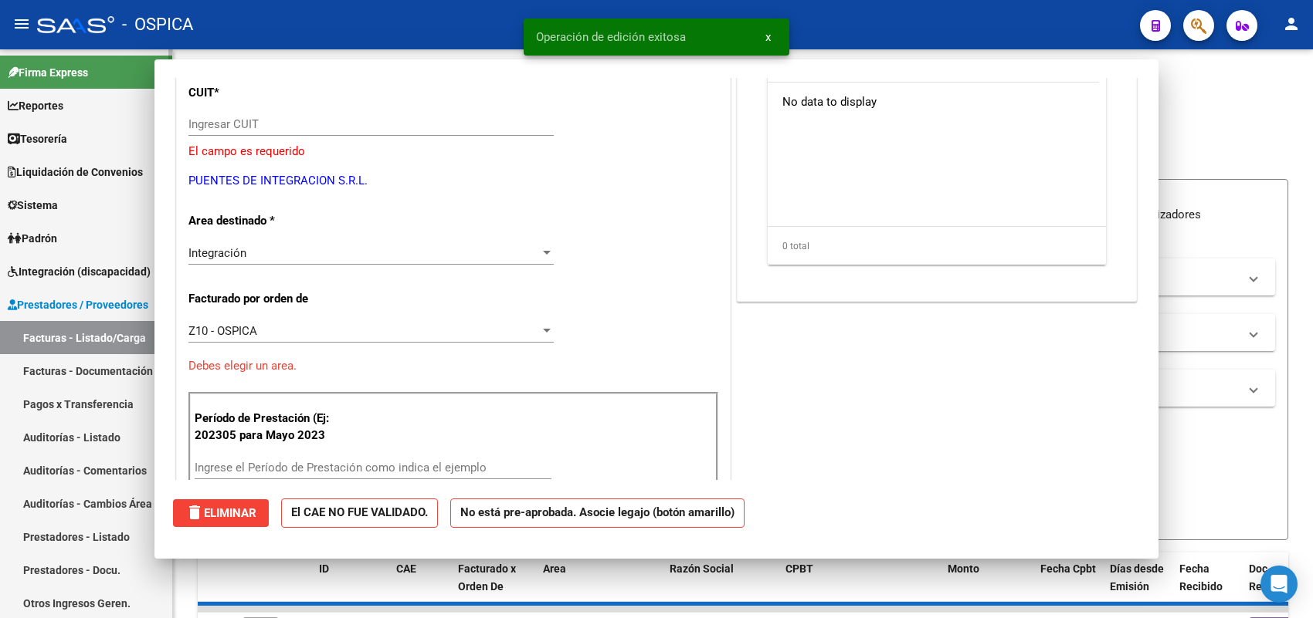
scroll to position [145, 0]
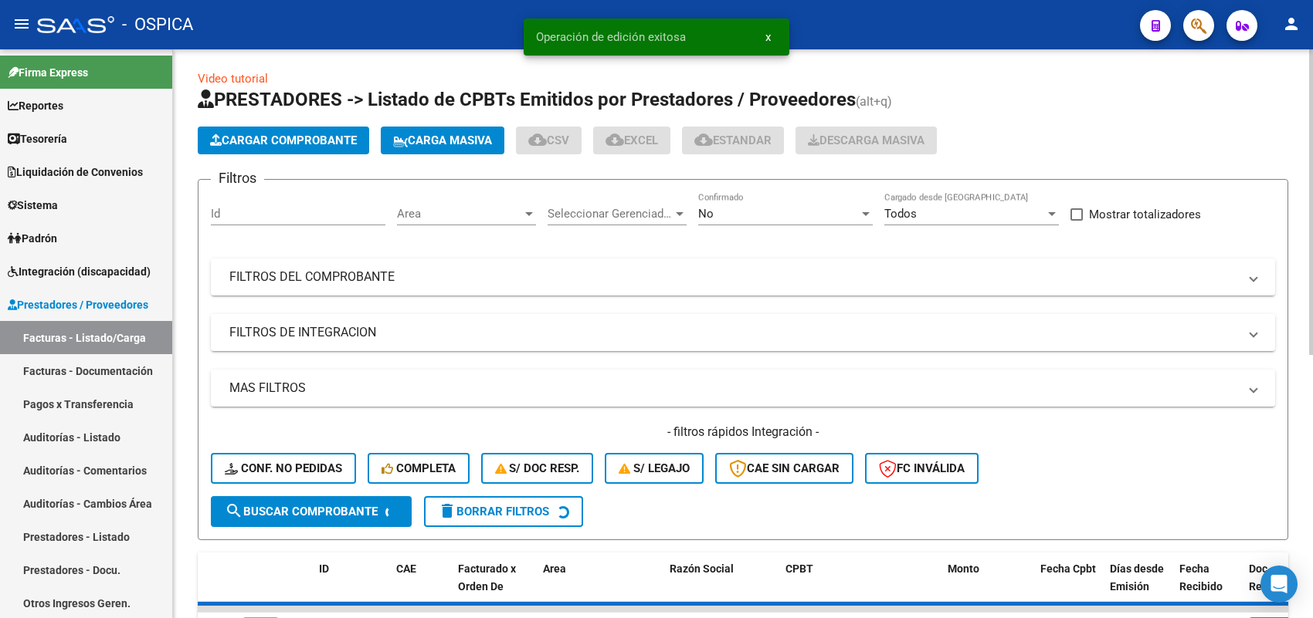
click at [314, 135] on span "Cargar Comprobante" at bounding box center [283, 141] width 147 height 14
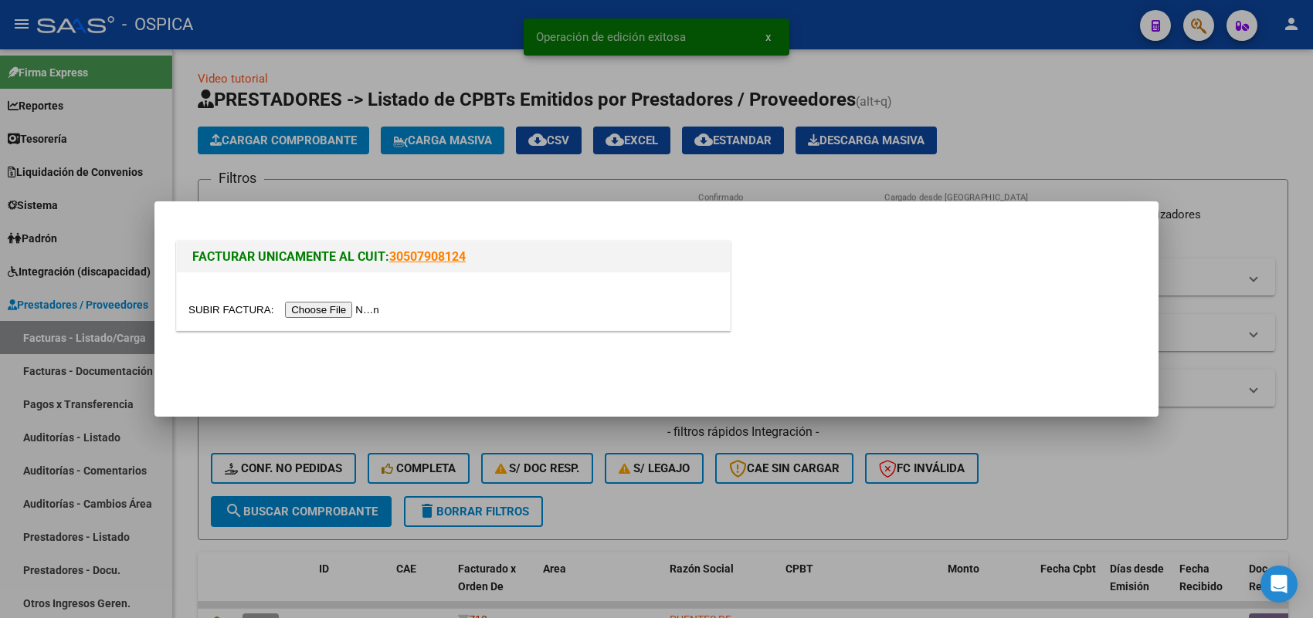
click at [363, 305] on input "file" at bounding box center [285, 310] width 195 height 16
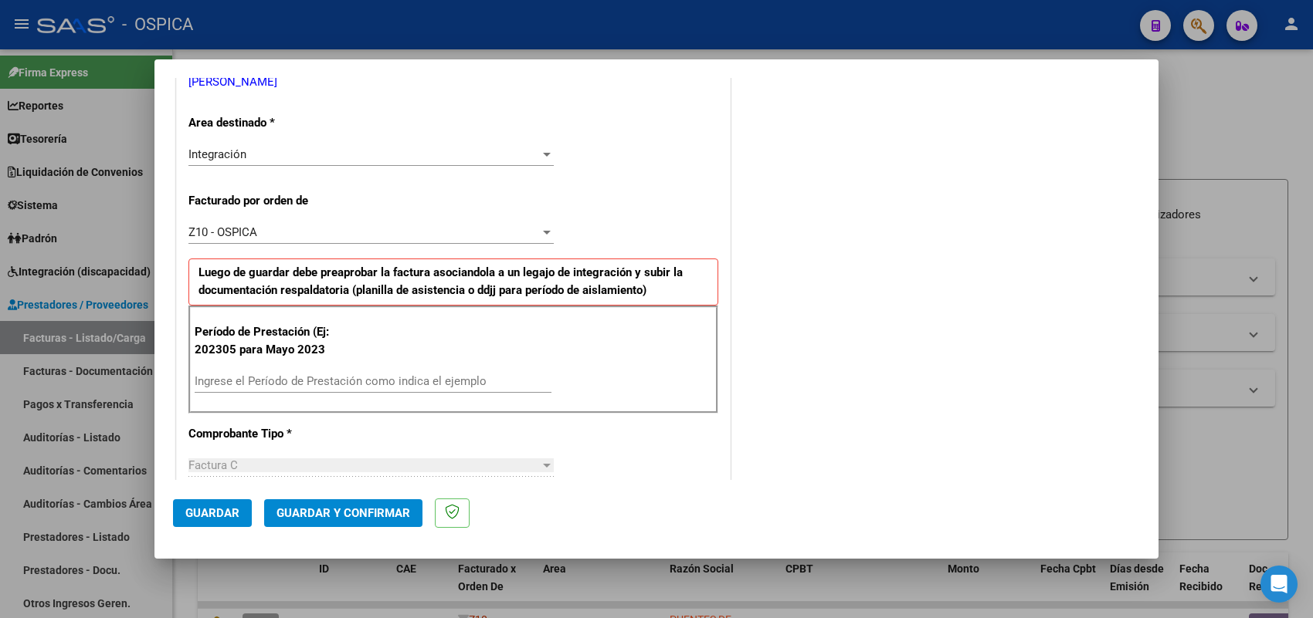
scroll to position [386, 0]
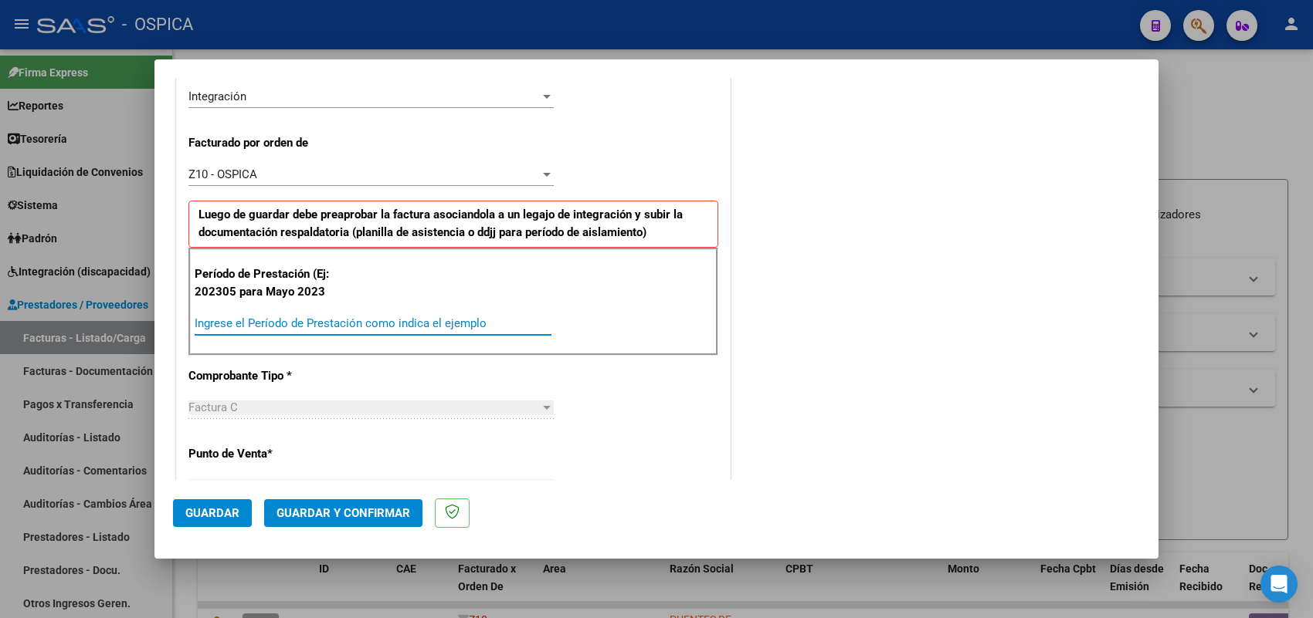
click at [376, 321] on input "Ingrese el Período de Prestación como indica el ejemplo" at bounding box center [373, 324] width 357 height 14
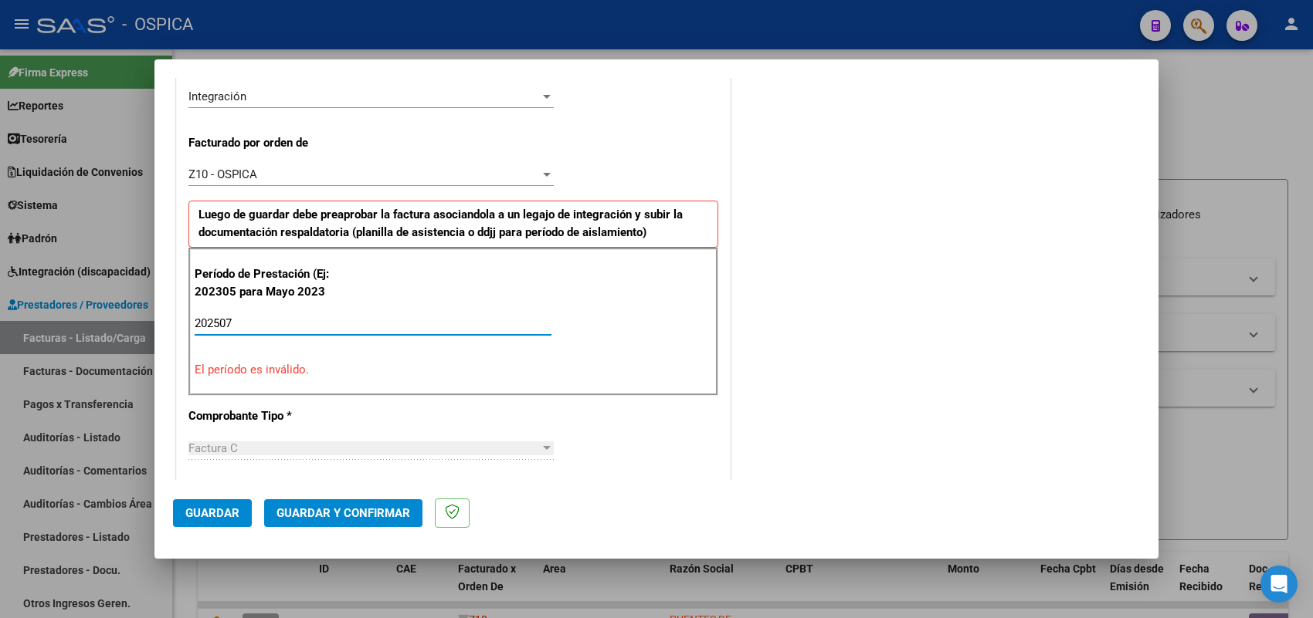
type input "202507"
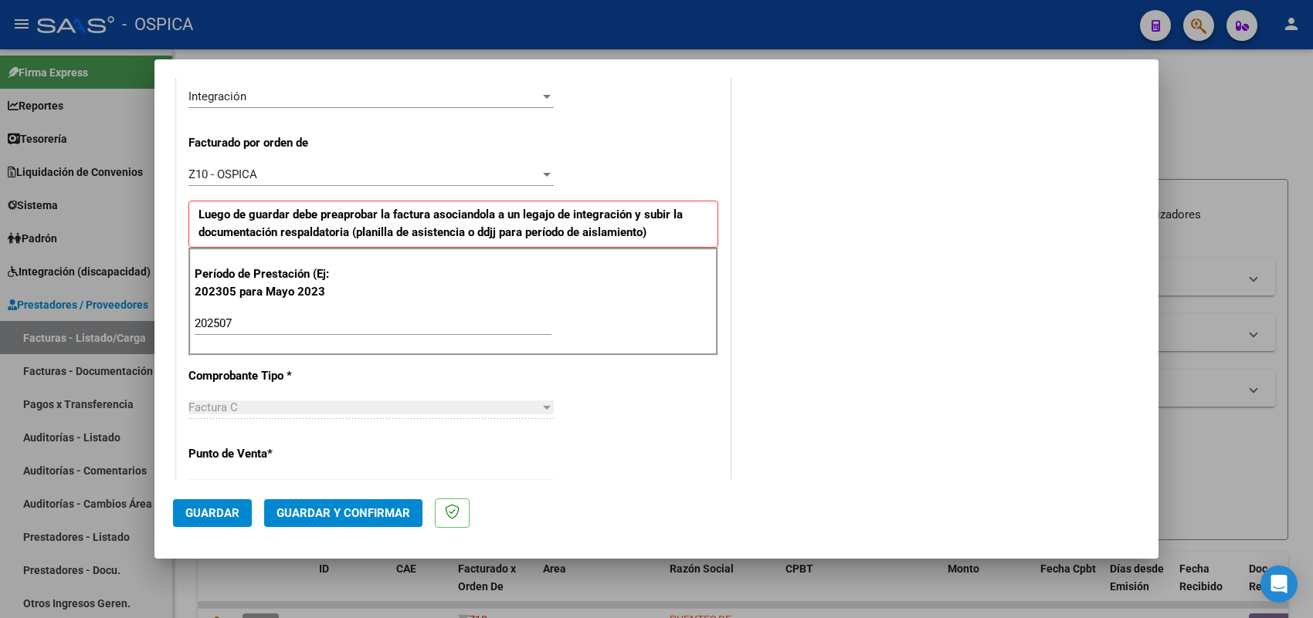
scroll to position [1017, 0]
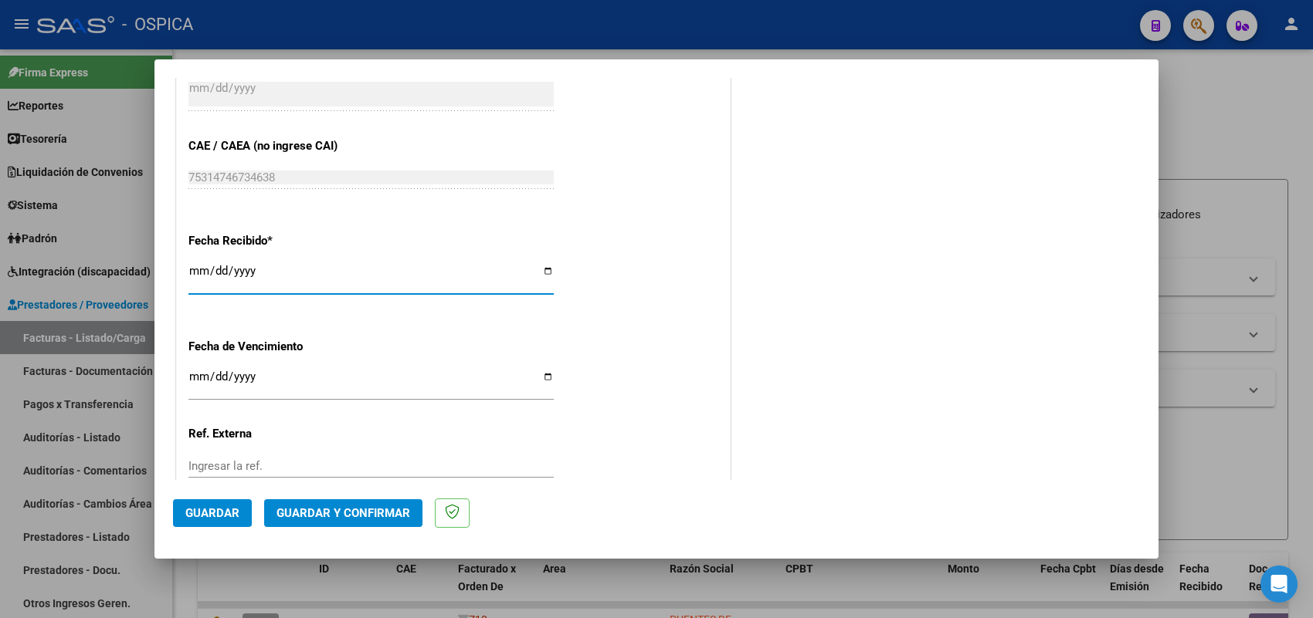
type input "[DATE]"
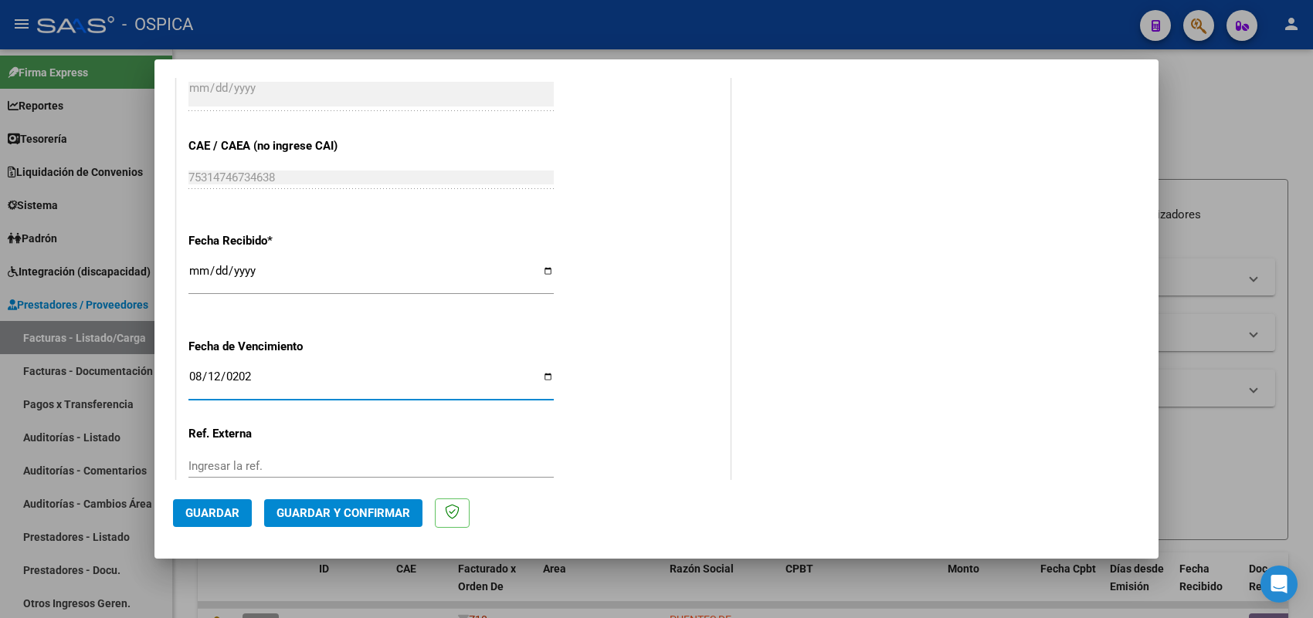
type input "[DATE]"
click at [191, 507] on span "Guardar" at bounding box center [212, 514] width 54 height 14
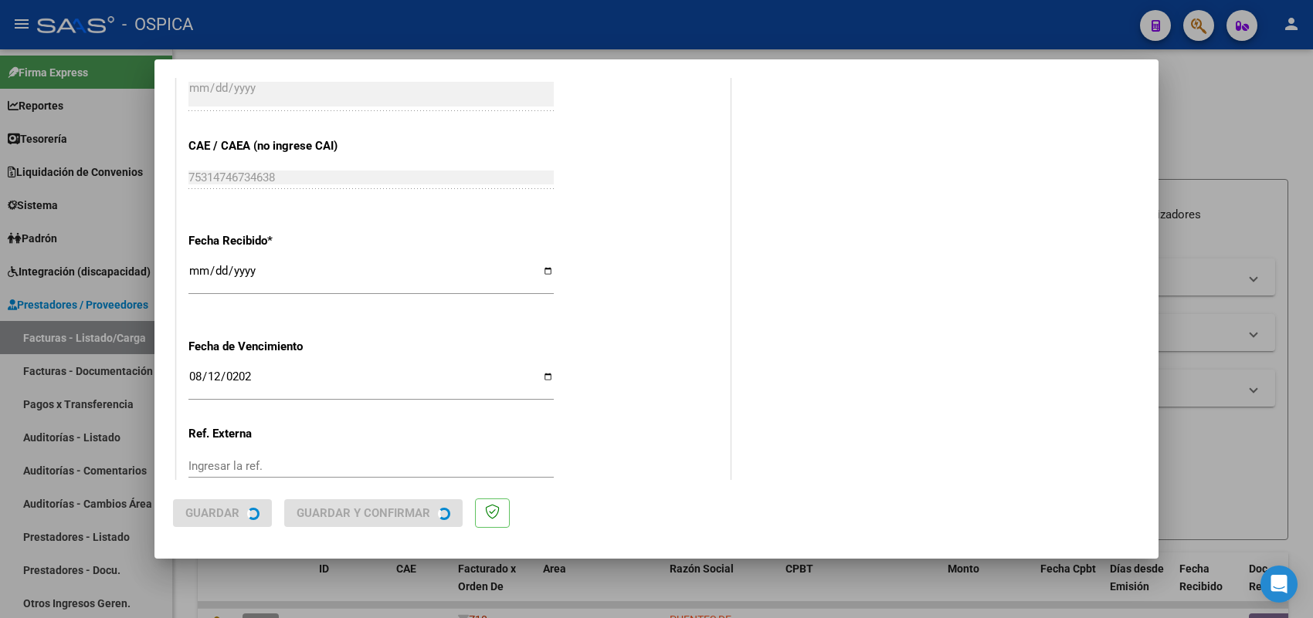
scroll to position [0, 0]
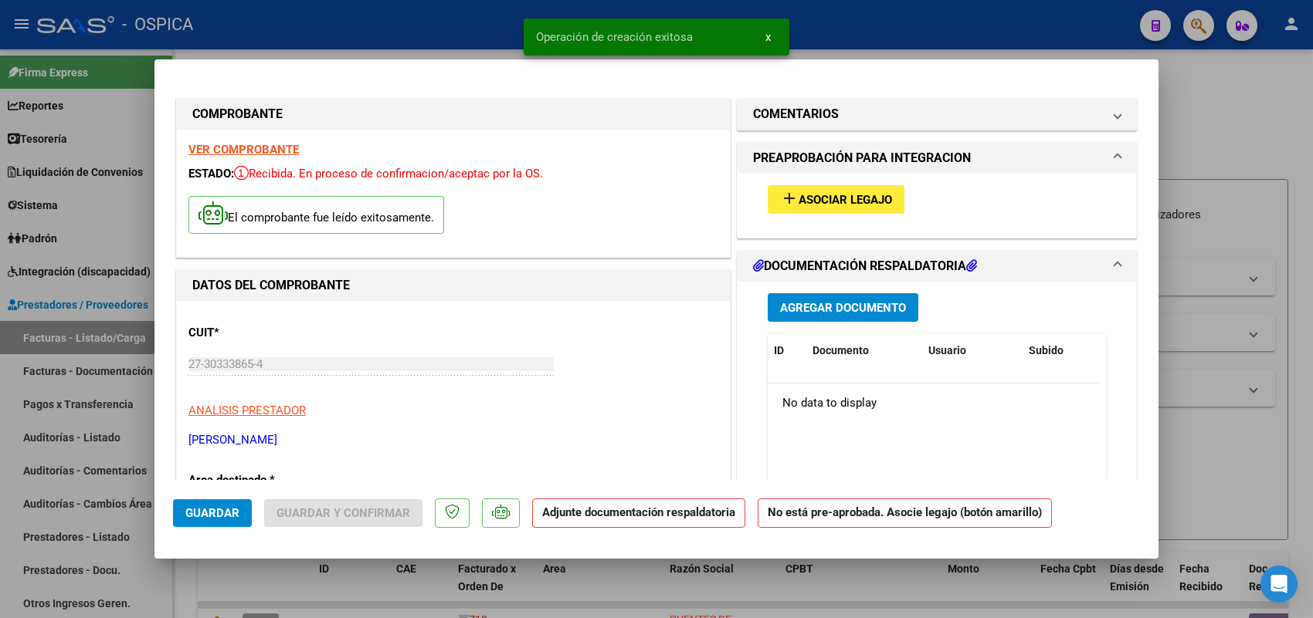
click at [867, 215] on div "add Asociar Legajo" at bounding box center [936, 200] width 361 height 52
click at [835, 193] on span "Asociar Legajo" at bounding box center [844, 200] width 93 height 14
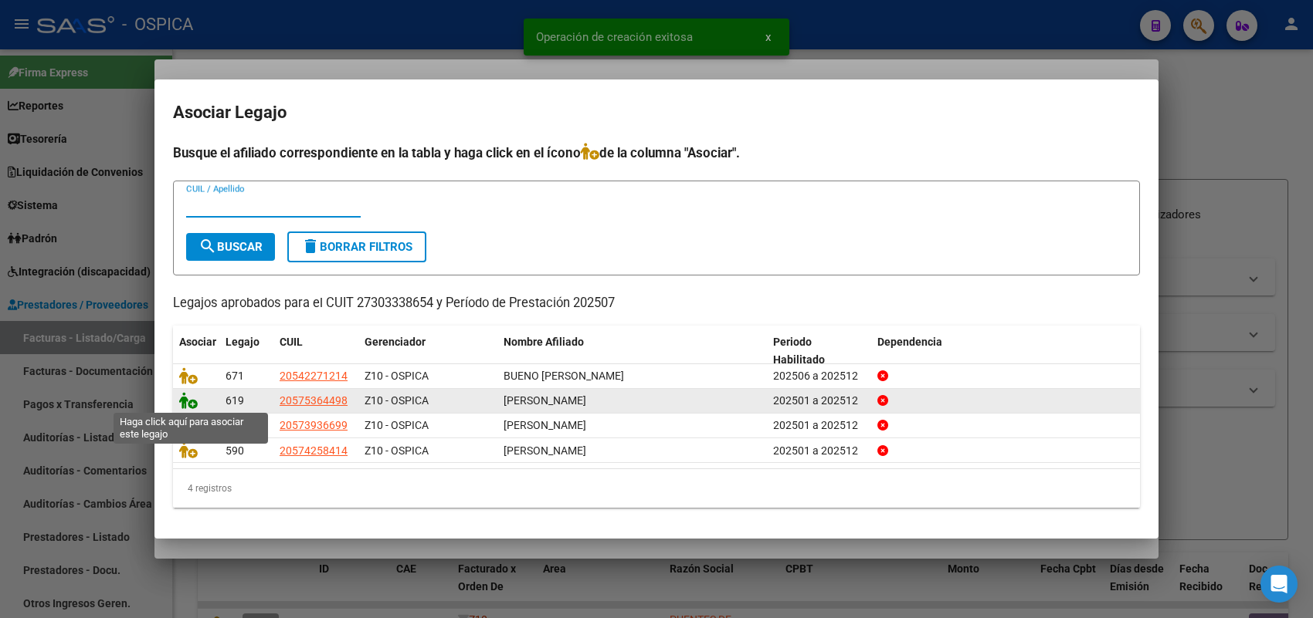
click at [187, 400] on icon at bounding box center [188, 400] width 19 height 17
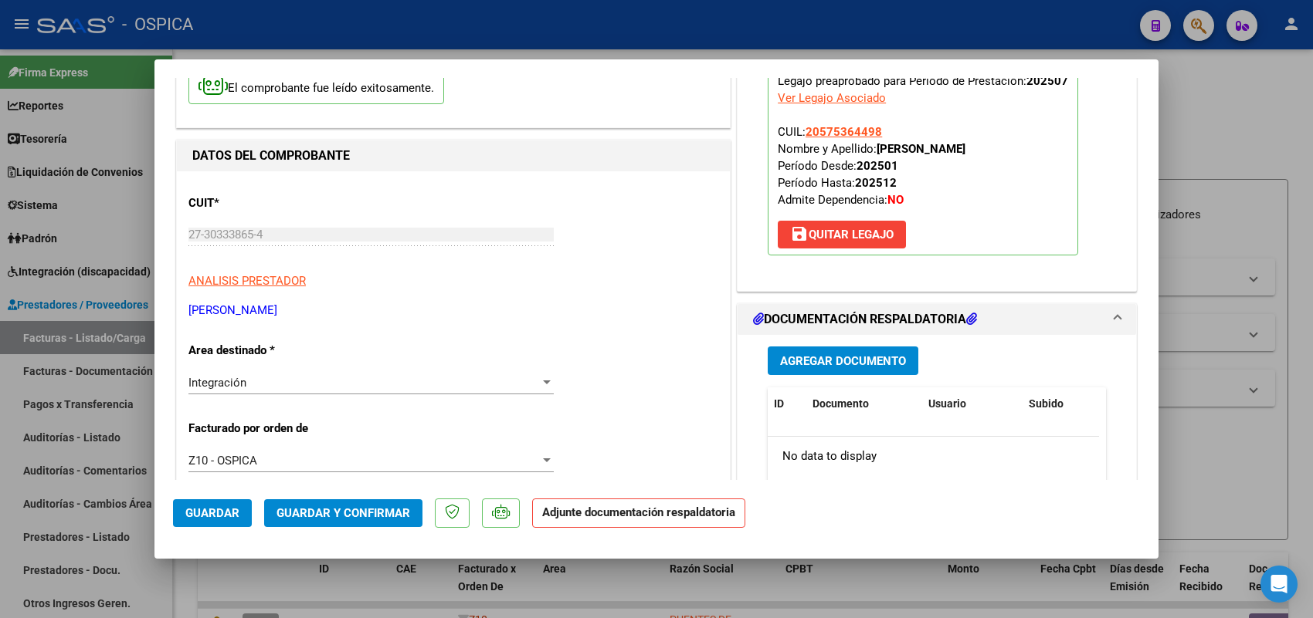
scroll to position [290, 0]
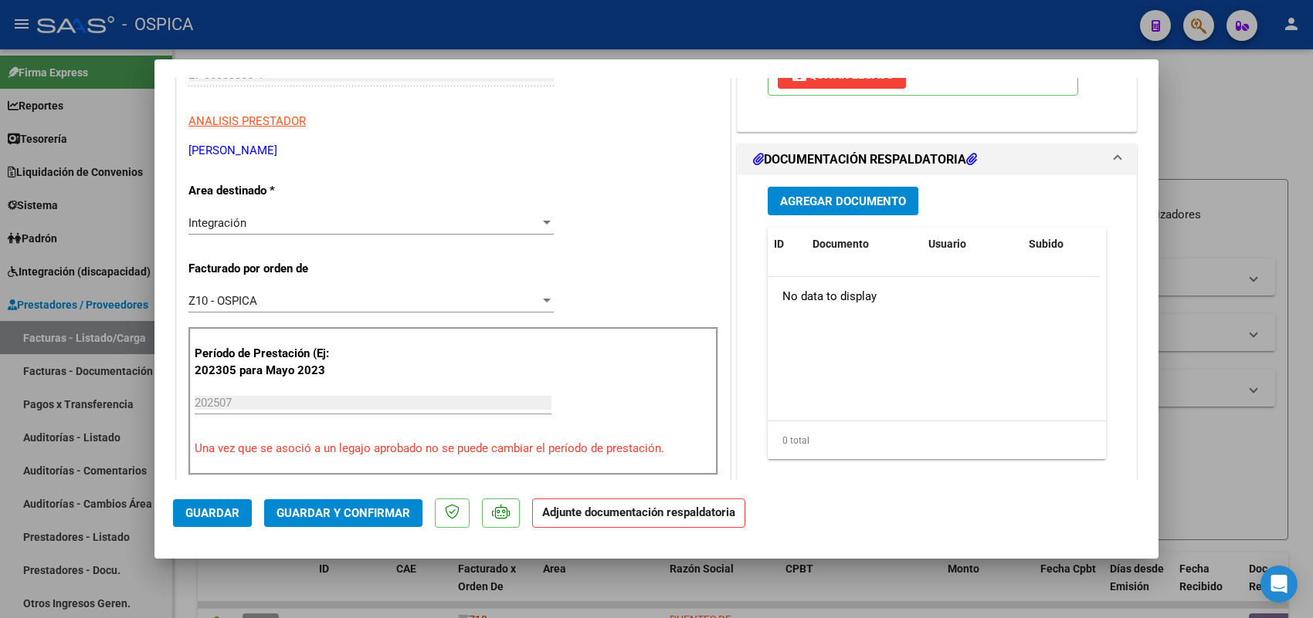
click at [842, 191] on button "Agregar Documento" at bounding box center [843, 201] width 151 height 29
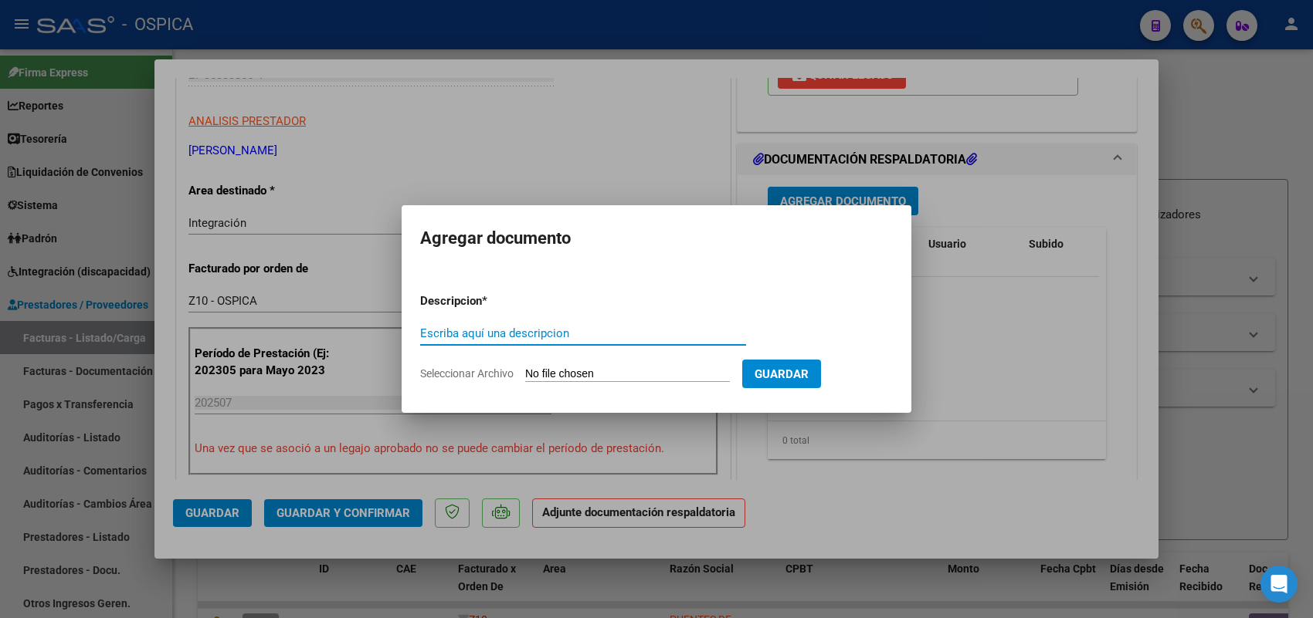
click at [676, 377] on input "Seleccionar Archivo" at bounding box center [627, 375] width 205 height 15
type input "C:\fakepath\ASISTENCIA [PERSON_NAME].pdf"
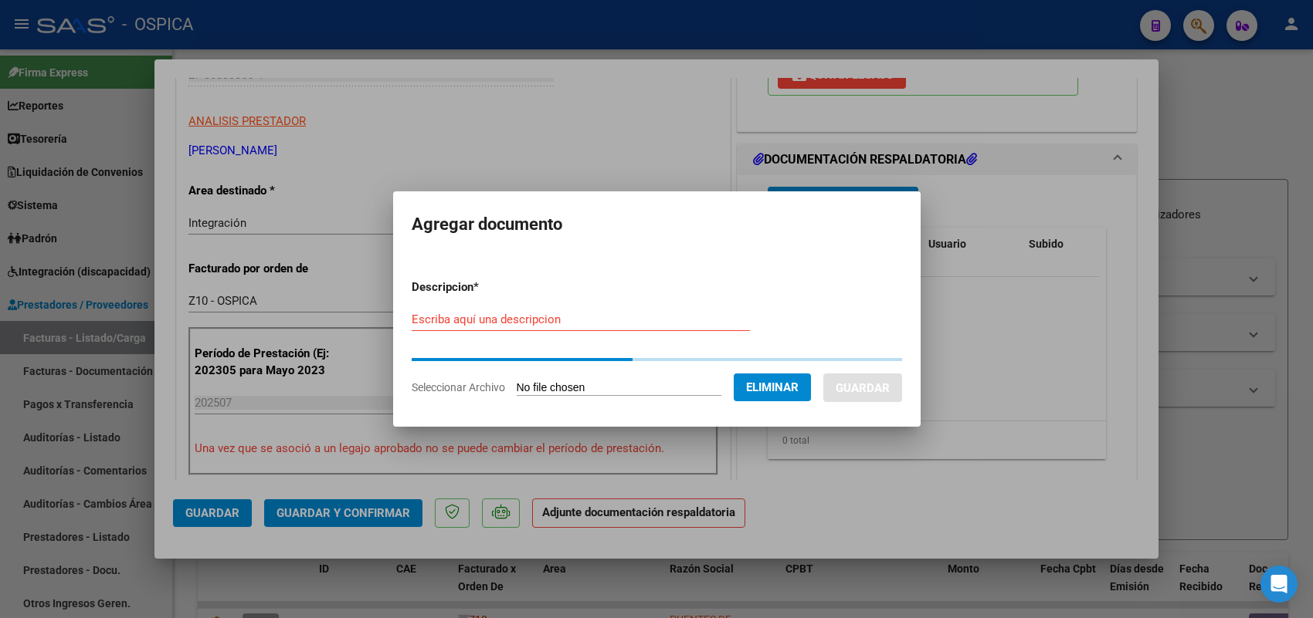
click at [615, 326] on input "Escriba aquí una descripcion" at bounding box center [581, 320] width 338 height 14
paste input "ASISTENCIA"
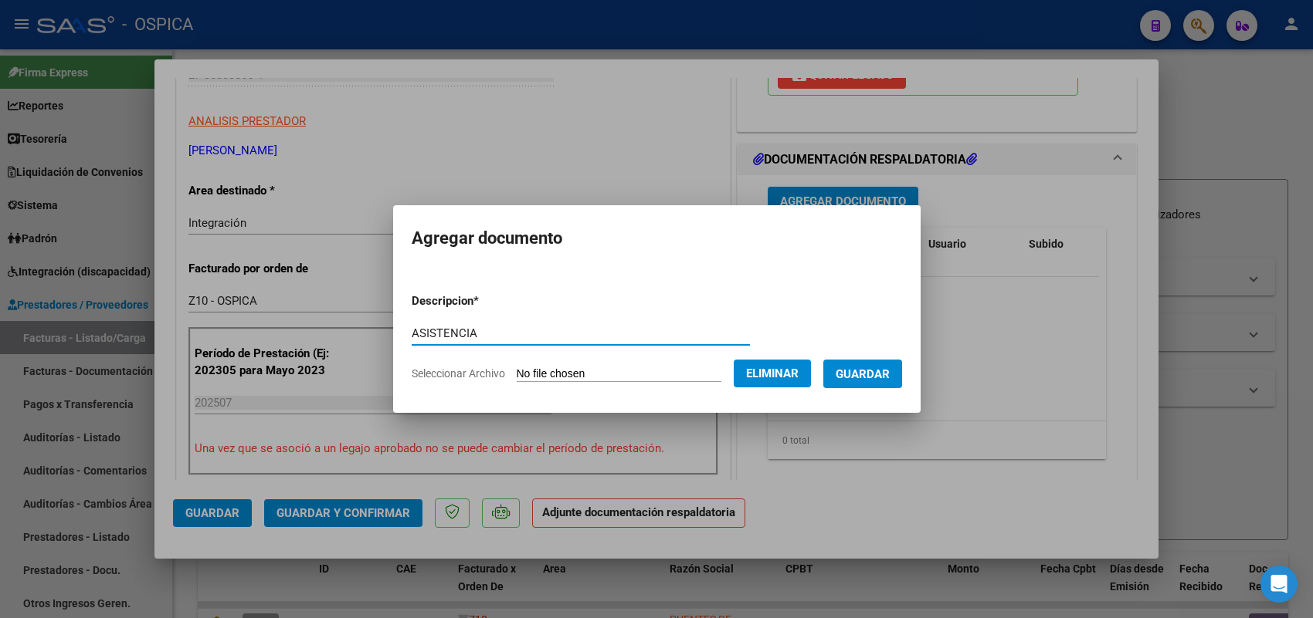
type input "ASISTENCIA"
click at [863, 368] on span "Guardar" at bounding box center [862, 375] width 54 height 14
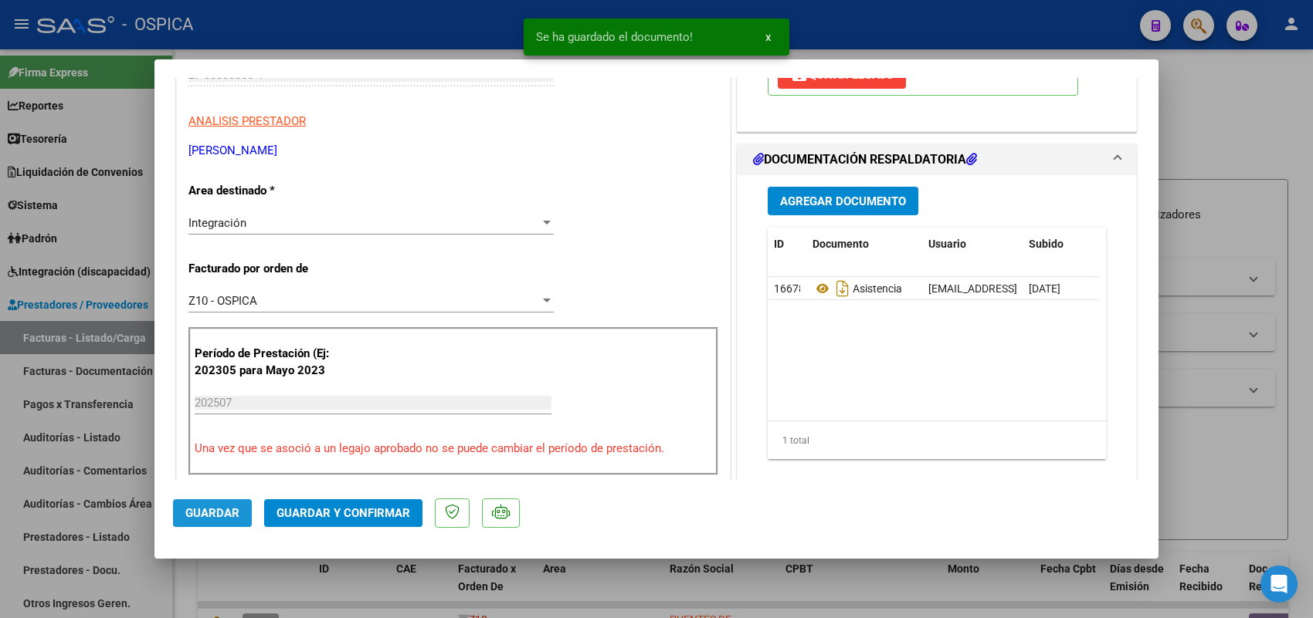
click at [216, 508] on span "Guardar" at bounding box center [212, 514] width 54 height 14
click at [117, 333] on div at bounding box center [656, 309] width 1313 height 618
type input "$ 0,00"
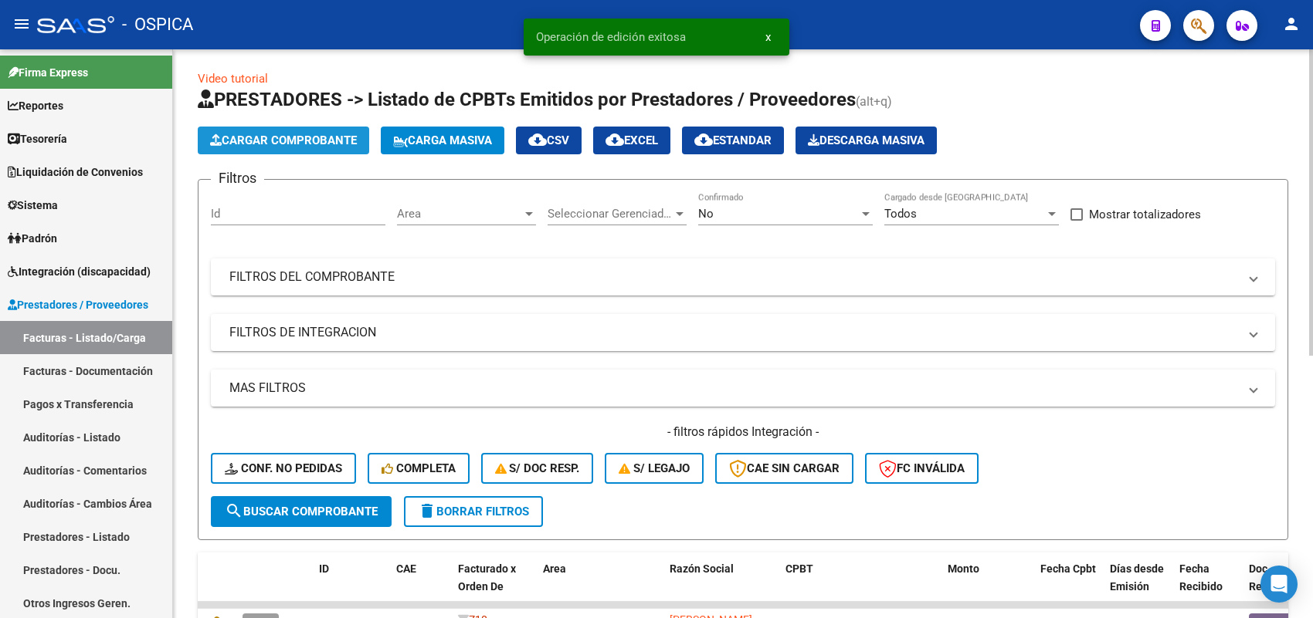
click at [300, 134] on span "Cargar Comprobante" at bounding box center [283, 141] width 147 height 14
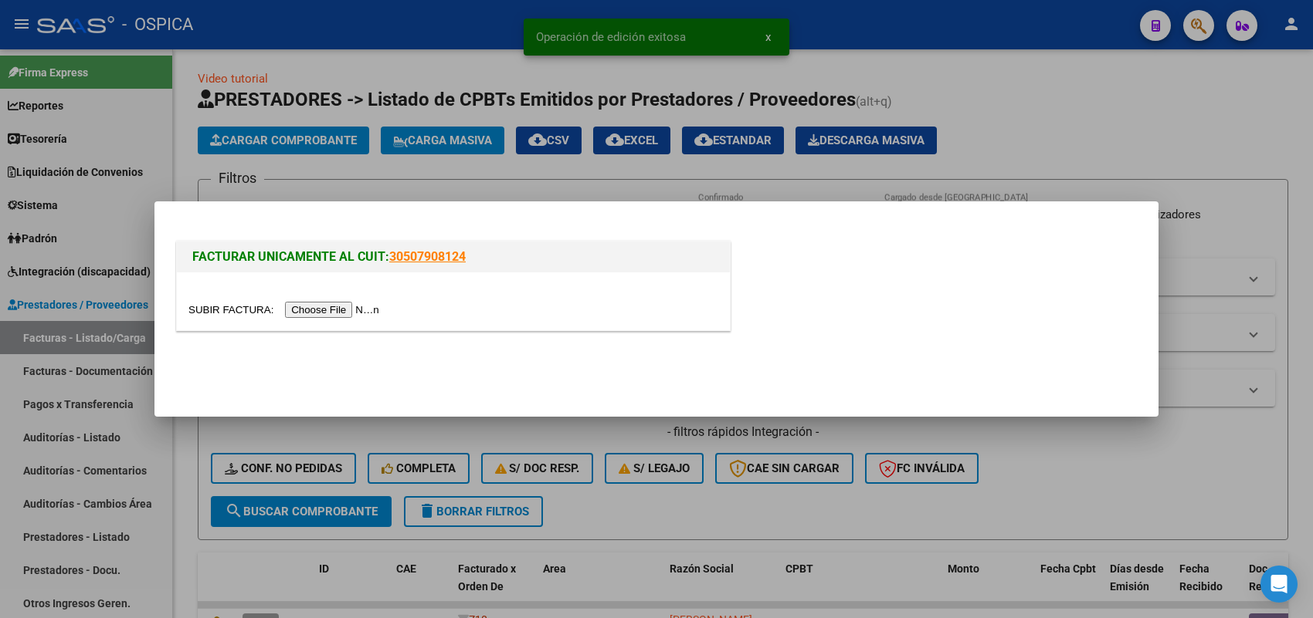
click at [341, 303] on input "file" at bounding box center [285, 310] width 195 height 16
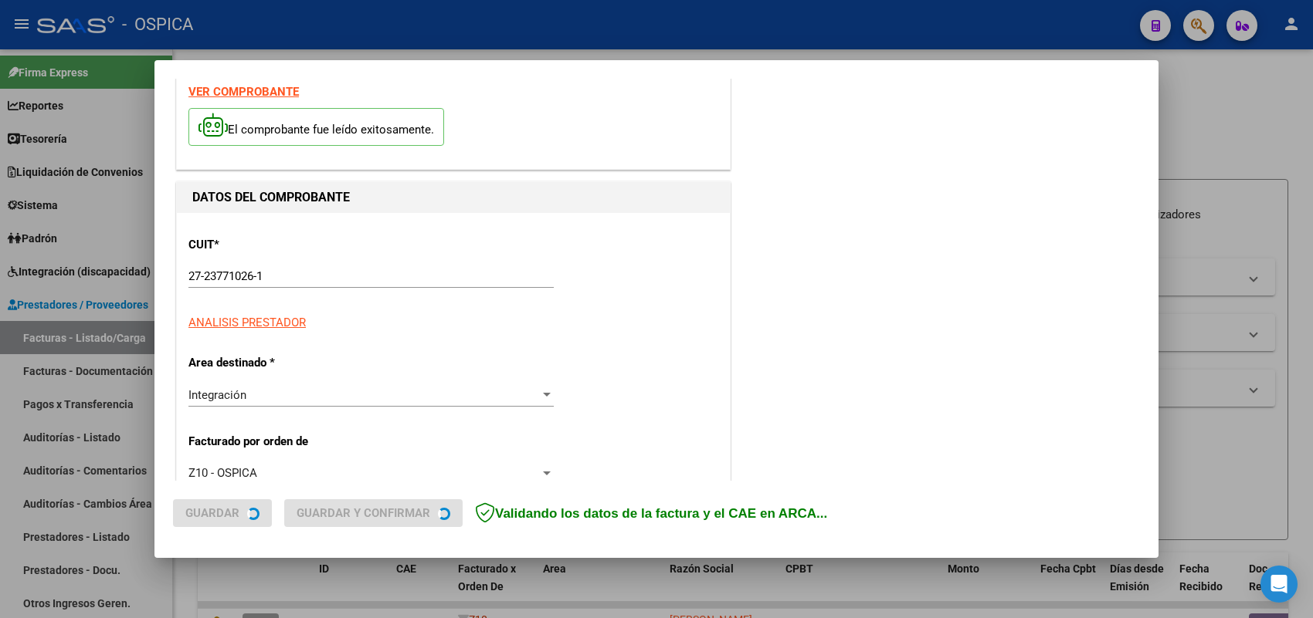
scroll to position [386, 0]
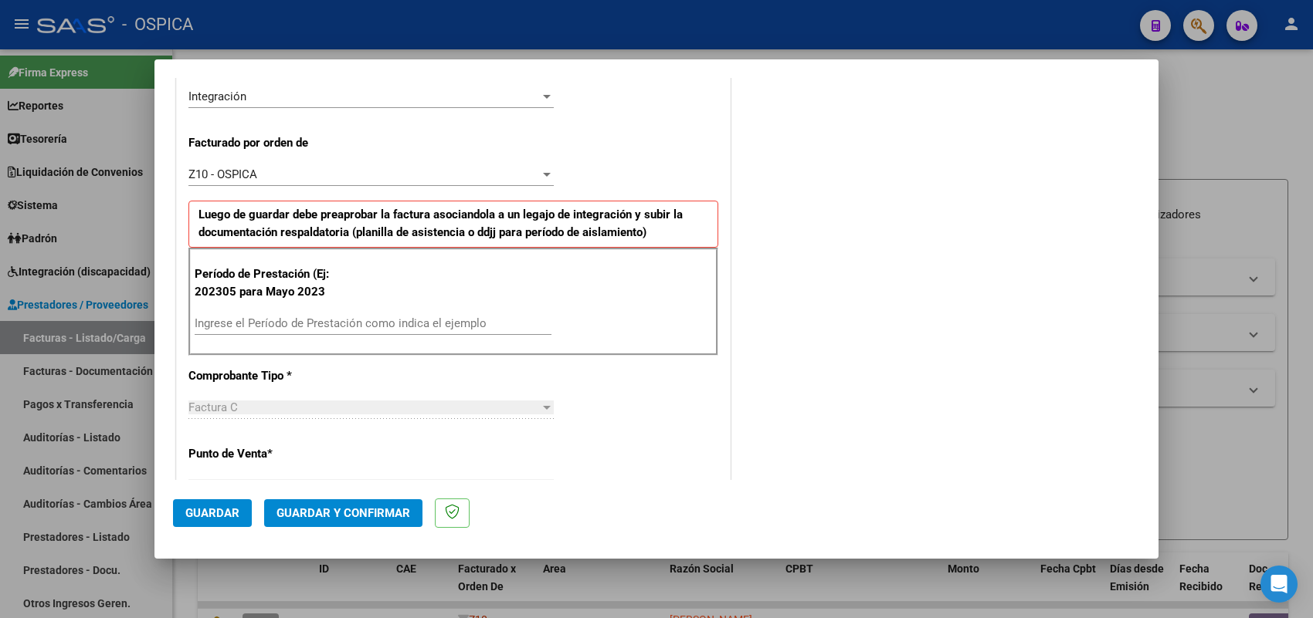
click at [377, 328] on input "Ingrese el Período de Prestación como indica el ejemplo" at bounding box center [373, 324] width 357 height 14
type input "202507"
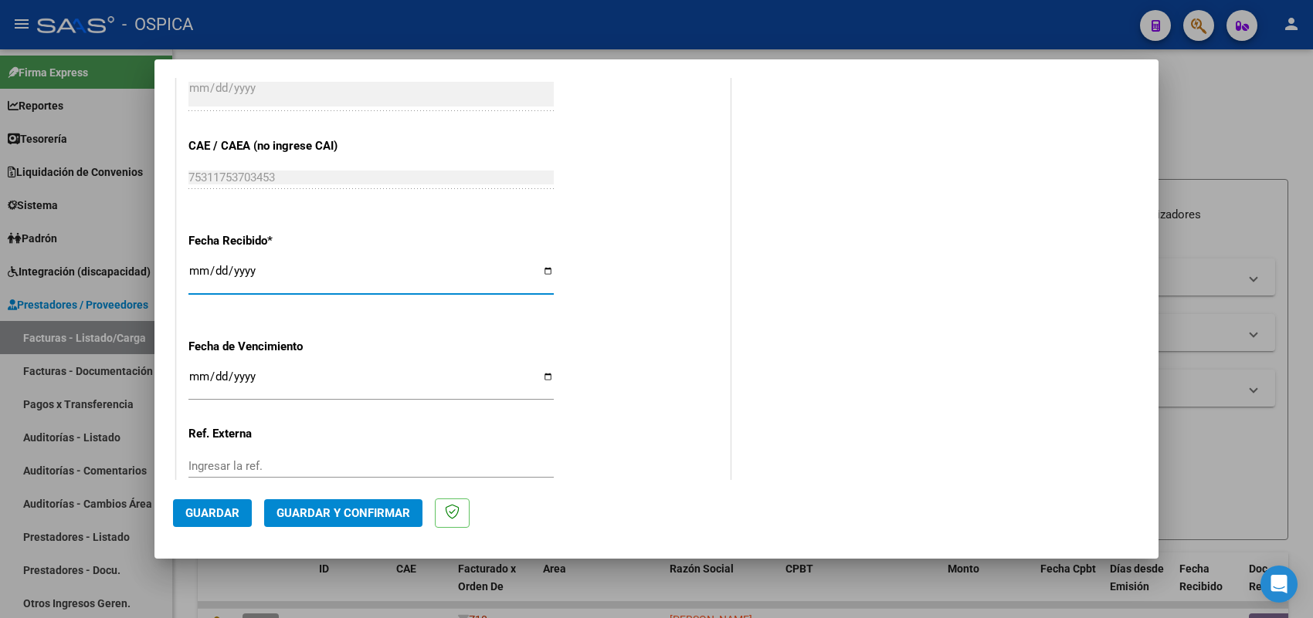
type input "[DATE]"
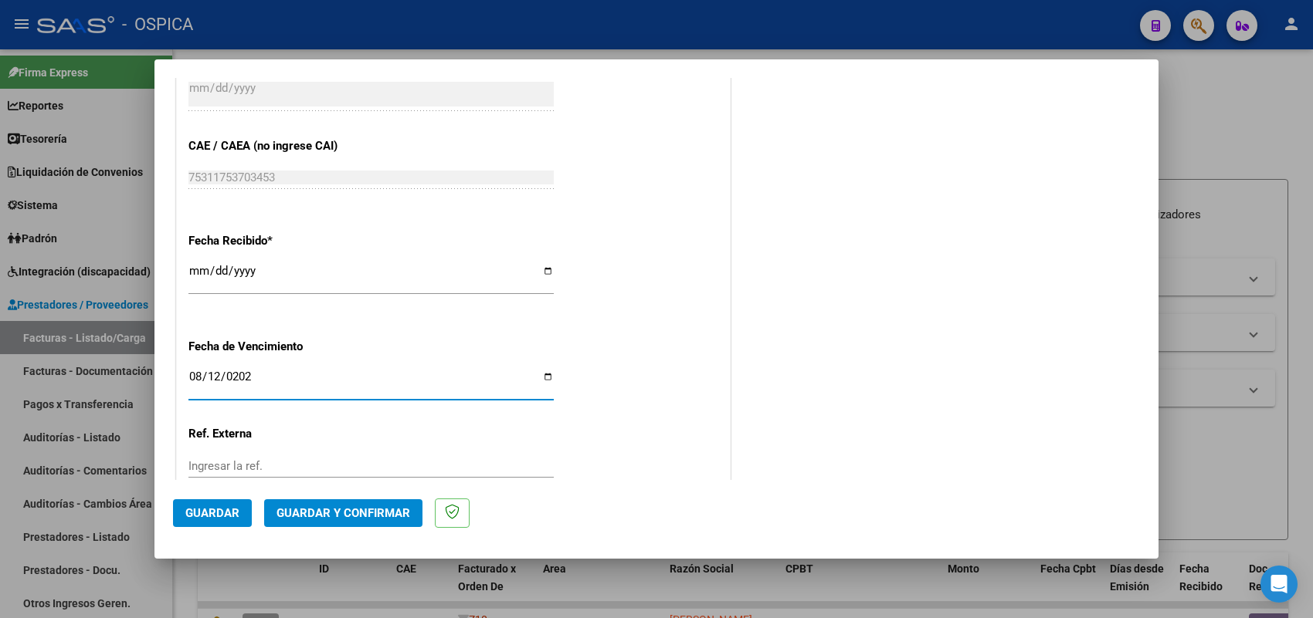
type input "[DATE]"
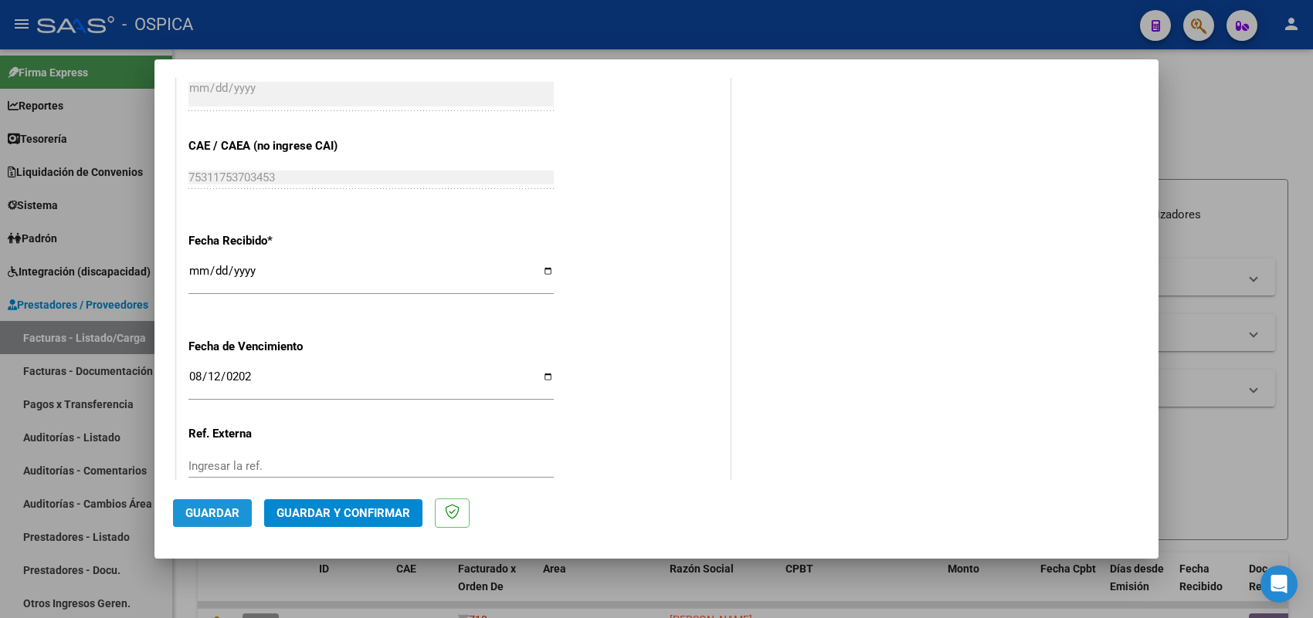
click at [202, 508] on span "Guardar" at bounding box center [212, 514] width 54 height 14
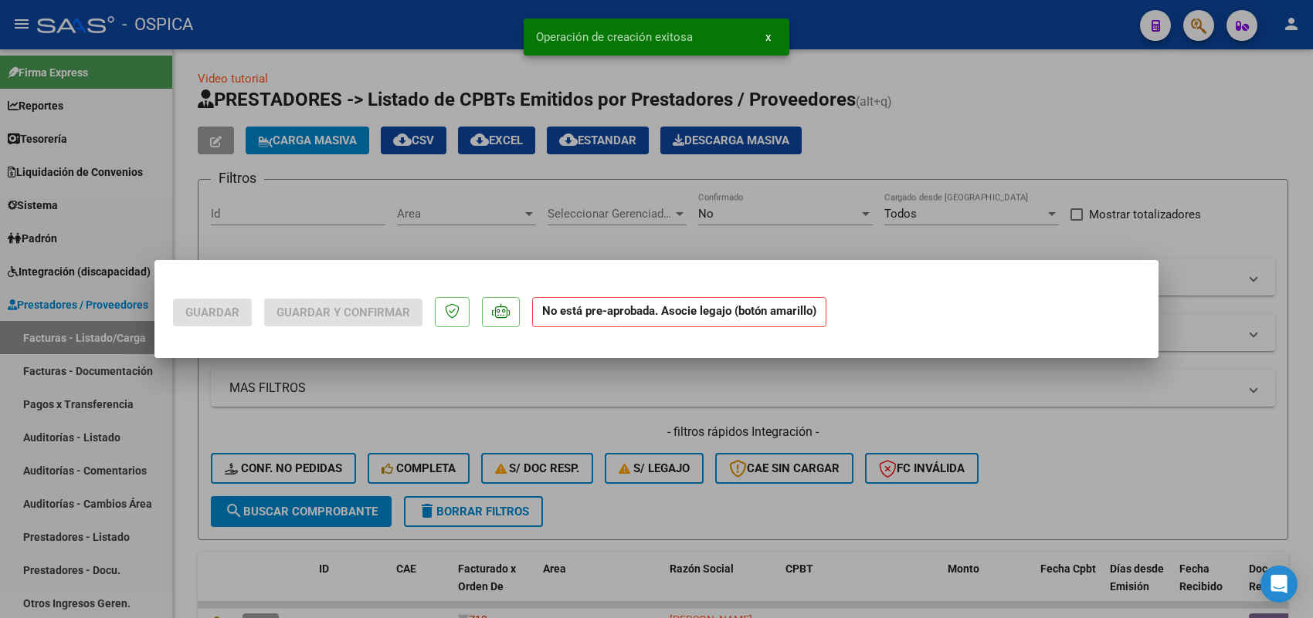
scroll to position [0, 0]
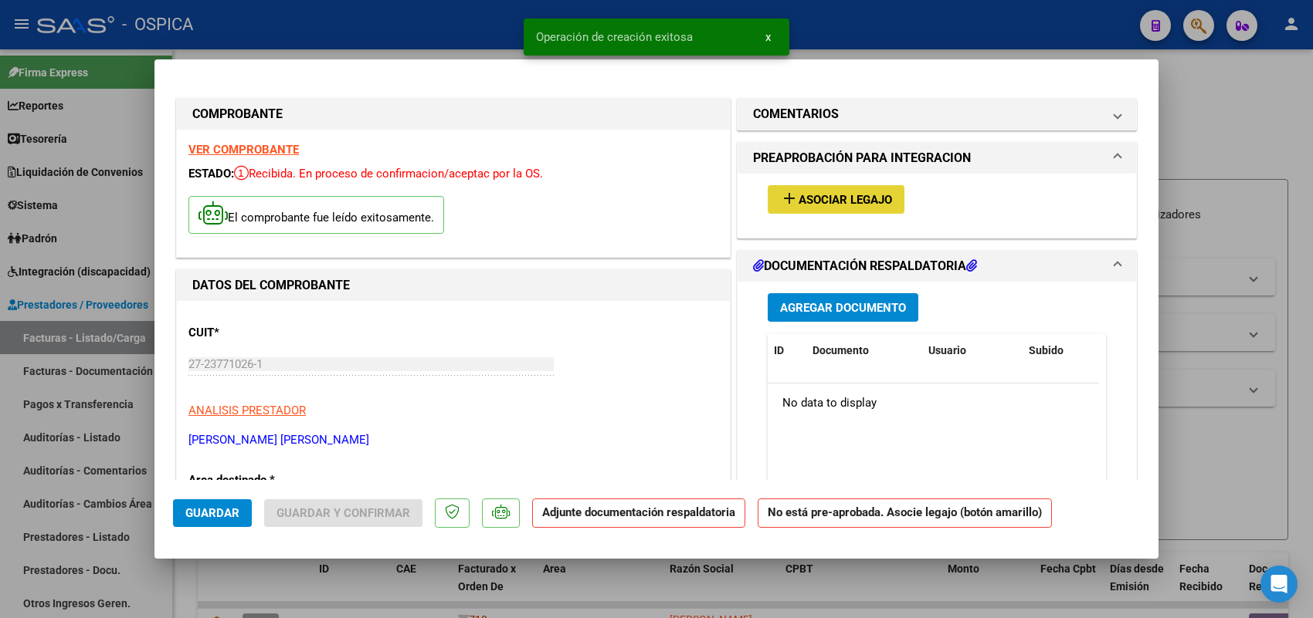
click at [862, 191] on button "add Asociar Legajo" at bounding box center [836, 199] width 137 height 29
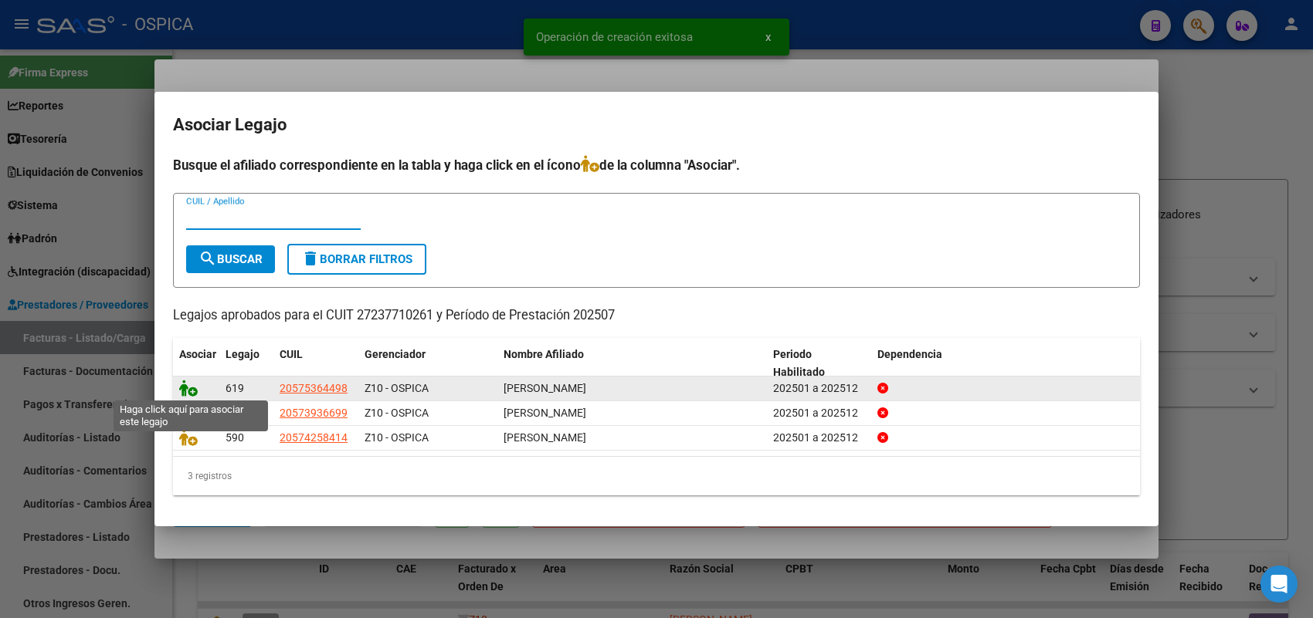
click at [191, 383] on icon at bounding box center [188, 388] width 19 height 17
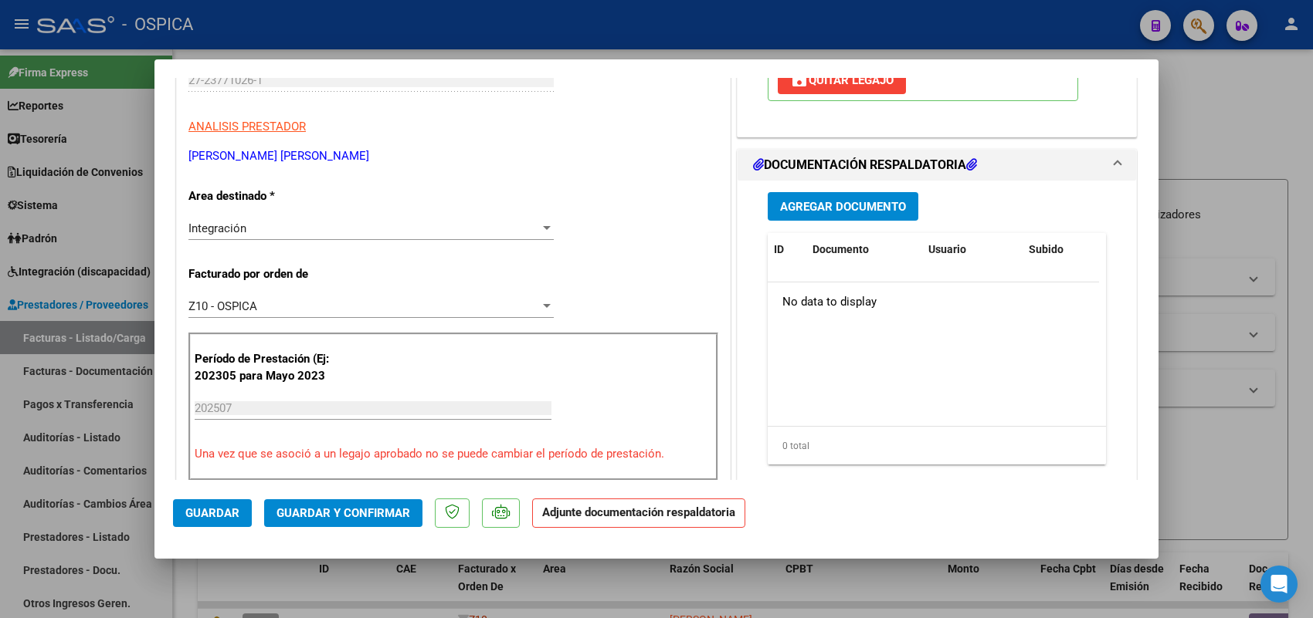
scroll to position [290, 0]
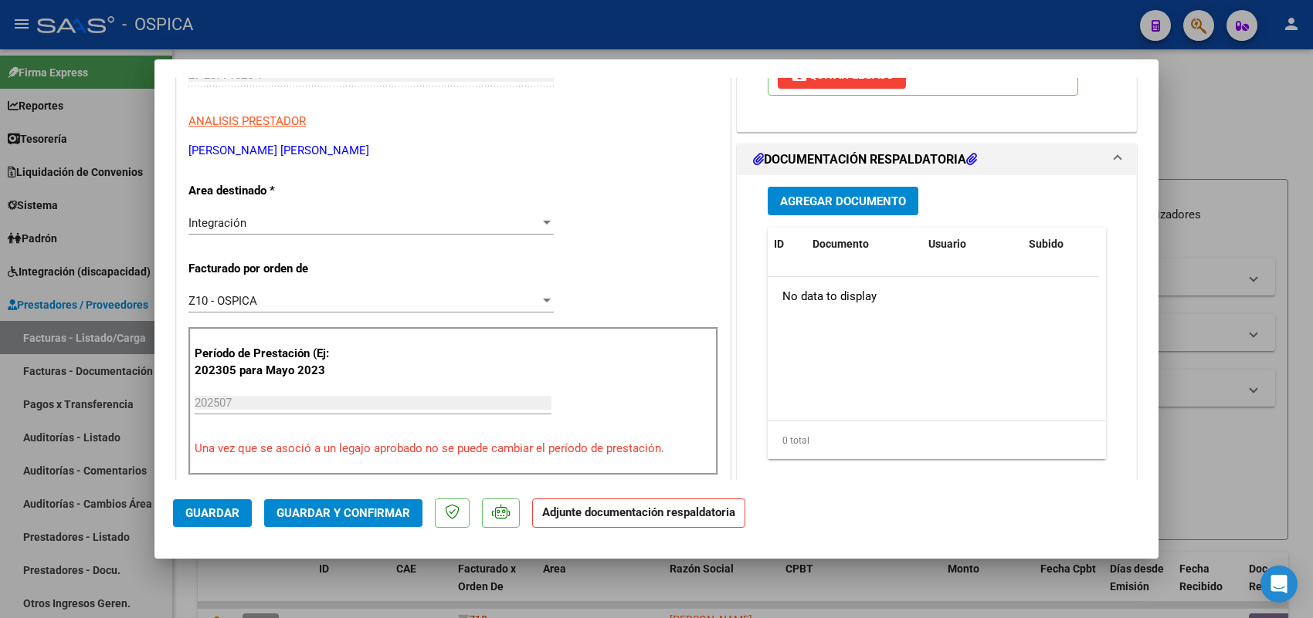
click at [830, 203] on span "Agregar Documento" at bounding box center [843, 202] width 126 height 14
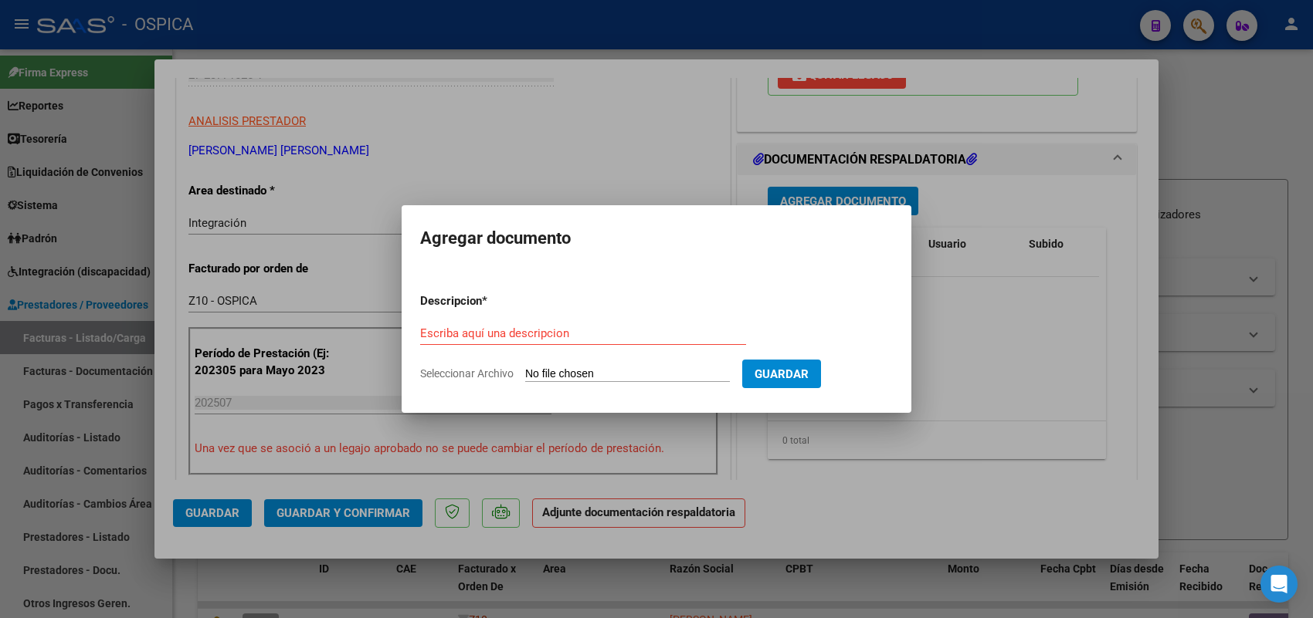
click at [668, 369] on input "Seleccionar Archivo" at bounding box center [627, 375] width 205 height 15
type input "C:\fakepath\ASISTENCIA [PERSON_NAME].pdf"
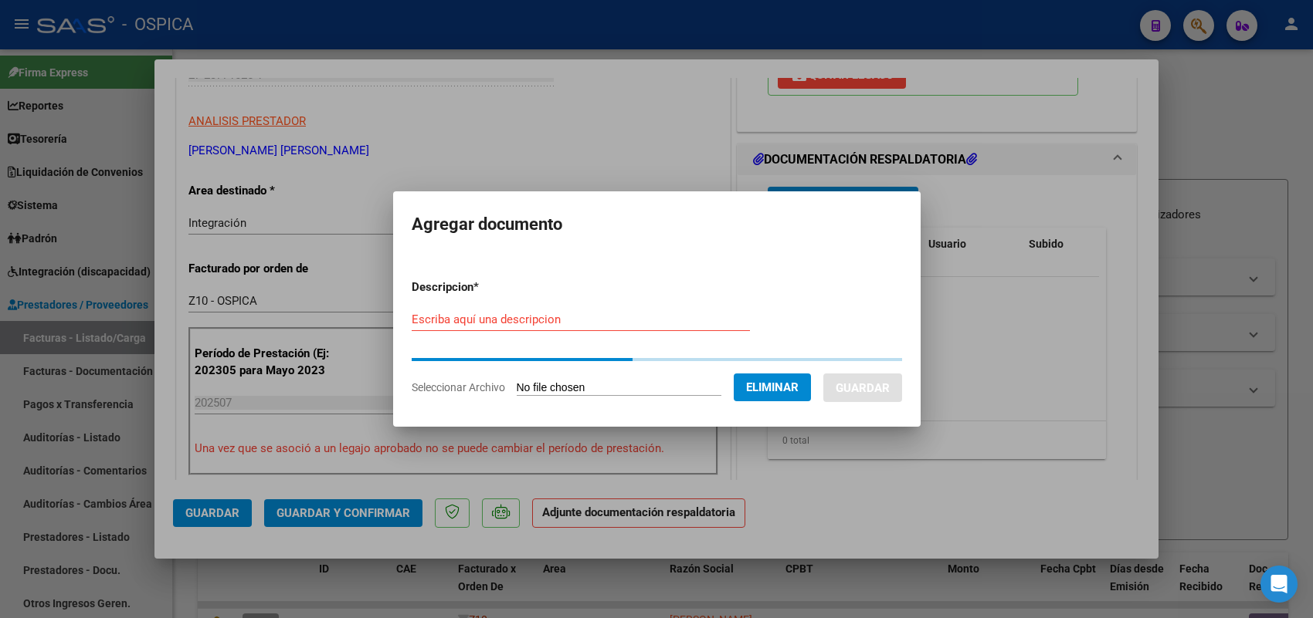
click at [546, 323] on div "Escriba aquí una descripcion" at bounding box center [581, 319] width 338 height 23
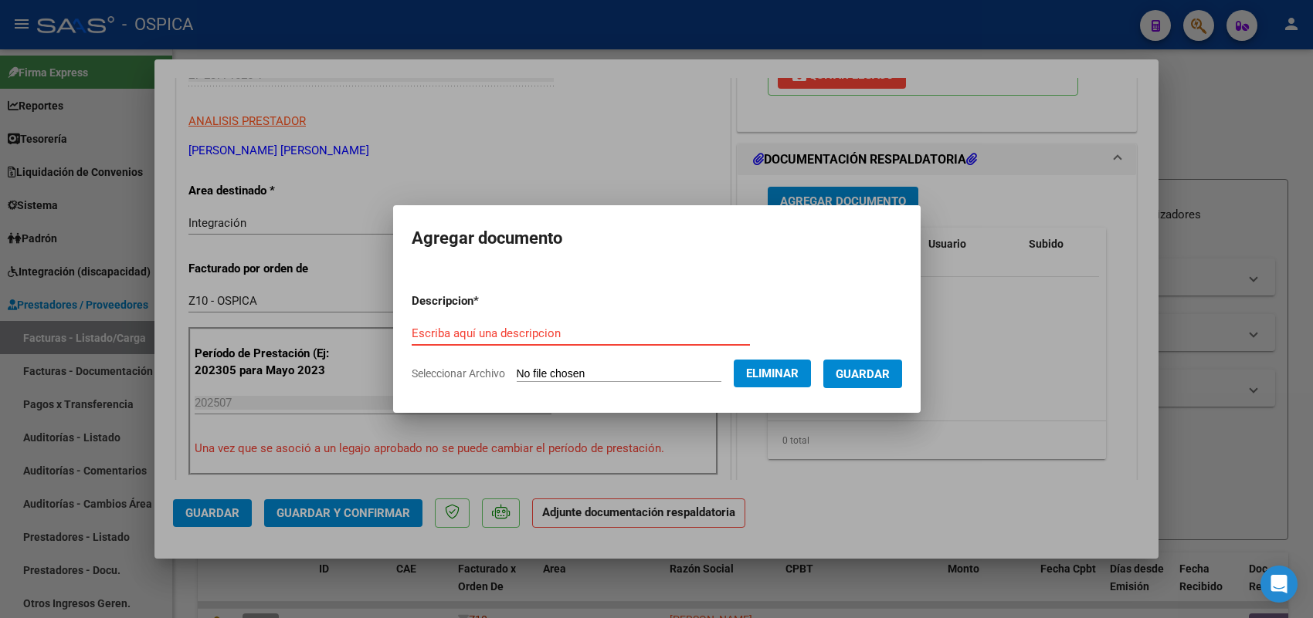
paste input "ASISTENCIA"
type input "ASISTENCIA"
click at [890, 368] on span "Guardar" at bounding box center [862, 375] width 54 height 14
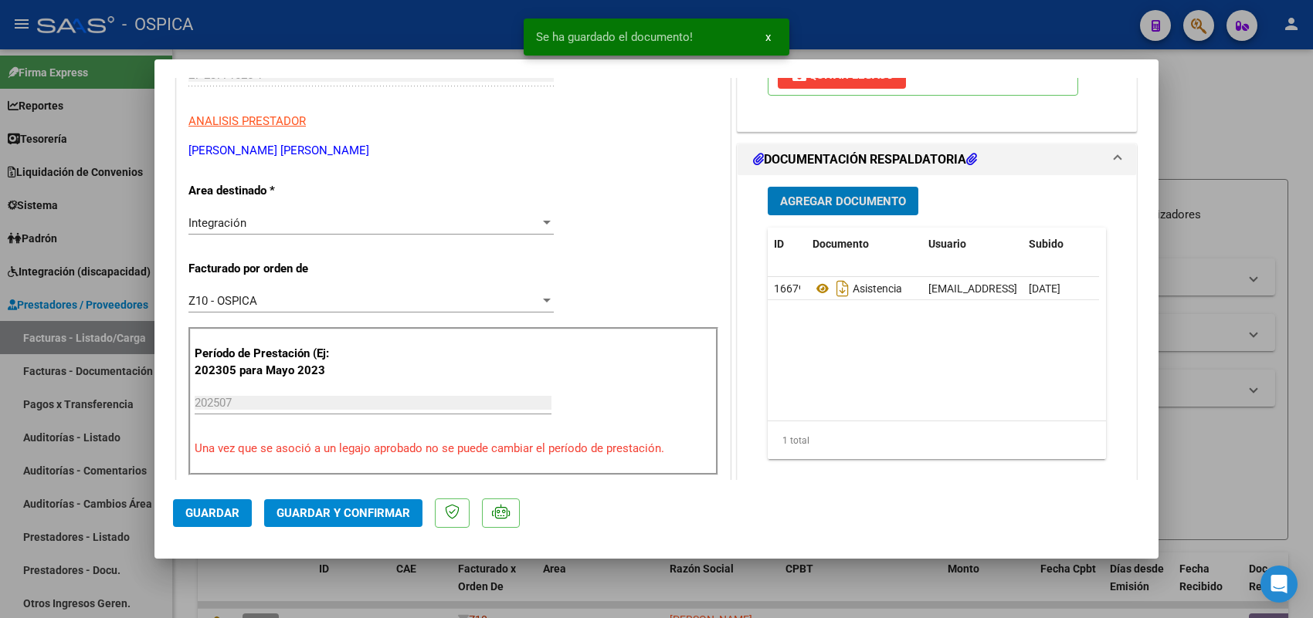
click at [229, 508] on span "Guardar" at bounding box center [212, 514] width 54 height 14
click at [128, 334] on div at bounding box center [656, 309] width 1313 height 618
type input "$ 0,00"
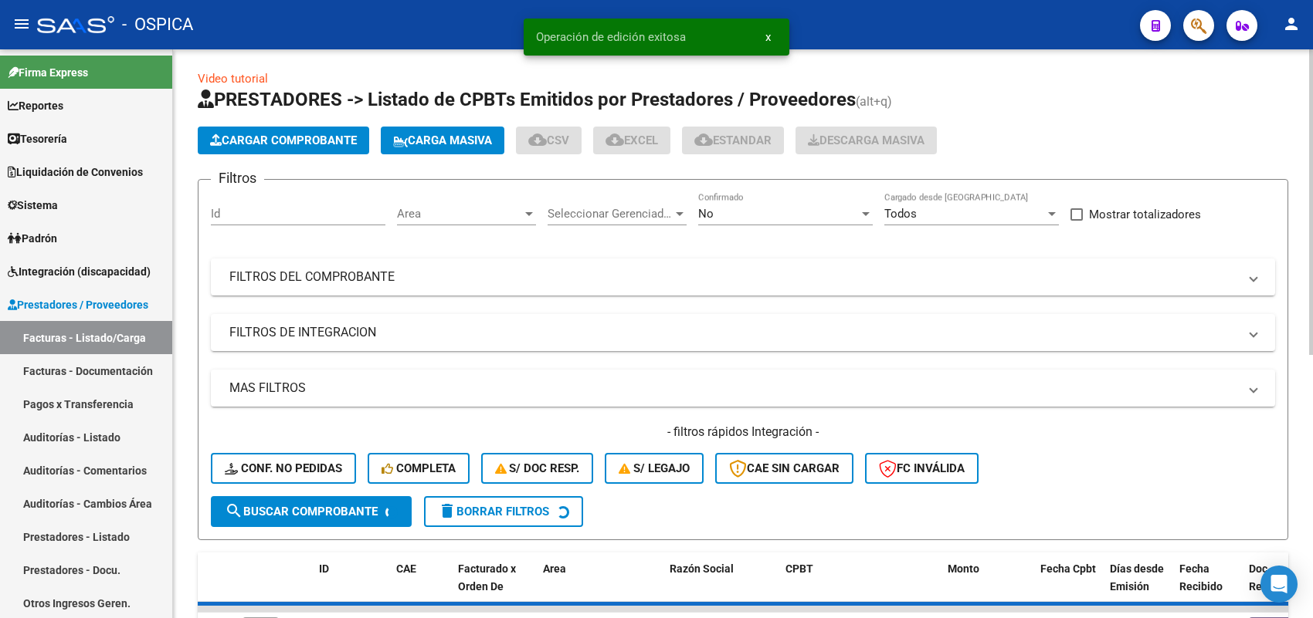
click at [303, 136] on span "Cargar Comprobante" at bounding box center [283, 141] width 147 height 14
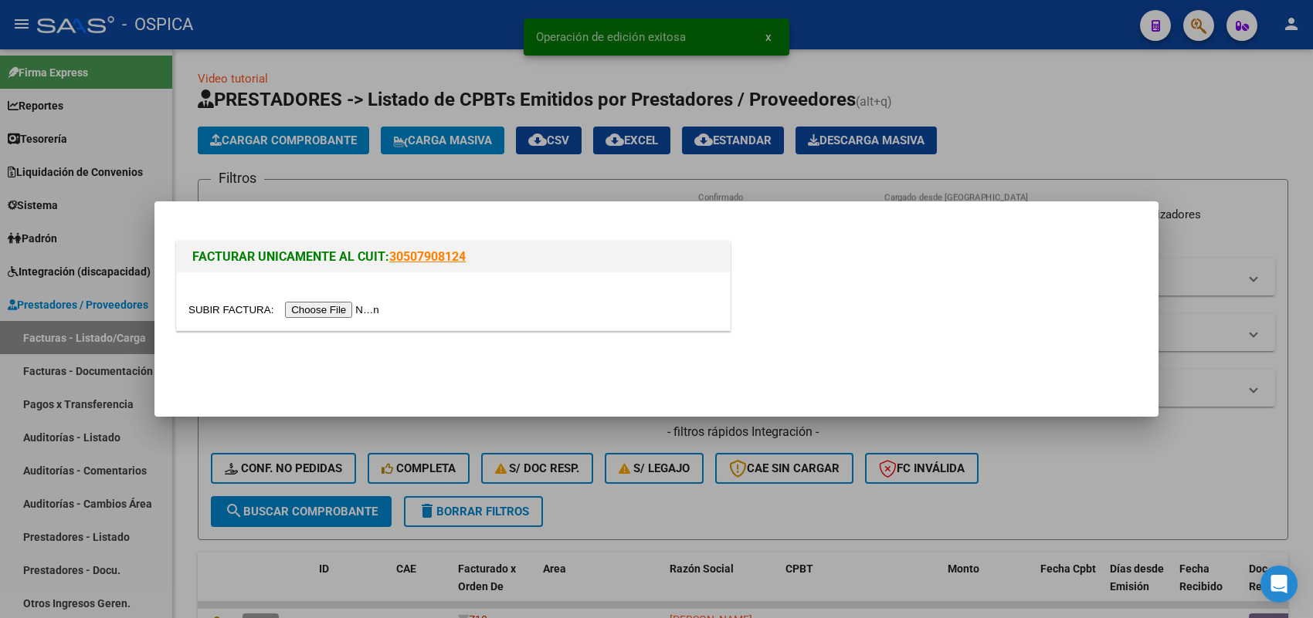
click at [359, 307] on input "file" at bounding box center [285, 310] width 195 height 16
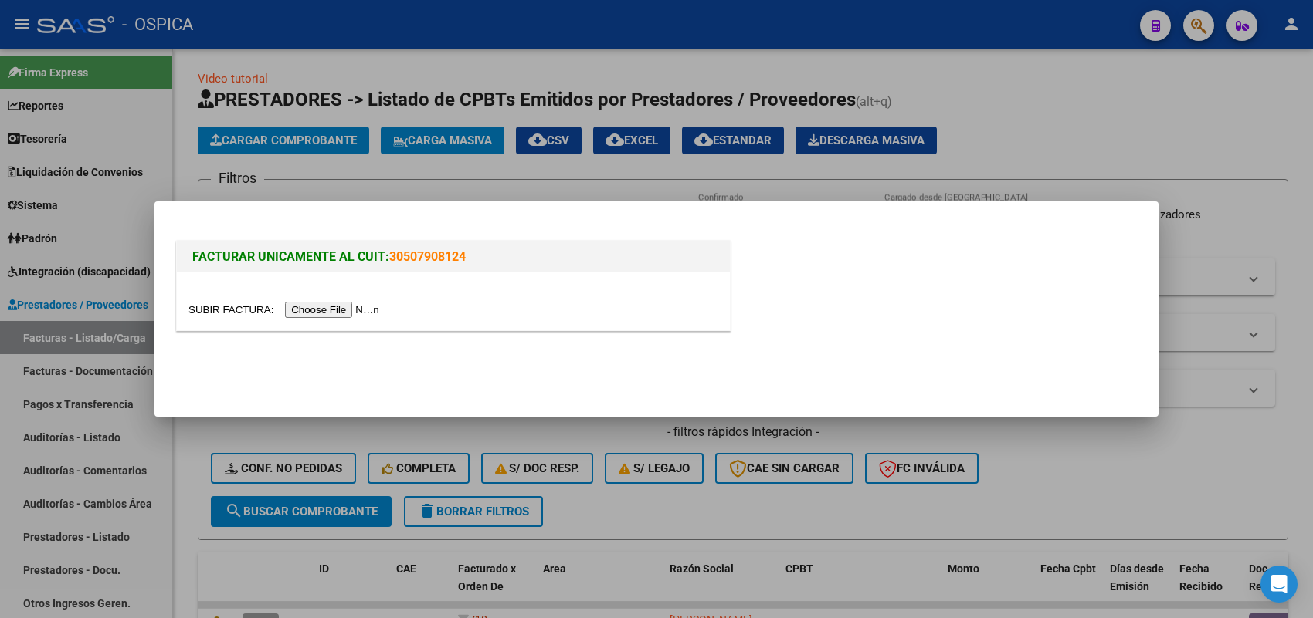
click at [324, 305] on input "file" at bounding box center [285, 310] width 195 height 16
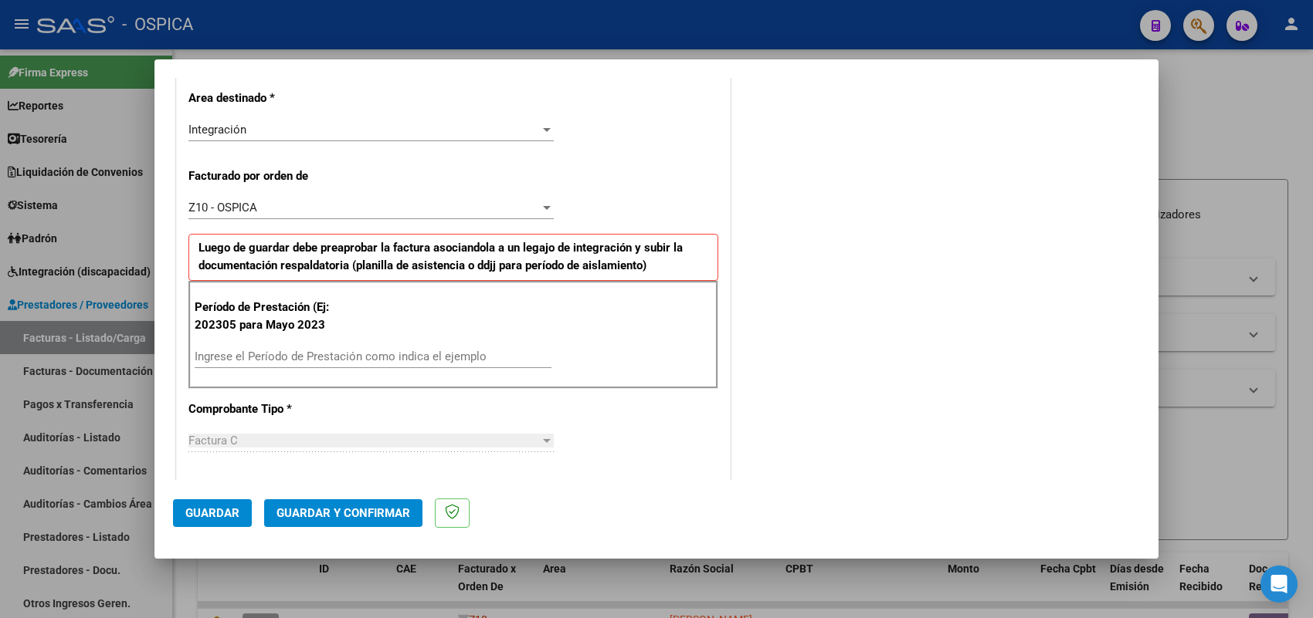
scroll to position [483, 0]
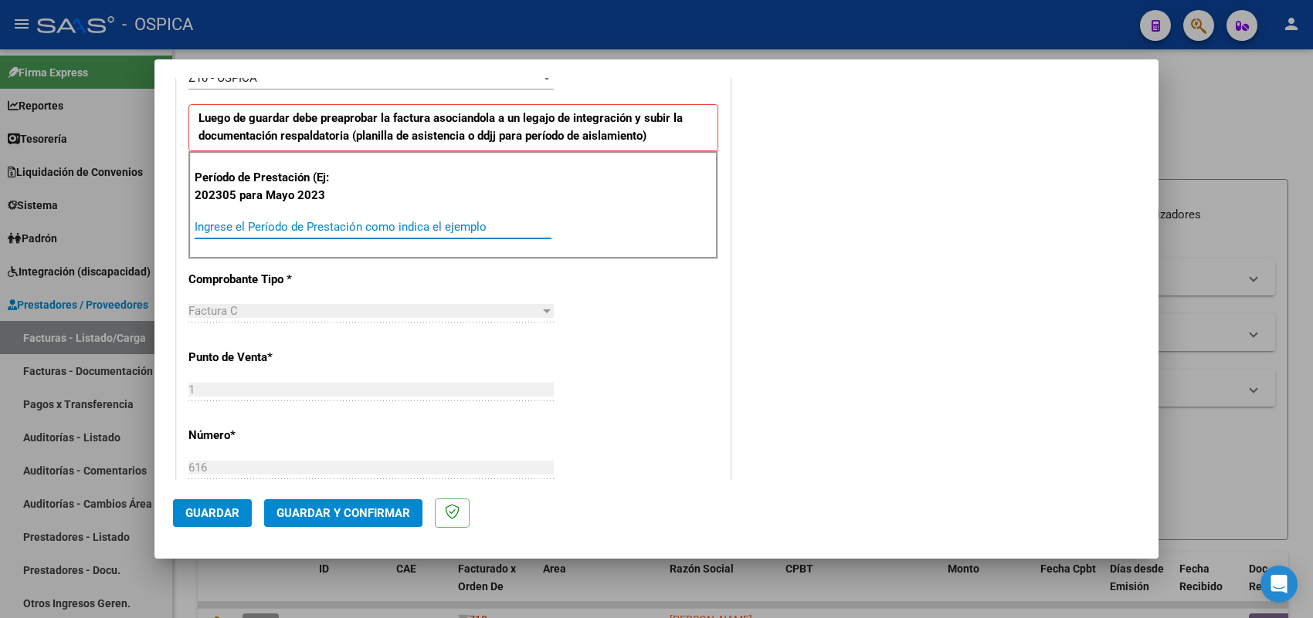
click at [391, 229] on input "Ingrese el Período de Prestación como indica el ejemplo" at bounding box center [373, 227] width 357 height 14
type input "202507"
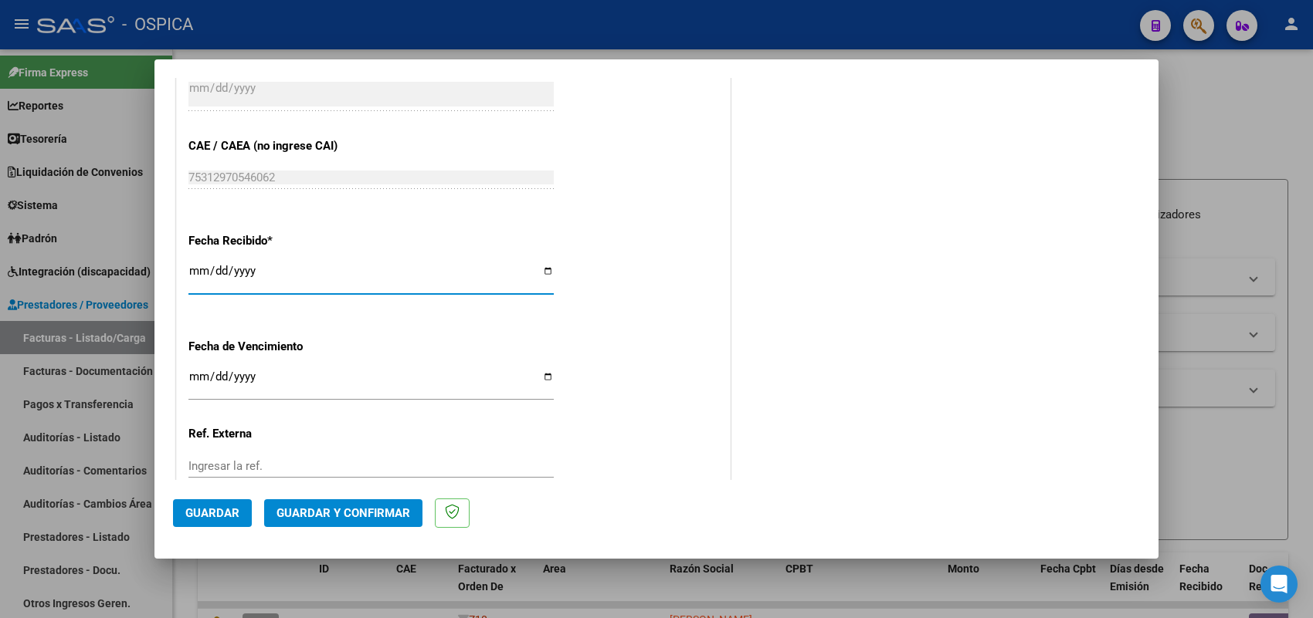
type input "[DATE]"
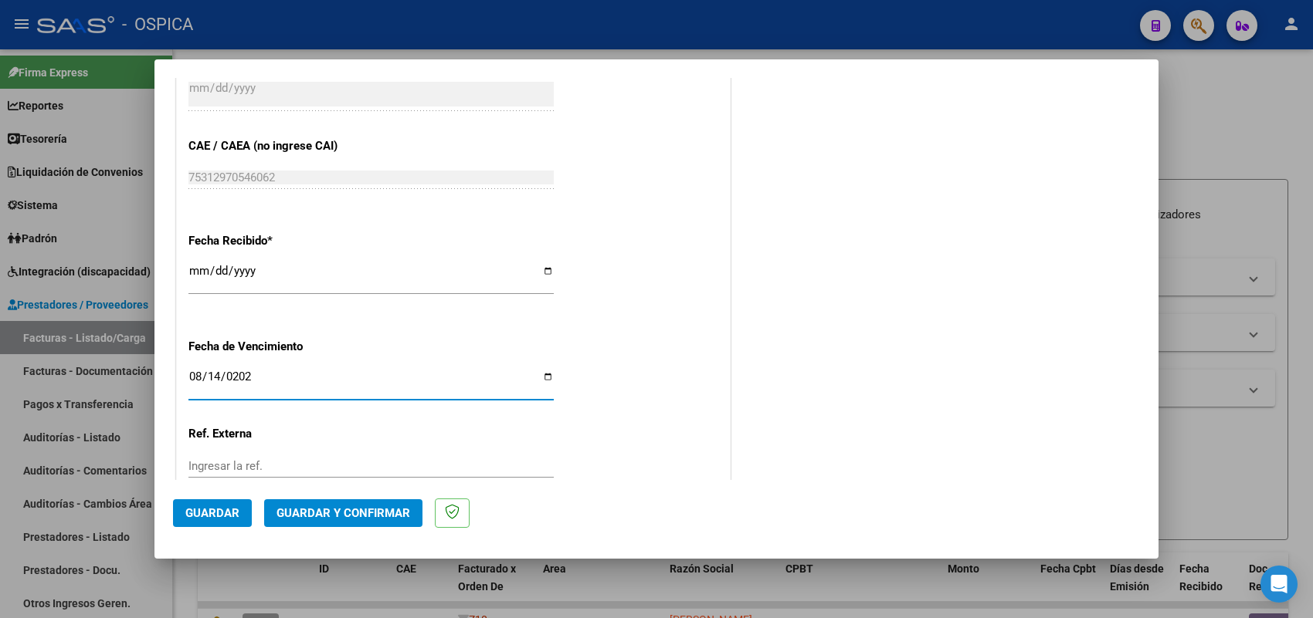
type input "[DATE]"
drag, startPoint x: 252, startPoint y: 507, endPoint x: 244, endPoint y: 507, distance: 8.5
click at [252, 507] on mat-dialog-actions "Guardar Guardar y Confirmar" at bounding box center [656, 510] width 967 height 61
click at [226, 508] on span "Guardar" at bounding box center [212, 514] width 54 height 14
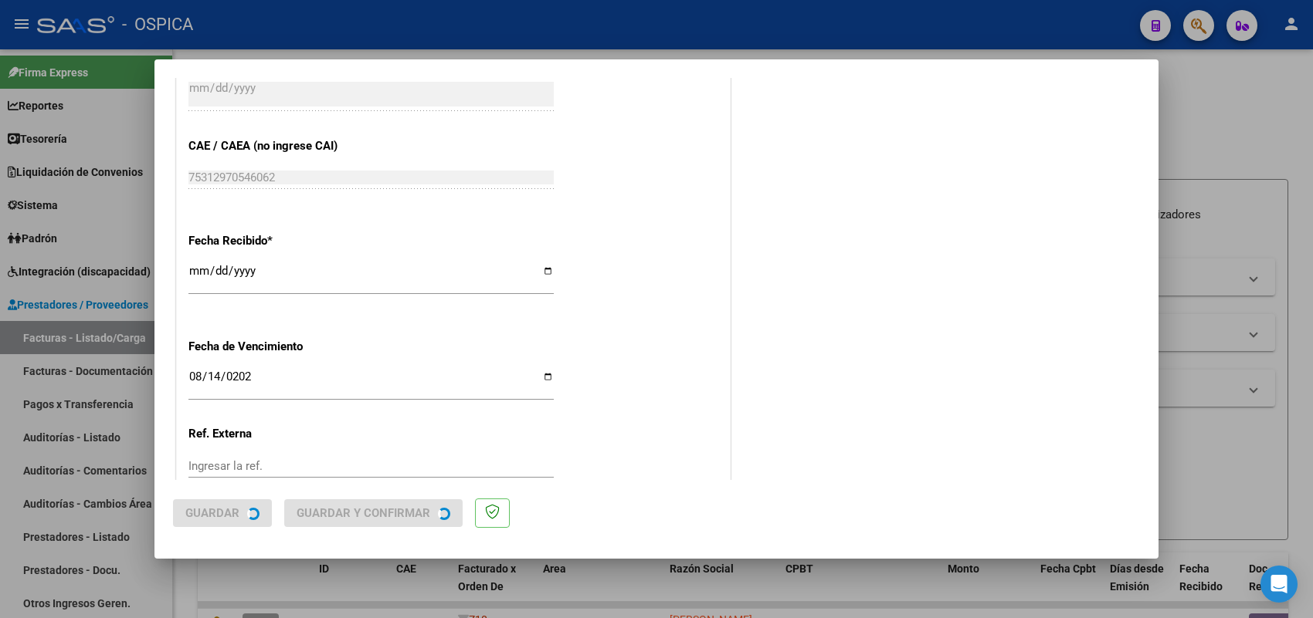
scroll to position [0, 0]
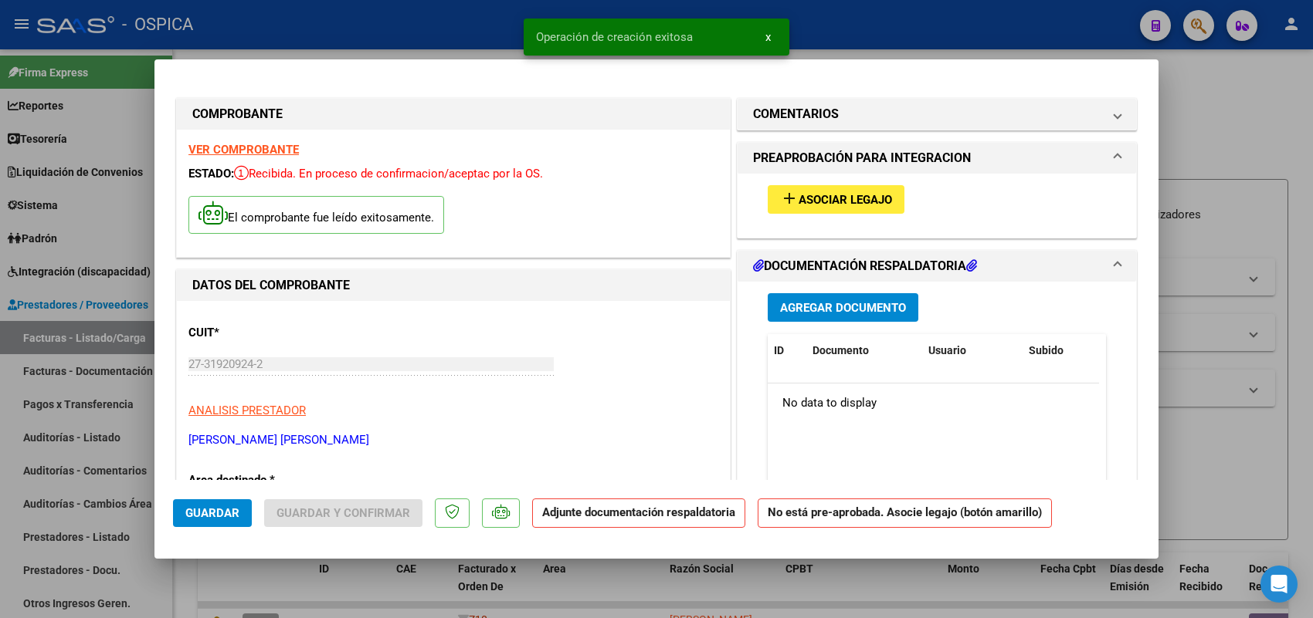
click at [822, 198] on span "Asociar Legajo" at bounding box center [844, 200] width 93 height 14
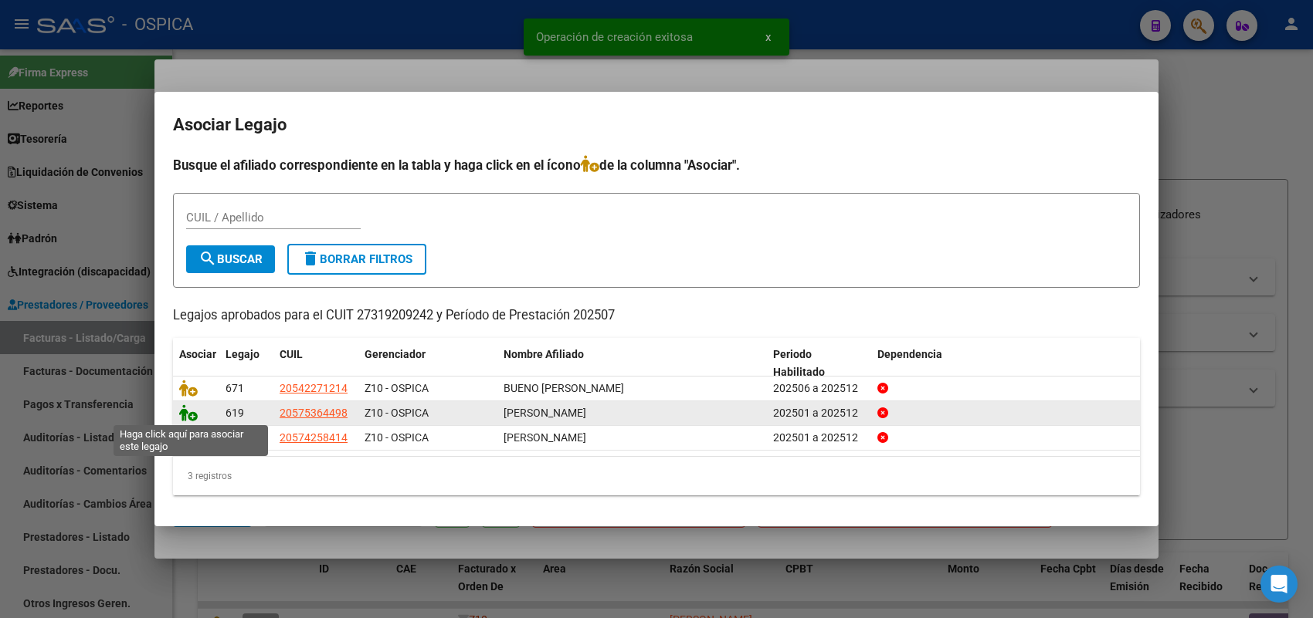
click at [191, 415] on icon at bounding box center [188, 413] width 19 height 17
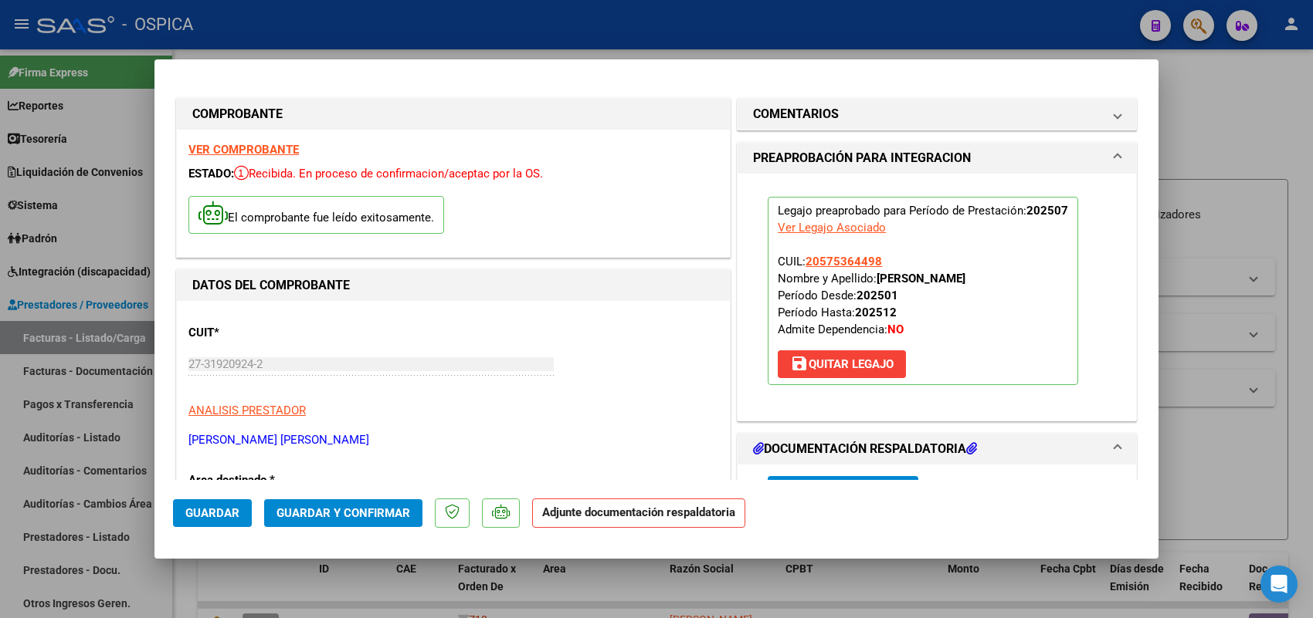
scroll to position [193, 0]
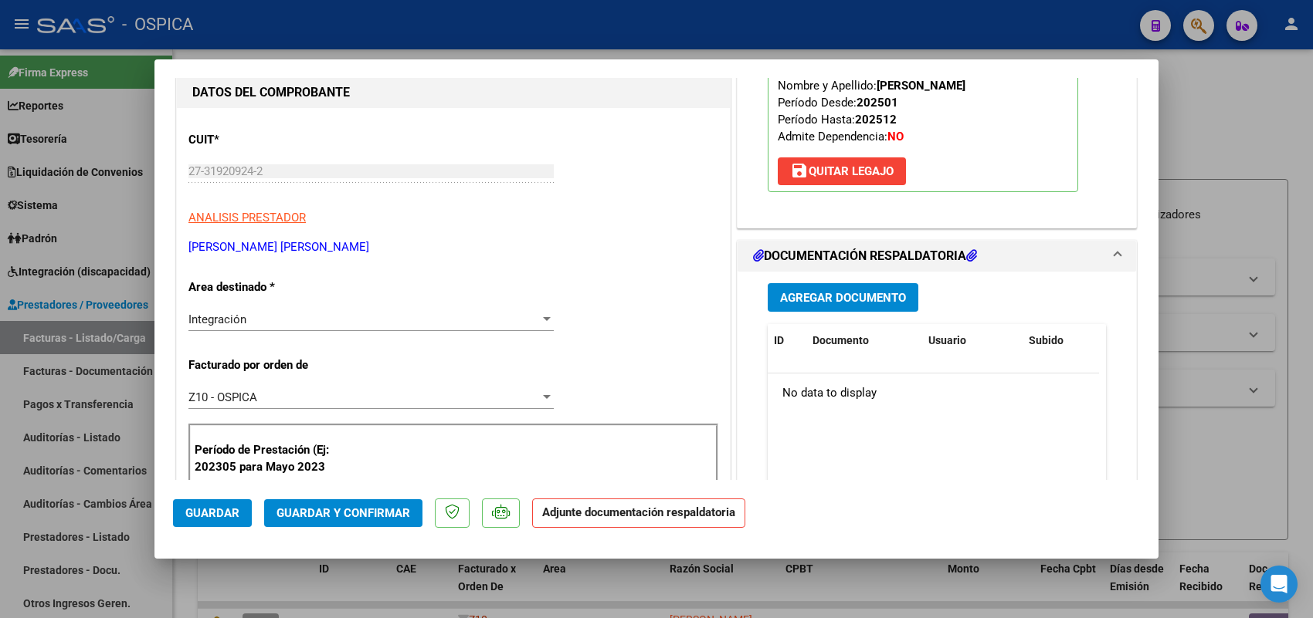
click at [838, 301] on span "Agregar Documento" at bounding box center [843, 298] width 126 height 14
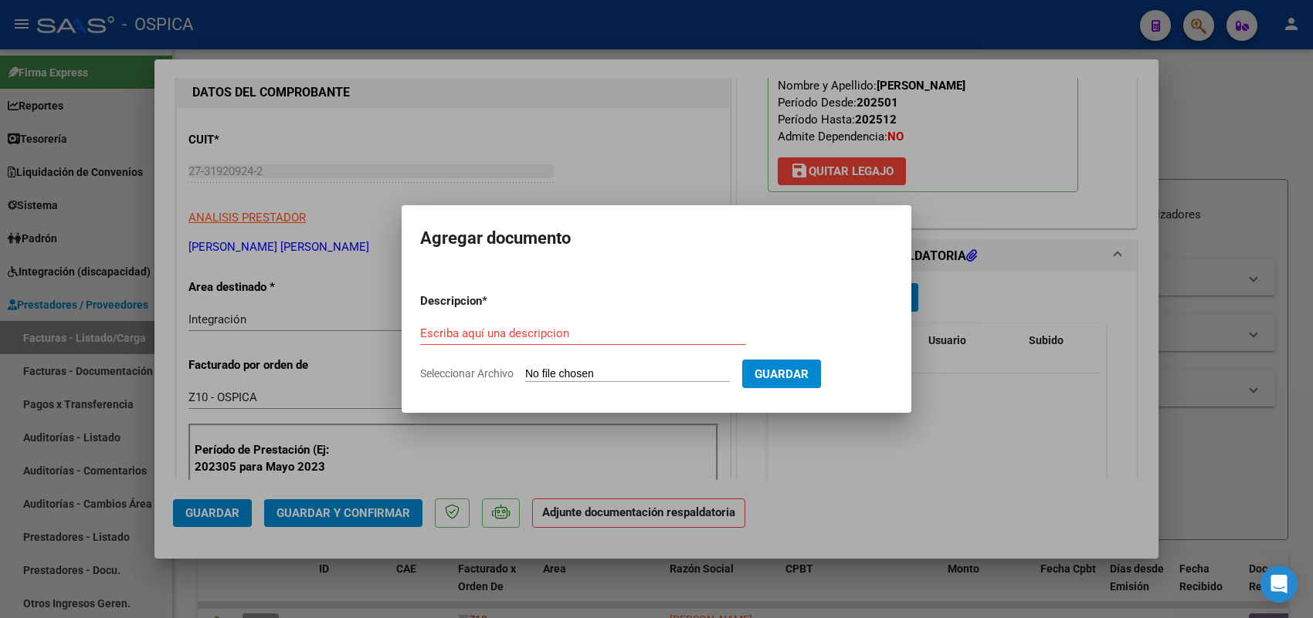
click at [707, 378] on input "Seleccionar Archivo" at bounding box center [627, 375] width 205 height 15
type input "C:\fakepath\[PERSON_NAME].pdf"
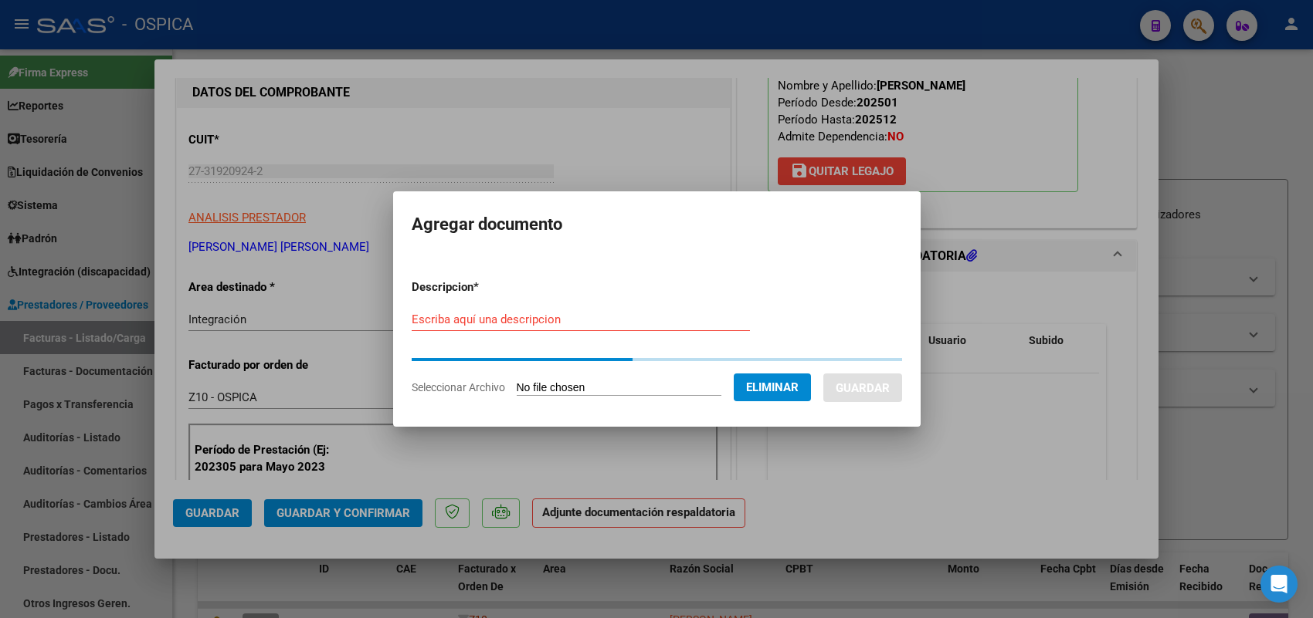
click at [633, 300] on form "Descripcion * Escriba aquí una descripcion Seleccionar Archivo Eliminar Guardar" at bounding box center [657, 337] width 490 height 141
click at [618, 319] on form "Descripcion * Escriba aquí una descripcion Seleccionar Archivo Eliminar Guardar" at bounding box center [657, 337] width 490 height 141
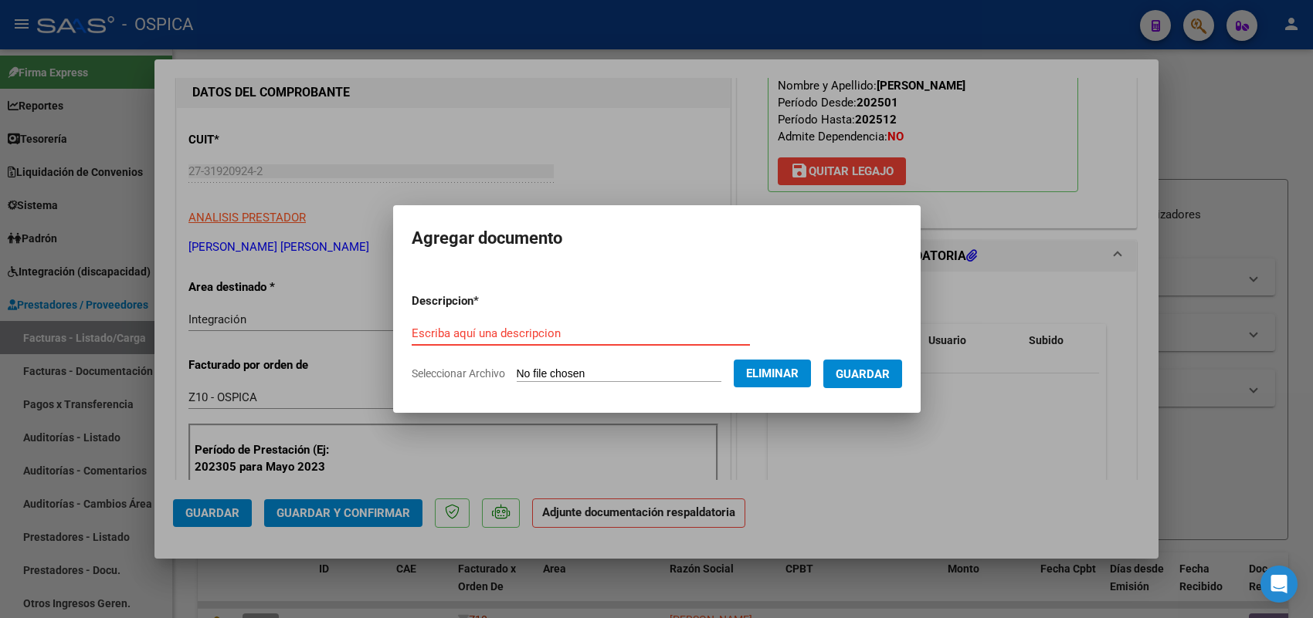
paste input "ASISTENCIA"
type input "ASISTENCIA"
drag, startPoint x: 927, startPoint y: 377, endPoint x: 907, endPoint y: 377, distance: 20.1
click at [913, 377] on mat-dialog-content "Descripcion * ASISTENCIA Escriba aquí una descripcion Seleccionar Archivo Elimi…" at bounding box center [656, 331] width 527 height 125
click at [890, 376] on span "Guardar" at bounding box center [862, 375] width 54 height 14
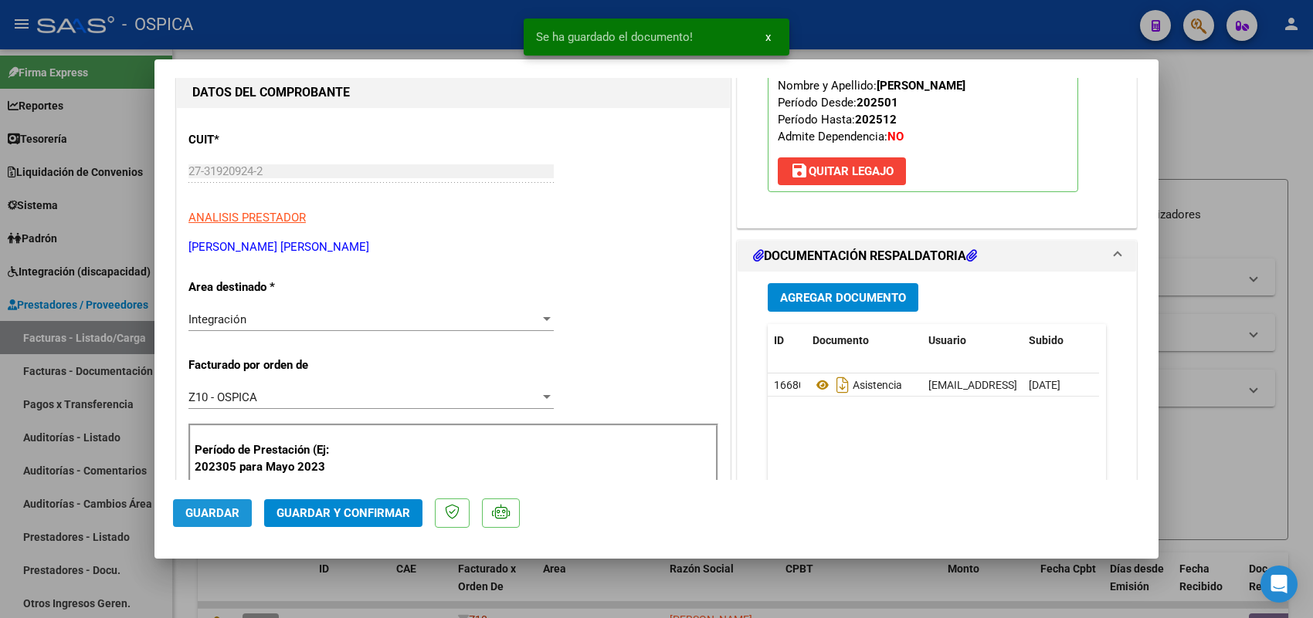
drag, startPoint x: 226, startPoint y: 507, endPoint x: 237, endPoint y: 481, distance: 27.7
click at [226, 507] on span "Guardar" at bounding box center [212, 514] width 54 height 14
click at [116, 318] on div at bounding box center [656, 309] width 1313 height 618
type input "$ 0,00"
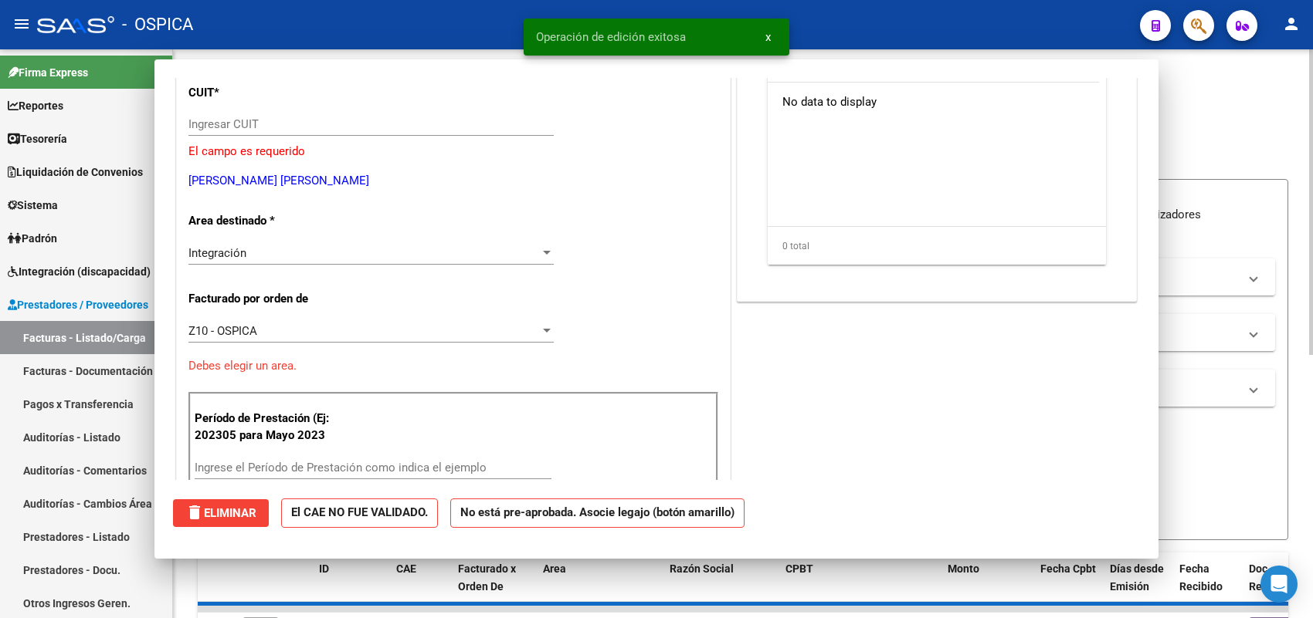
scroll to position [145, 0]
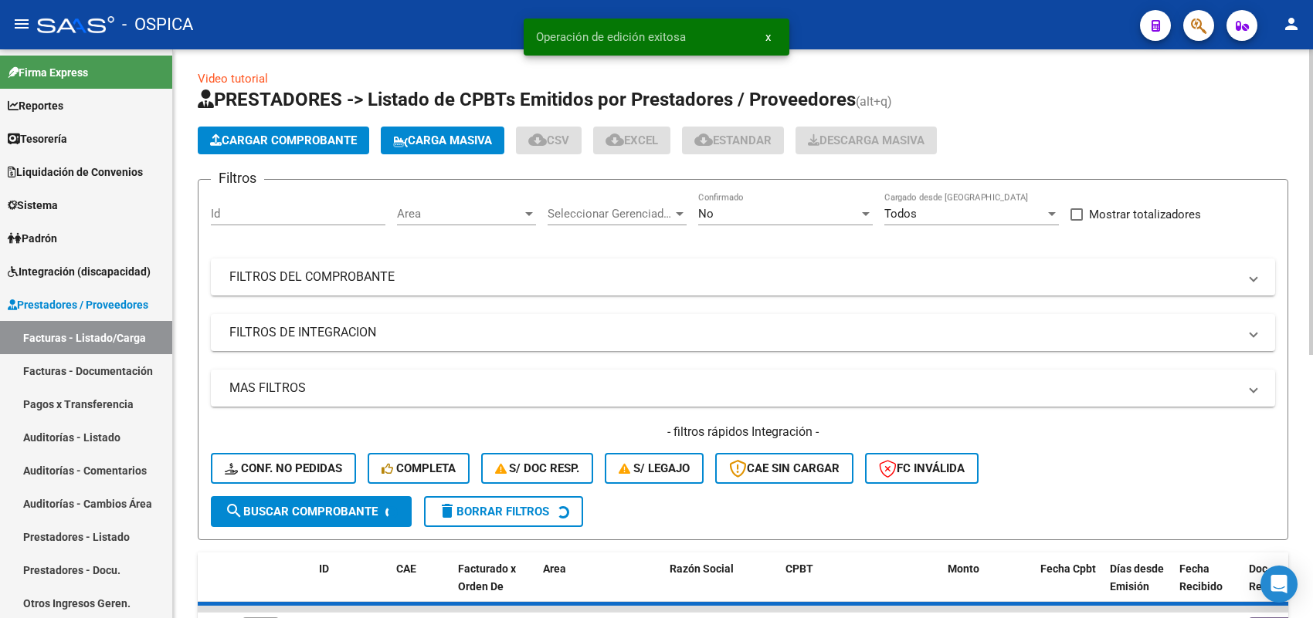
click at [347, 131] on button "Cargar Comprobante" at bounding box center [283, 141] width 171 height 28
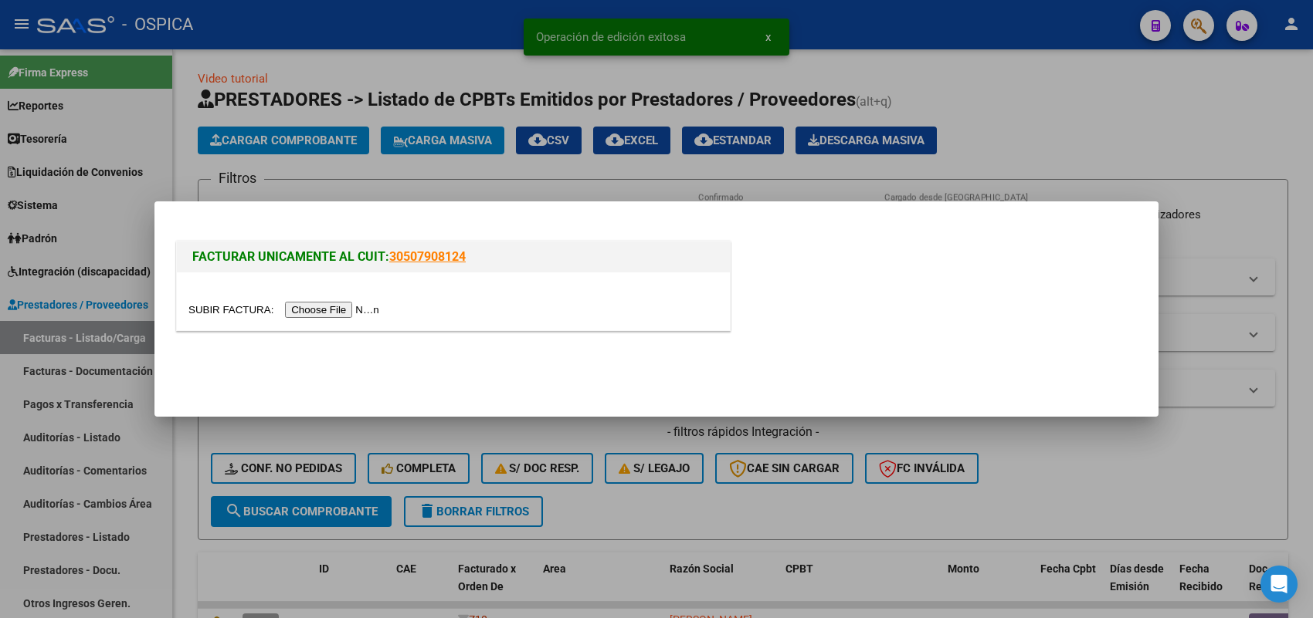
click at [346, 306] on input "file" at bounding box center [285, 310] width 195 height 16
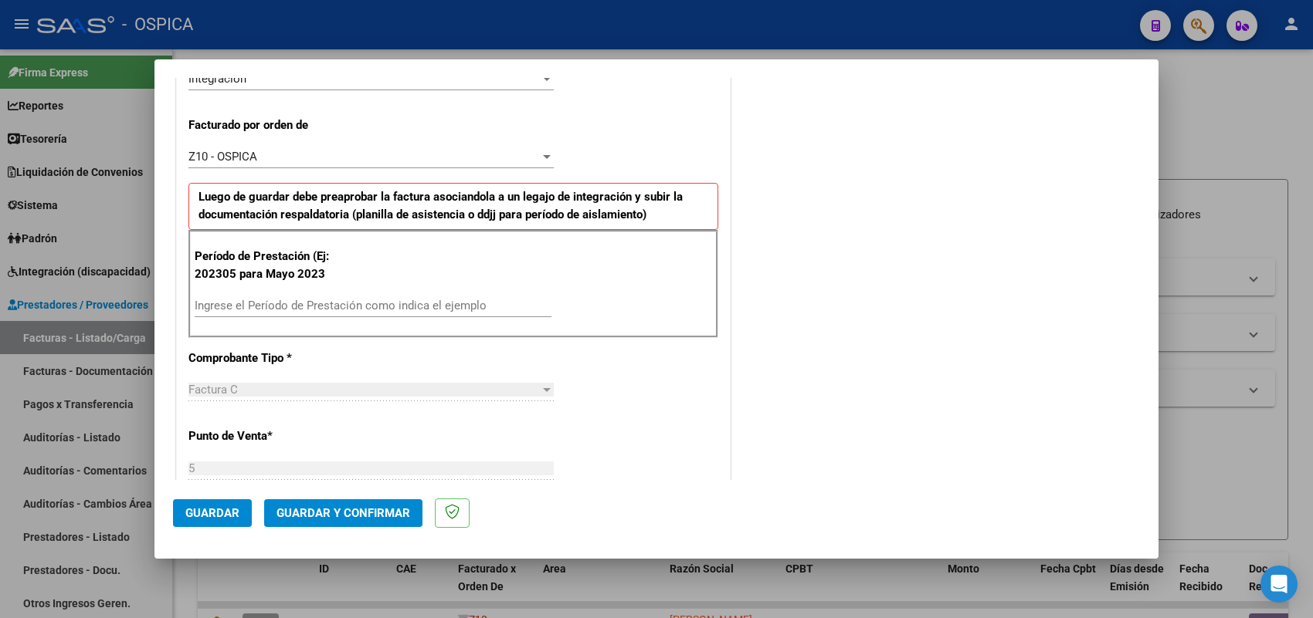
scroll to position [483, 0]
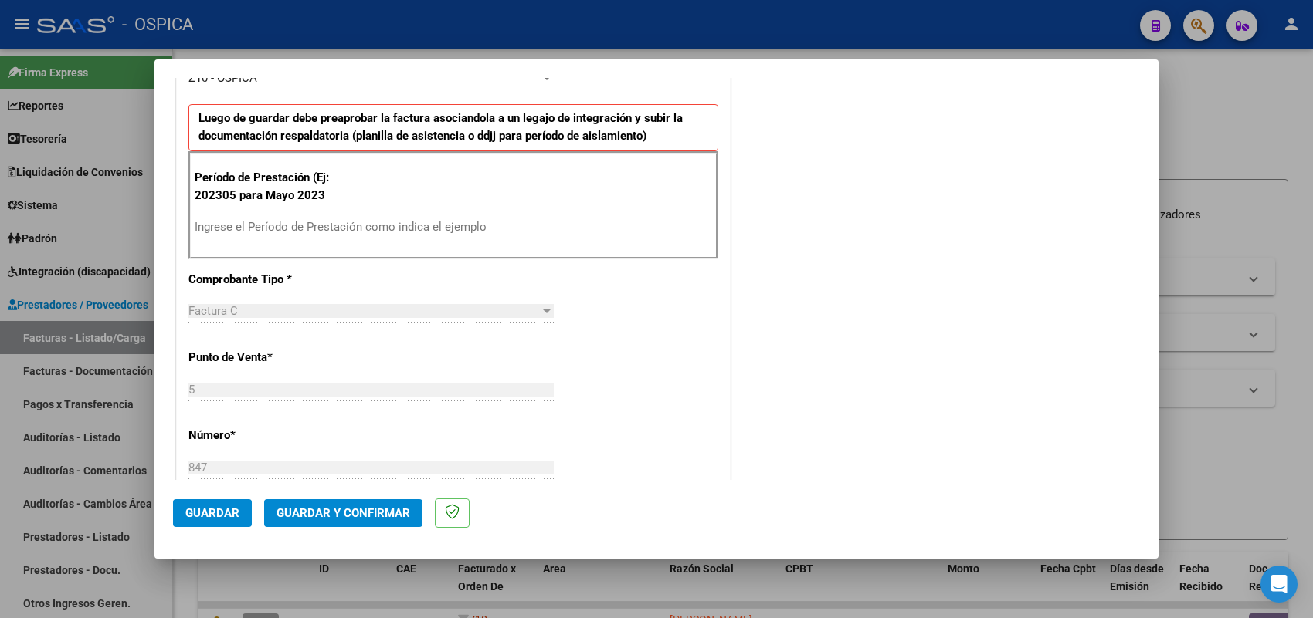
click at [390, 241] on div "Ingrese el Período de Prestación como indica el ejemplo" at bounding box center [373, 234] width 357 height 38
click at [392, 236] on div "Ingrese el Período de Prestación como indica el ejemplo" at bounding box center [373, 226] width 357 height 23
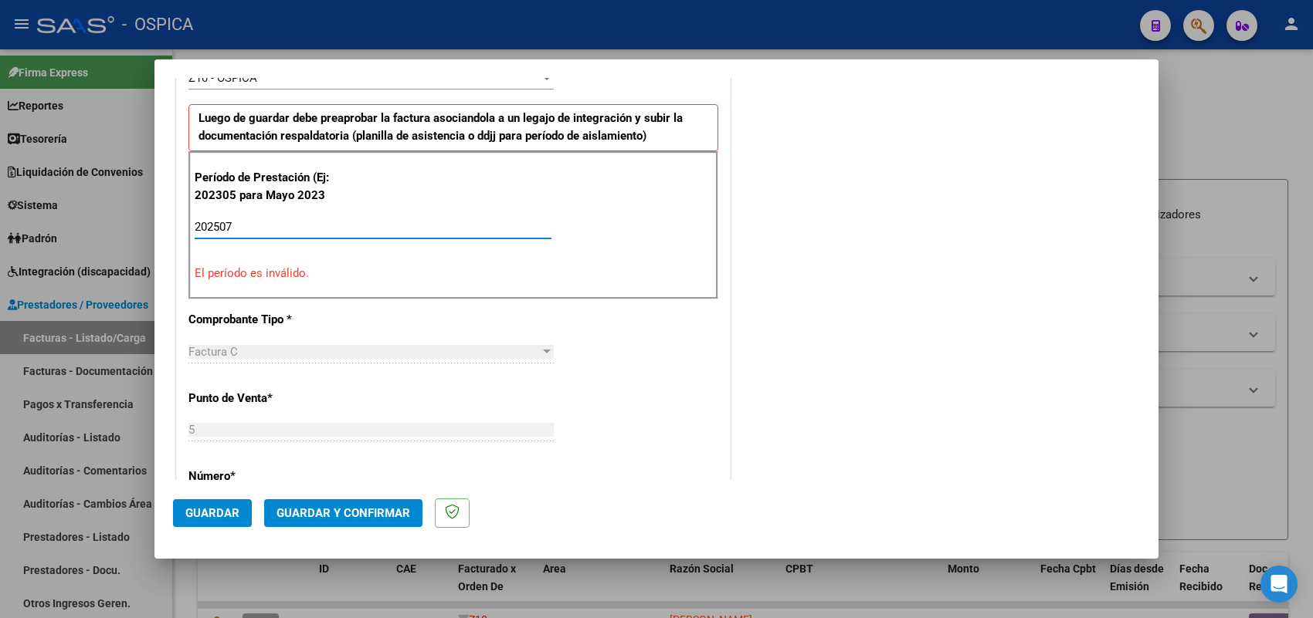
type input "202507"
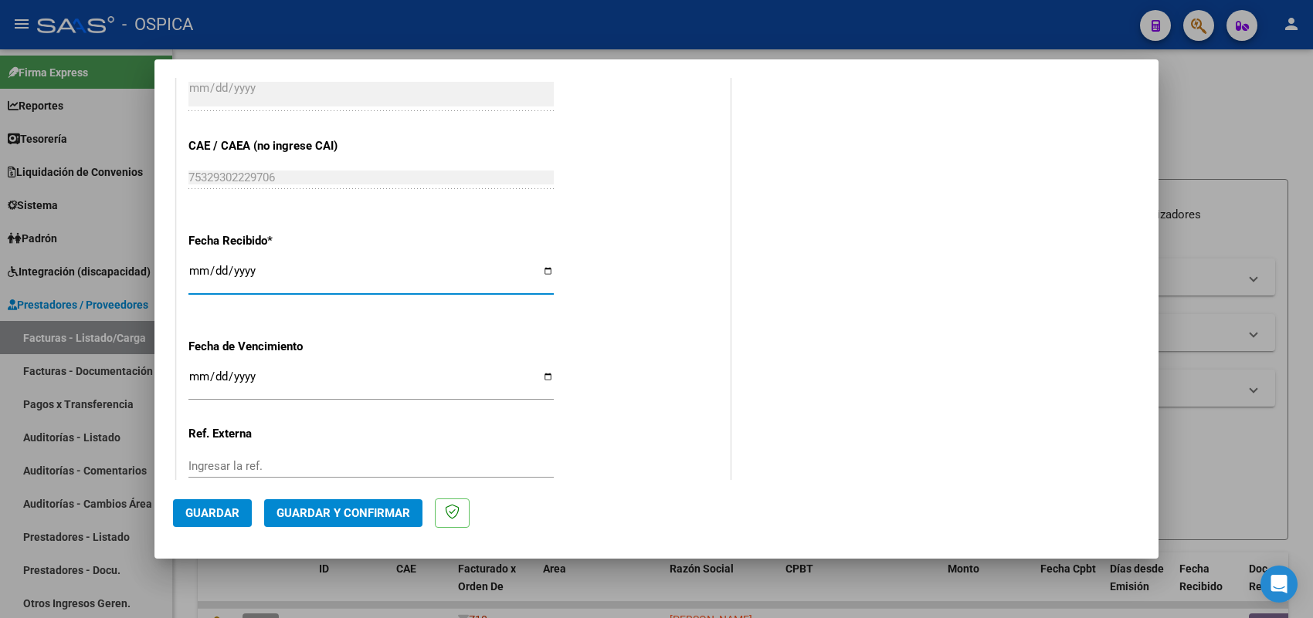
type input "[DATE]"
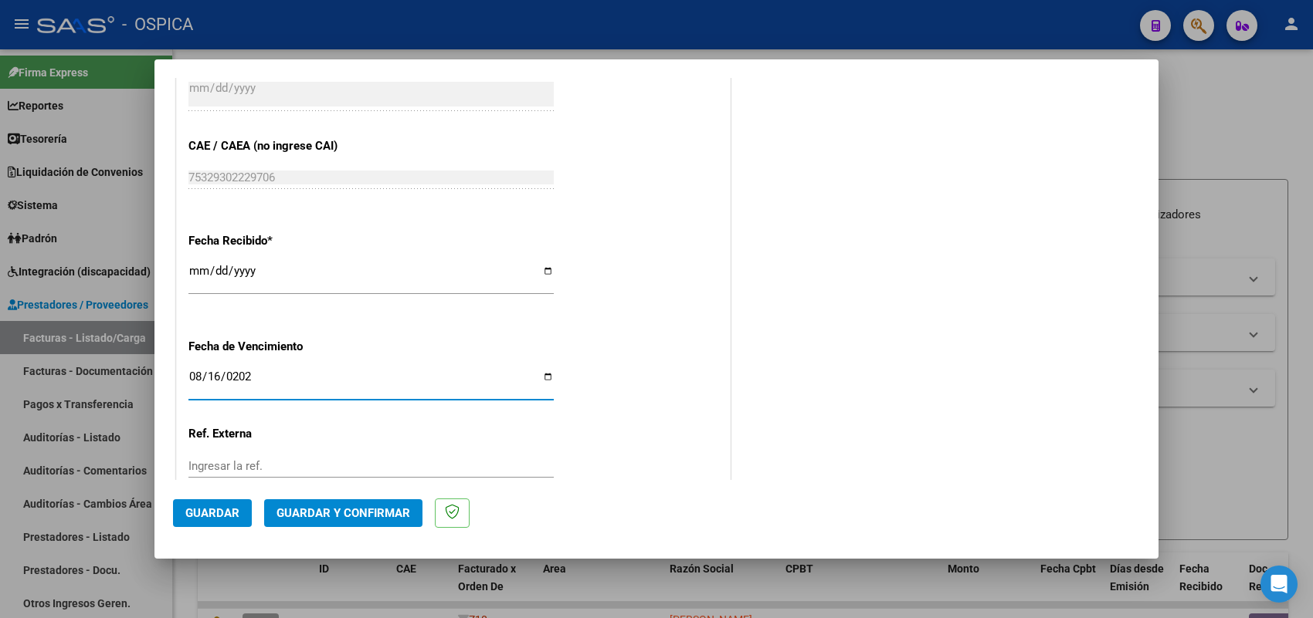
type input "[DATE]"
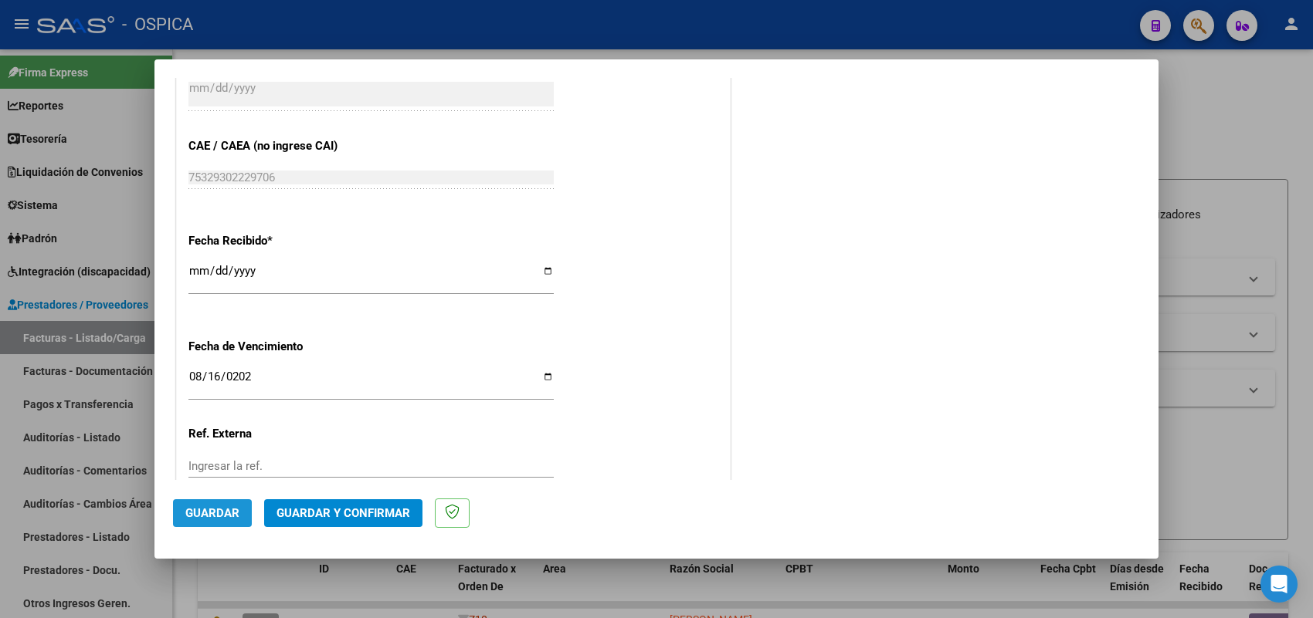
click at [215, 504] on button "Guardar" at bounding box center [212, 514] width 79 height 28
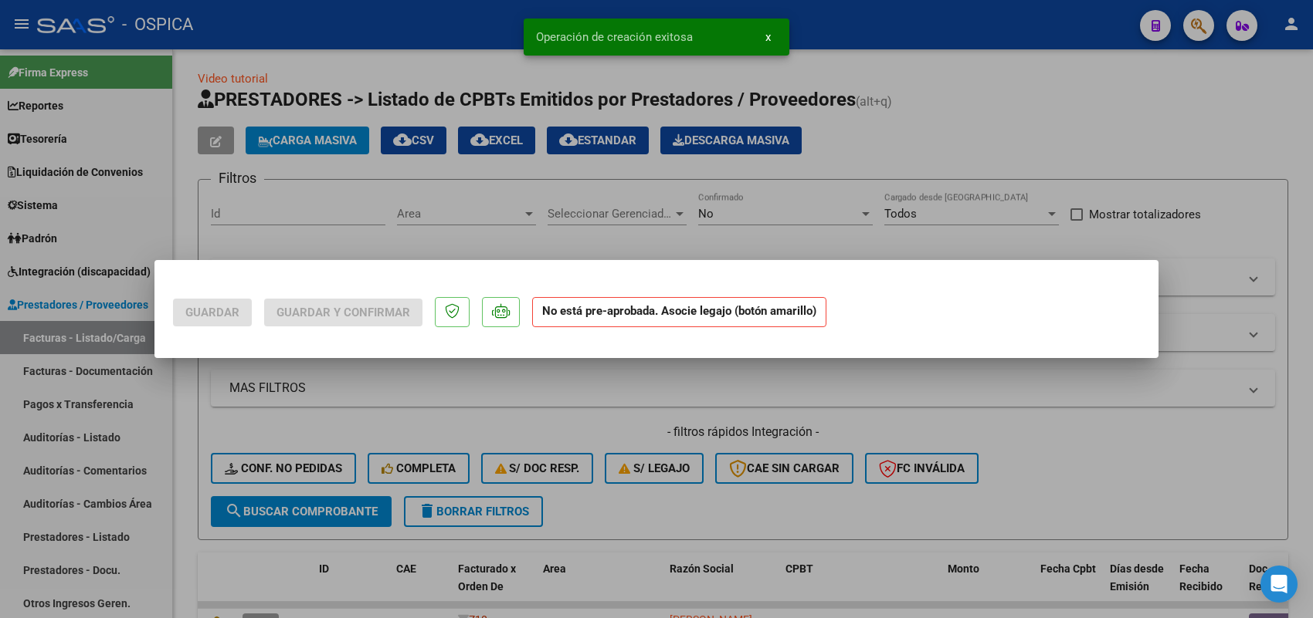
scroll to position [0, 0]
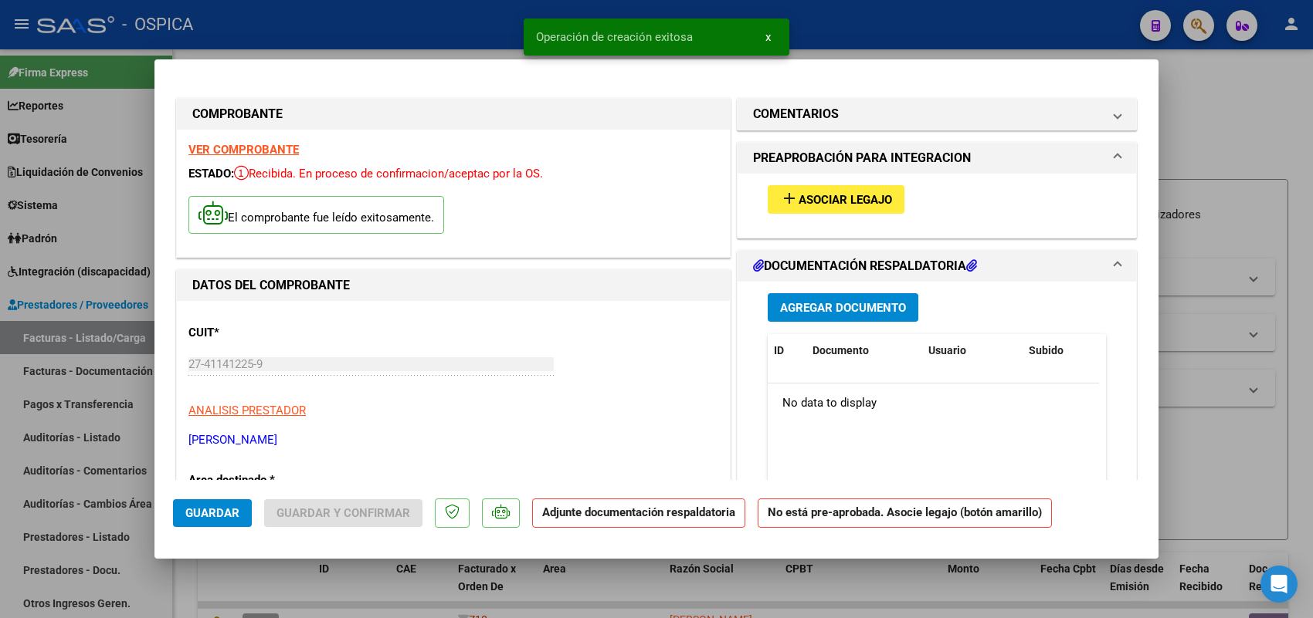
click at [855, 205] on span "Asociar Legajo" at bounding box center [844, 200] width 93 height 14
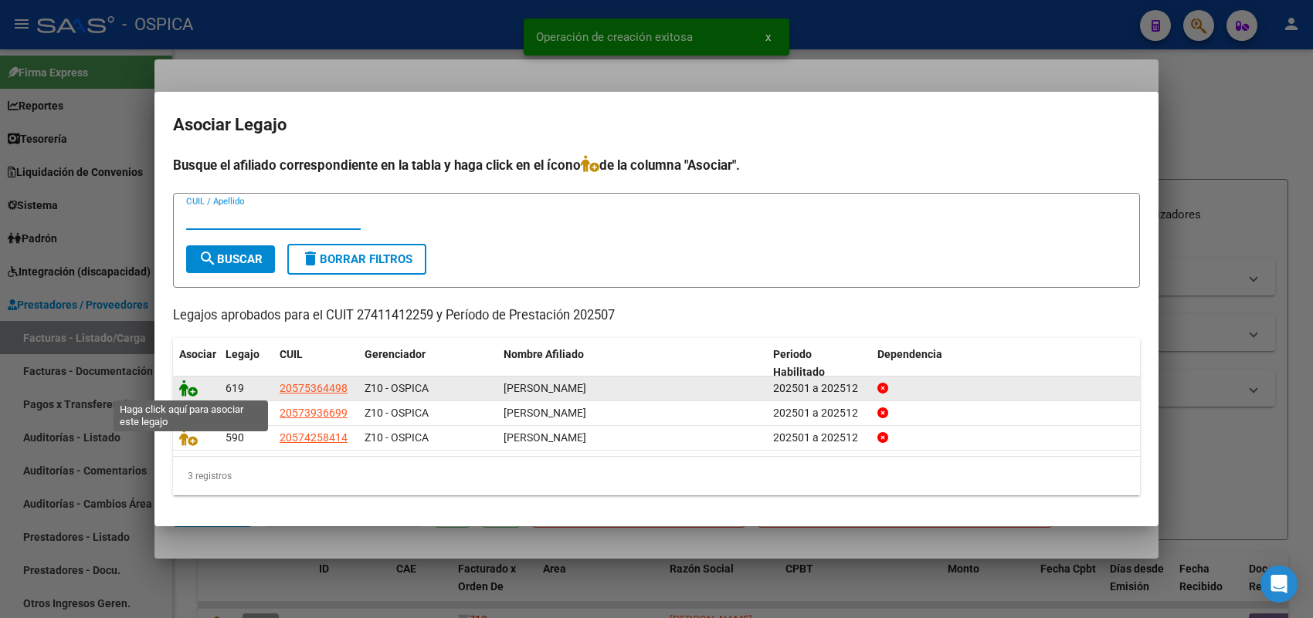
click at [182, 391] on icon at bounding box center [188, 388] width 19 height 17
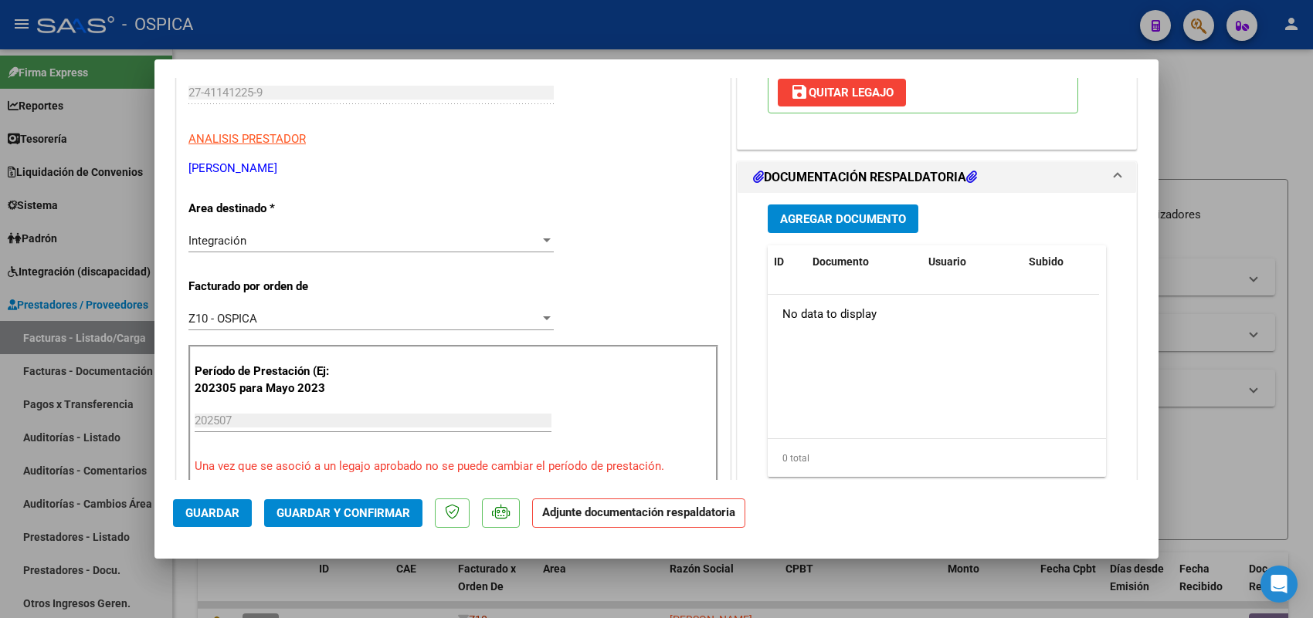
scroll to position [290, 0]
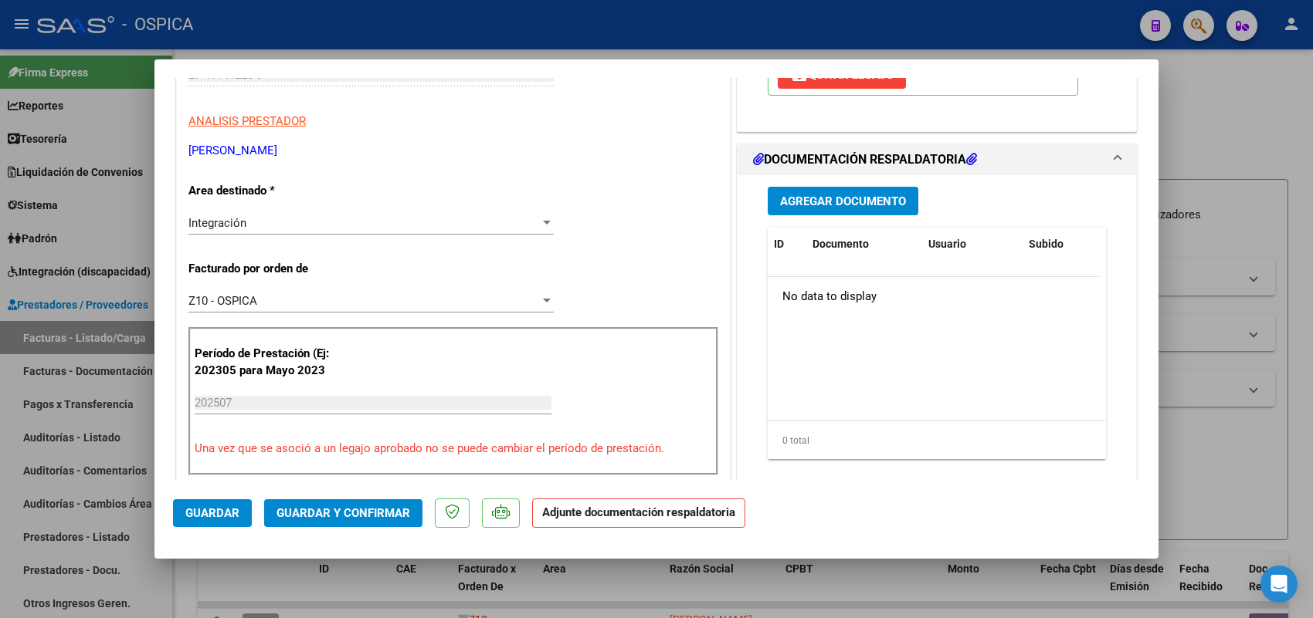
click at [843, 198] on span "Agregar Documento" at bounding box center [843, 202] width 126 height 14
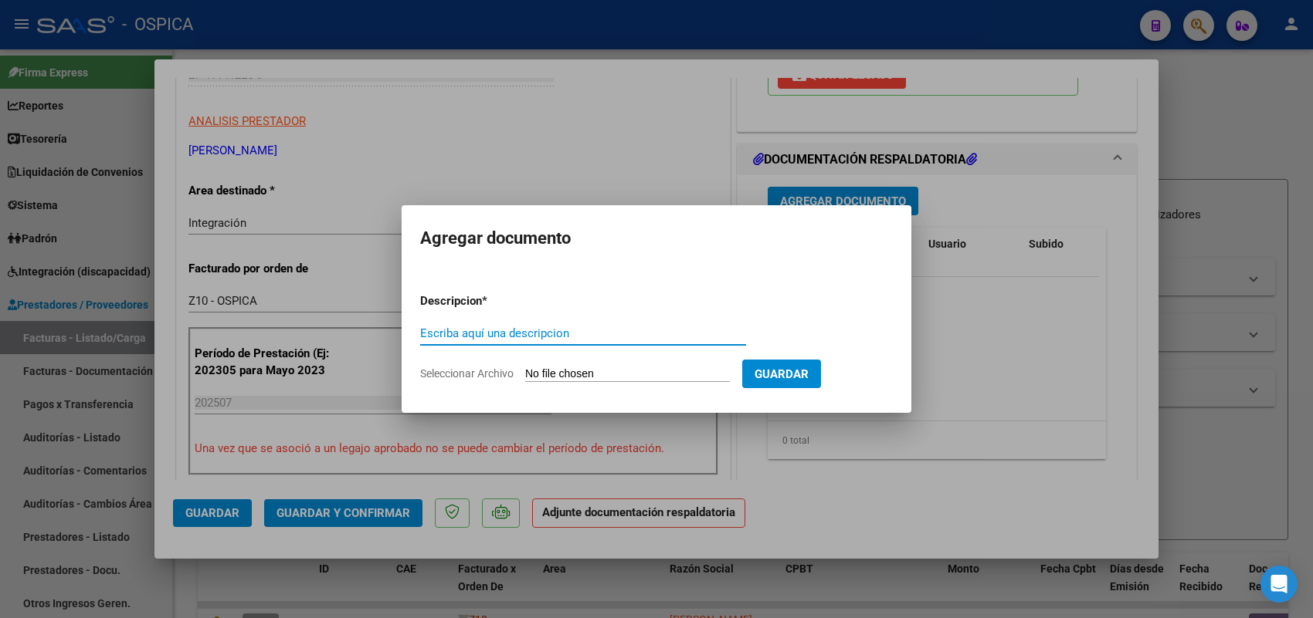
click at [655, 372] on input "Seleccionar Archivo" at bounding box center [627, 375] width 205 height 15
type input "C:\fakepath\ASISTENCIA [PERSON_NAME].pdf"
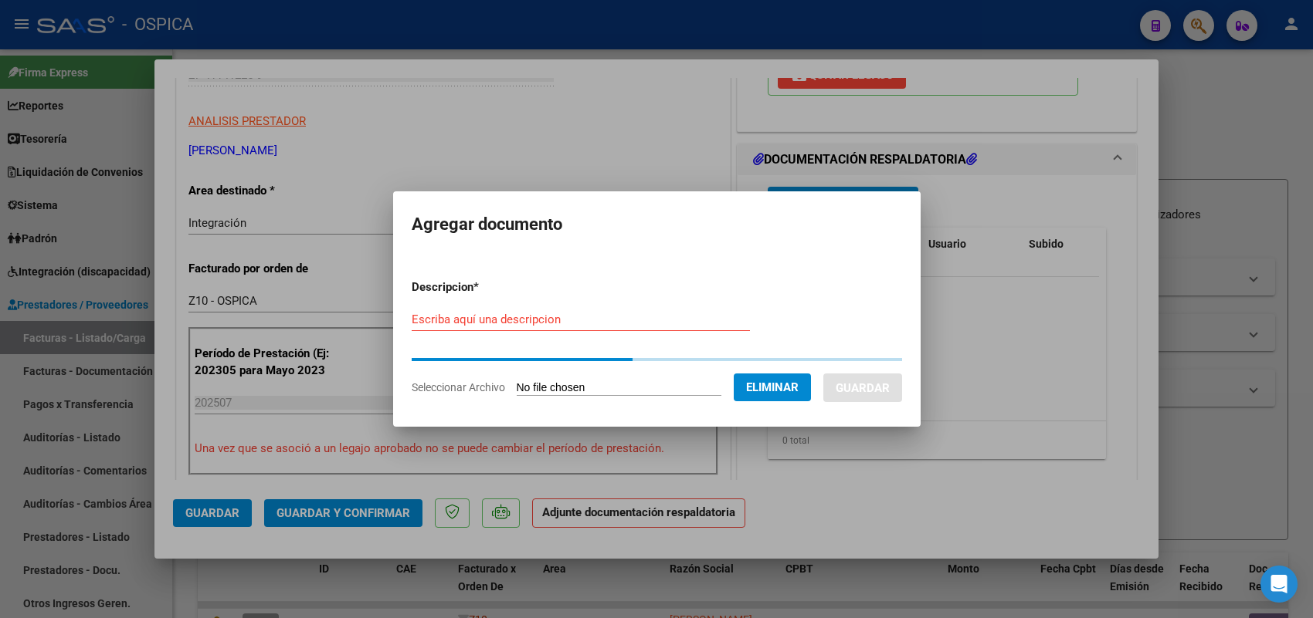
click at [595, 317] on input "Escriba aquí una descripcion" at bounding box center [581, 320] width 338 height 14
paste input "ASISTENCIA"
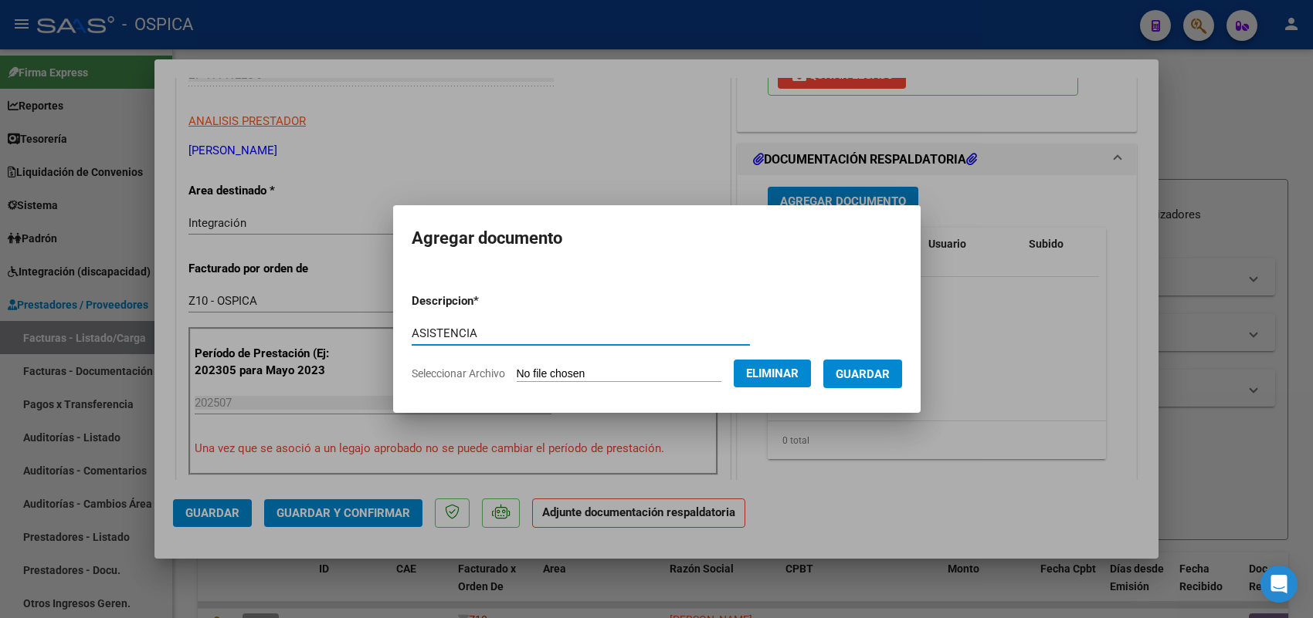
type input "ASISTENCIA"
click at [902, 372] on button "Guardar" at bounding box center [862, 374] width 79 height 29
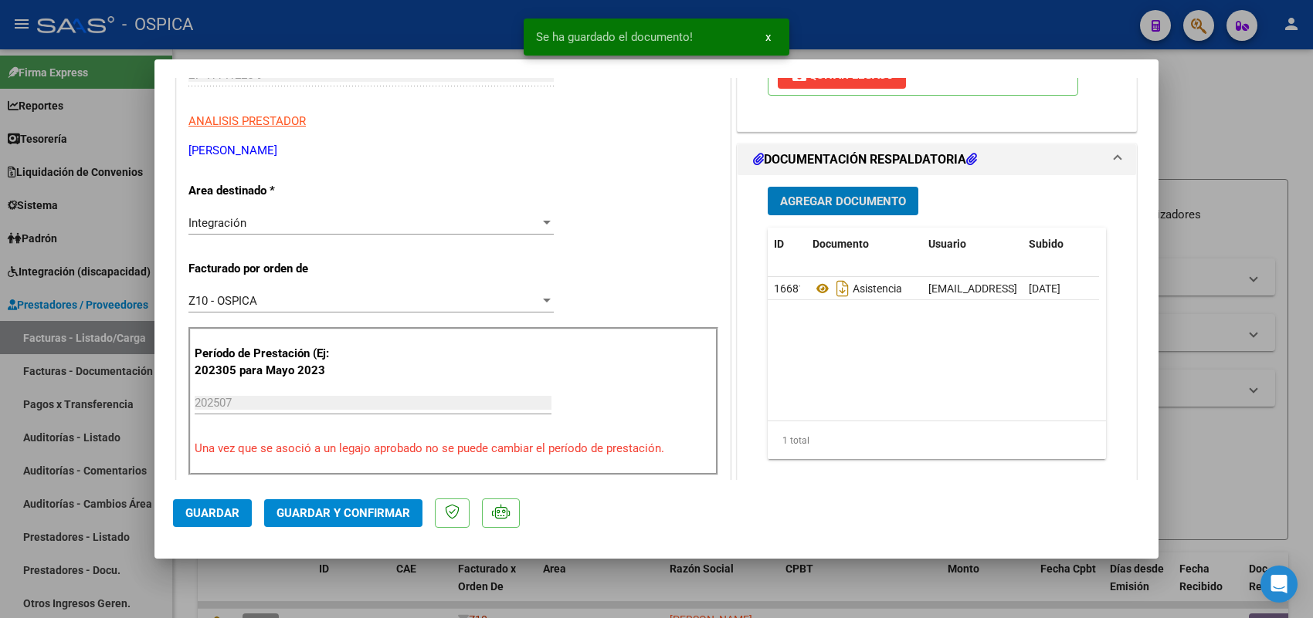
click at [190, 519] on span "Guardar" at bounding box center [212, 514] width 54 height 14
click at [109, 333] on div at bounding box center [656, 309] width 1313 height 618
type input "$ 0,00"
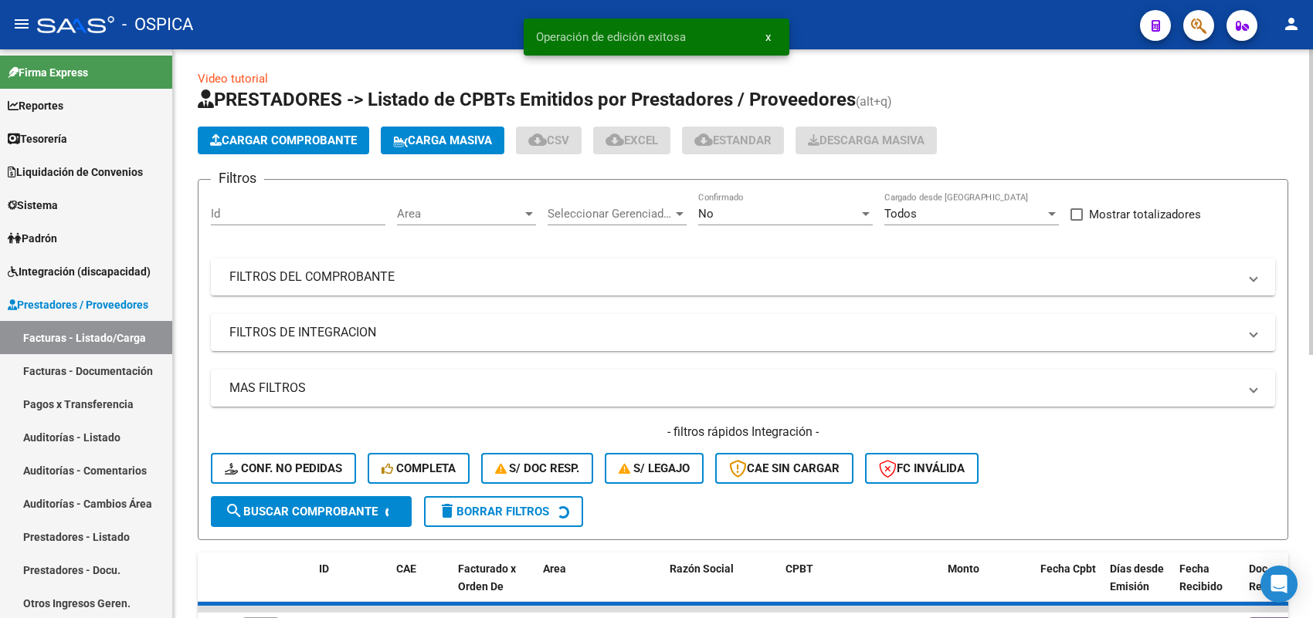
click at [329, 145] on span "Cargar Comprobante" at bounding box center [283, 141] width 147 height 14
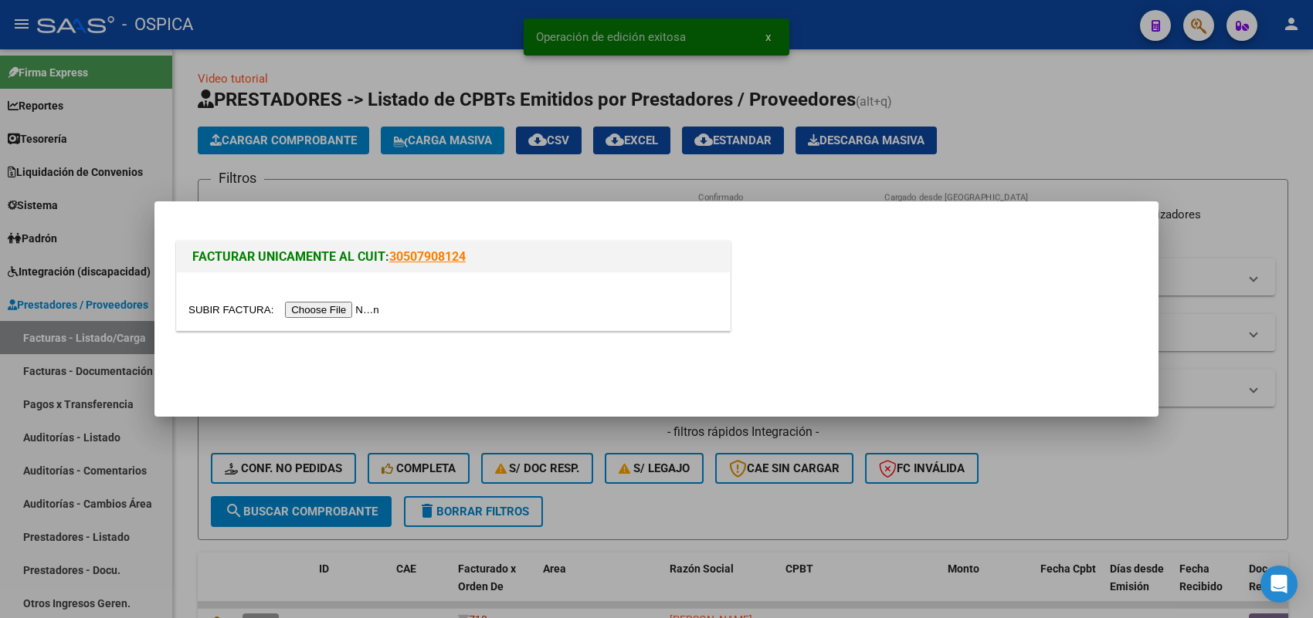
click at [374, 300] on div at bounding box center [453, 302] width 553 height 58
click at [371, 307] on input "file" at bounding box center [285, 310] width 195 height 16
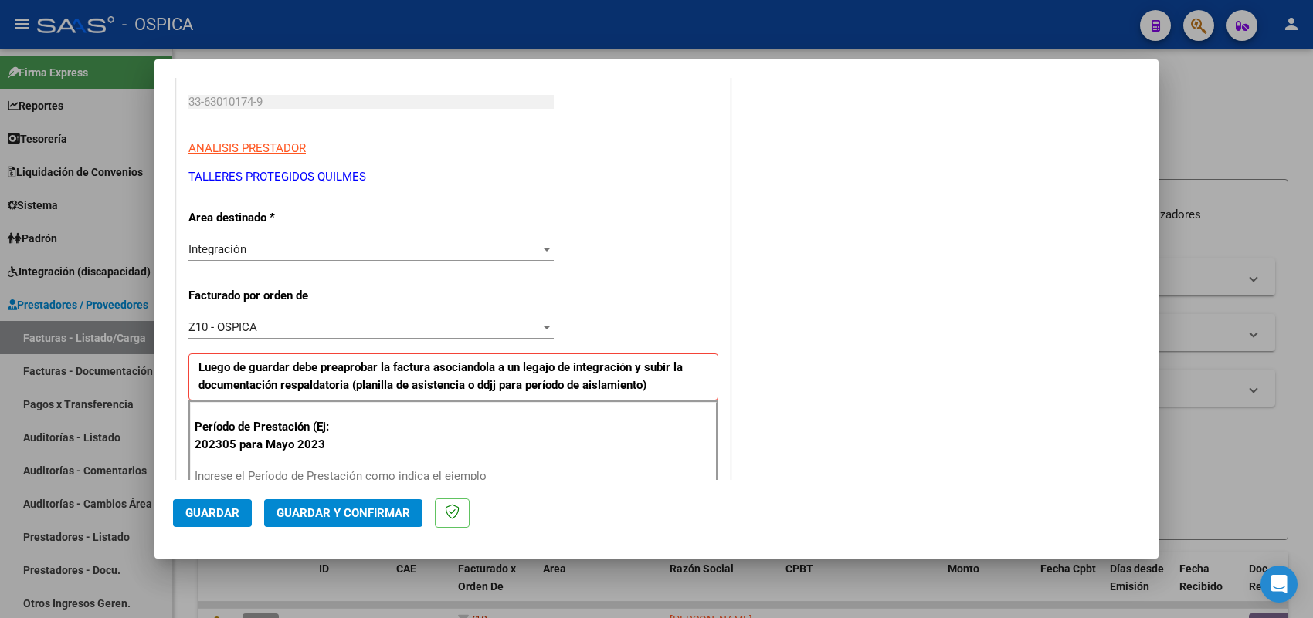
scroll to position [290, 0]
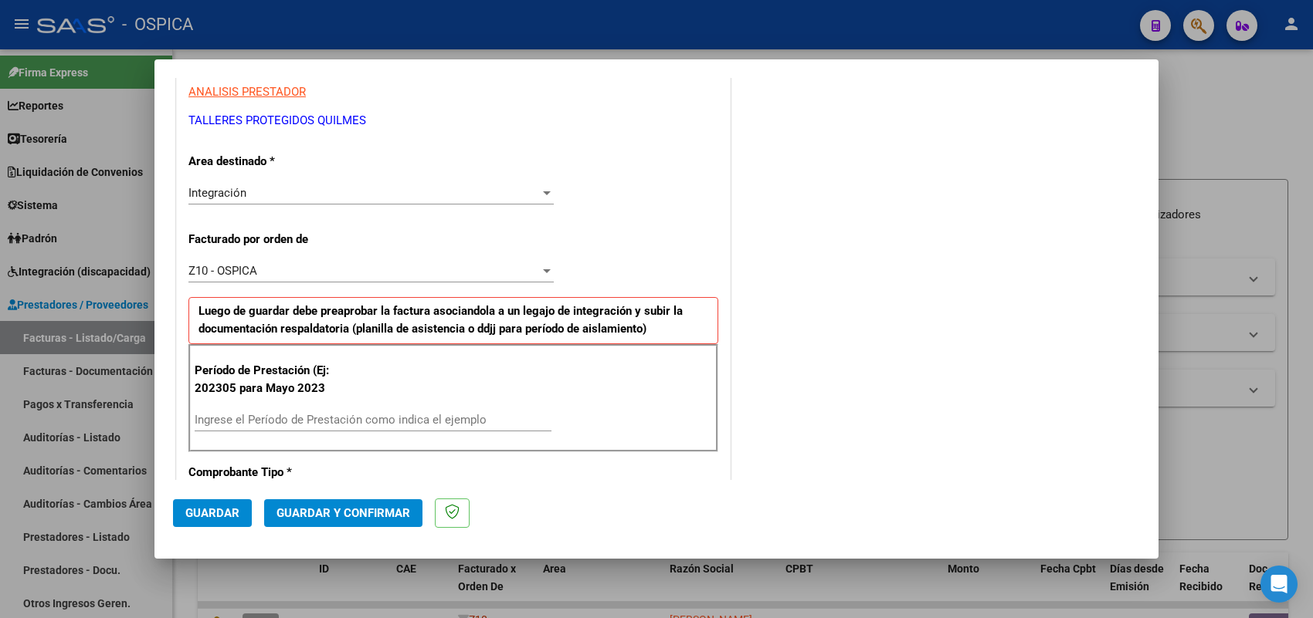
click at [340, 421] on input "Ingrese el Período de Prestación como indica el ejemplo" at bounding box center [373, 420] width 357 height 14
type input "202507"
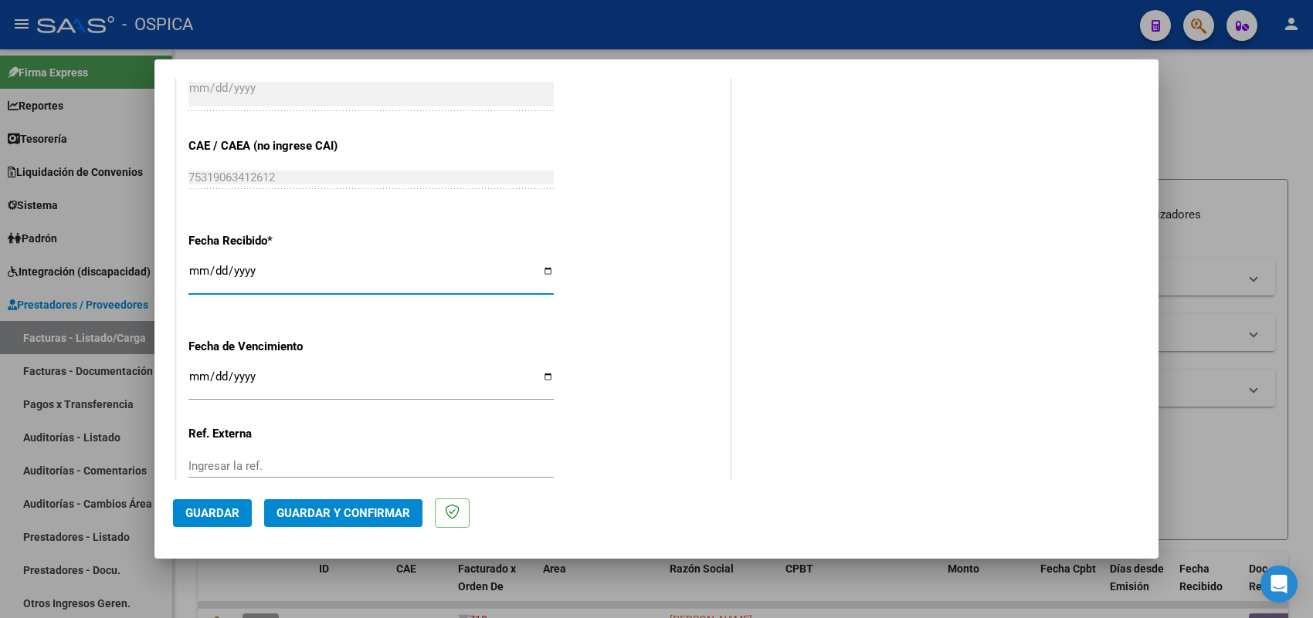
type input "[DATE]"
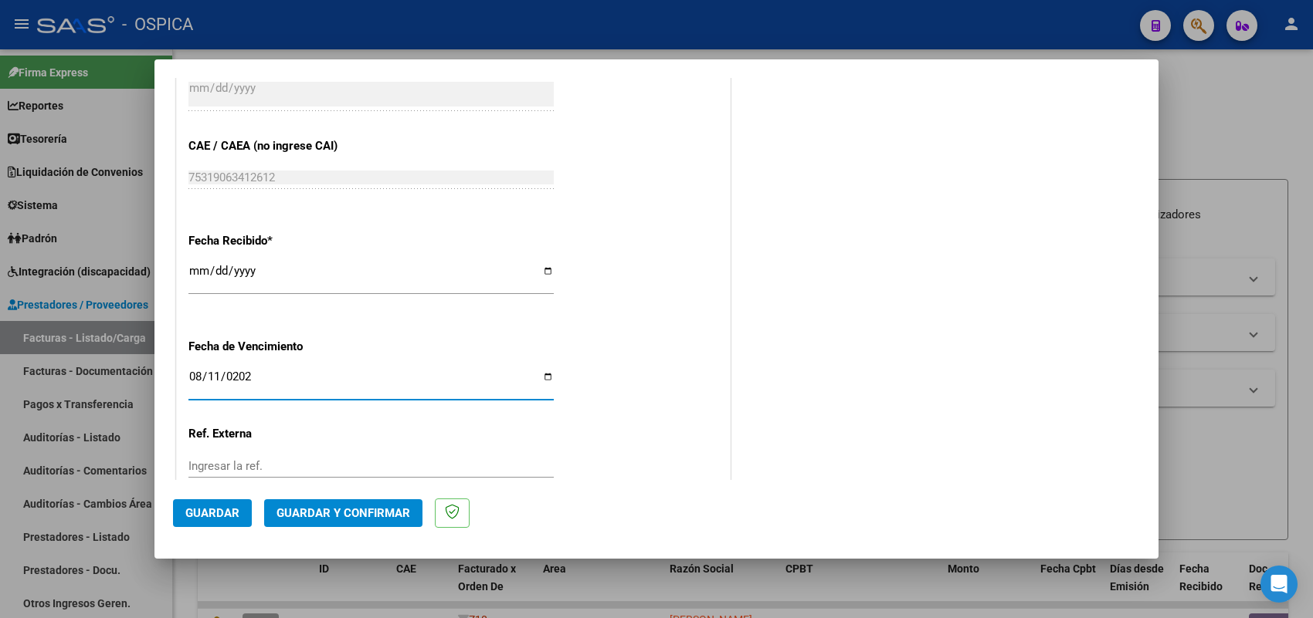
type input "[DATE]"
click at [217, 500] on button "Guardar" at bounding box center [212, 514] width 79 height 28
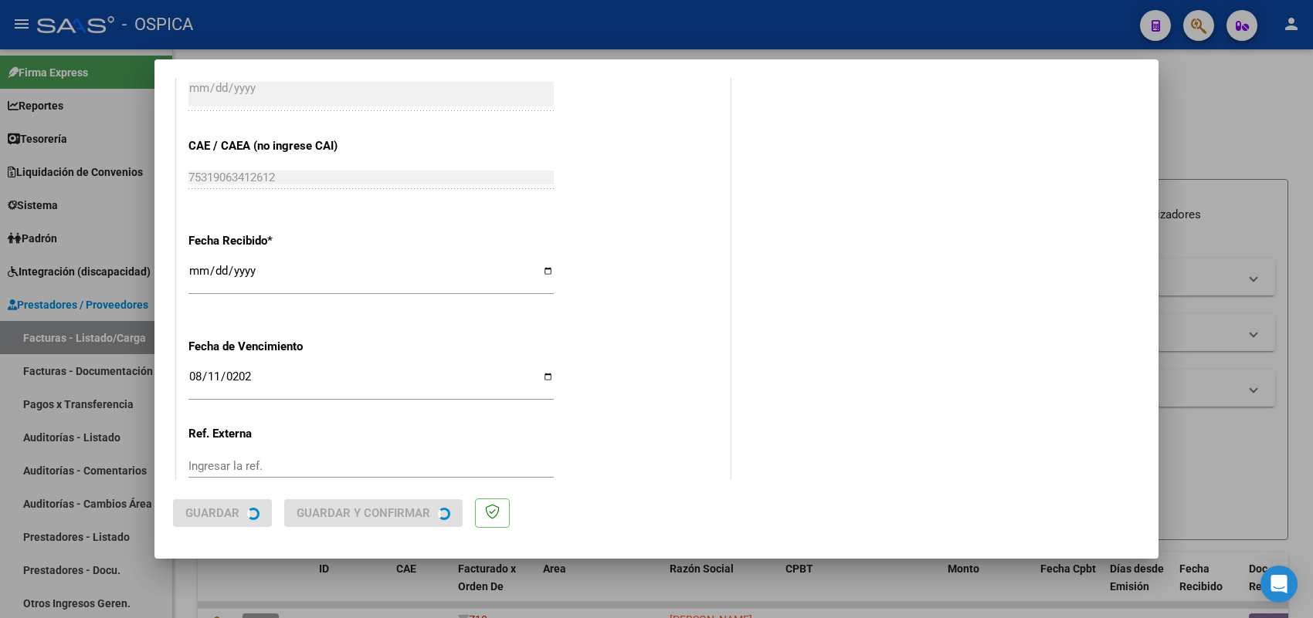
scroll to position [0, 0]
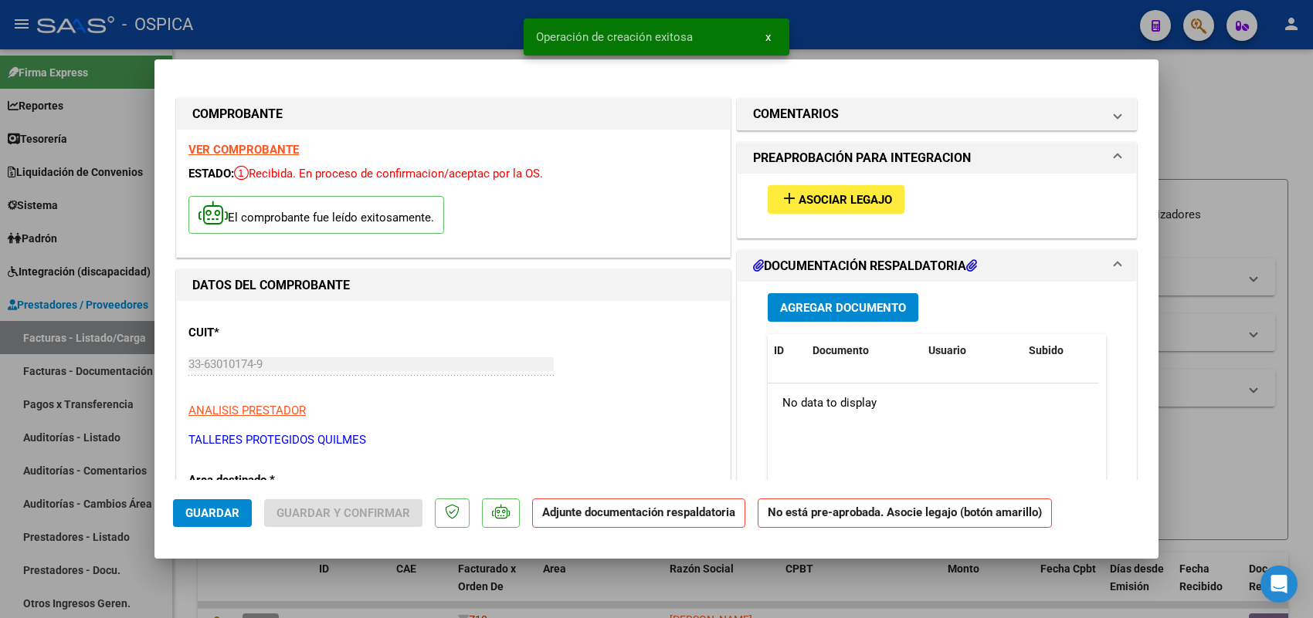
click at [835, 188] on button "add Asociar Legajo" at bounding box center [836, 199] width 137 height 29
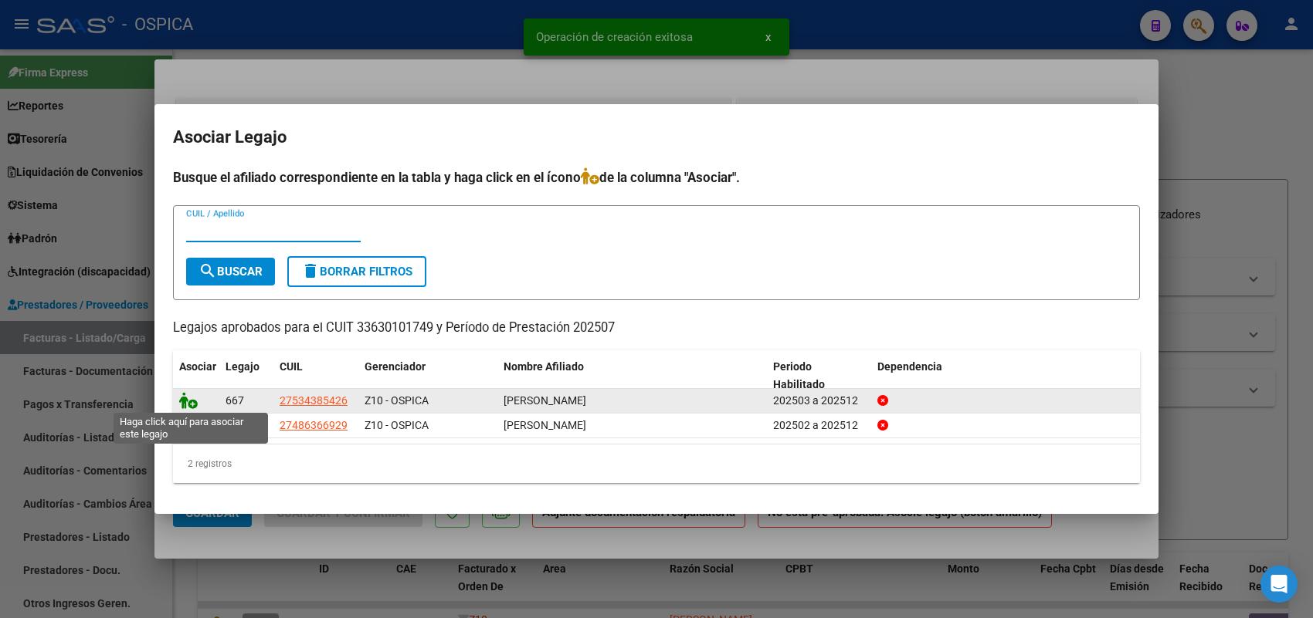
click at [189, 398] on icon at bounding box center [188, 400] width 19 height 17
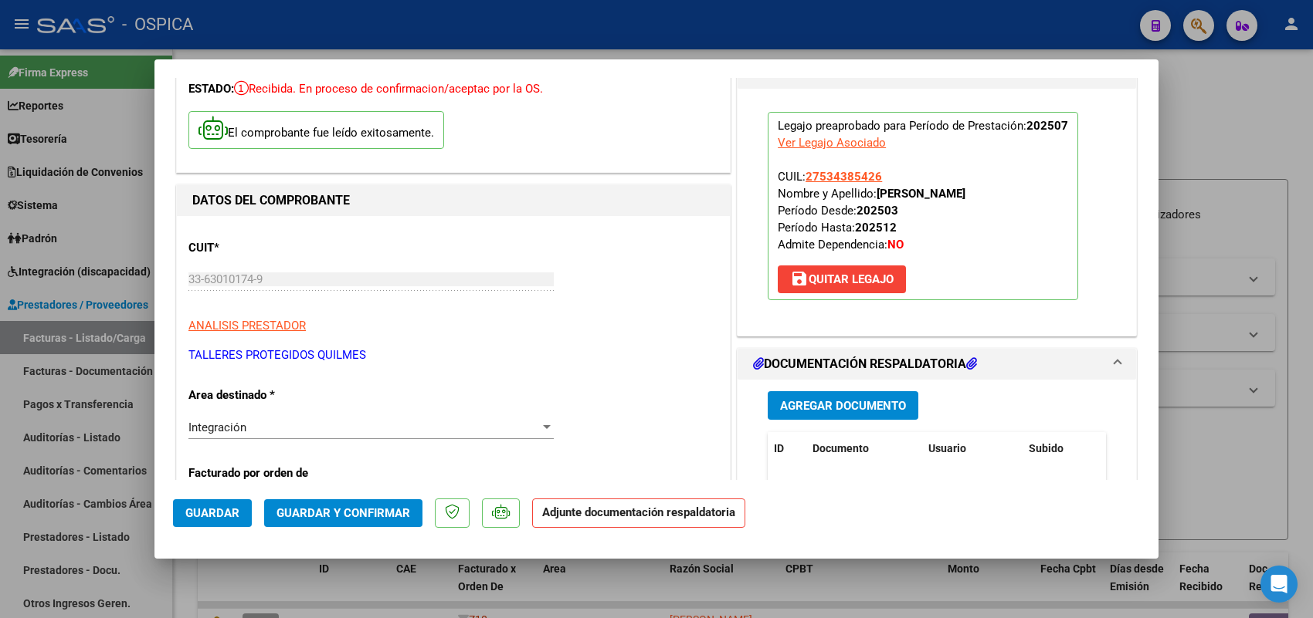
scroll to position [290, 0]
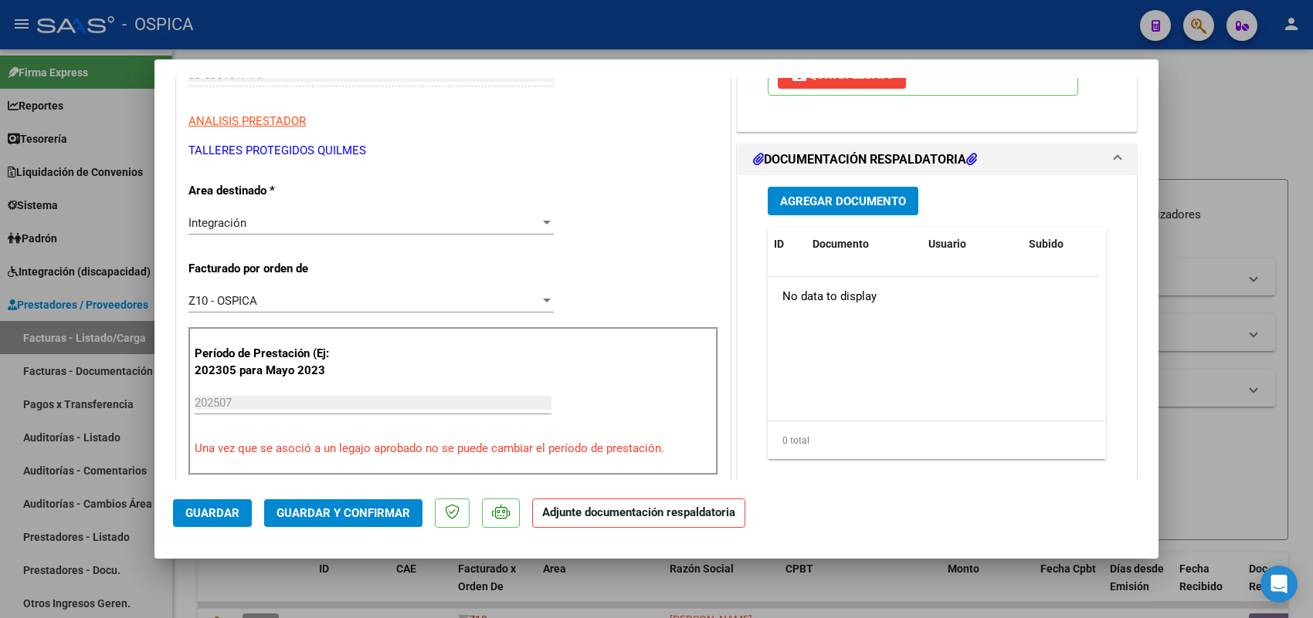
click at [856, 193] on button "Agregar Documento" at bounding box center [843, 201] width 151 height 29
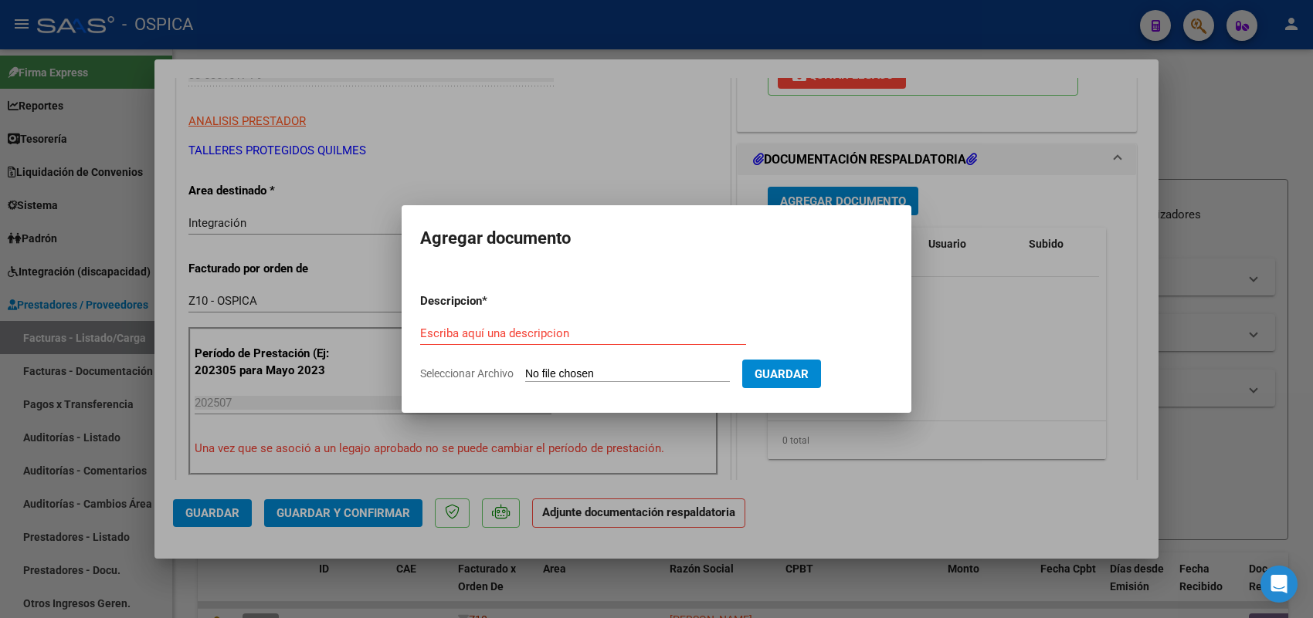
click at [681, 372] on input "Seleccionar Archivo" at bounding box center [627, 375] width 205 height 15
type input "C:\fakepath\ASISTENCIA TAPQUI.pdf"
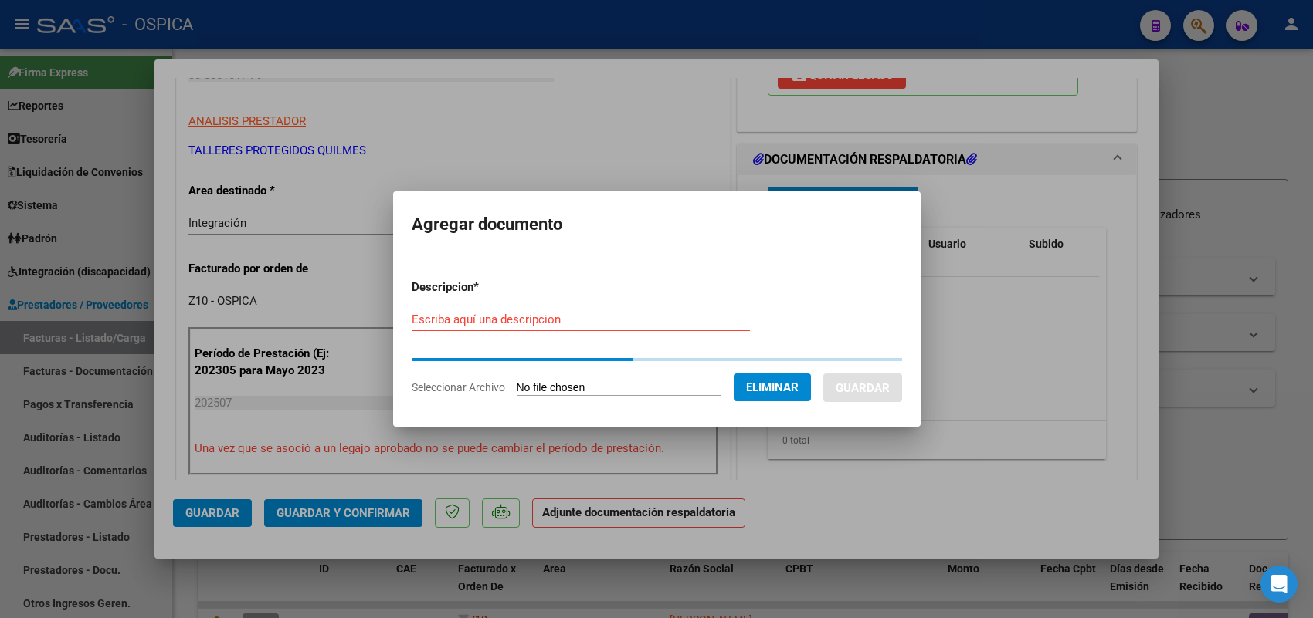
click at [616, 317] on input "Escriba aquí una descripcion" at bounding box center [581, 320] width 338 height 14
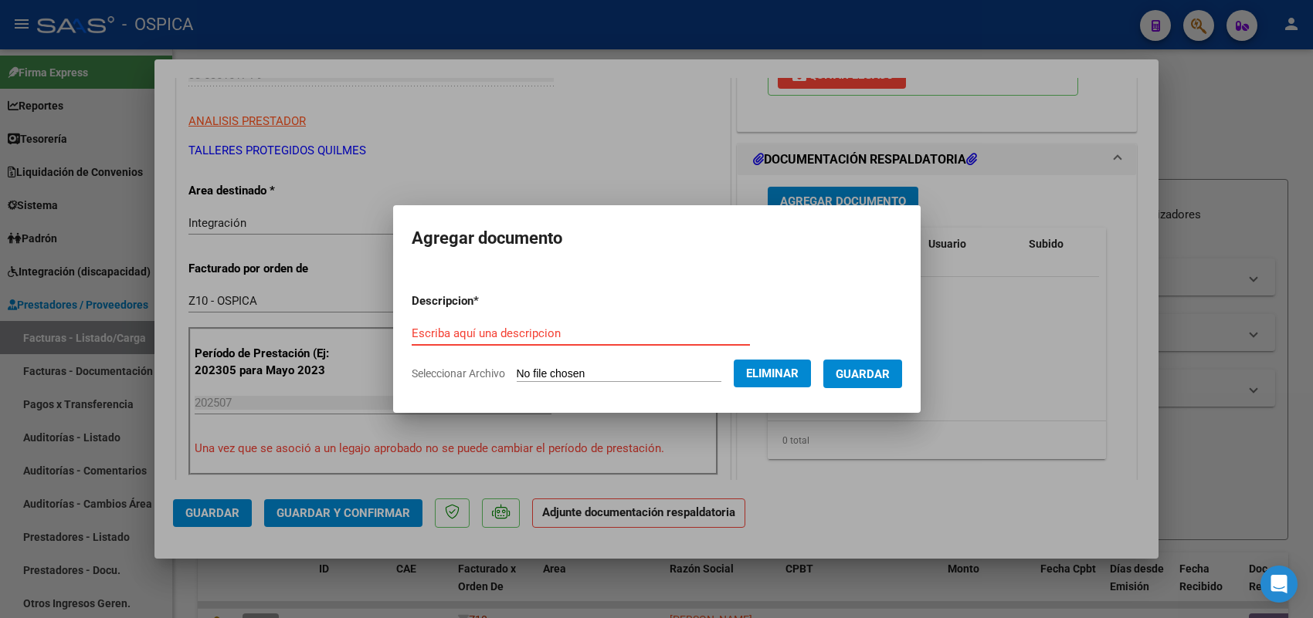
paste input "ASISTENCIA"
type input "ASISTENCIA"
click at [884, 363] on button "Guardar" at bounding box center [862, 374] width 79 height 29
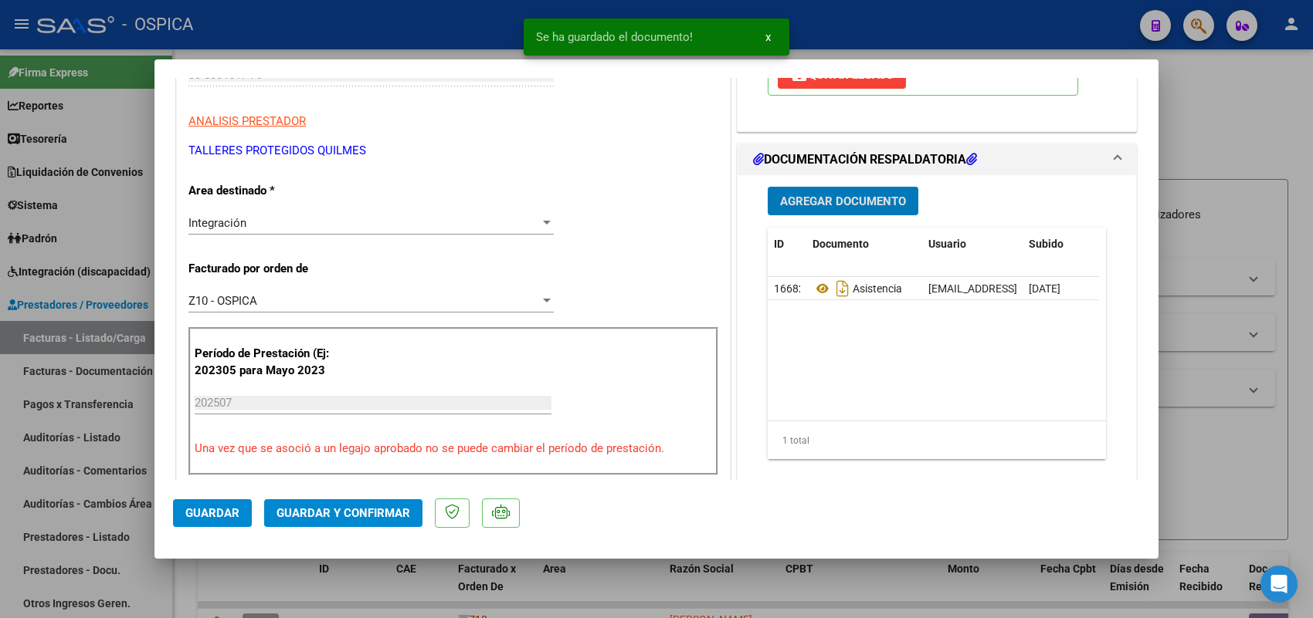
click at [224, 508] on span "Guardar" at bounding box center [212, 514] width 54 height 14
click at [120, 334] on div at bounding box center [656, 309] width 1313 height 618
type input "$ 0,00"
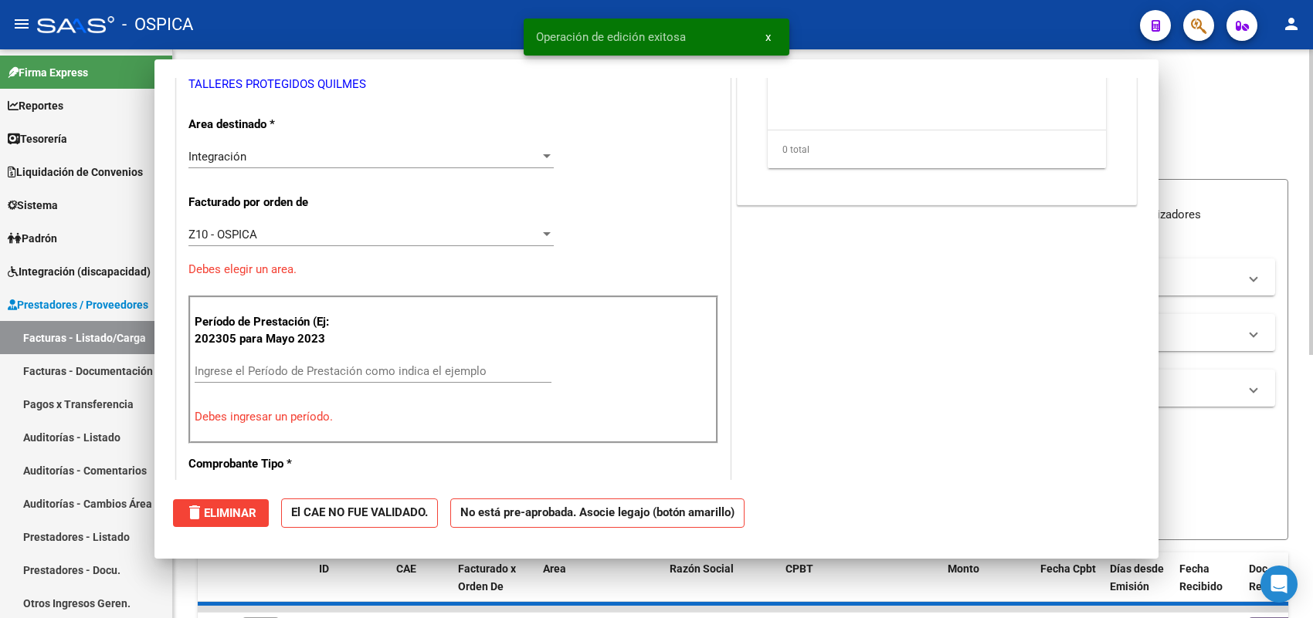
scroll to position [242, 0]
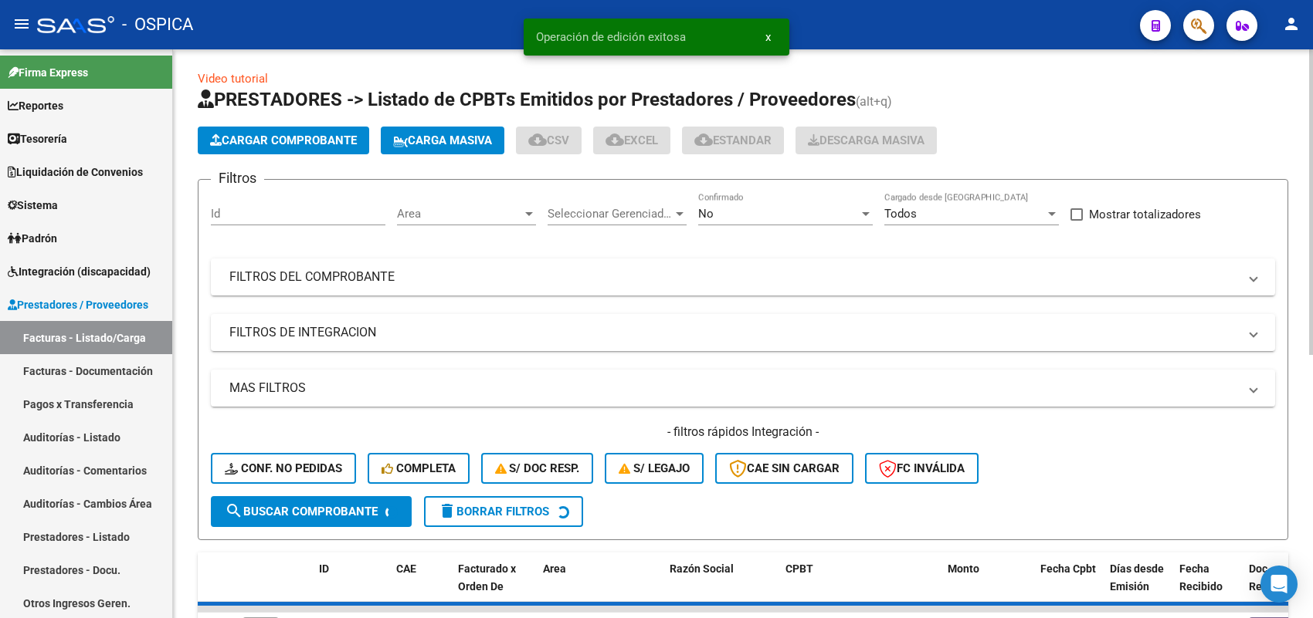
click at [350, 144] on span "Cargar Comprobante" at bounding box center [283, 141] width 147 height 14
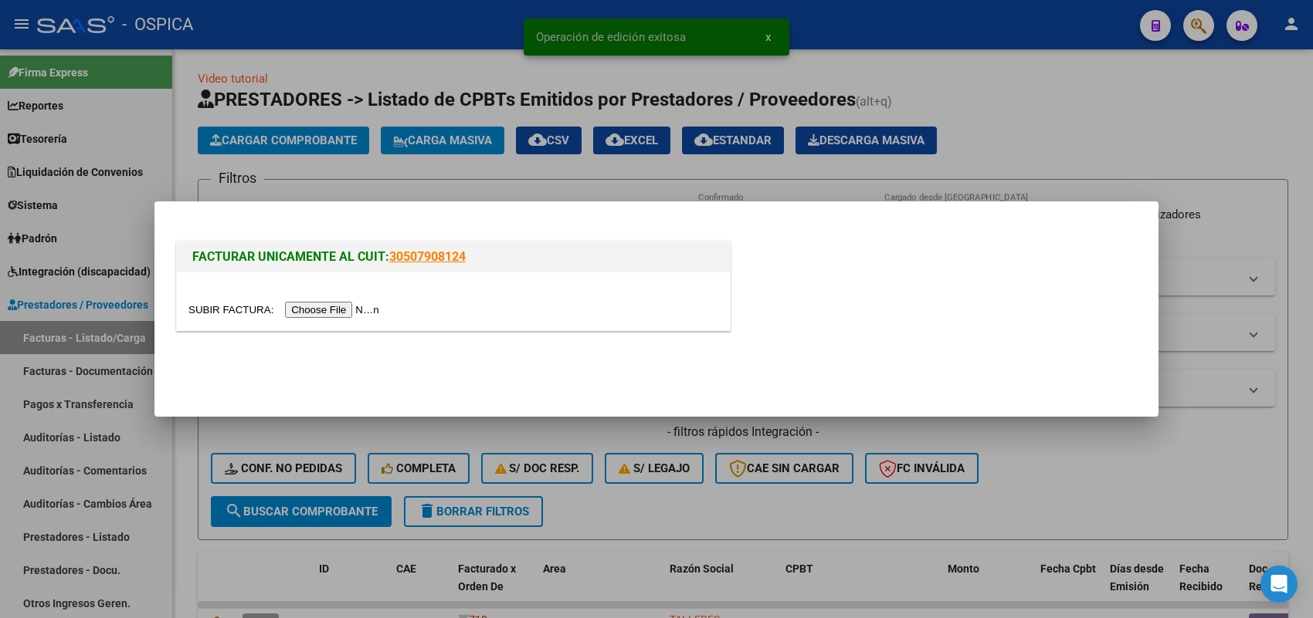
click at [358, 310] on input "file" at bounding box center [285, 310] width 195 height 16
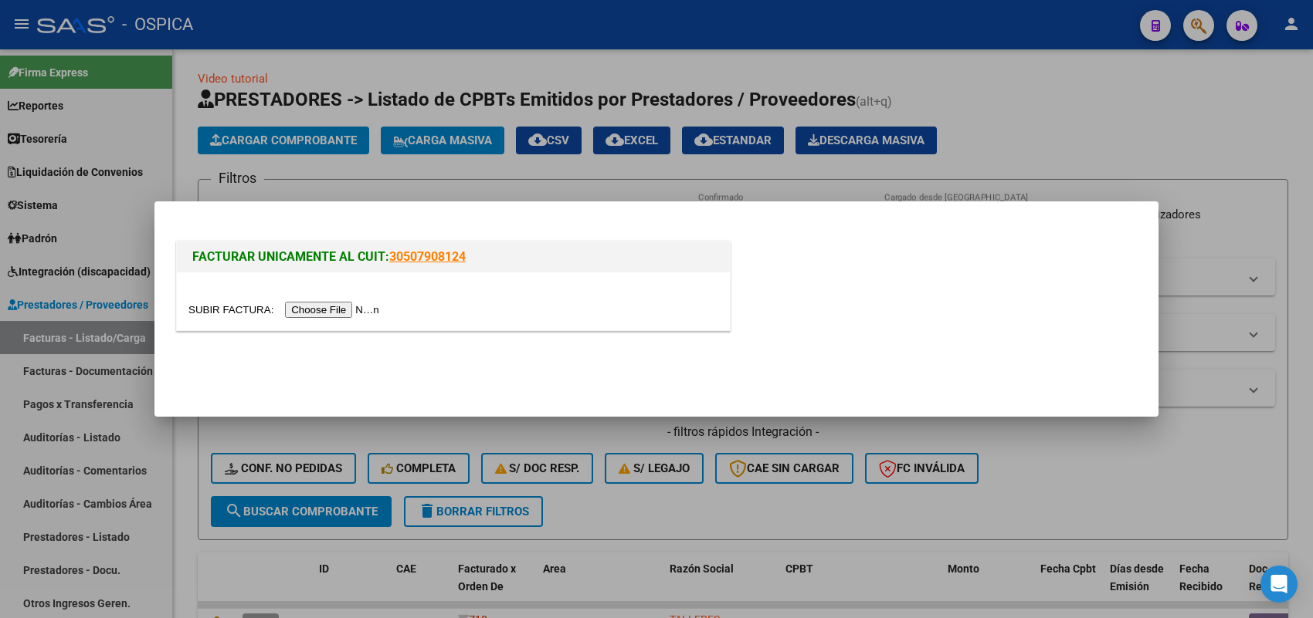
click at [817, 502] on div at bounding box center [656, 309] width 1313 height 618
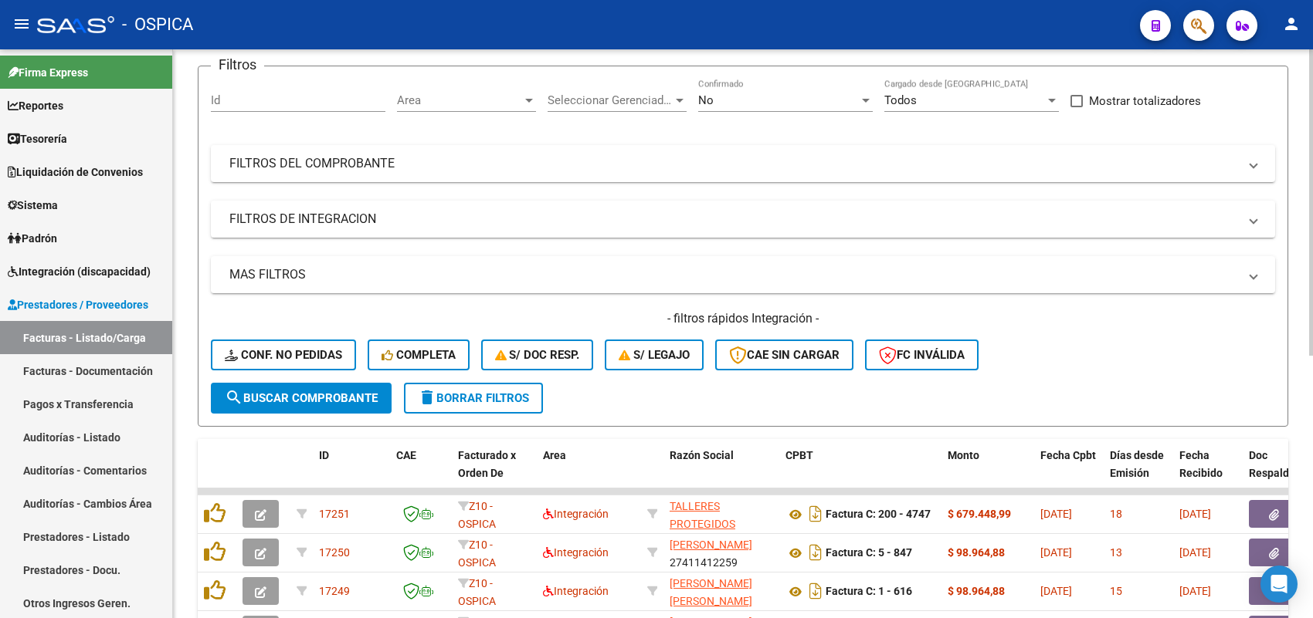
scroll to position [0, 0]
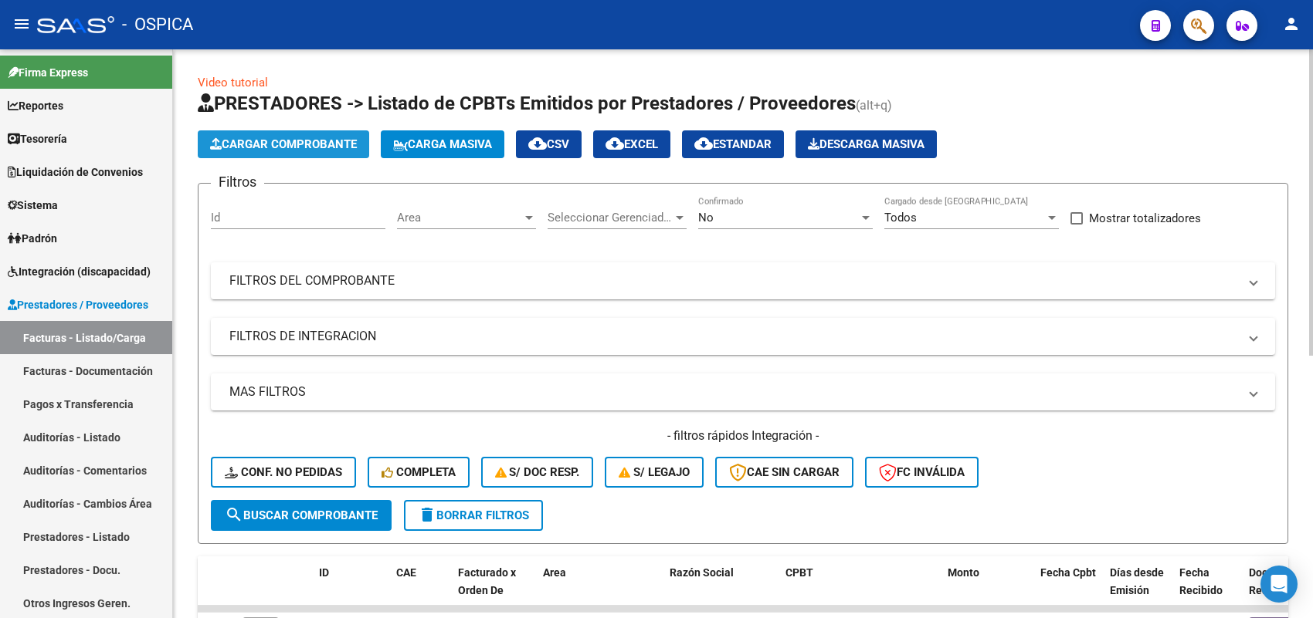
click at [323, 135] on button "Cargar Comprobante" at bounding box center [283, 144] width 171 height 28
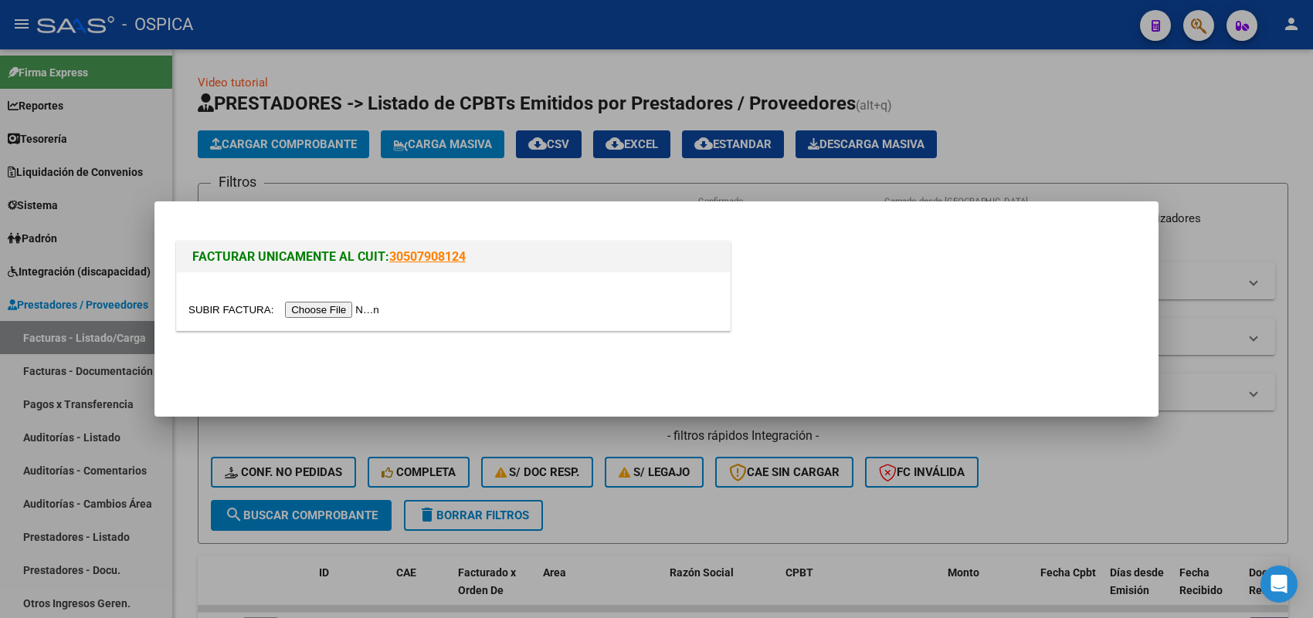
click at [349, 303] on input "file" at bounding box center [285, 310] width 195 height 16
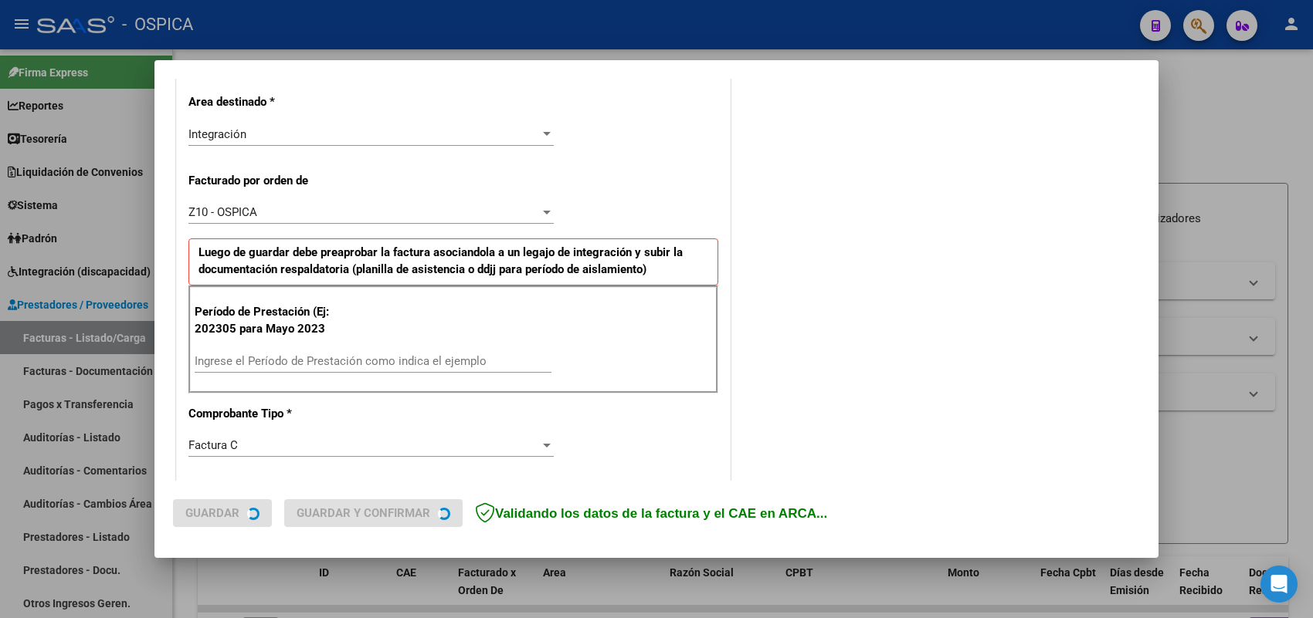
scroll to position [386, 0]
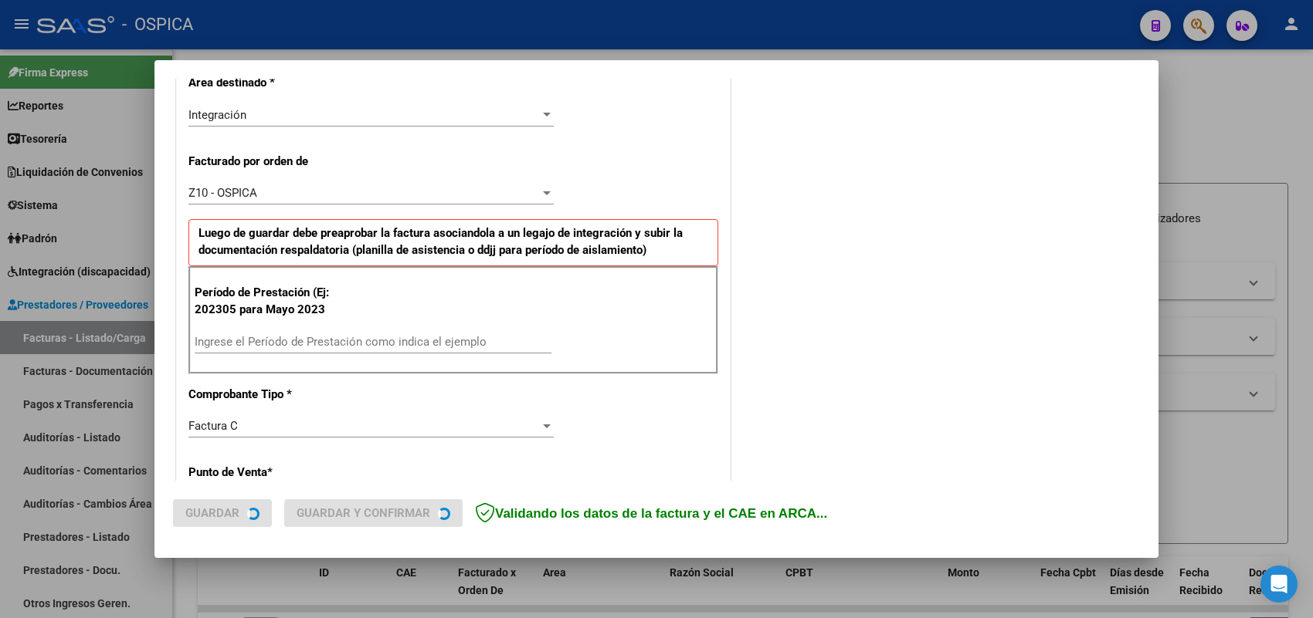
click at [373, 341] on input "Ingrese el Período de Prestación como indica el ejemplo" at bounding box center [373, 342] width 357 height 14
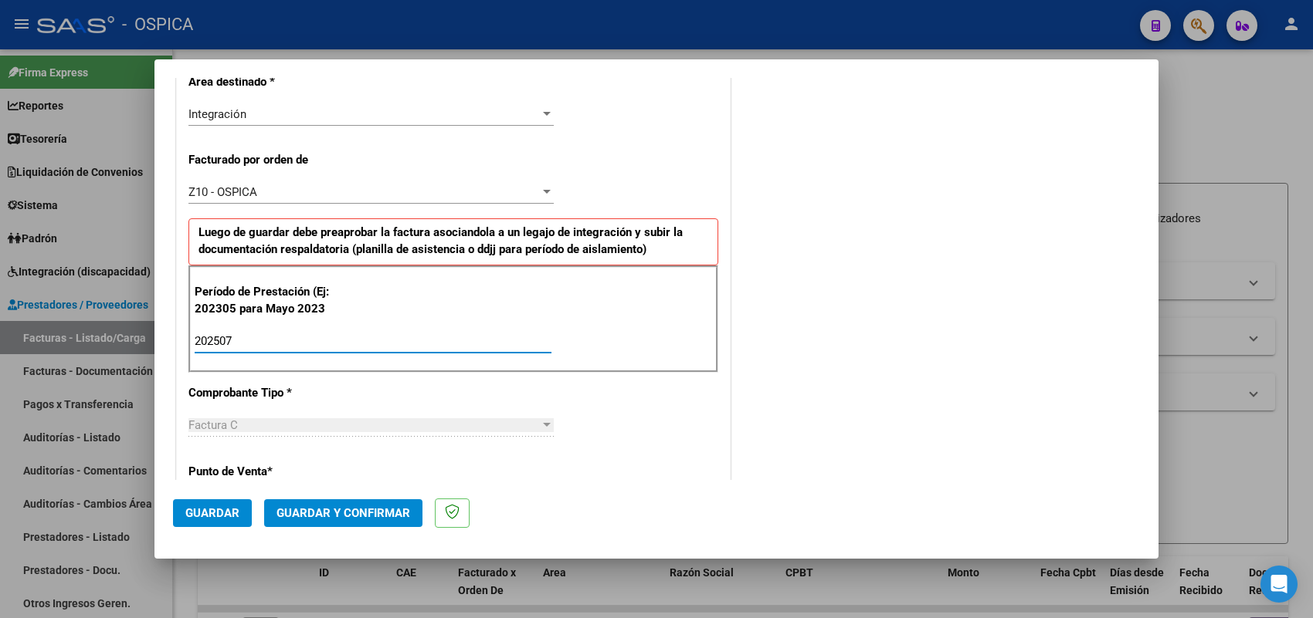
type input "202507"
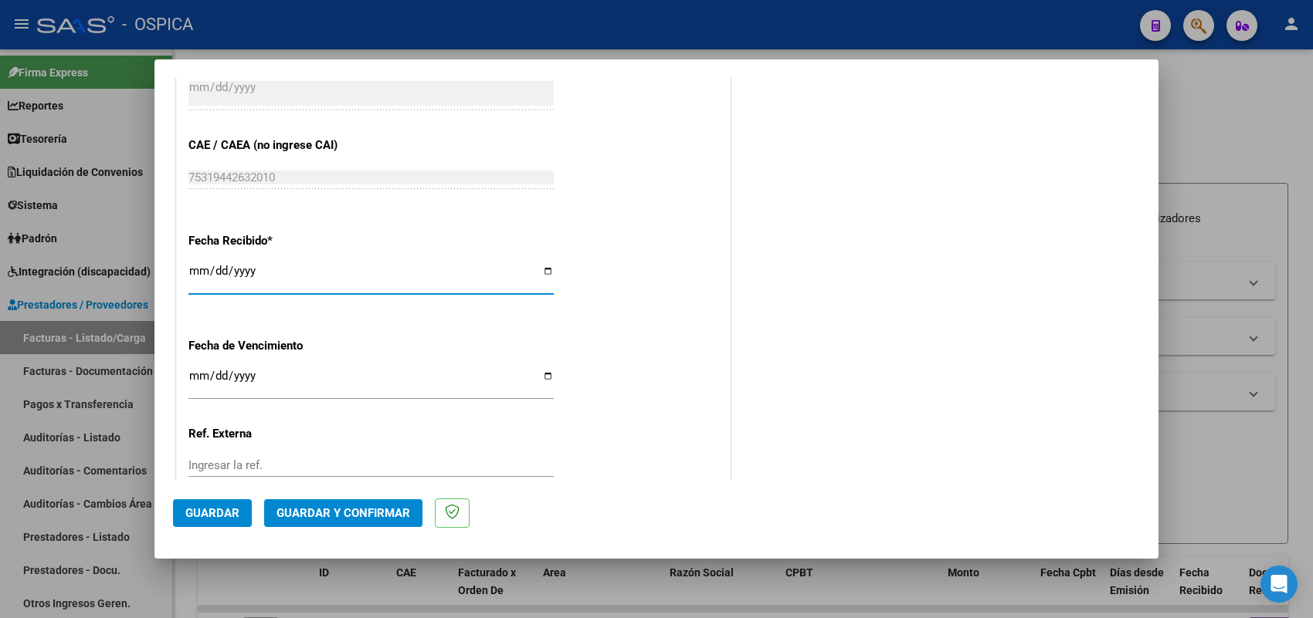
type input "[DATE]"
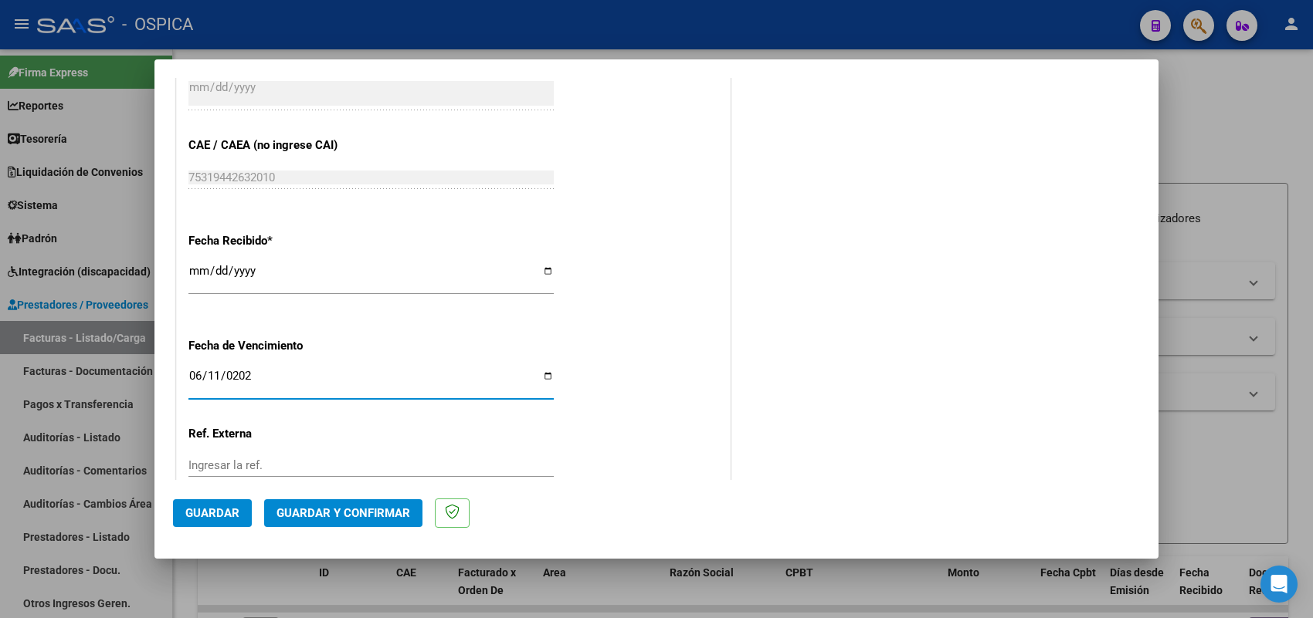
type input "[DATE]"
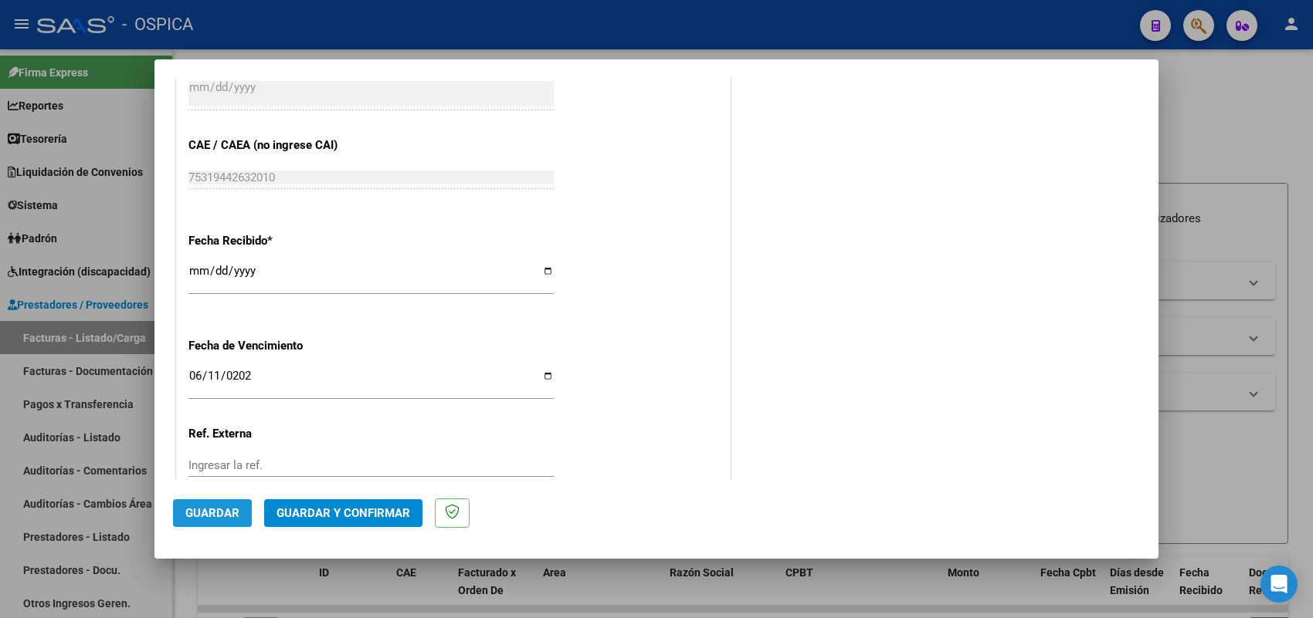
click at [236, 514] on span "Guardar" at bounding box center [212, 514] width 54 height 14
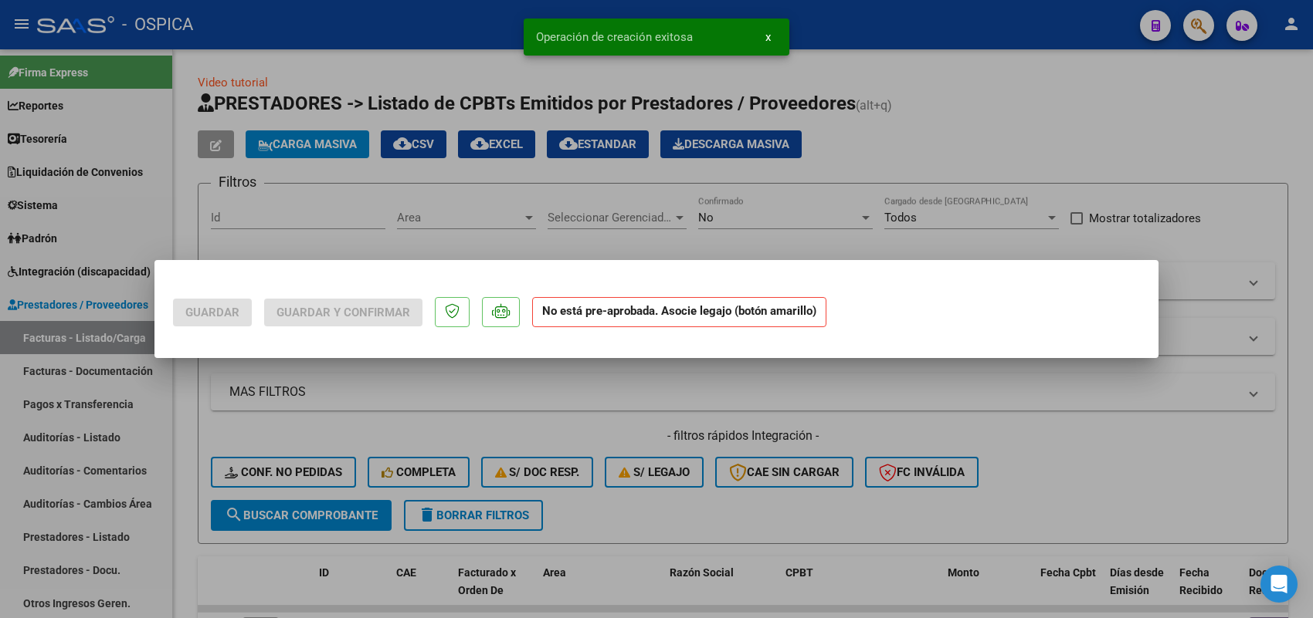
scroll to position [0, 0]
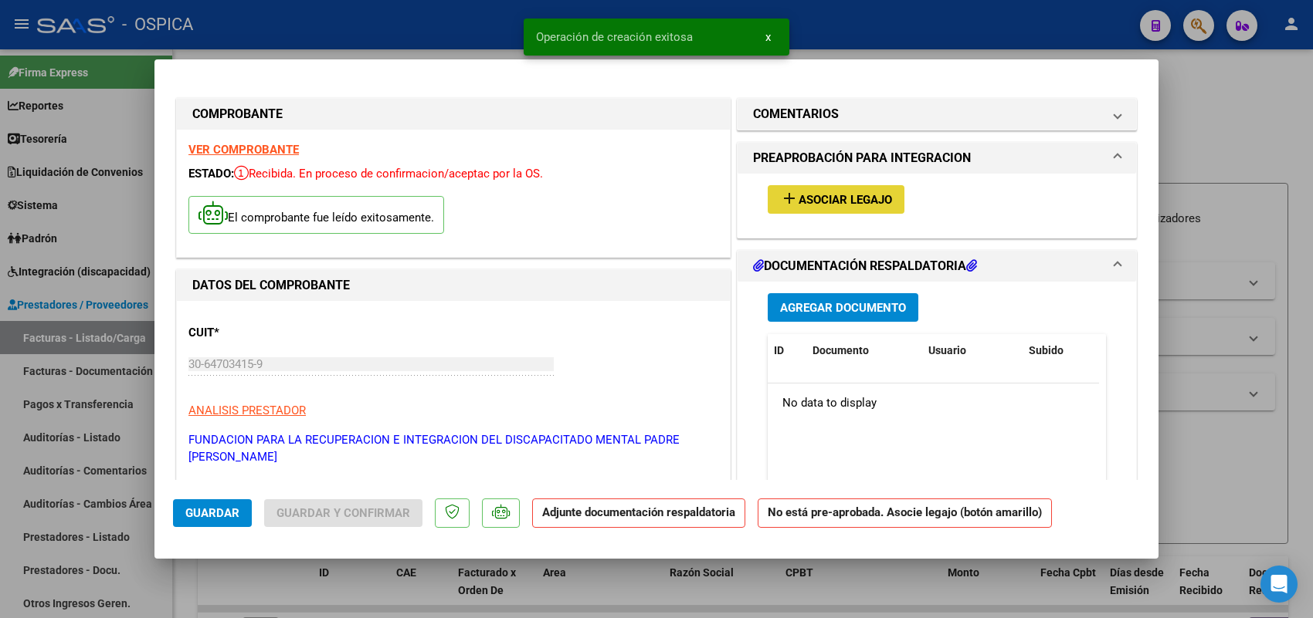
click at [848, 198] on span "Asociar Legajo" at bounding box center [844, 200] width 93 height 14
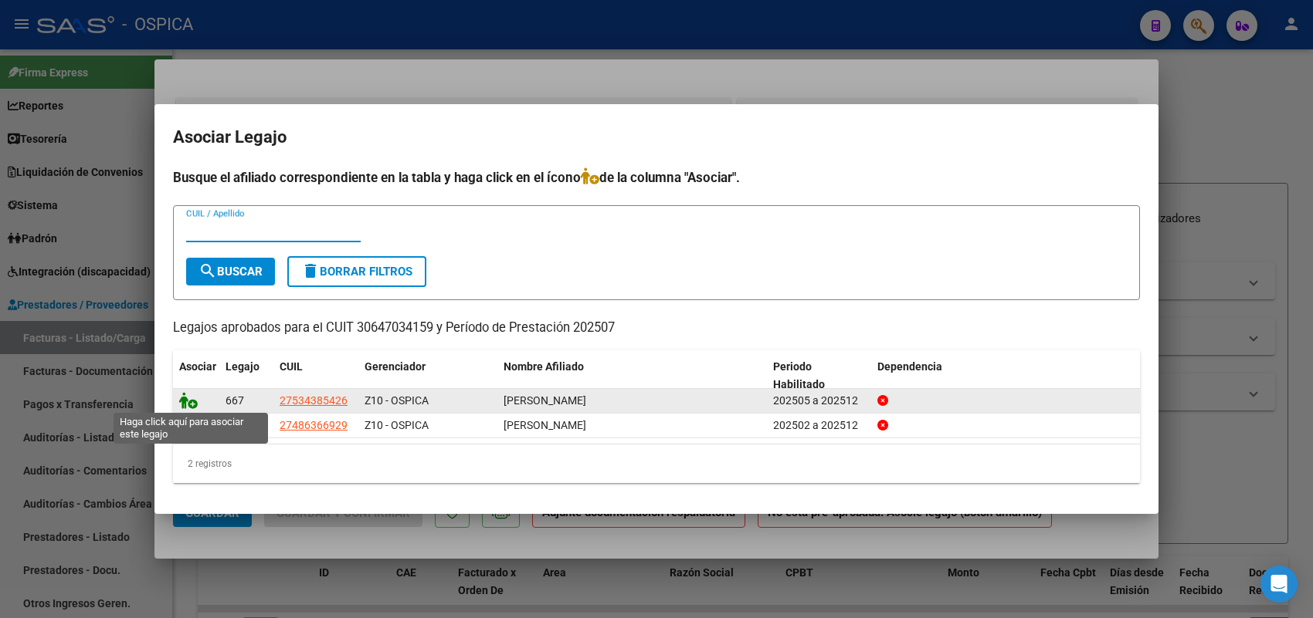
click at [189, 394] on icon at bounding box center [188, 400] width 19 height 17
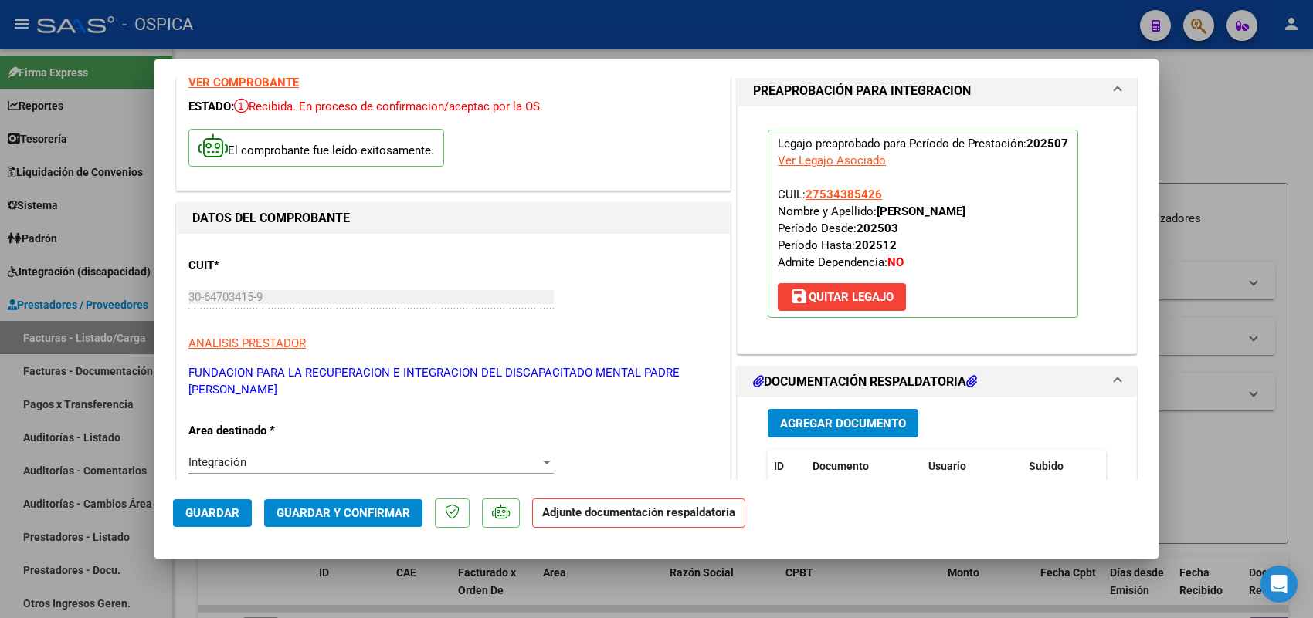
scroll to position [193, 0]
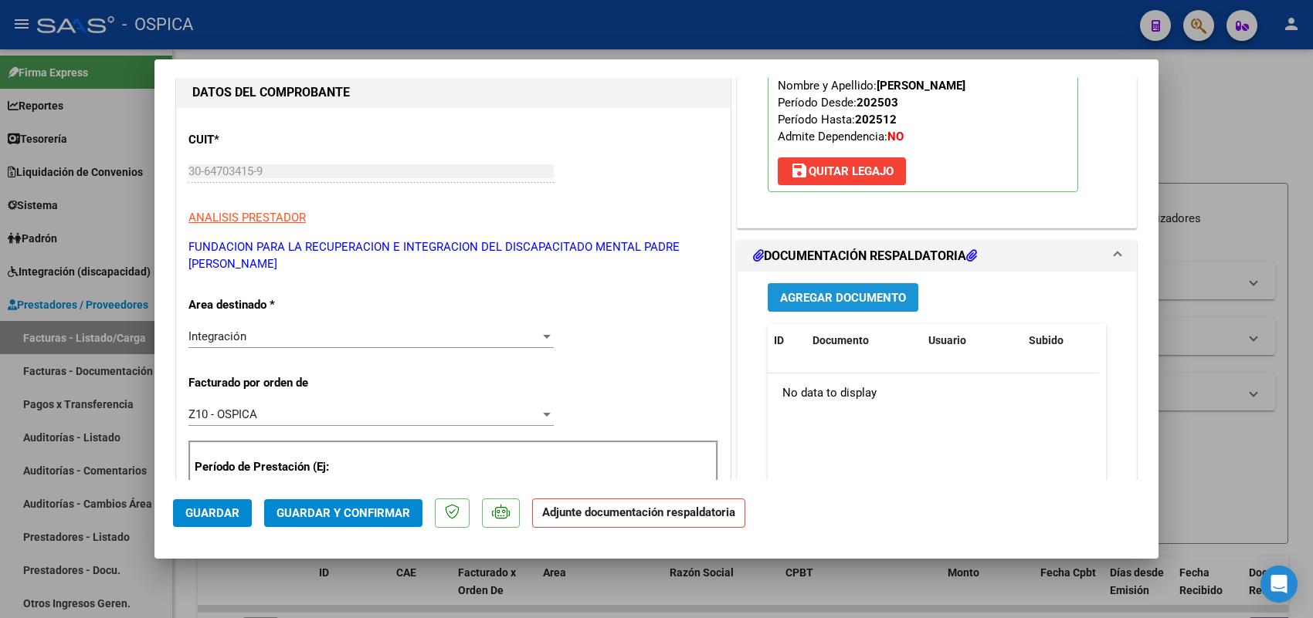
click at [836, 303] on span "Agregar Documento" at bounding box center [843, 298] width 126 height 14
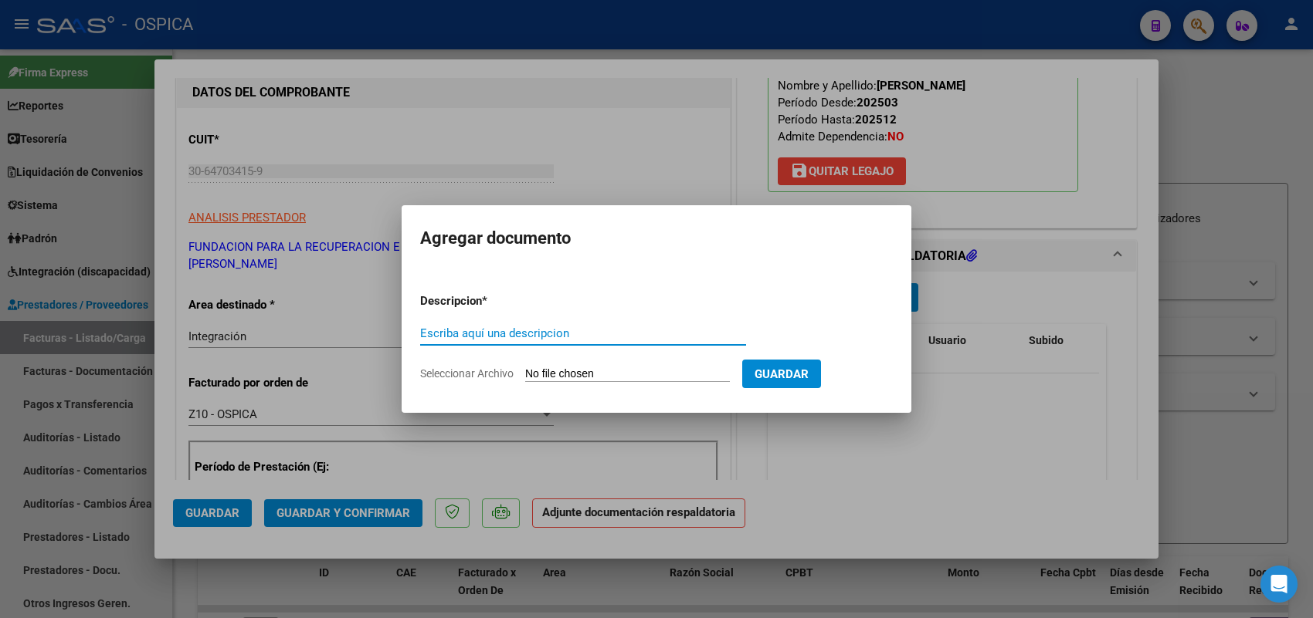
click at [688, 374] on input "Seleccionar Archivo" at bounding box center [627, 375] width 205 height 15
type input "C:\fakepath\ASISTENCIA FRIDIM.pdf"
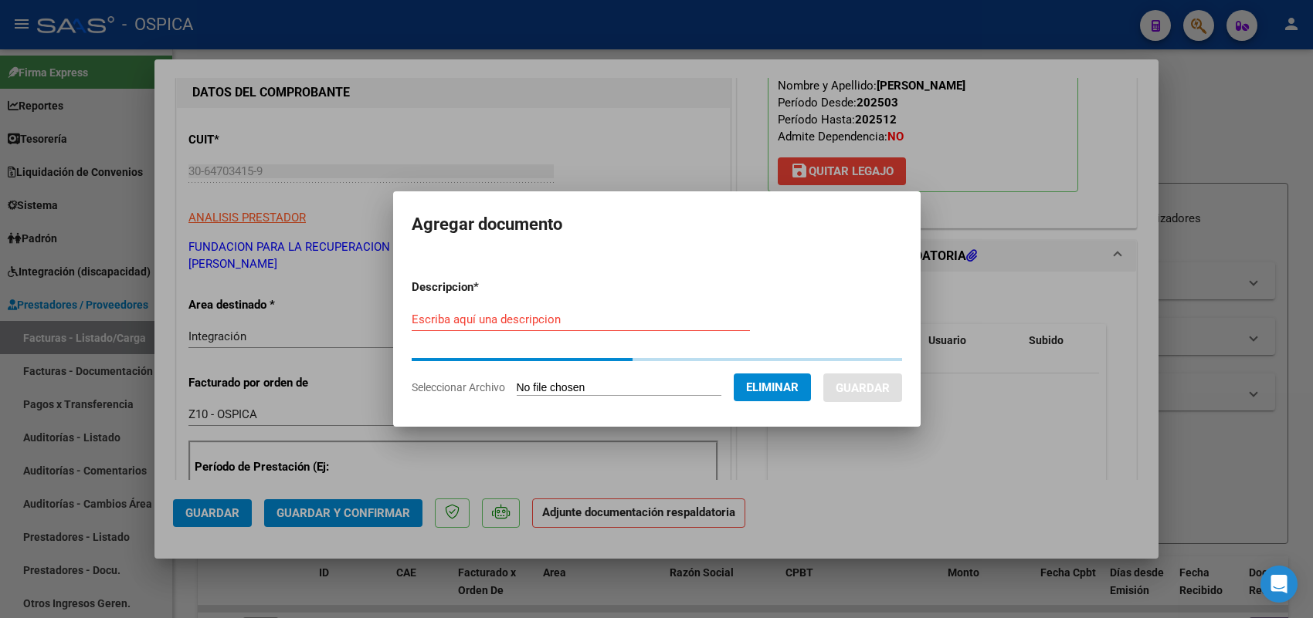
click at [618, 326] on input "Escriba aquí una descripcion" at bounding box center [581, 320] width 338 height 14
paste input "ASISTENCIA"
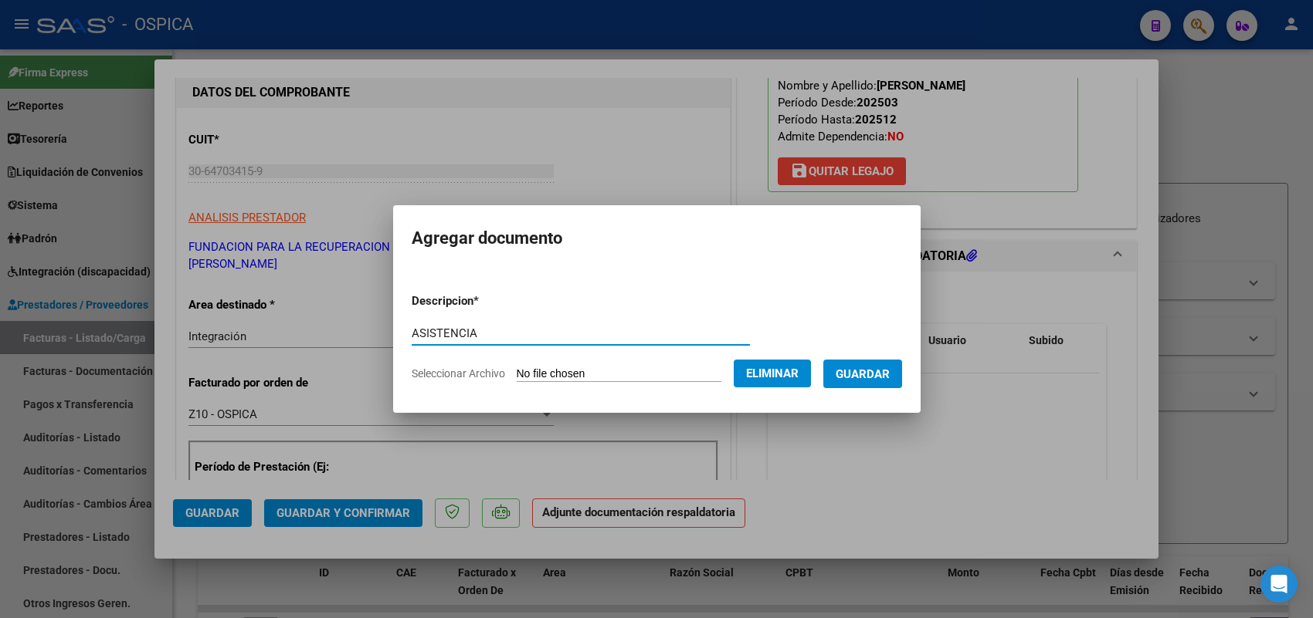
type input "ASISTENCIA"
click at [880, 372] on span "Guardar" at bounding box center [862, 375] width 54 height 14
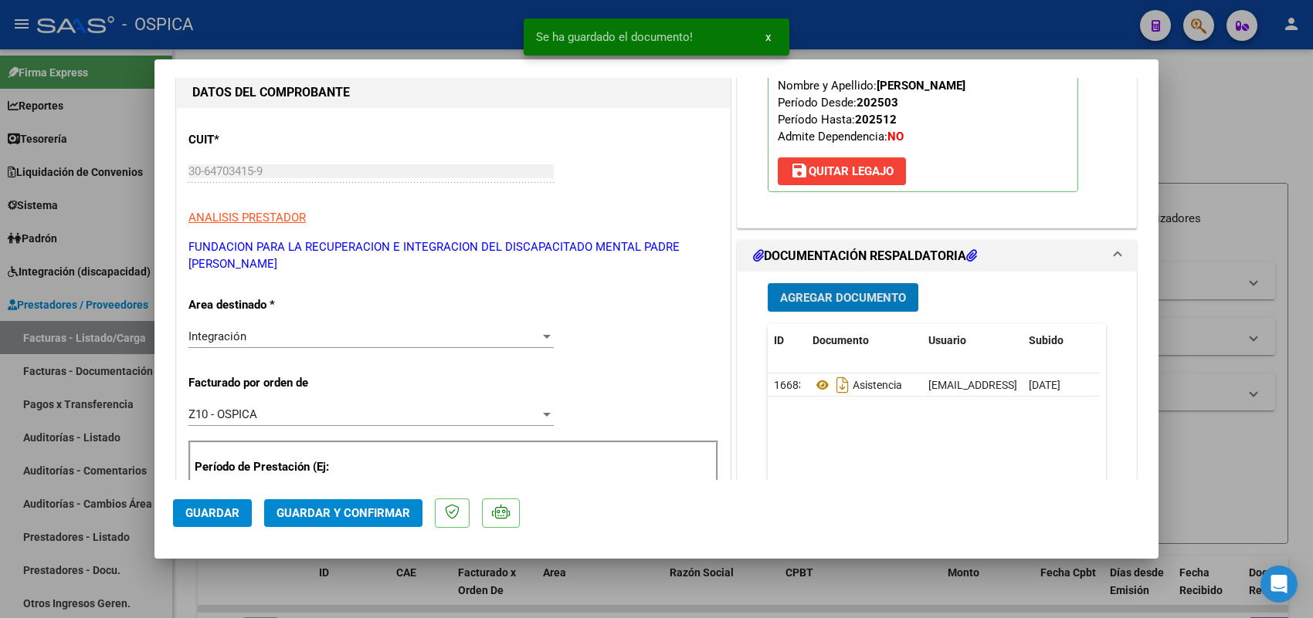
click at [215, 507] on span "Guardar" at bounding box center [212, 514] width 54 height 14
click at [120, 337] on div at bounding box center [656, 309] width 1313 height 618
type input "$ 0,00"
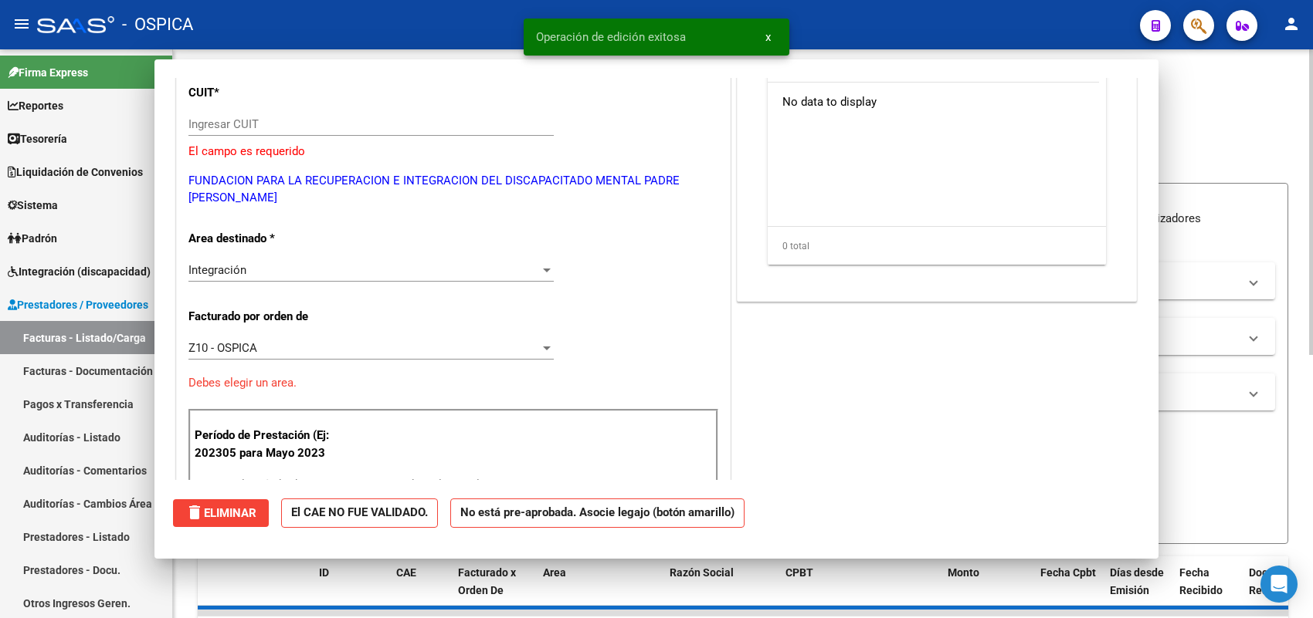
scroll to position [145, 0]
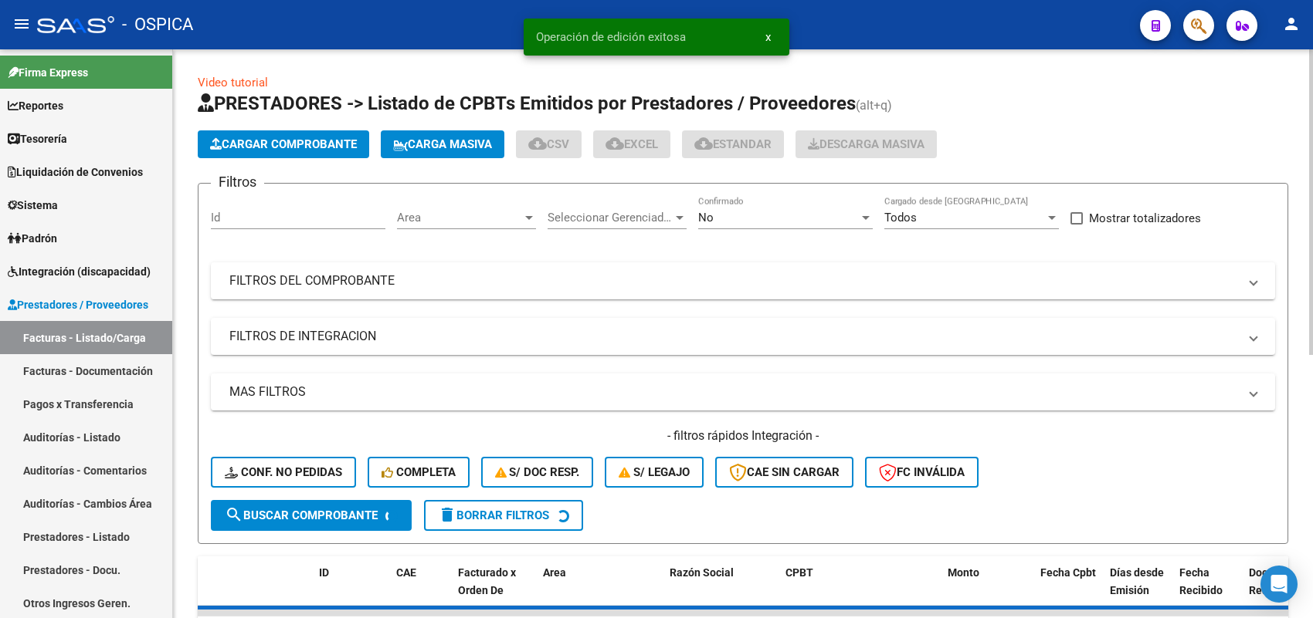
click at [292, 151] on button "Cargar Comprobante" at bounding box center [283, 144] width 171 height 28
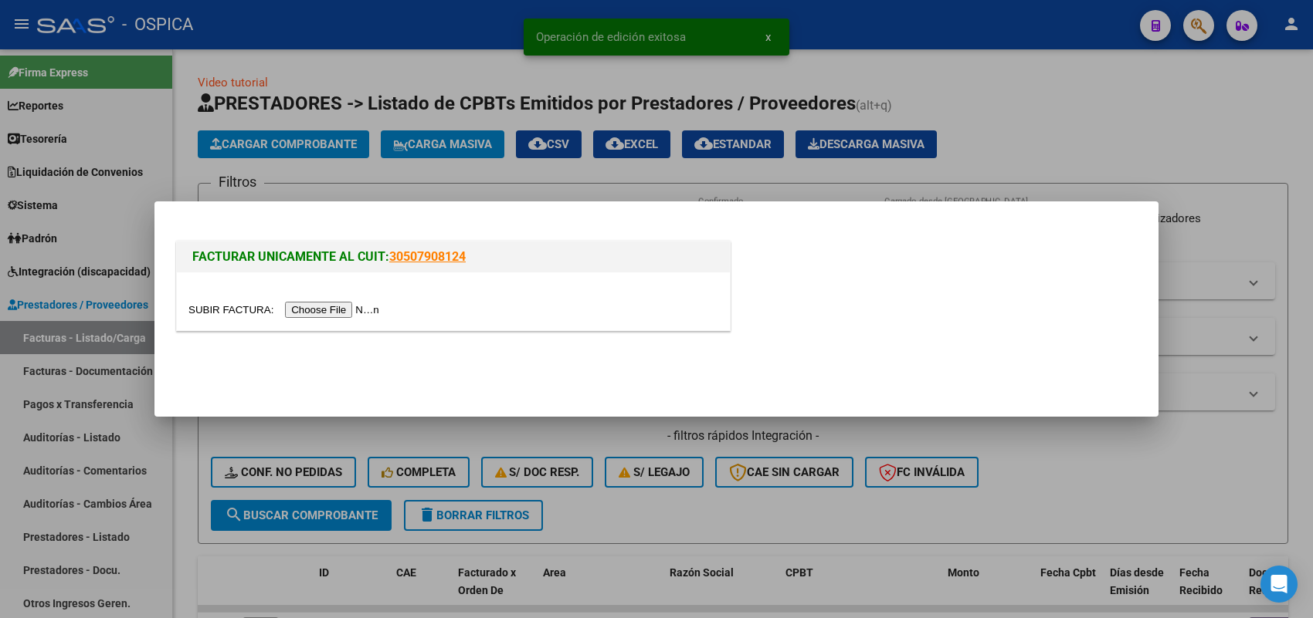
click at [352, 310] on input "file" at bounding box center [285, 310] width 195 height 16
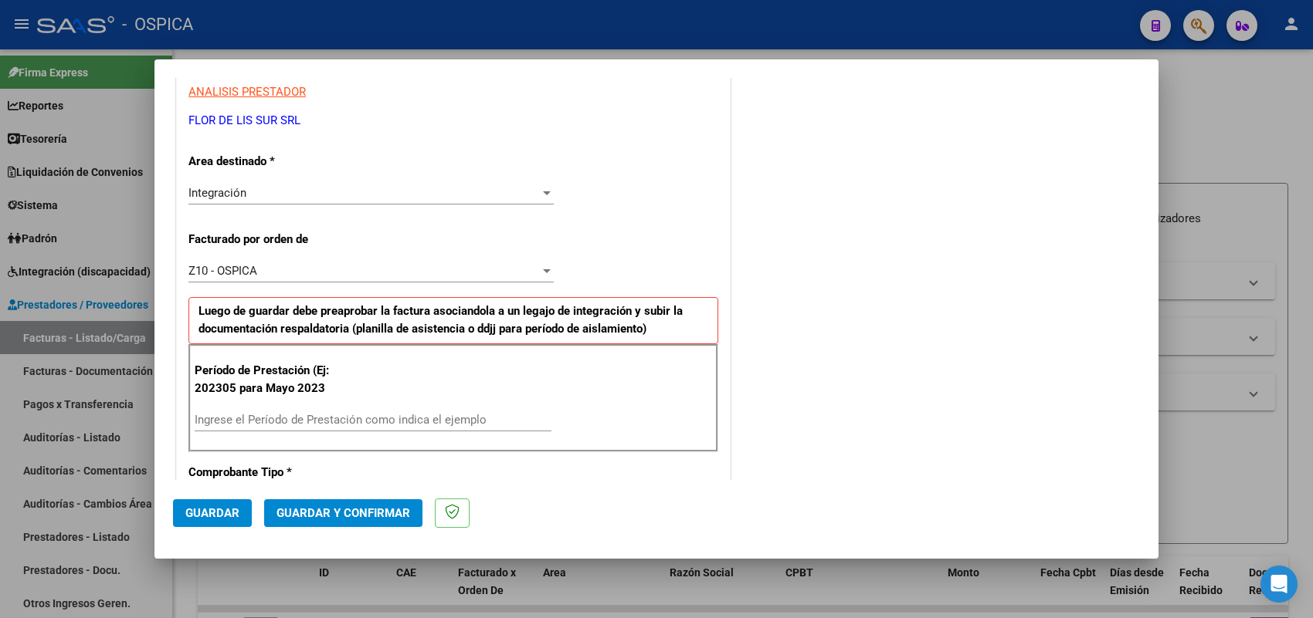
scroll to position [386, 0]
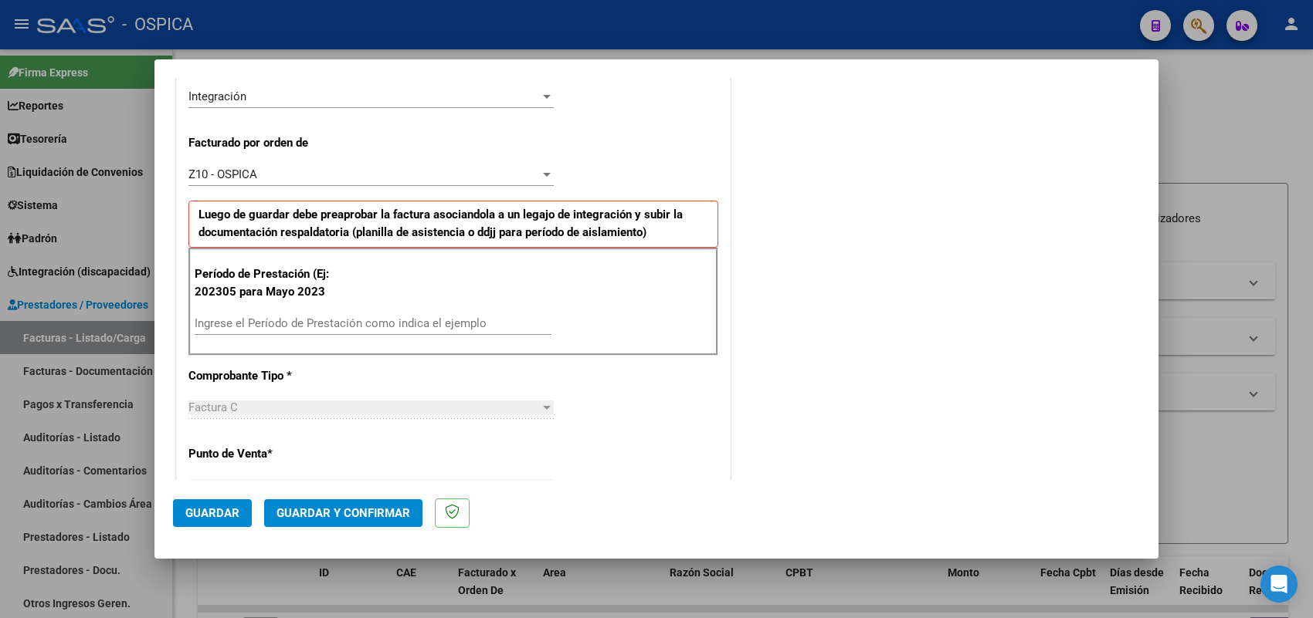
click at [404, 319] on input "Ingrese el Período de Prestación como indica el ejemplo" at bounding box center [373, 324] width 357 height 14
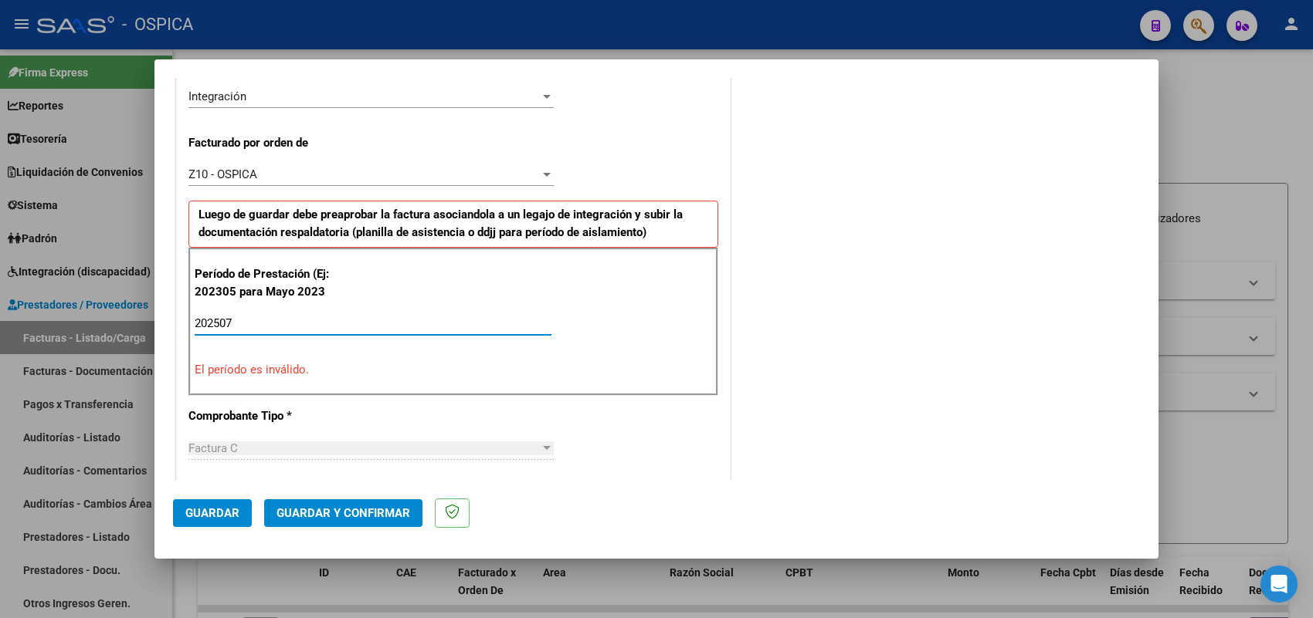
type input "202507"
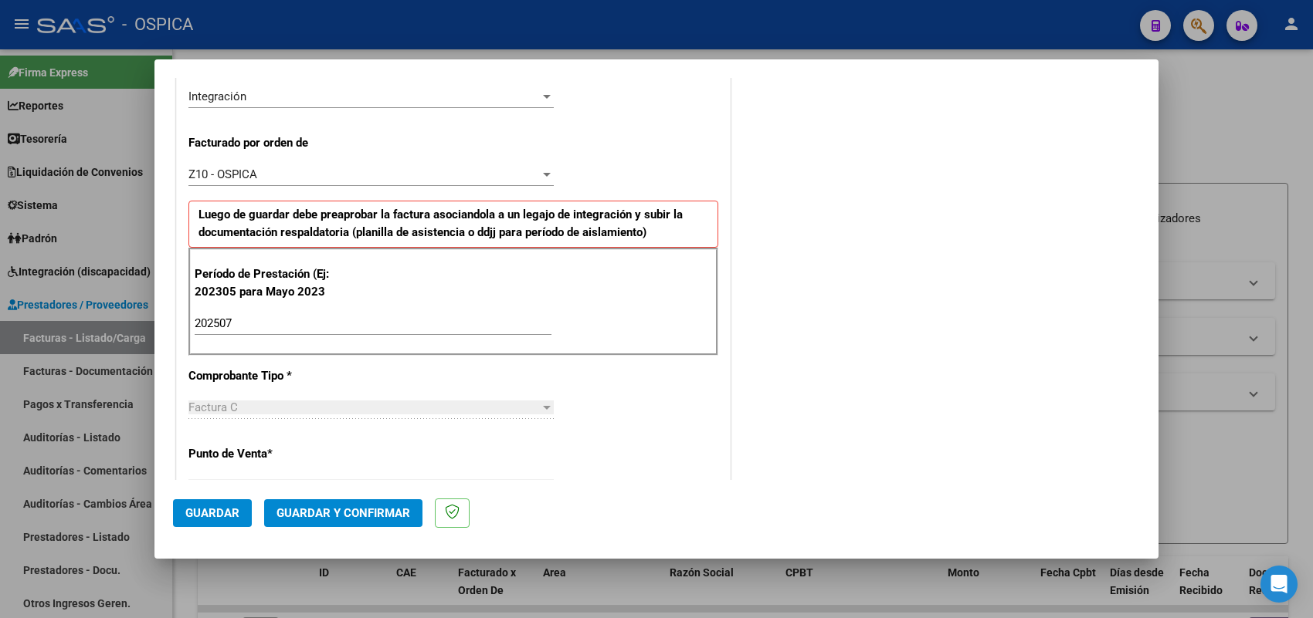
scroll to position [1017, 0]
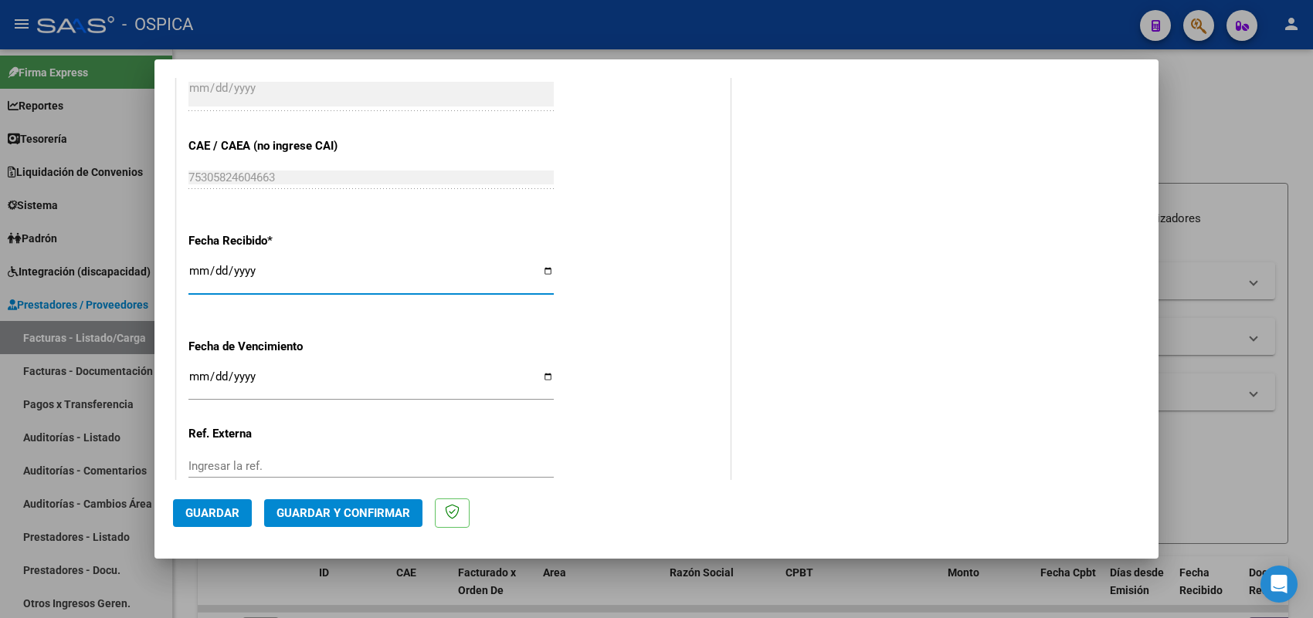
type input "[DATE]"
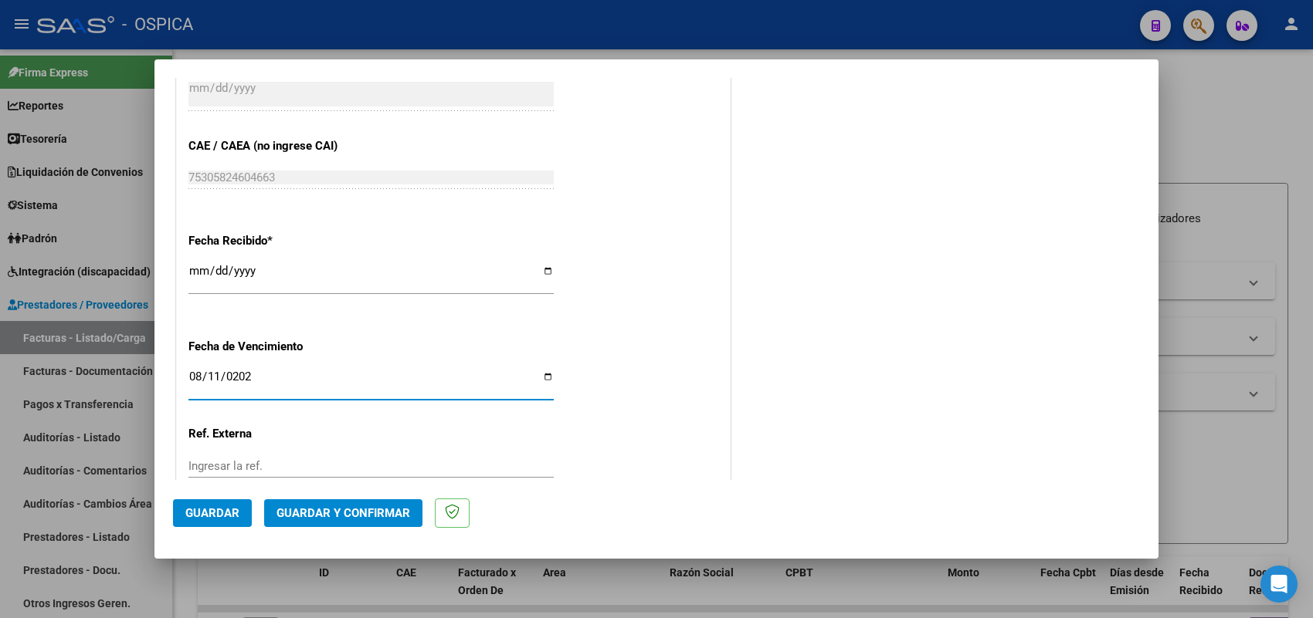
type input "[DATE]"
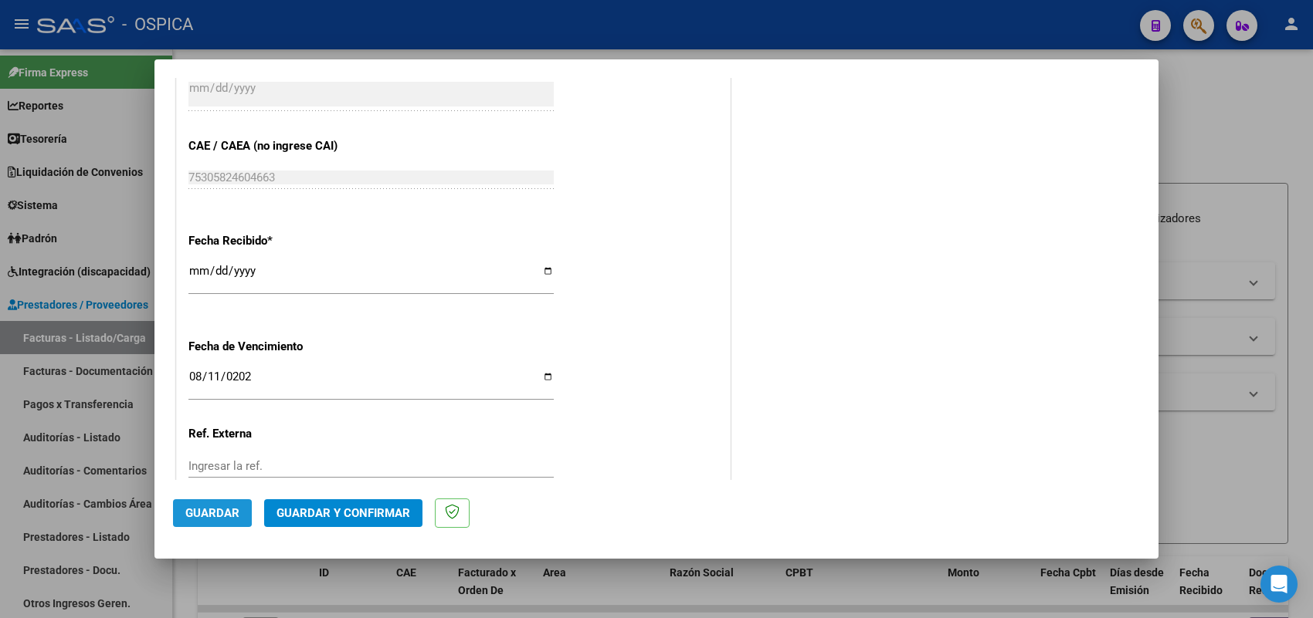
click at [207, 512] on span "Guardar" at bounding box center [212, 514] width 54 height 14
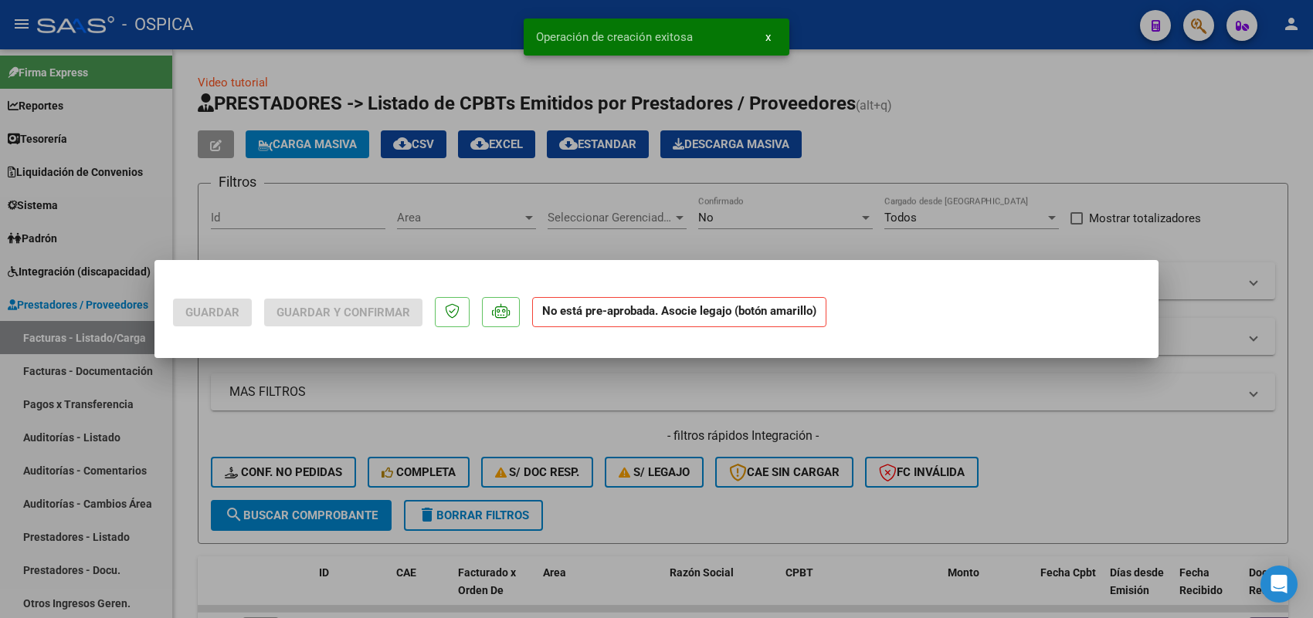
scroll to position [0, 0]
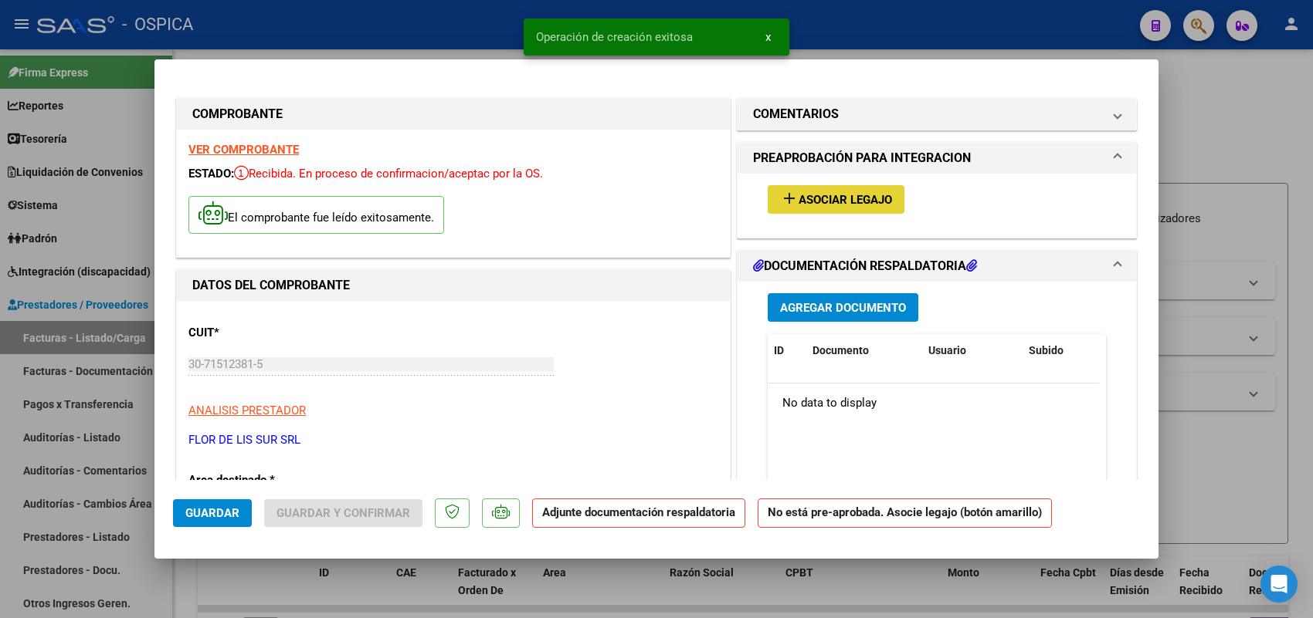
click at [842, 187] on button "add Asociar Legajo" at bounding box center [836, 199] width 137 height 29
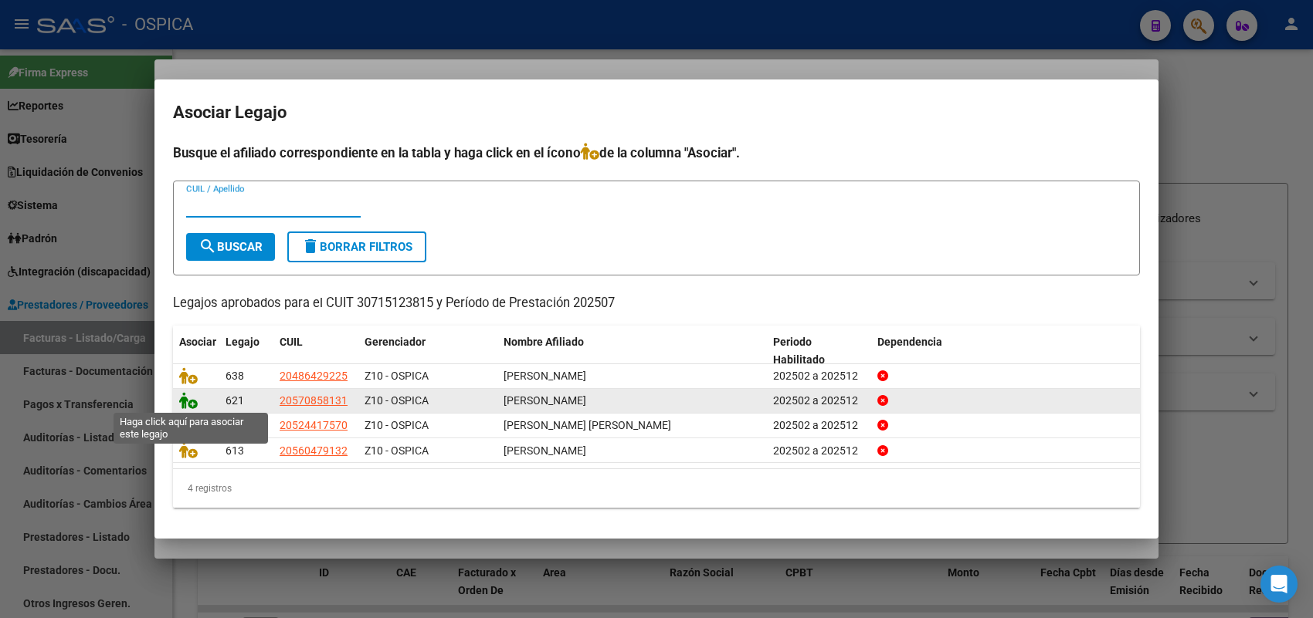
click at [190, 400] on icon at bounding box center [188, 400] width 19 height 17
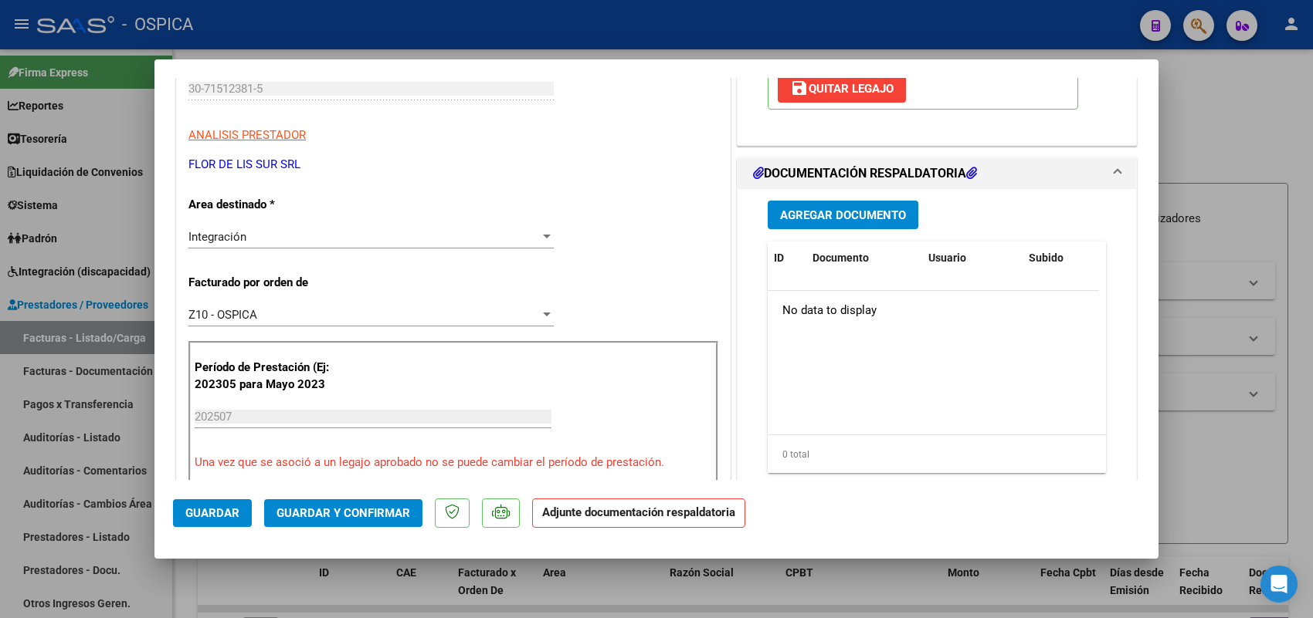
scroll to position [290, 0]
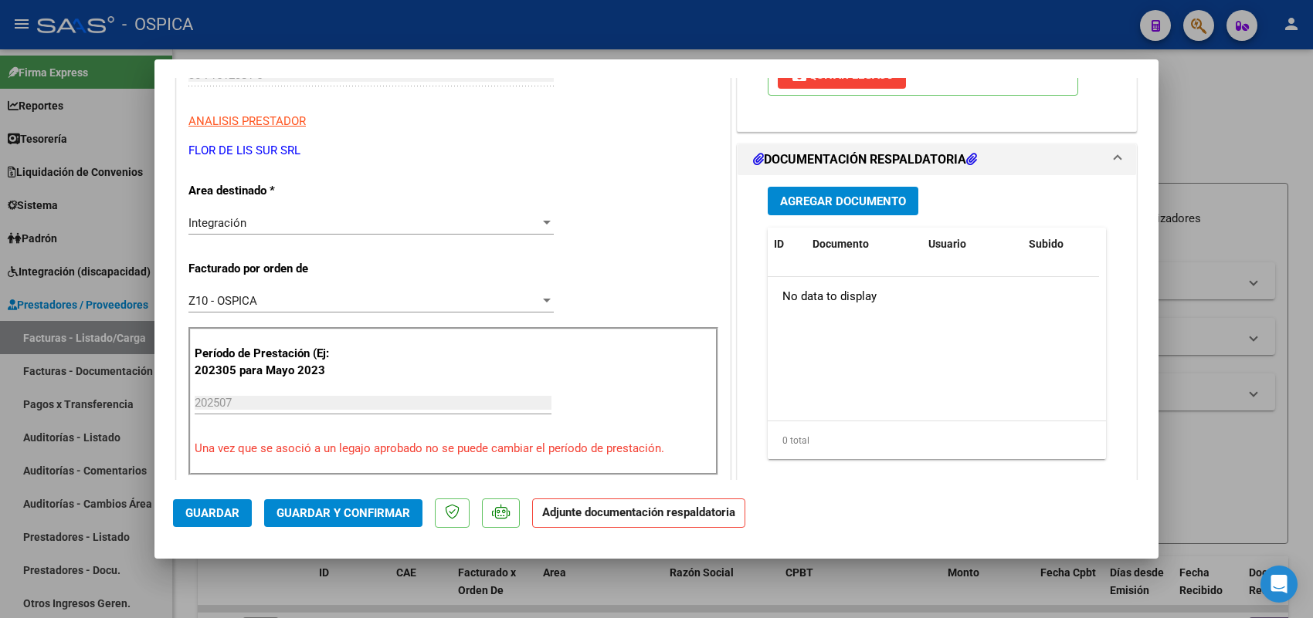
click at [828, 205] on span "Agregar Documento" at bounding box center [843, 202] width 126 height 14
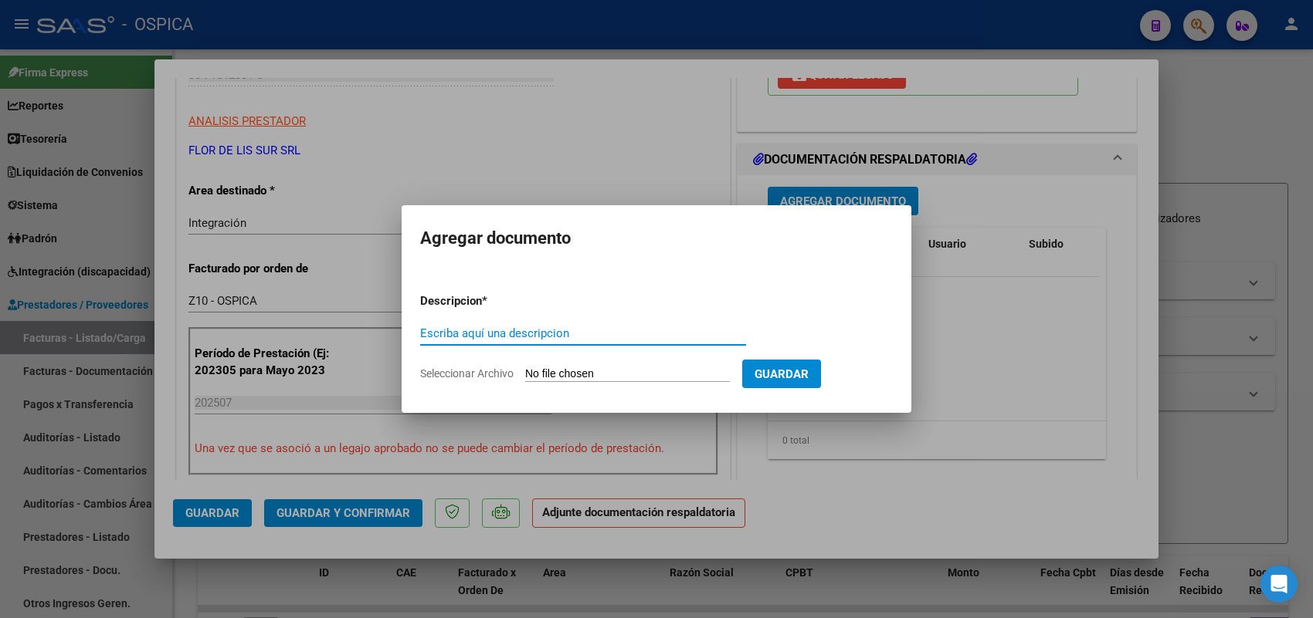
click at [695, 376] on input "Seleccionar Archivo" at bounding box center [627, 375] width 205 height 15
type input "C:\fakepath\ASISTENCIA [PERSON_NAME].pdf"
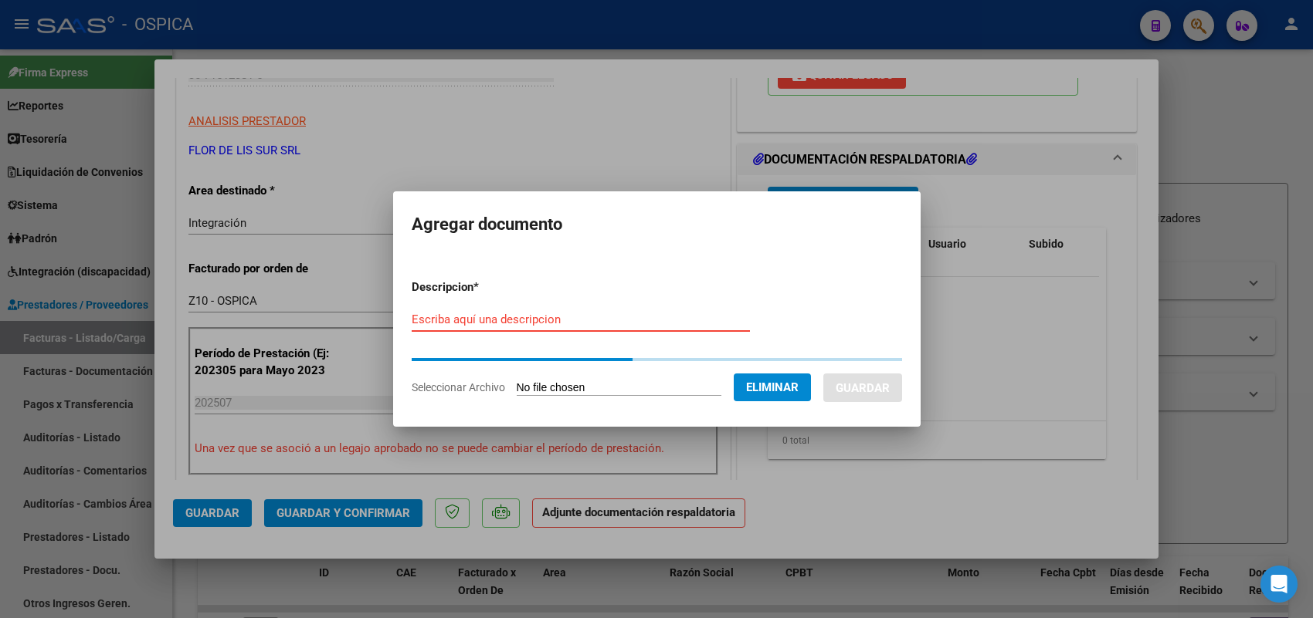
click at [570, 318] on input "Escriba aquí una descripcion" at bounding box center [581, 320] width 338 height 14
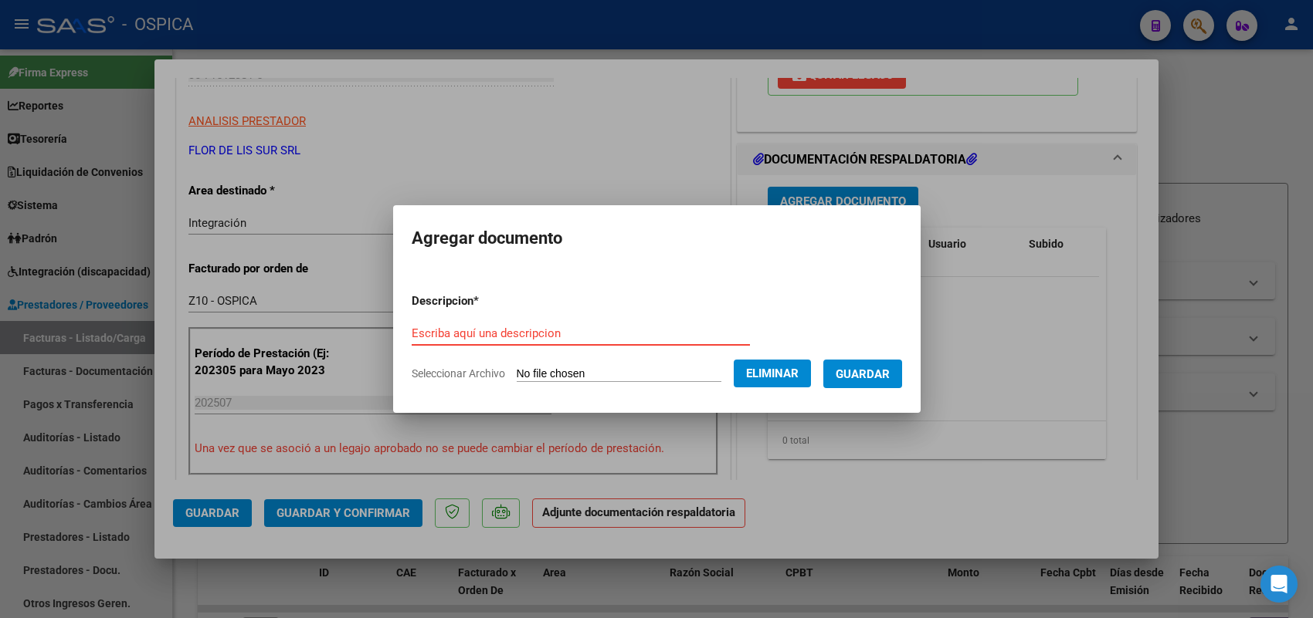
paste input "ASISTENCIA"
type input "ASISTENCIA"
click at [882, 360] on button "Guardar" at bounding box center [862, 374] width 79 height 29
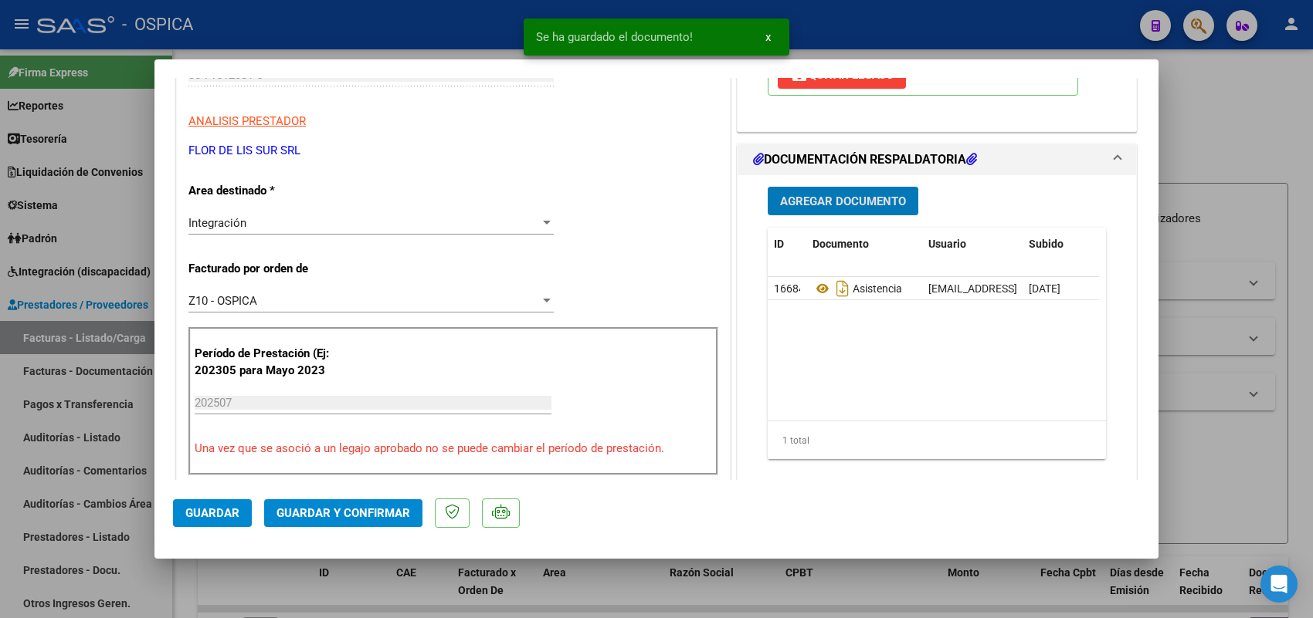
click at [224, 511] on span "Guardar" at bounding box center [212, 514] width 54 height 14
click at [129, 336] on div at bounding box center [656, 309] width 1313 height 618
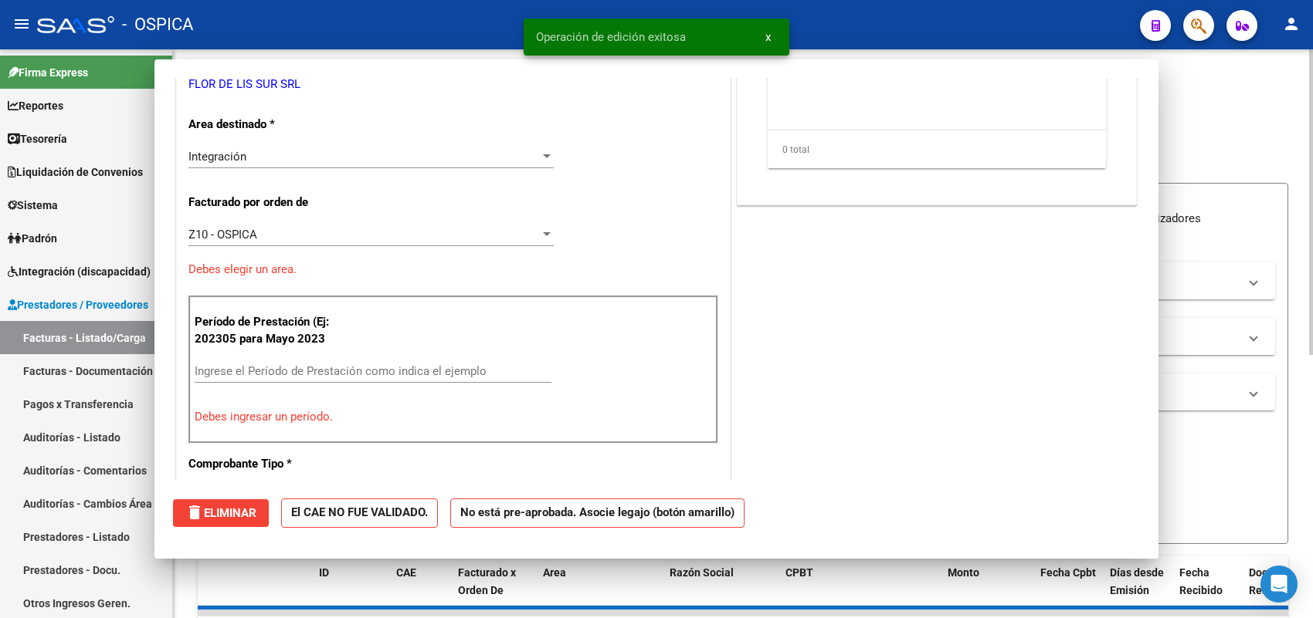
scroll to position [0, 0]
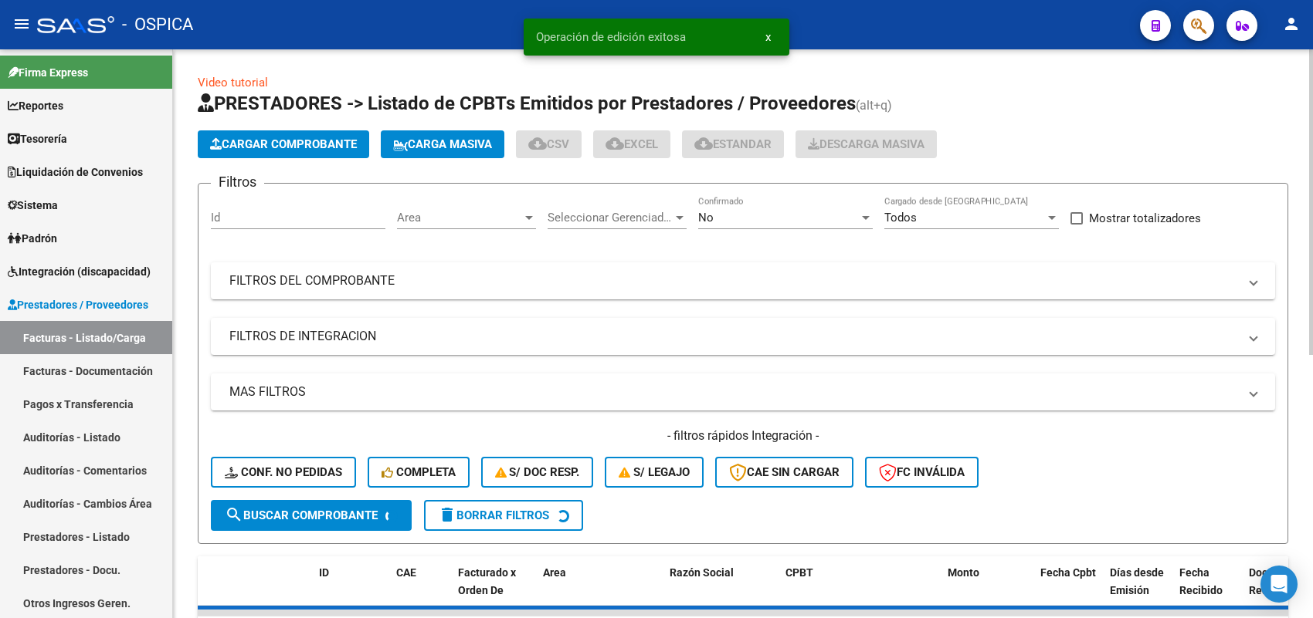
click at [301, 143] on span "Cargar Comprobante" at bounding box center [283, 144] width 147 height 14
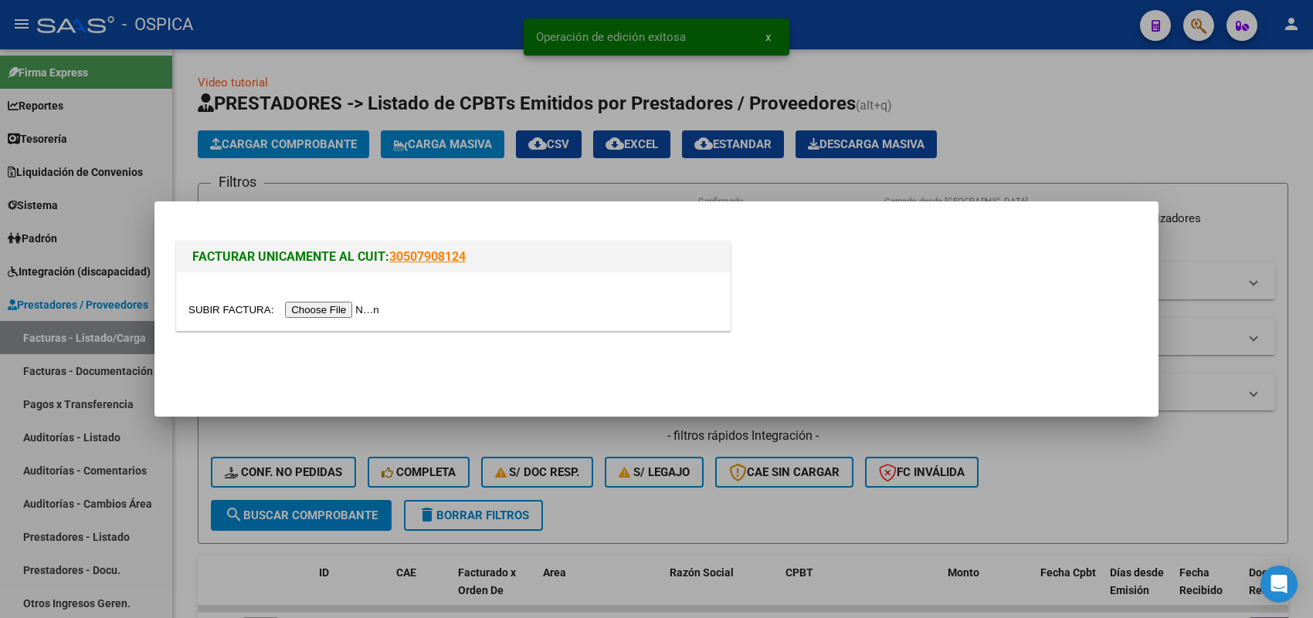
click at [341, 303] on input "file" at bounding box center [285, 310] width 195 height 16
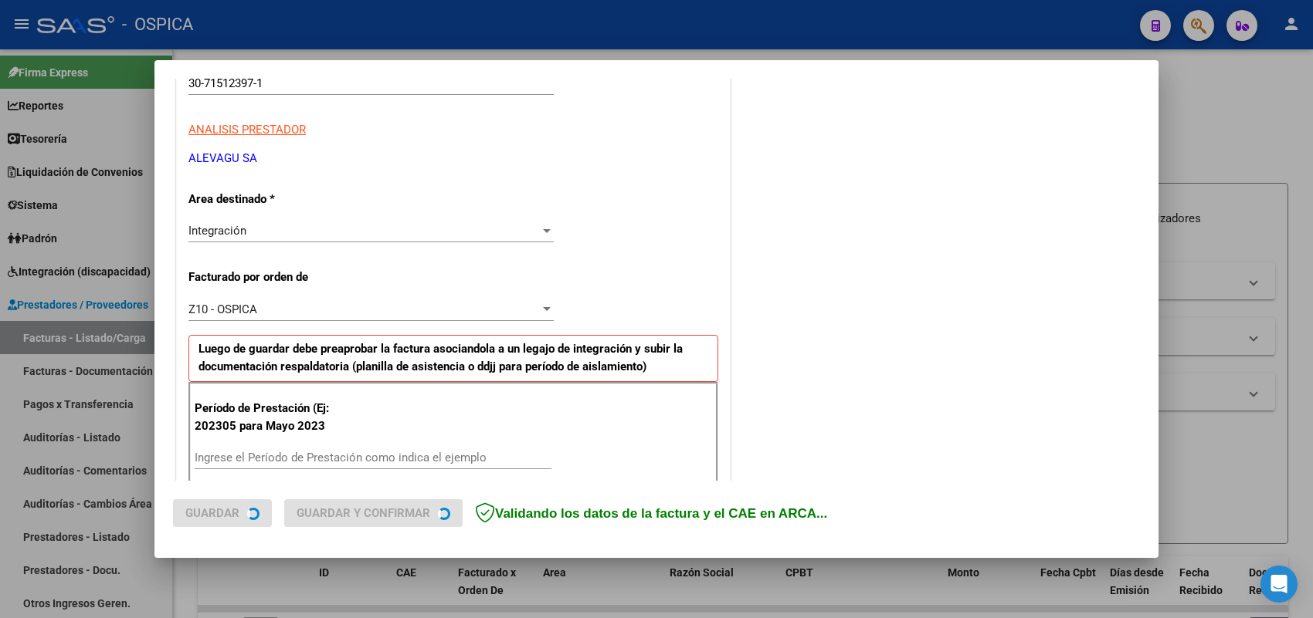
scroll to position [290, 0]
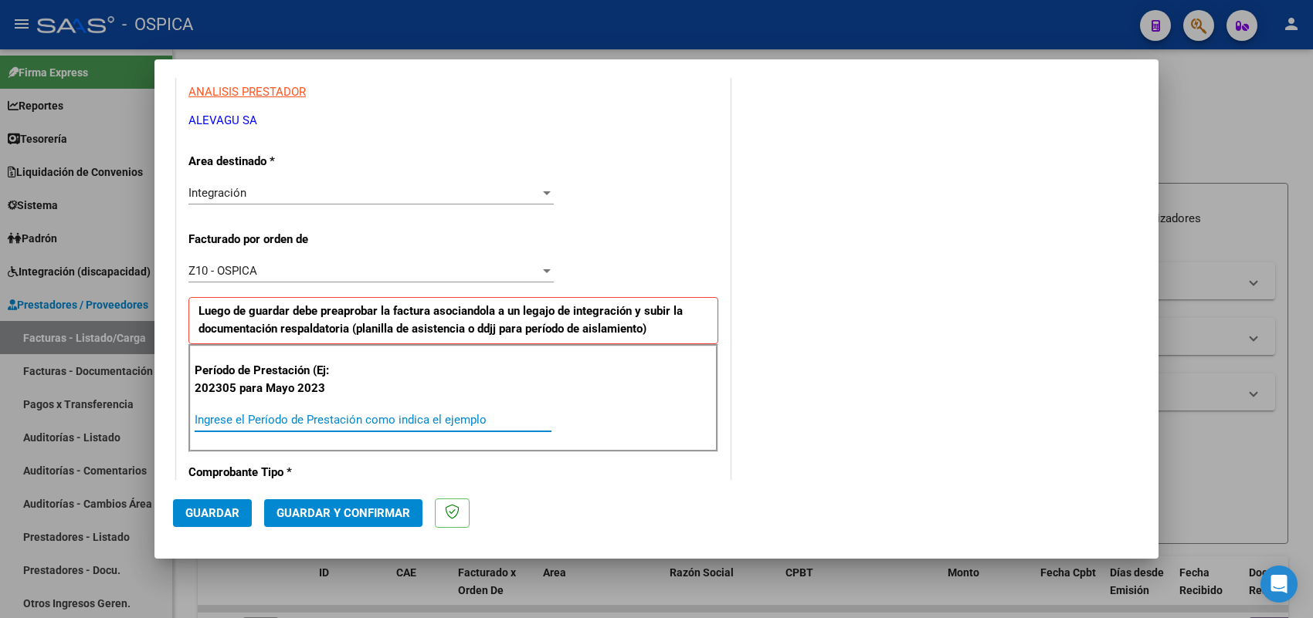
click at [342, 426] on input "Ingrese el Período de Prestación como indica el ejemplo" at bounding box center [373, 420] width 357 height 14
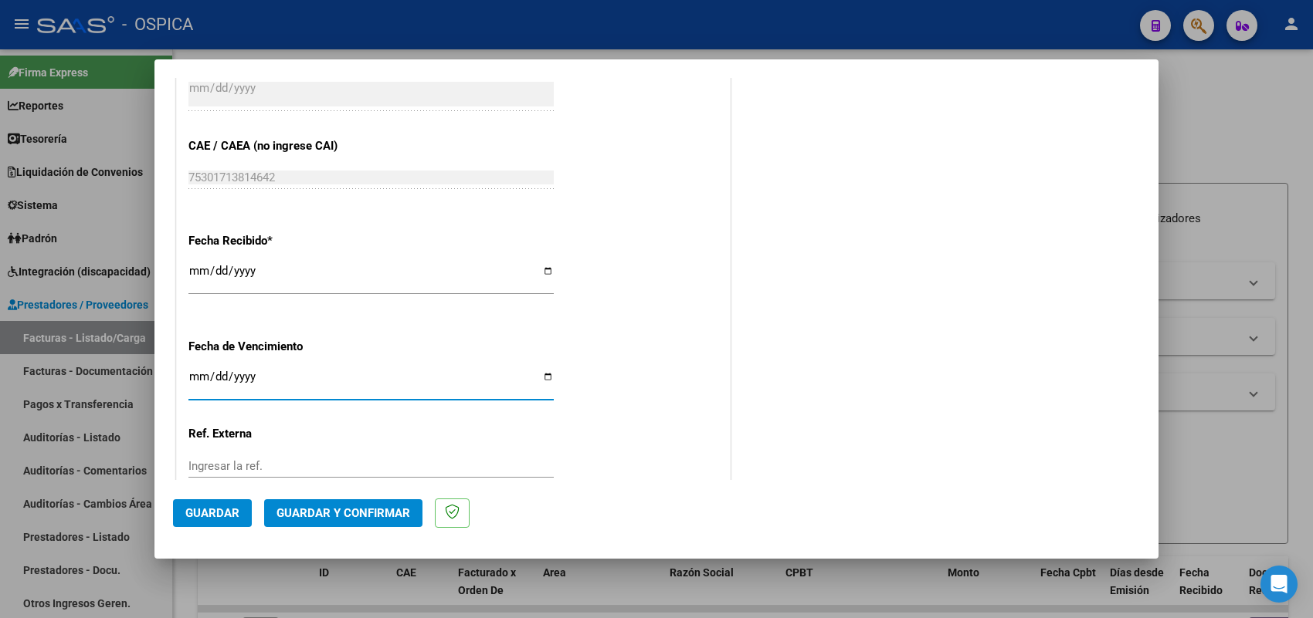
click at [229, 520] on button "Guardar" at bounding box center [212, 514] width 79 height 28
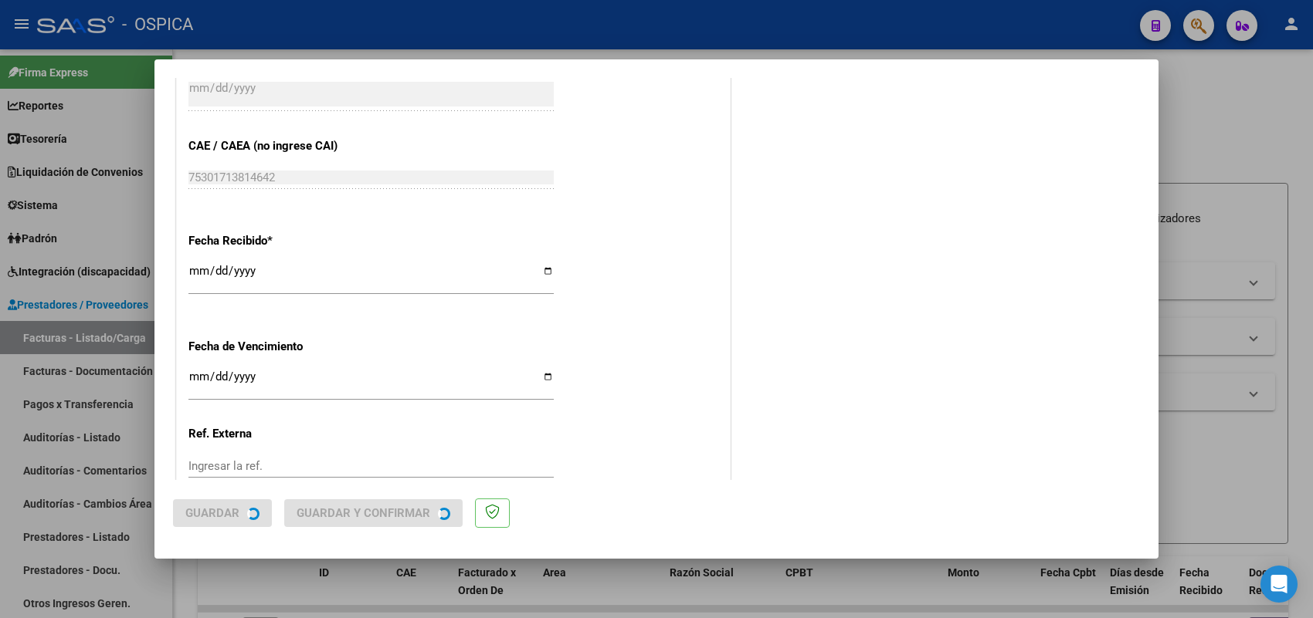
scroll to position [0, 0]
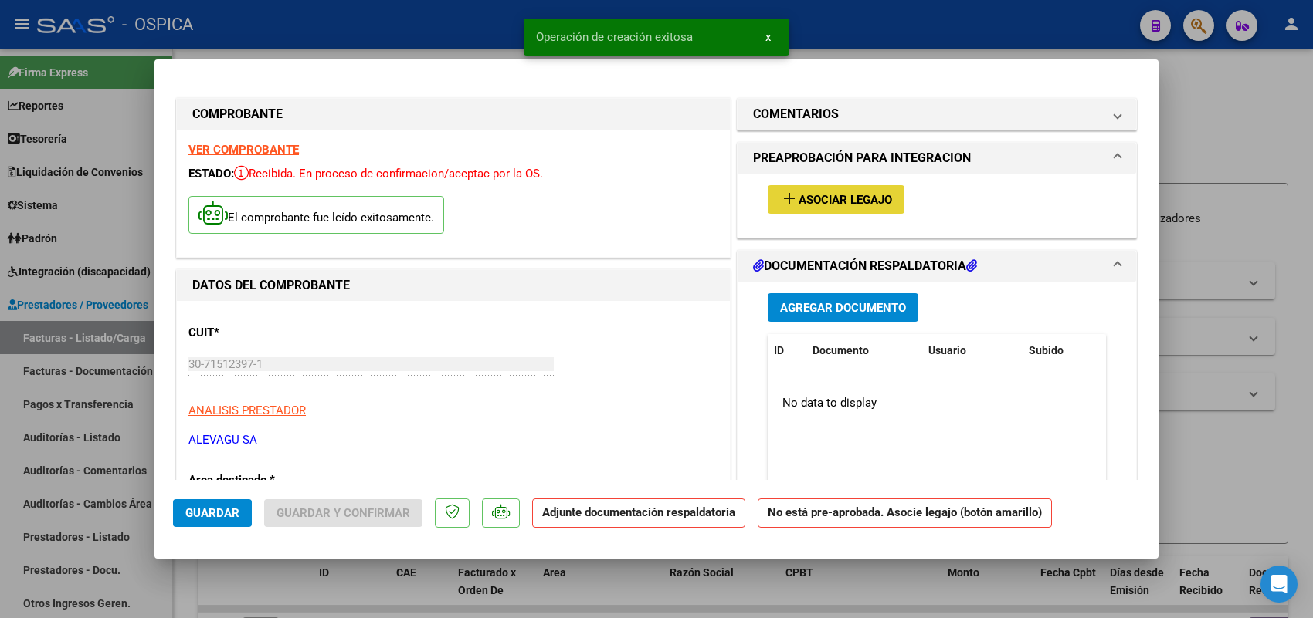
click at [839, 209] on button "add Asociar Legajo" at bounding box center [836, 199] width 137 height 29
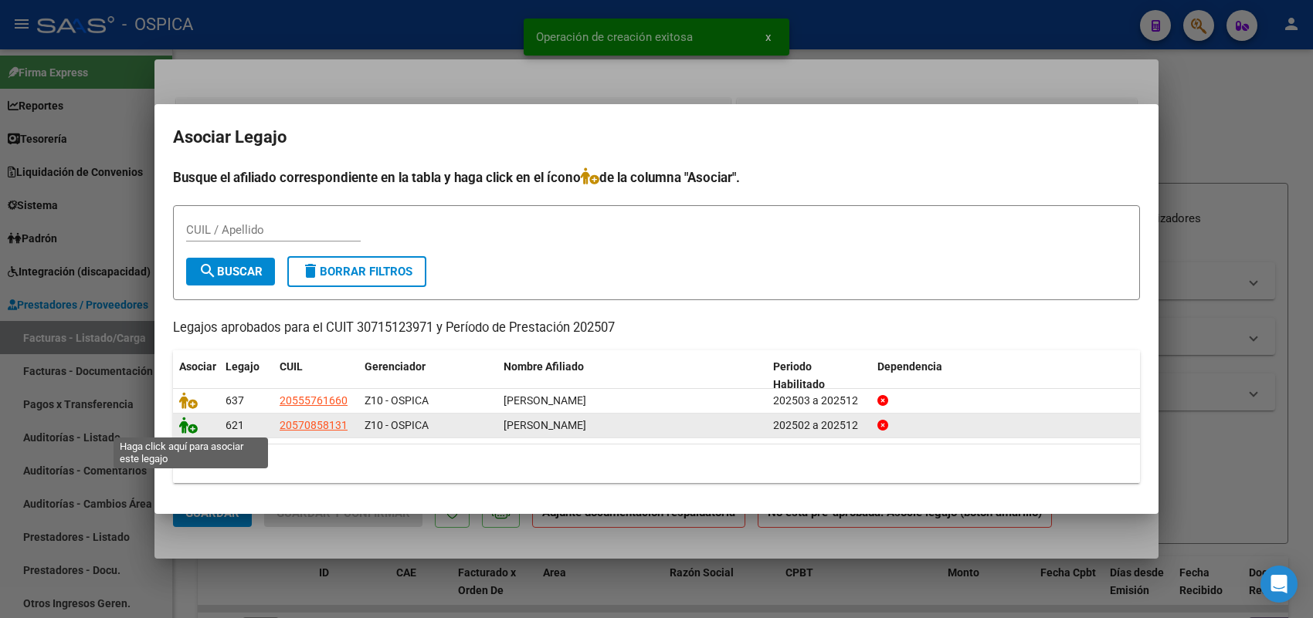
click at [191, 419] on icon at bounding box center [188, 425] width 19 height 17
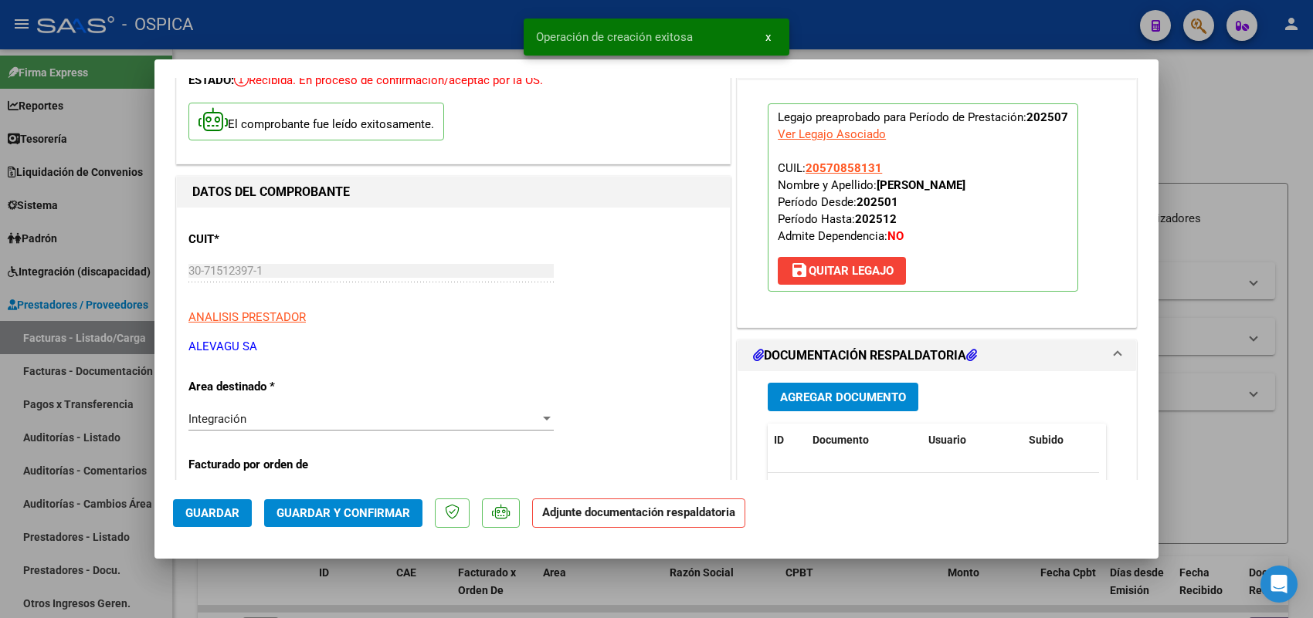
scroll to position [97, 0]
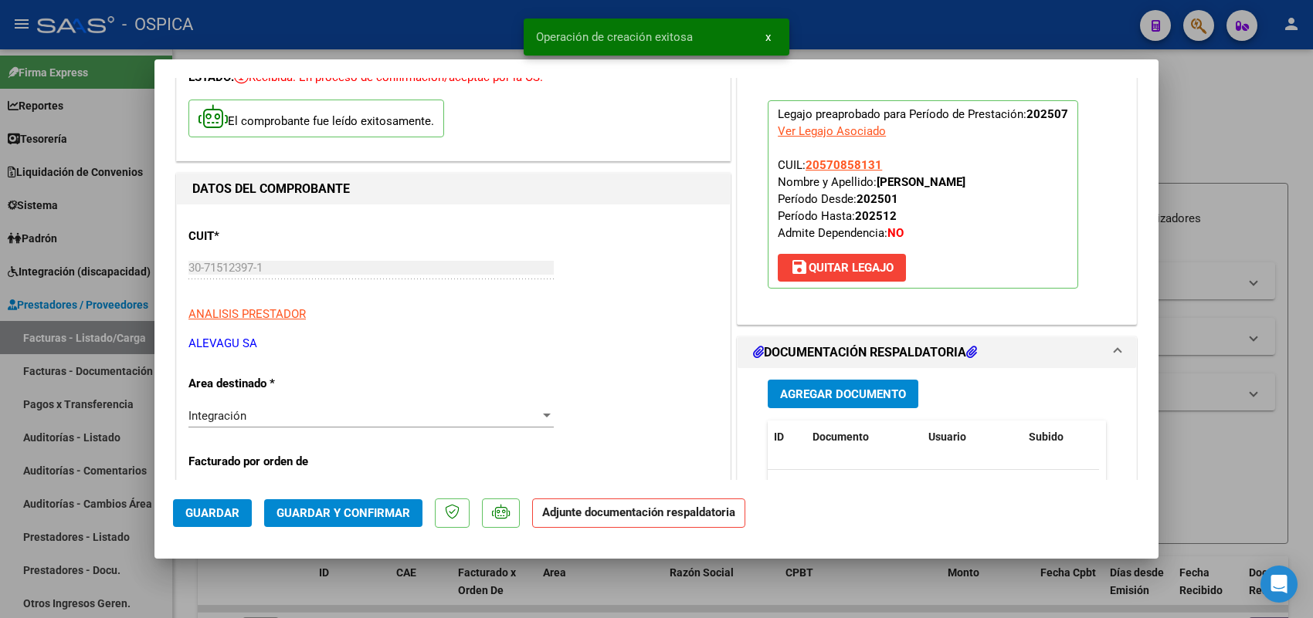
click at [799, 404] on button "Agregar Documento" at bounding box center [843, 394] width 151 height 29
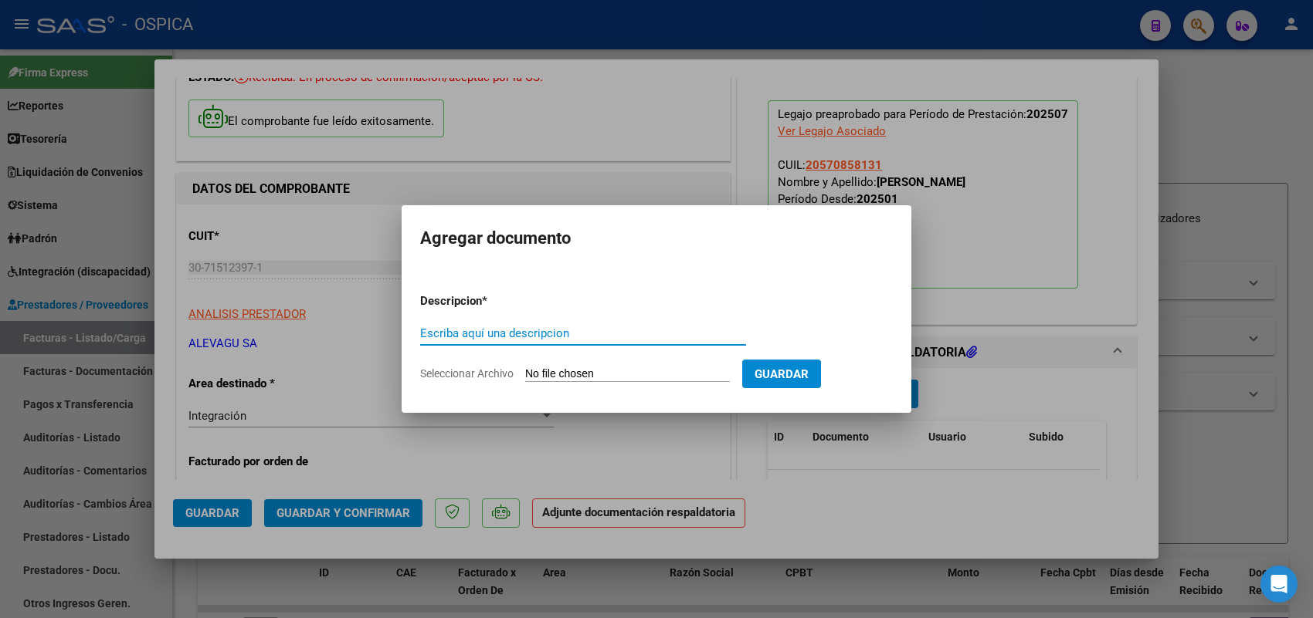
click at [707, 371] on input "Seleccionar Archivo" at bounding box center [627, 375] width 205 height 15
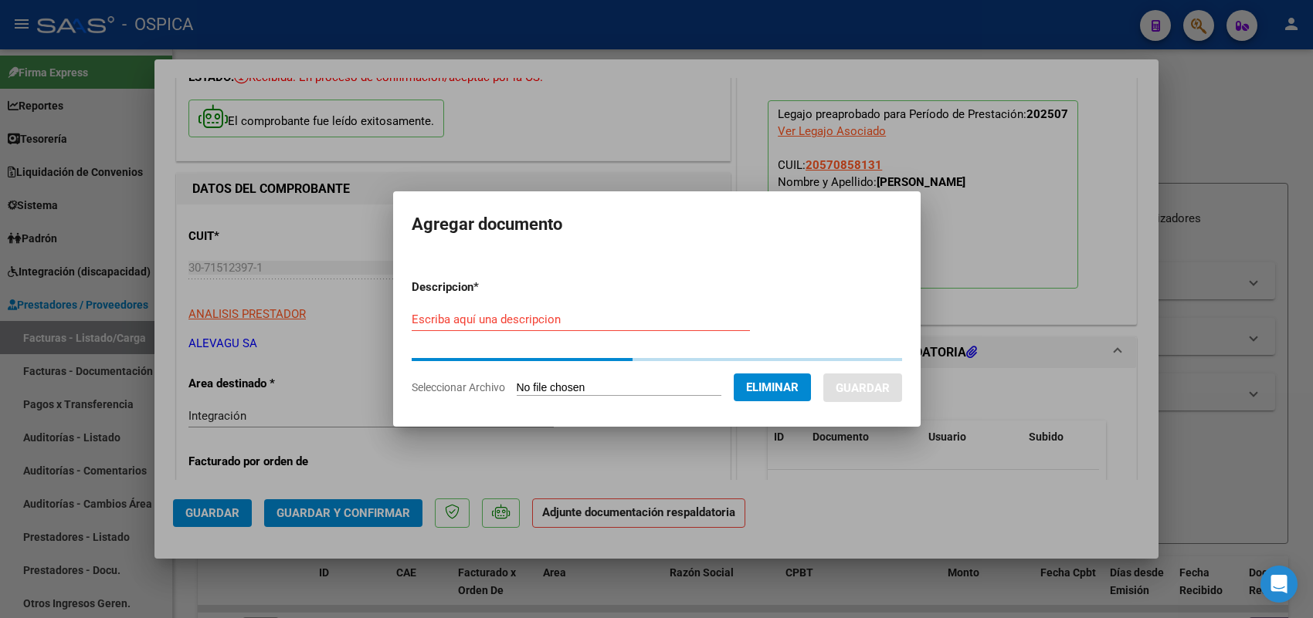
click at [598, 313] on input "Escriba aquí una descripcion" at bounding box center [581, 320] width 338 height 14
paste input "ASISTENCIA"
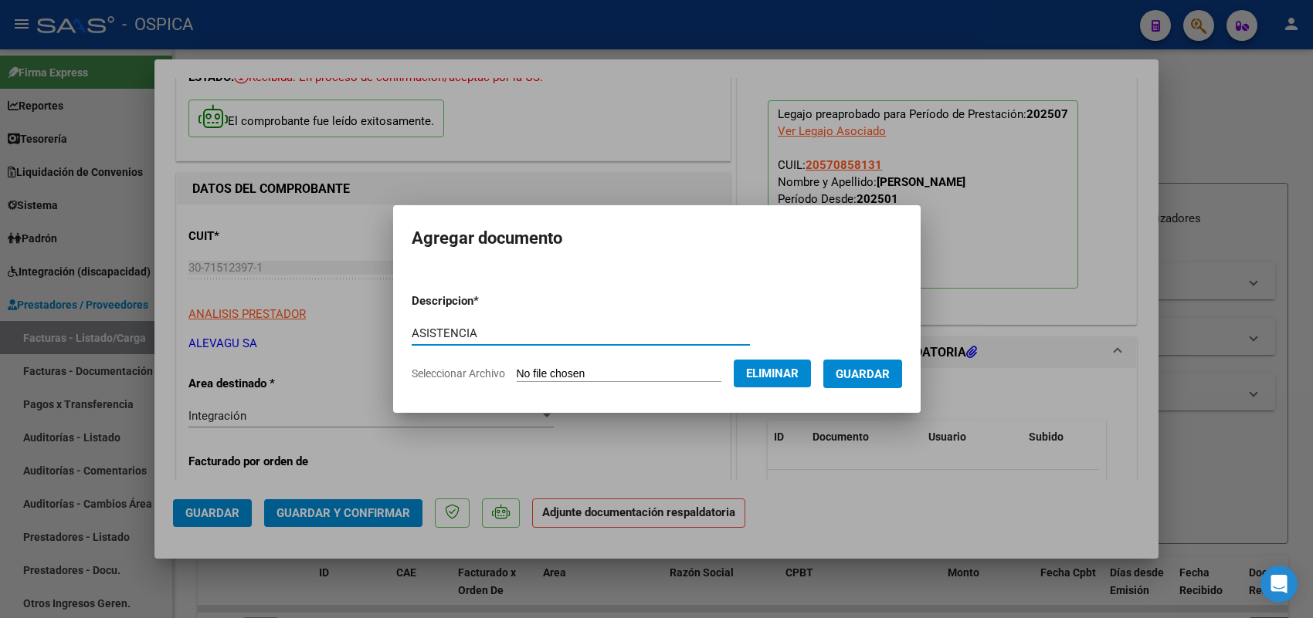
click at [869, 380] on button "Guardar" at bounding box center [862, 374] width 79 height 29
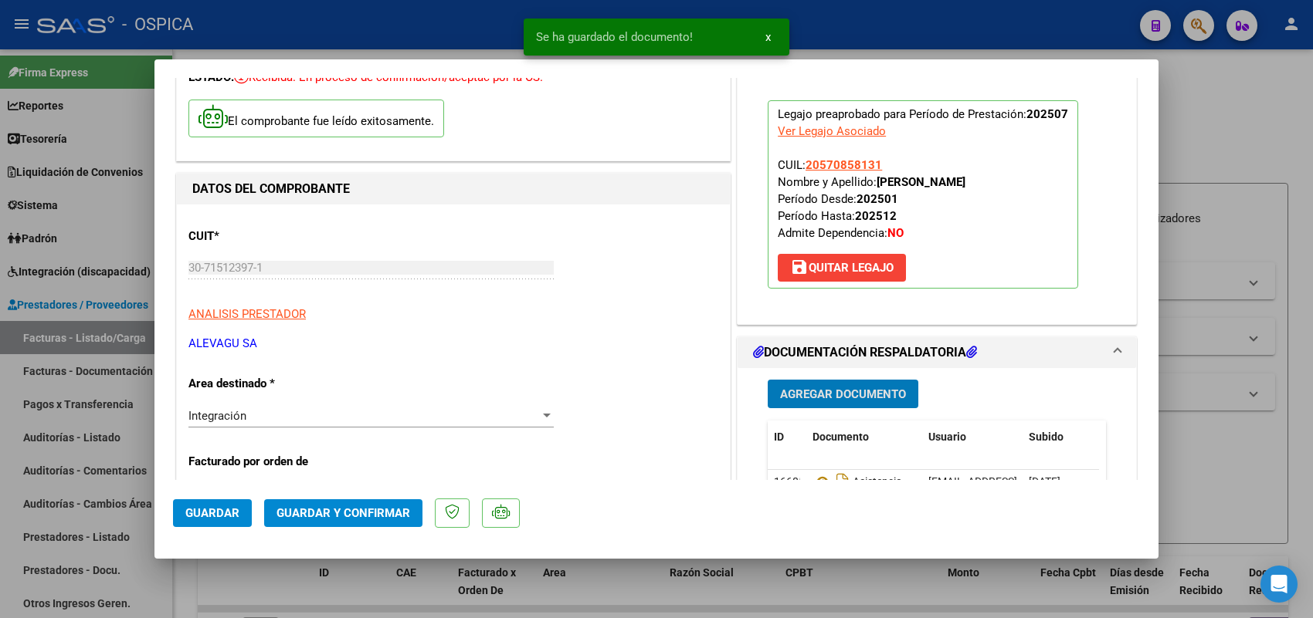
click at [222, 514] on span "Guardar" at bounding box center [212, 514] width 54 height 14
click at [139, 346] on div at bounding box center [656, 309] width 1313 height 618
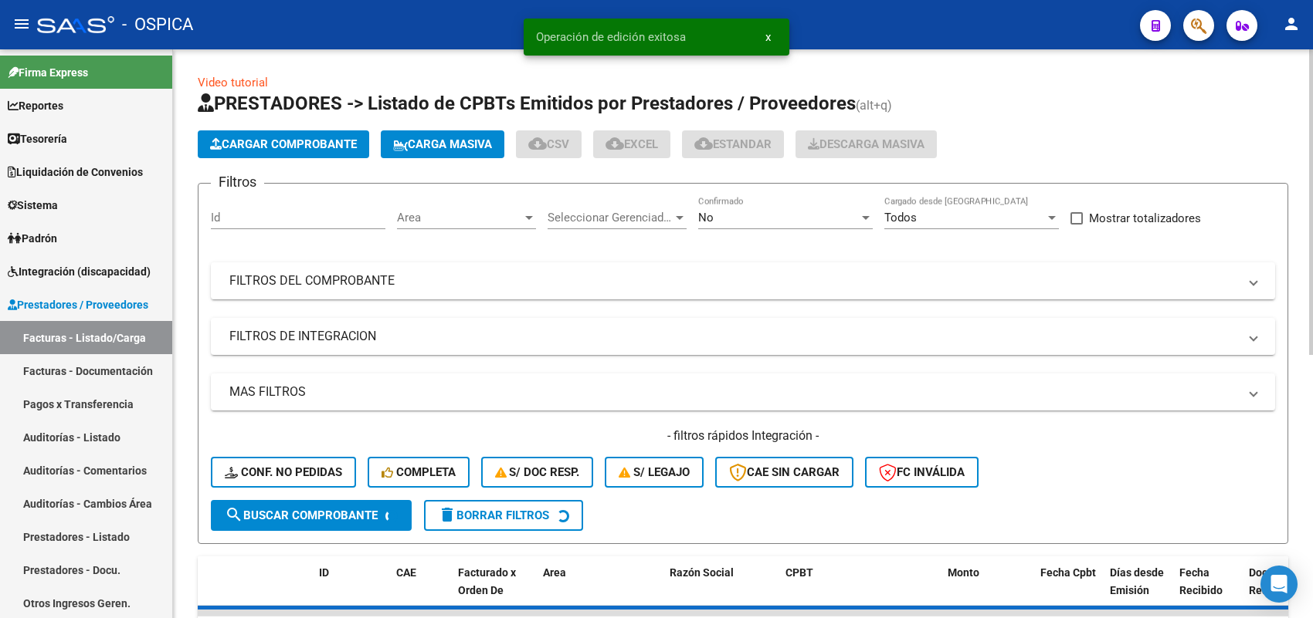
click at [305, 131] on button "Cargar Comprobante" at bounding box center [283, 144] width 171 height 28
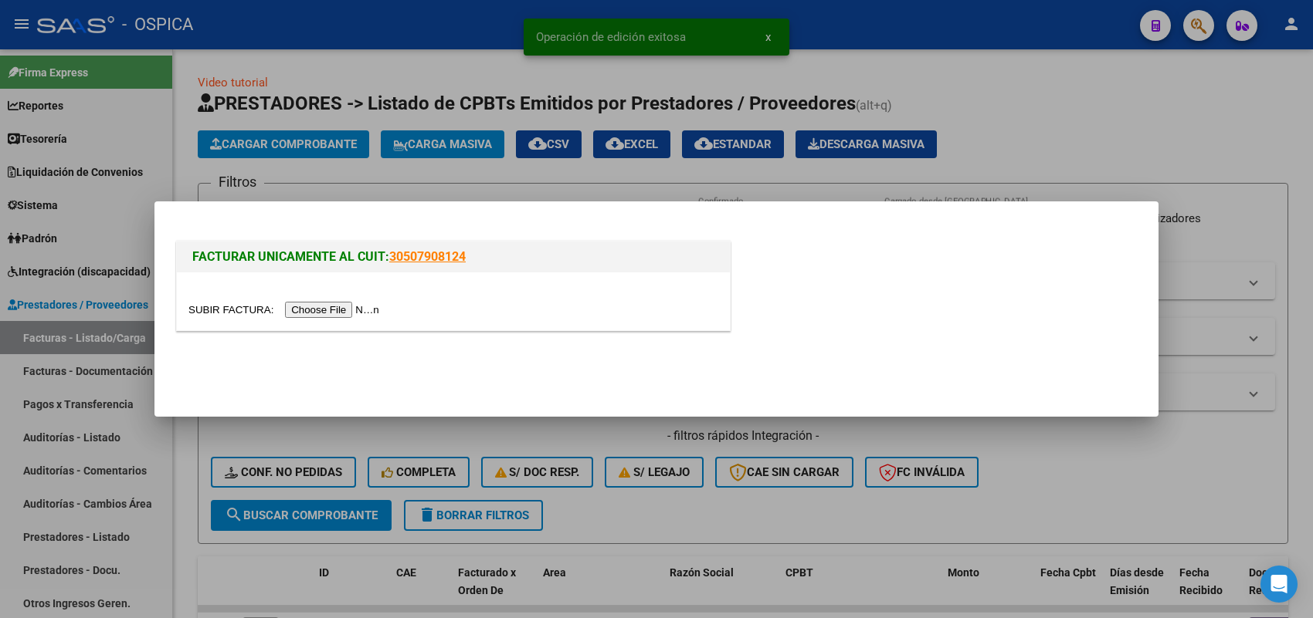
click at [359, 315] on input "file" at bounding box center [285, 310] width 195 height 16
